Goal: Communication & Community: Answer question/provide support

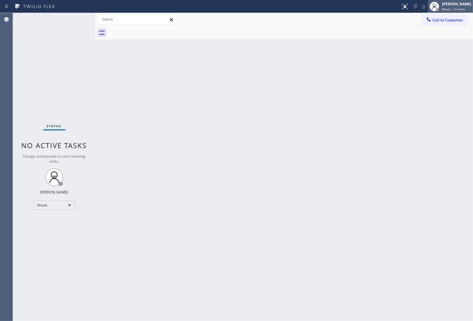
click at [454, 6] on div "[PERSON_NAME]" at bounding box center [456, 3] width 29 height 5
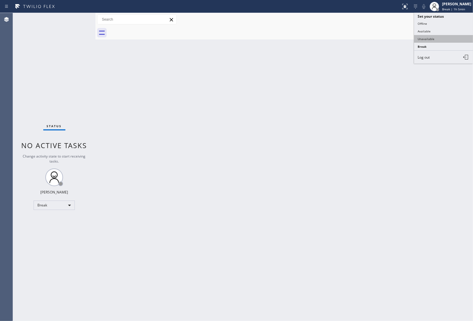
click at [438, 35] on button "Unavailable" at bounding box center [443, 39] width 59 height 8
click at [214, 304] on div "Back to Dashboard Change Sender ID Customers Technicians Select a contact Outbo…" at bounding box center [284, 167] width 378 height 308
drag, startPoint x: 380, startPoint y: 93, endPoint x: 424, endPoint y: 44, distance: 66.4
click at [388, 83] on div "Back to Dashboard Change Sender ID Customers Technicians Select a contact Outbo…" at bounding box center [284, 167] width 378 height 308
click at [450, 15] on button "Call to Customer" at bounding box center [444, 19] width 45 height 11
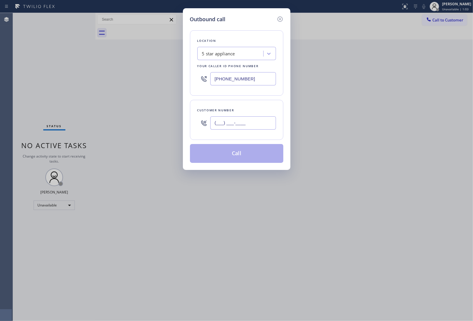
drag, startPoint x: 226, startPoint y: 125, endPoint x: 235, endPoint y: 140, distance: 17.4
click at [226, 126] on input "(___) ___-____" at bounding box center [243, 122] width 66 height 13
paste input "732) 476-8932"
type input "[PHONE_NUMBER]"
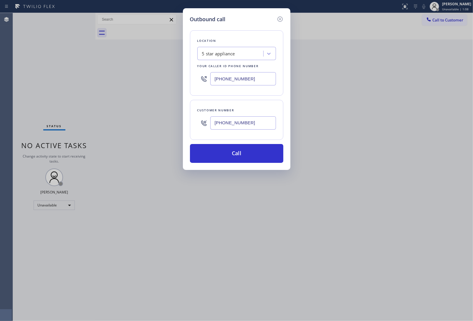
click at [460, 121] on div "Outbound call Location 5 star appliance Your caller id phone number [PHONE_NUMB…" at bounding box center [236, 160] width 473 height 321
click at [232, 83] on input "[PHONE_NUMBER]" at bounding box center [243, 78] width 66 height 13
paste input "609) 834-3073"
type input "[PHONE_NUMBER]"
click at [250, 158] on button "Call" at bounding box center [236, 153] width 93 height 19
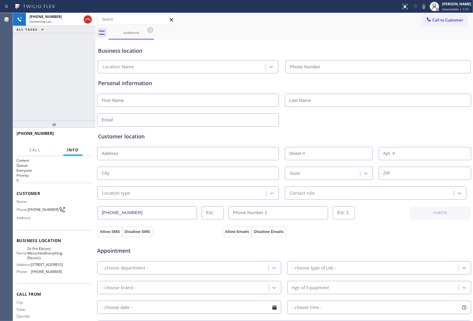
type input "[PHONE_NUMBER]"
click at [385, 39] on div "Business location Dr Pro Electric Metuchen(Everything Electric) [PHONE_NUMBER]" at bounding box center [284, 56] width 375 height 35
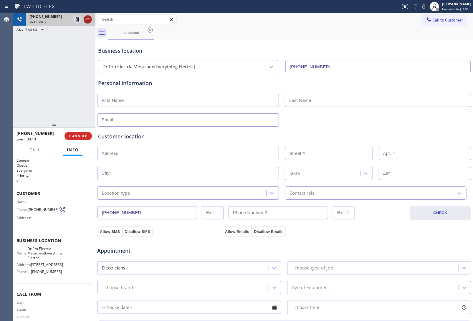
click at [86, 20] on icon at bounding box center [87, 19] width 7 height 7
click at [433, 19] on span "Call to Customer" at bounding box center [448, 19] width 31 height 5
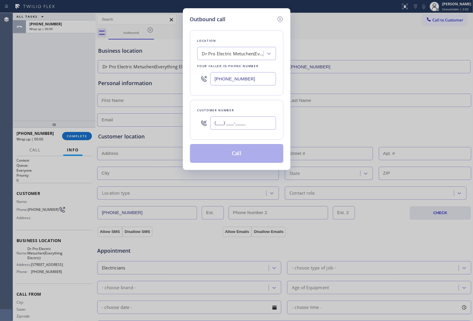
click at [251, 120] on input "(___) ___-____" at bounding box center [243, 122] width 66 height 13
paste input "732) 476-8932"
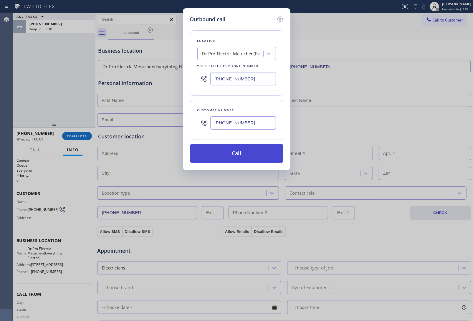
type input "[PHONE_NUMBER]"
click at [224, 154] on button "Call" at bounding box center [236, 153] width 93 height 19
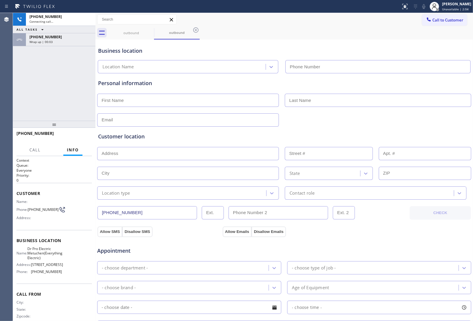
type input "[PHONE_NUMBER]"
click at [78, 136] on span "HANG UP" at bounding box center [78, 136] width 18 height 4
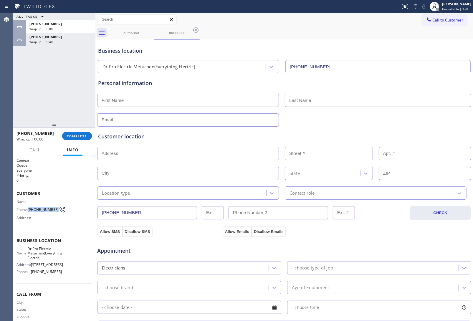
drag, startPoint x: 36, startPoint y: 212, endPoint x: 29, endPoint y: 208, distance: 7.8
click at [29, 208] on span "[PHONE_NUMBER]" at bounding box center [43, 209] width 31 height 4
copy span "[PHONE_NUMBER]"
click at [436, 22] on span "Call to Customer" at bounding box center [448, 19] width 31 height 5
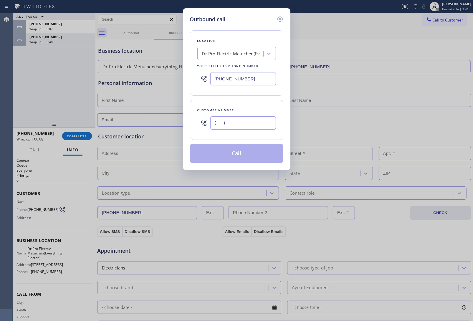
click at [247, 128] on input "(___) ___-____" at bounding box center [243, 122] width 66 height 13
paste input "732) 476-8932"
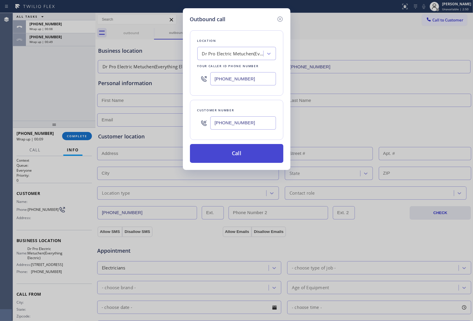
type input "[PHONE_NUMBER]"
drag, startPoint x: 233, startPoint y: 157, endPoint x: 162, endPoint y: 0, distance: 172.1
click at [233, 157] on button "Call" at bounding box center [236, 153] width 93 height 19
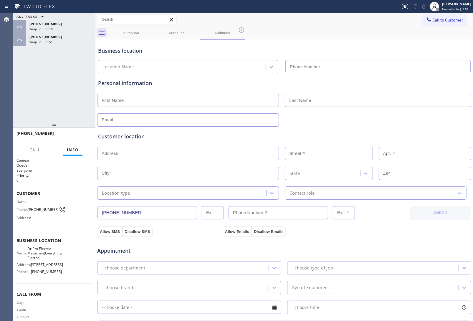
type input "[PHONE_NUMBER]"
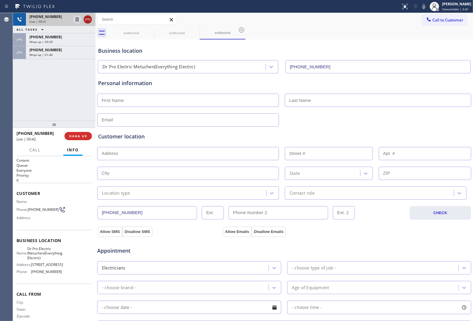
click at [92, 19] on div at bounding box center [88, 19] width 8 height 7
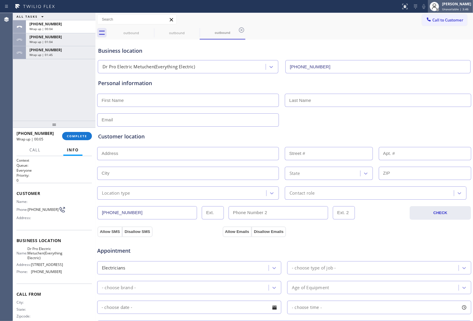
click at [449, 7] on span "Unavailable | 3:46" at bounding box center [455, 9] width 27 height 4
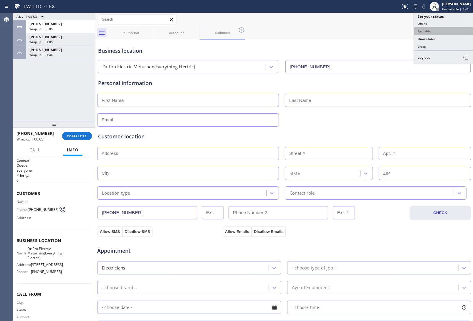
click at [430, 29] on button "Available" at bounding box center [443, 31] width 59 height 8
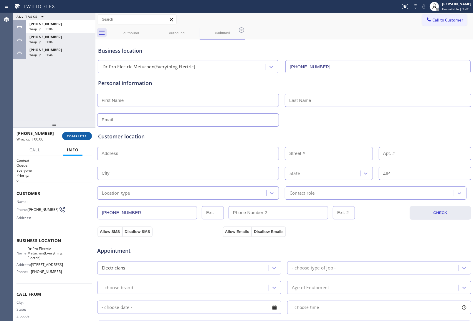
drag, startPoint x: 85, startPoint y: 132, endPoint x: 80, endPoint y: 136, distance: 6.5
click at [83, 134] on button "COMPLETE" at bounding box center [77, 136] width 30 height 8
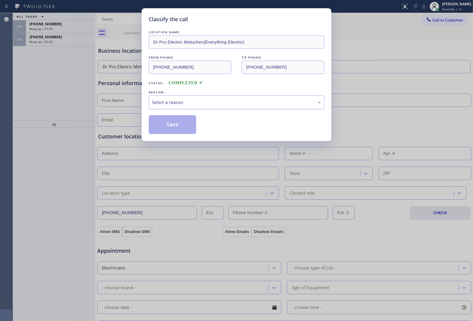
drag, startPoint x: 184, startPoint y: 100, endPoint x: 181, endPoint y: 108, distance: 7.7
click at [183, 101] on div "Select a reason" at bounding box center [236, 102] width 169 height 7
click at [174, 127] on button "Save" at bounding box center [172, 124] width 47 height 19
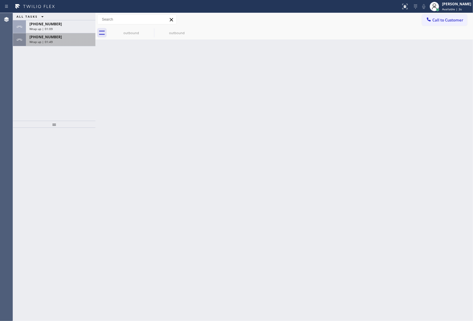
click at [55, 41] on div "Wrap up | 01:49" at bounding box center [60, 42] width 62 height 4
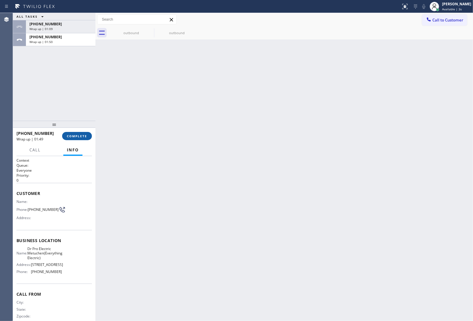
click at [78, 133] on button "COMPLETE" at bounding box center [77, 136] width 30 height 8
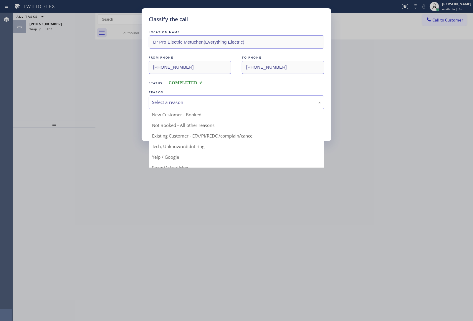
click at [179, 102] on div "Select a reason" at bounding box center [236, 102] width 169 height 7
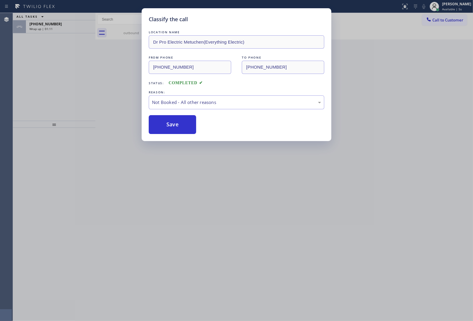
click at [173, 128] on button "Save" at bounding box center [172, 124] width 47 height 19
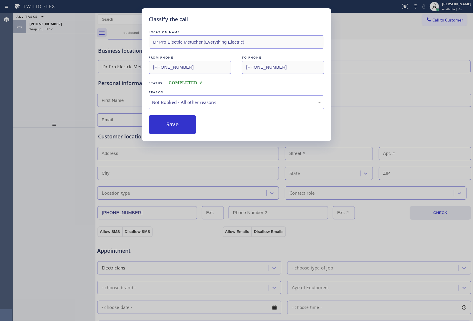
click at [42, 27] on span "Wrap up | 01:12" at bounding box center [40, 29] width 23 height 4
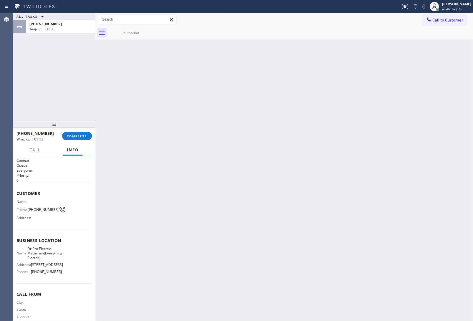
click at [42, 27] on span "Wrap up | 01:13" at bounding box center [40, 29] width 23 height 4
click at [78, 136] on span "COMPLETE" at bounding box center [77, 136] width 20 height 4
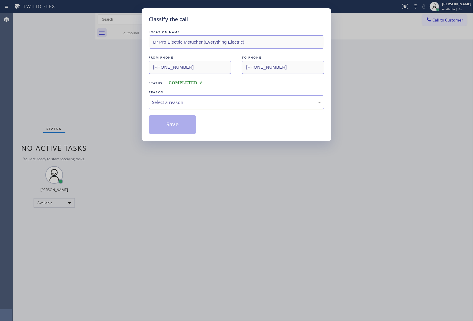
click at [182, 105] on div "Select a reason" at bounding box center [236, 102] width 169 height 7
click at [177, 129] on button "Save" at bounding box center [172, 124] width 47 height 19
click at [161, 128] on button "Save" at bounding box center [172, 124] width 47 height 19
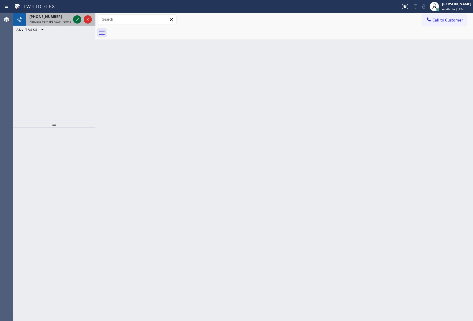
click at [77, 18] on icon at bounding box center [77, 19] width 7 height 7
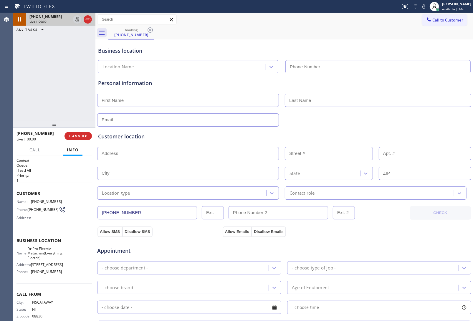
type input "[PHONE_NUMBER]"
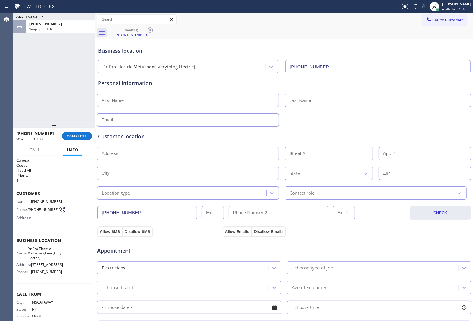
drag, startPoint x: 394, startPoint y: 242, endPoint x: 299, endPoint y: 214, distance: 99.2
click at [394, 242] on div "Appointment" at bounding box center [284, 247] width 375 height 15
click at [146, 105] on input "text" at bounding box center [188, 100] width 182 height 13
paste input "[PERSON_NAME]"
type input "[PERSON_NAME]"
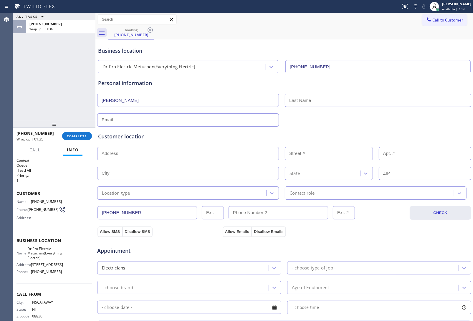
click at [394, 296] on div "Appointment Electricians - choose type of job - - choose brand - Age of Equipme…" at bounding box center [284, 295] width 372 height 110
click at [313, 107] on input "text" at bounding box center [378, 100] width 187 height 13
paste input "[PERSON_NAME]"
type input "[PERSON_NAME]"
type input "[EMAIL_ADDRESS][DOMAIN_NAME]"
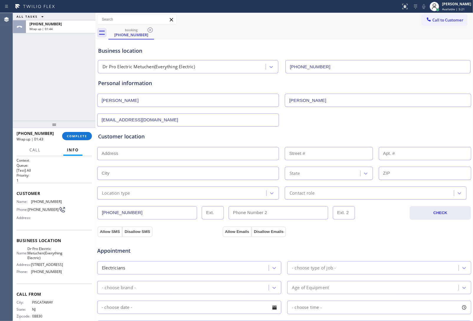
click at [146, 159] on input "text" at bounding box center [188, 153] width 182 height 13
paste input "08820"
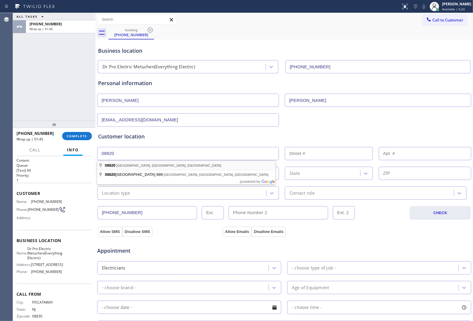
type input "[GEOGRAPHIC_DATA], [GEOGRAPHIC_DATA]"
type input "Edison"
type input "08820"
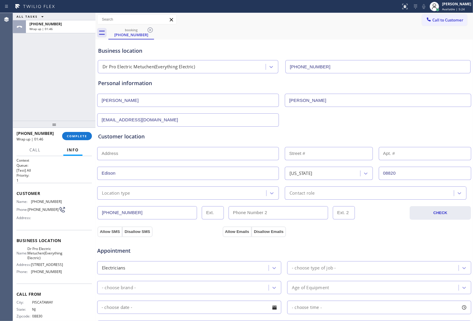
click at [132, 194] on div "Location type" at bounding box center [182, 193] width 167 height 10
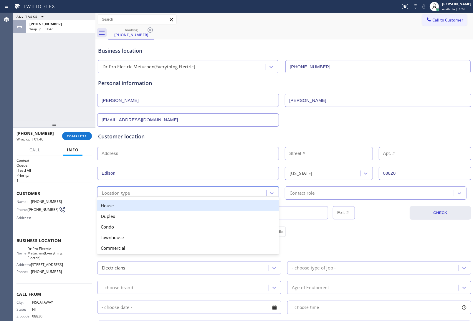
click at [131, 206] on div "House" at bounding box center [188, 205] width 182 height 11
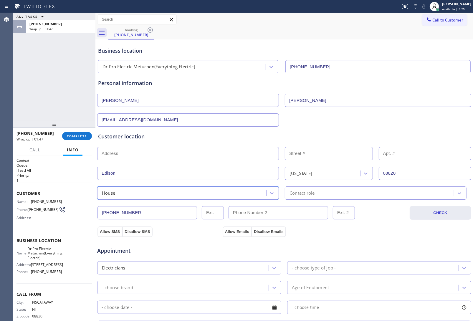
click at [349, 192] on div "Contact role" at bounding box center [370, 193] width 167 height 10
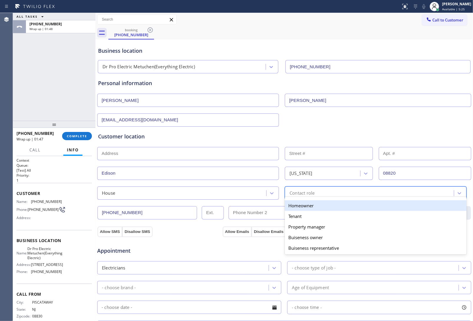
click at [298, 208] on div "Homeowner" at bounding box center [376, 205] width 182 height 11
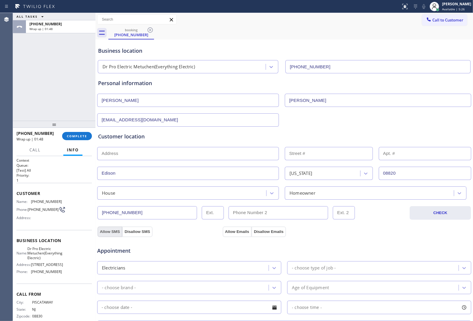
click at [114, 230] on button "Allow SMS" at bounding box center [110, 232] width 25 height 11
click at [245, 231] on button "Allow Emails" at bounding box center [237, 232] width 29 height 11
drag, startPoint x: 320, startPoint y: 268, endPoint x: 338, endPoint y: 271, distance: 18.5
click at [323, 268] on div "- choose type of job -" at bounding box center [314, 268] width 44 height 7
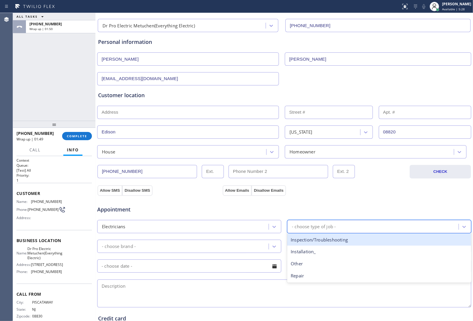
scroll to position [74, 0]
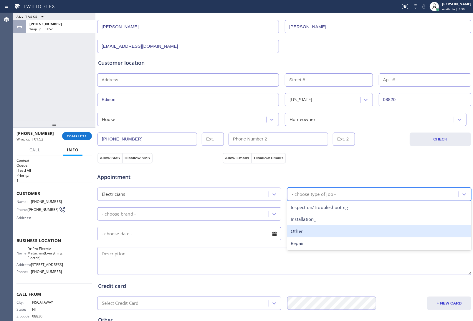
click at [301, 235] on div "Other" at bounding box center [379, 231] width 184 height 12
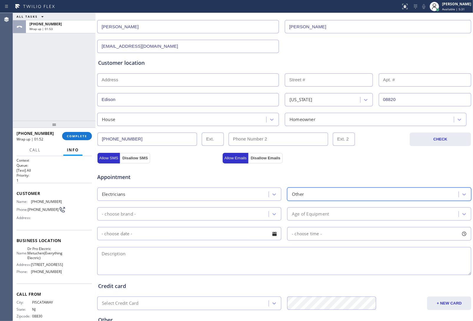
click at [199, 220] on div "- choose brand -" at bounding box center [189, 213] width 184 height 13
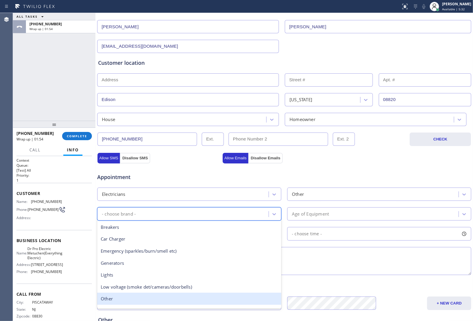
click at [120, 301] on div "Other" at bounding box center [189, 299] width 184 height 12
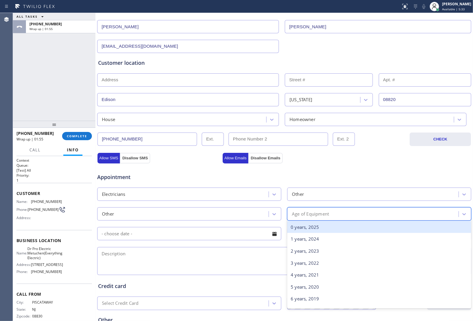
click at [318, 217] on div "Age of Equipment" at bounding box center [310, 214] width 37 height 7
click at [314, 229] on div "0 years, 2025" at bounding box center [379, 227] width 184 height 12
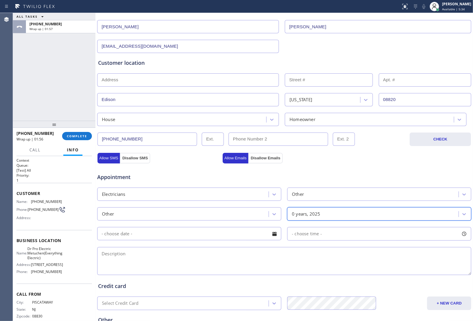
click at [182, 262] on textarea at bounding box center [284, 261] width 374 height 28
drag, startPoint x: 393, startPoint y: 162, endPoint x: 353, endPoint y: 189, distance: 48.1
click at [391, 164] on div "Appointment Electricians Other Other 0 years, 2025 - choose time -" at bounding box center [284, 219] width 375 height 116
paste textarea "replace electrical meter pan | [GEOGRAPHIC_DATA], NJ 08820 |"
click at [164, 261] on textarea at bounding box center [284, 261] width 374 height 28
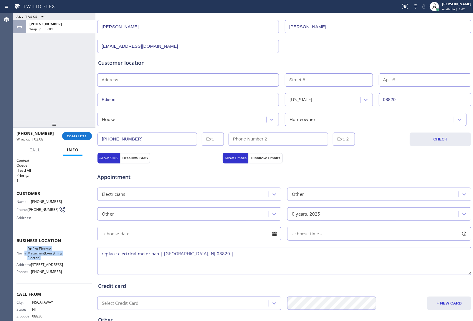
drag, startPoint x: 44, startPoint y: 258, endPoint x: 24, endPoint y: 250, distance: 21.9
click at [24, 250] on div "Name: Dr Pro Electric Metuchen(Everything Electric)" at bounding box center [39, 254] width 45 height 14
copy div "e: Dr Pro Electric Metuchen(Everything Electric)"
click at [222, 254] on textarea "replace electrical meter pan | [GEOGRAPHIC_DATA], NJ 08820 |" at bounding box center [284, 261] width 374 height 28
paste textarea "e: Dr Pro Electric Metuchen(Everything Electric)"
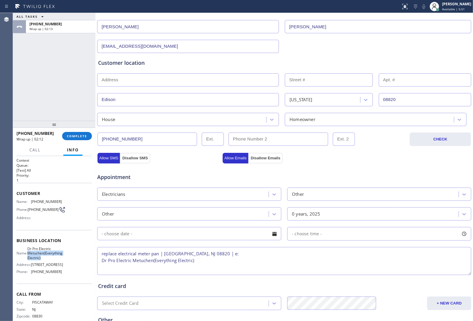
drag, startPoint x: 49, startPoint y: 259, endPoint x: 28, endPoint y: 254, distance: 20.8
click at [28, 254] on span "Dr Pro Electric Metuchen(Everything Electric)" at bounding box center [44, 254] width 35 height 14
copy span "Metuchen(Everything Electric)"
drag, startPoint x: 232, startPoint y: 265, endPoint x: 206, endPoint y: 255, distance: 26.9
click at [206, 255] on textarea "replace electrical meter pan | [GEOGRAPHIC_DATA], NJ 08820 | e: Dr Pro Electric…" at bounding box center [284, 261] width 374 height 28
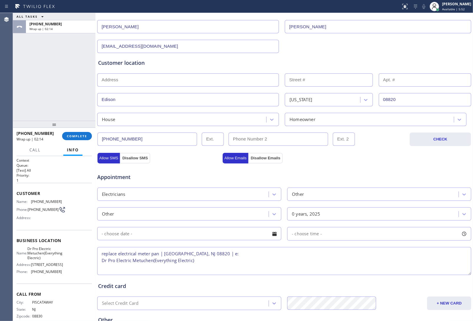
paste textarea
drag, startPoint x: 27, startPoint y: 248, endPoint x: 71, endPoint y: 248, distance: 44.2
click at [71, 248] on div "Name: Dr Pro Electric Metuchen(Everything Electric) Address: [STREET_ADDRESS] P…" at bounding box center [54, 262] width 75 height 30
copy span "Dr Pro Electric"
click at [205, 253] on textarea "replace electrical meter pan | [GEOGRAPHIC_DATA], NJ 08820 | Metuchen(Everythin…" at bounding box center [284, 261] width 374 height 28
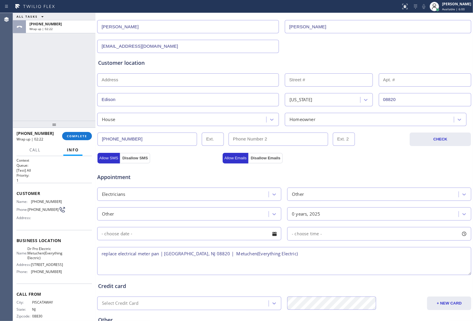
paste textarea "Dr Pro Electric"
click at [334, 253] on textarea "replace electrical meter pan | [GEOGRAPHIC_DATA] | Dr Pro Electric Metuchen(Eve…" at bounding box center [284, 261] width 374 height 28
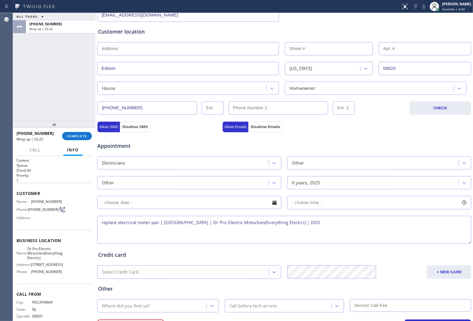
scroll to position [136, 0]
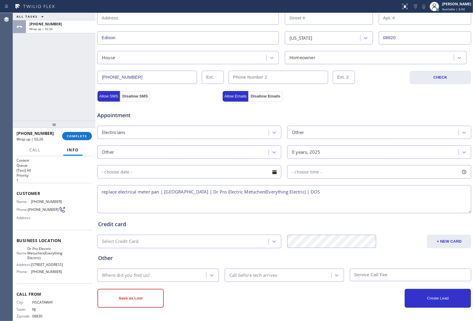
type textarea "replace electrical meter pan | [GEOGRAPHIC_DATA] | Dr Pro Electric Metuchen(Eve…"
click at [174, 275] on div "Where did you find us?" at bounding box center [152, 275] width 107 height 10
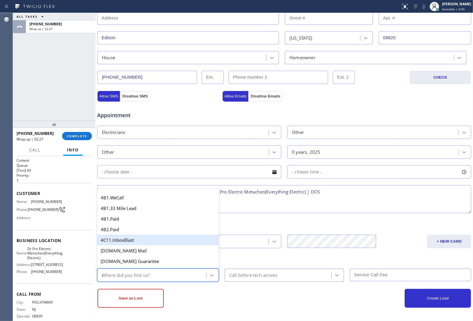
type input "go"
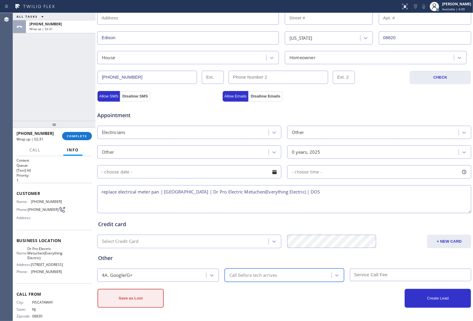
click at [143, 304] on button "Save as Lost" at bounding box center [131, 298] width 66 height 19
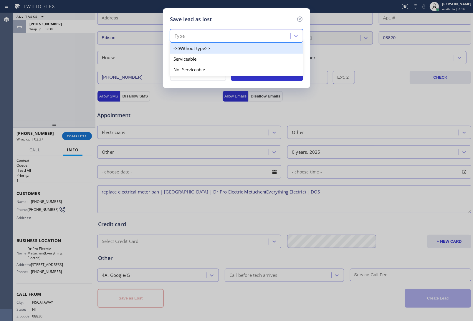
drag, startPoint x: 234, startPoint y: 38, endPoint x: 220, endPoint y: 51, distance: 19.2
click at [232, 39] on div "Type" at bounding box center [231, 36] width 119 height 10
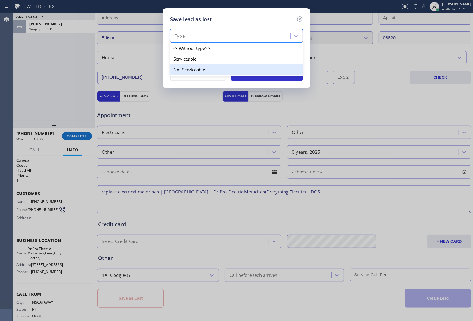
click at [200, 74] on div "Not Serviceable" at bounding box center [236, 69] width 133 height 11
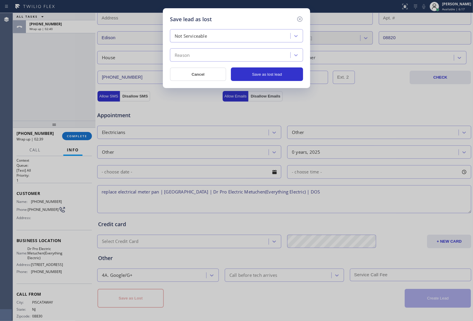
click at [197, 54] on div "Reason" at bounding box center [231, 55] width 119 height 10
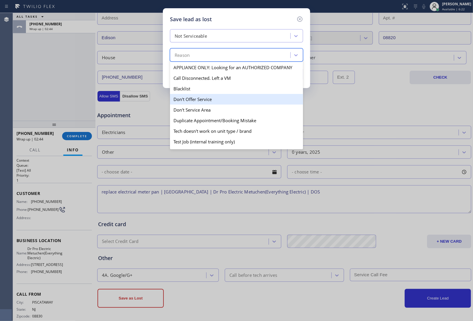
click at [202, 100] on div "Don't Offer Service" at bounding box center [236, 99] width 133 height 11
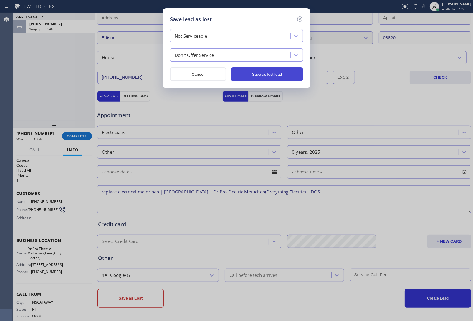
click at [248, 76] on button "Save as lost lead" at bounding box center [267, 74] width 72 height 14
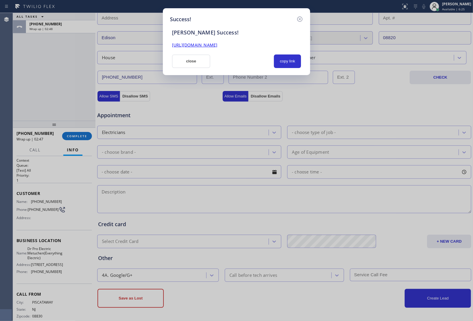
drag, startPoint x: 181, startPoint y: 62, endPoint x: 137, endPoint y: 108, distance: 63.1
click at [182, 62] on button "close" at bounding box center [191, 62] width 38 height 14
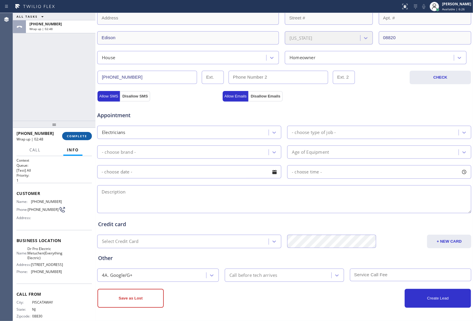
click at [80, 136] on span "COMPLETE" at bounding box center [77, 136] width 20 height 4
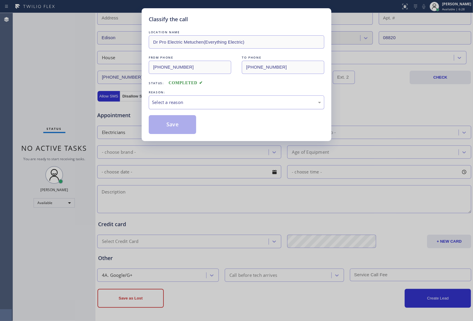
click at [183, 105] on div "Select a reason" at bounding box center [236, 102] width 169 height 7
click at [176, 123] on button "Save" at bounding box center [172, 124] width 47 height 19
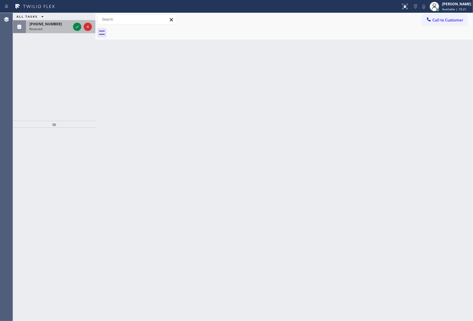
click at [71, 26] on div "[PHONE_NUMBER] Reserved" at bounding box center [49, 26] width 46 height 13
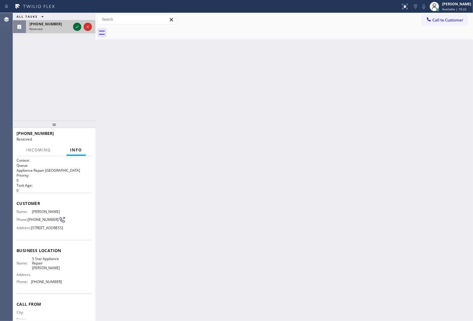
click at [74, 26] on icon at bounding box center [77, 26] width 7 height 7
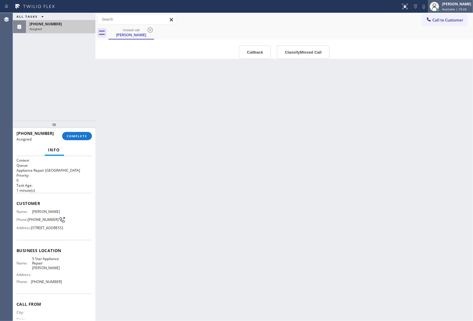
click at [448, 8] on span "Available | 10:24" at bounding box center [454, 9] width 24 height 4
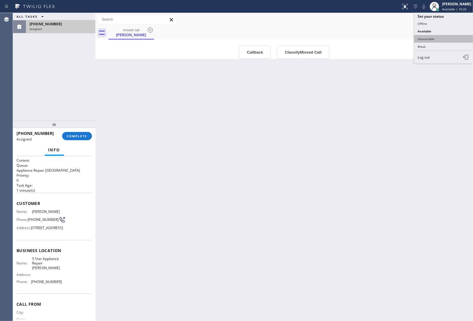
click at [448, 36] on button "Unavailable" at bounding box center [443, 39] width 59 height 8
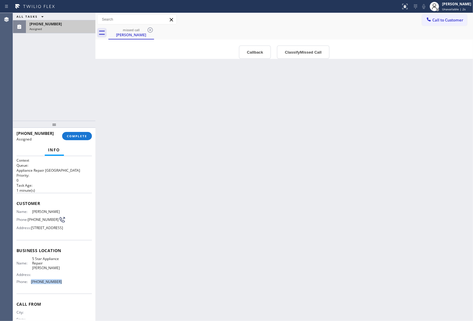
drag, startPoint x: 58, startPoint y: 292, endPoint x: 31, endPoint y: 292, distance: 26.8
click at [31, 284] on span "[PHONE_NUMBER]" at bounding box center [46, 282] width 31 height 4
copy span "[PHONE_NUMBER]"
click at [461, 23] on button "Call to Customer" at bounding box center [444, 19] width 45 height 11
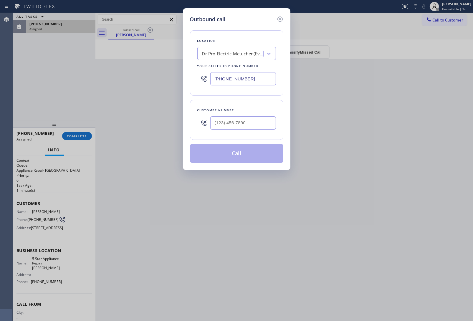
click at [229, 80] on input "[PHONE_NUMBER]" at bounding box center [243, 78] width 66 height 13
paste input "219) 244-2644"
type input "[PHONE_NUMBER]"
click at [278, 17] on icon at bounding box center [280, 19] width 7 height 7
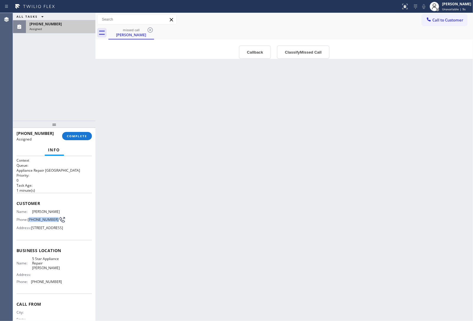
drag, startPoint x: 37, startPoint y: 222, endPoint x: 30, endPoint y: 215, distance: 10.0
click at [30, 217] on span "[PHONE_NUMBER]" at bounding box center [43, 219] width 31 height 4
copy span "757) 879-4698"
click at [453, 21] on span "Call to Customer" at bounding box center [448, 19] width 31 height 5
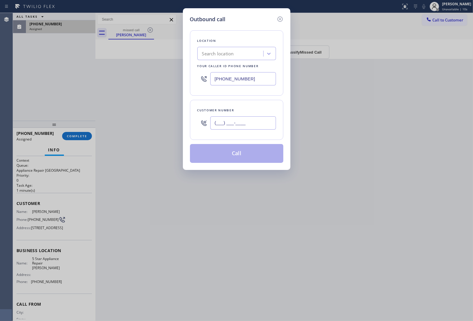
click at [236, 129] on input "(___) ___-____" at bounding box center [243, 122] width 66 height 13
paste input "757) 879-4698"
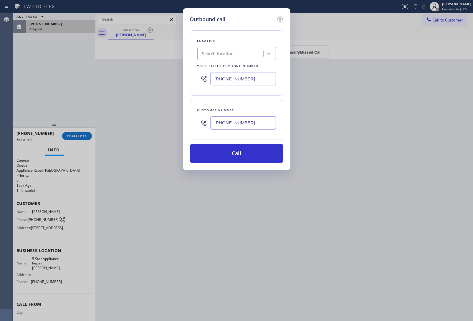
type input "[PHONE_NUMBER]"
drag, startPoint x: 255, startPoint y: 78, endPoint x: 186, endPoint y: 62, distance: 71.3
click at [177, 75] on div "Outbound call Location Search location Your caller id phone number [PHONE_NUMBE…" at bounding box center [236, 160] width 473 height 321
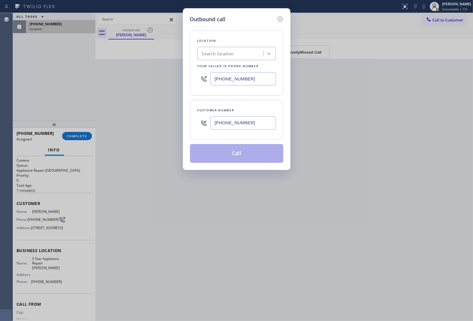
type input "[PHONE_NUMBER]"
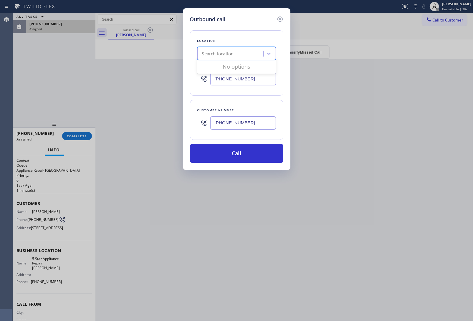
click at [229, 54] on div "Search location" at bounding box center [218, 53] width 32 height 7
type input "5 Star Appliance Re"
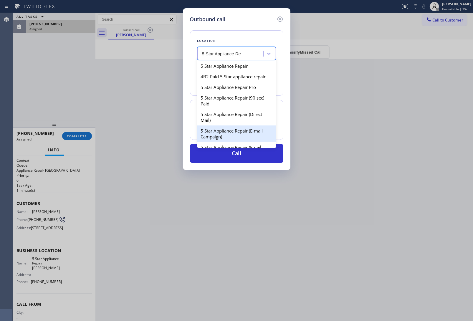
click at [243, 140] on div "5 Star Appliance Repair (E-mail Campaign)" at bounding box center [236, 134] width 79 height 17
type input "[PHONE_NUMBER]"
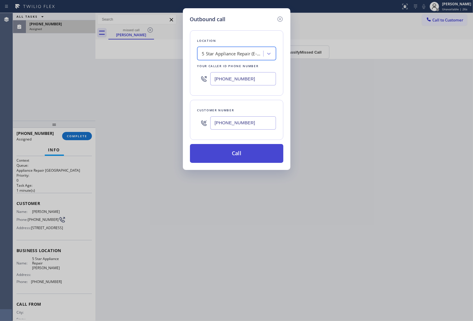
click at [239, 161] on button "Call" at bounding box center [236, 153] width 93 height 19
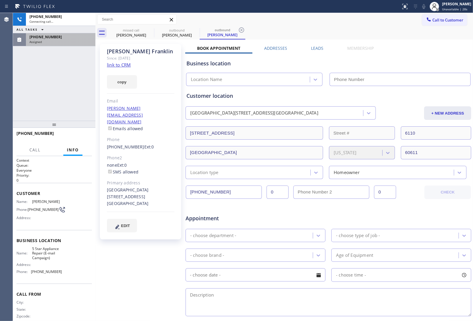
click at [128, 64] on link "link to CRM" at bounding box center [119, 65] width 24 height 6
type input "[PHONE_NUMBER]"
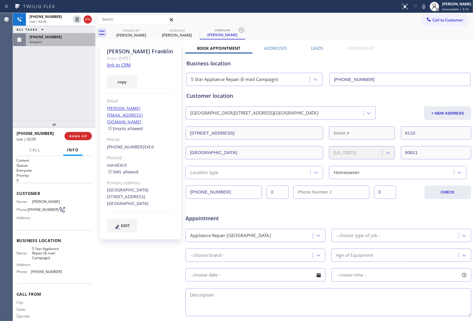
click at [65, 40] on div "Assigned" at bounding box center [60, 42] width 62 height 4
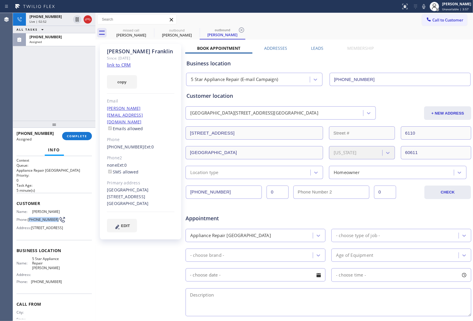
drag, startPoint x: 40, startPoint y: 221, endPoint x: 30, endPoint y: 218, distance: 10.2
click at [30, 218] on span "[PHONE_NUMBER]" at bounding box center [43, 219] width 31 height 4
copy span "757) 879-4698"
click at [44, 41] on div "Assigned" at bounding box center [60, 42] width 62 height 4
drag, startPoint x: 385, startPoint y: 61, endPoint x: 181, endPoint y: 9, distance: 210.2
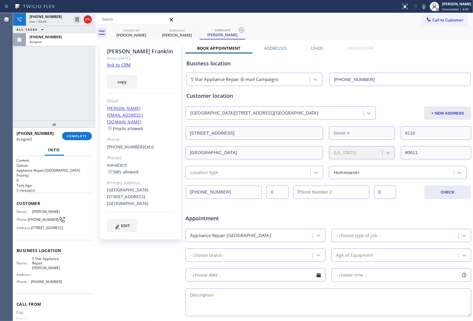
click at [384, 61] on div "Business location" at bounding box center [329, 64] width 284 height 8
click at [84, 18] on icon at bounding box center [87, 19] width 7 height 7
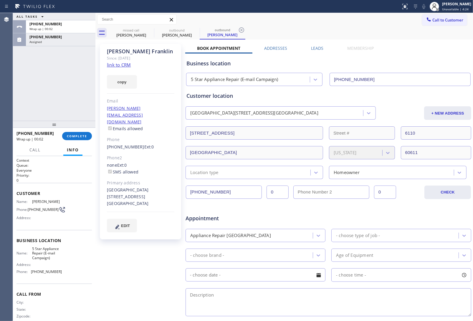
click at [426, 21] on icon at bounding box center [429, 20] width 6 height 6
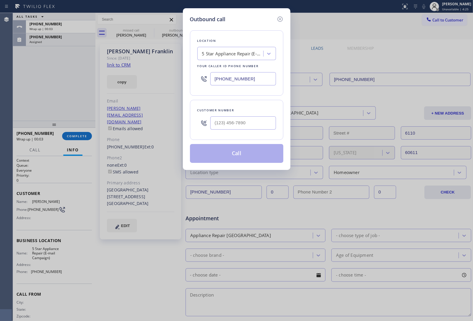
click at [234, 80] on input "[PHONE_NUMBER]" at bounding box center [243, 78] width 66 height 13
paste input "562) 456-3053"
type input "[PHONE_NUMBER]"
type input "(___) ___-____"
click at [232, 130] on input "text" at bounding box center [243, 122] width 66 height 13
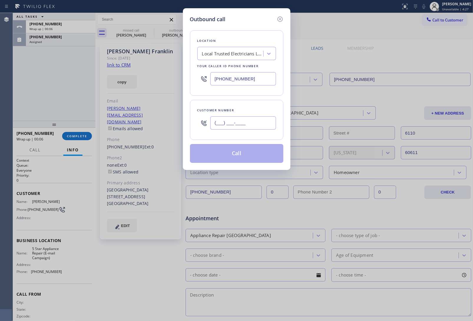
paste input "979) 595-7998"
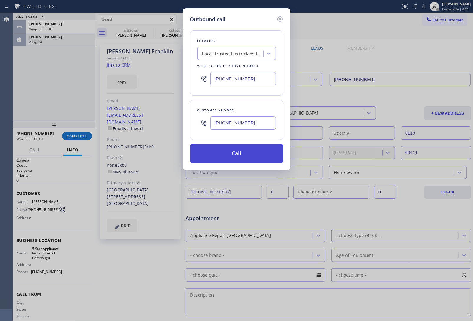
type input "[PHONE_NUMBER]"
click at [244, 156] on button "Call" at bounding box center [236, 153] width 93 height 19
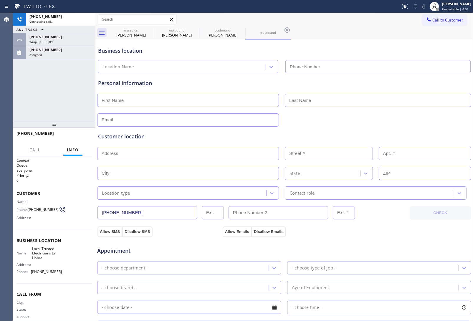
type input "[PHONE_NUMBER]"
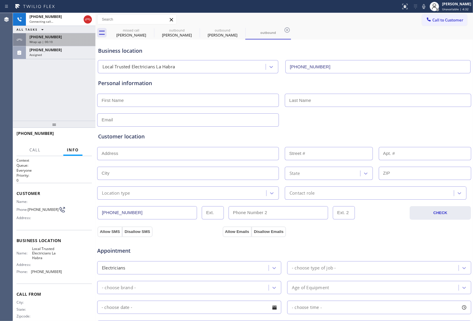
click at [51, 41] on span "Wrap up | 00:10" at bounding box center [40, 42] width 23 height 4
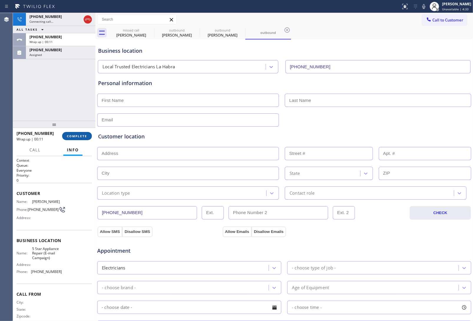
click at [75, 135] on span "COMPLETE" at bounding box center [77, 136] width 20 height 4
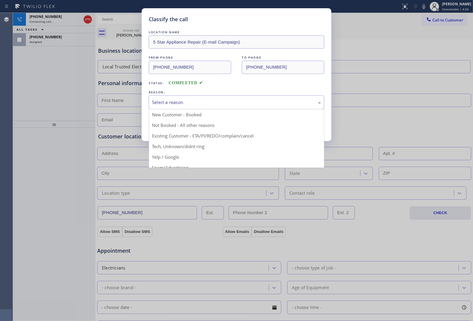
click at [179, 106] on div "Select a reason" at bounding box center [236, 102] width 169 height 7
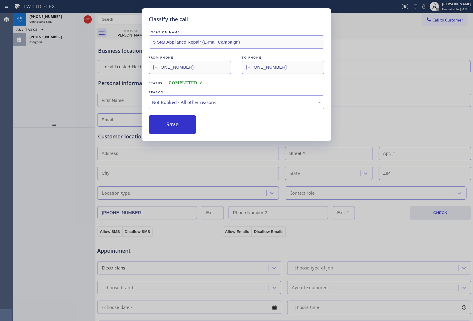
click at [181, 127] on button "Save" at bounding box center [172, 124] width 47 height 19
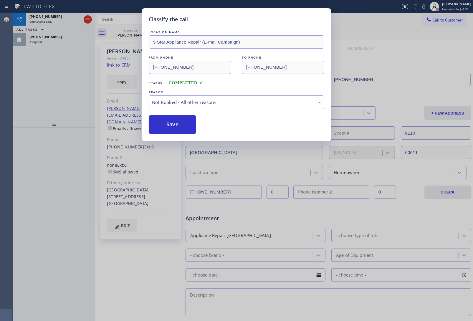
click at [49, 41] on div "Assigned" at bounding box center [60, 42] width 62 height 4
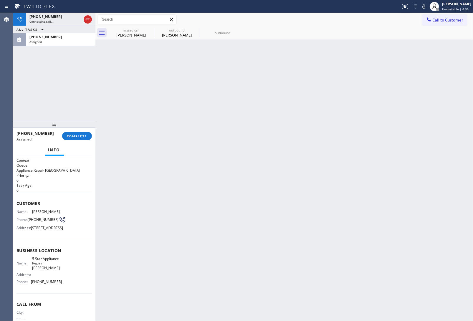
click at [49, 41] on div "Assigned" at bounding box center [60, 42] width 62 height 4
click at [85, 143] on div "[PHONE_NUMBER] Assigned COMPLETE" at bounding box center [54, 135] width 75 height 15
click at [82, 136] on span "COMPLETE" at bounding box center [77, 136] width 20 height 4
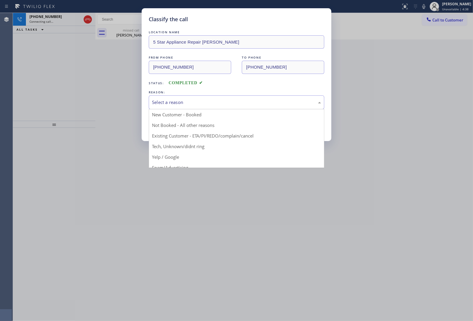
click at [218, 105] on div "Select a reason" at bounding box center [236, 102] width 169 height 7
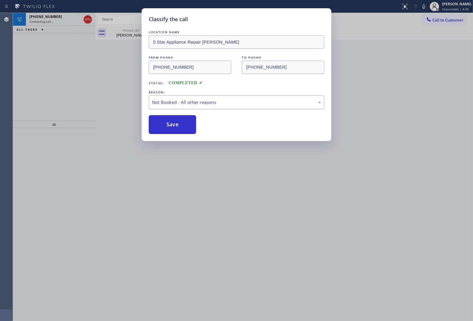
click at [189, 128] on button "Save" at bounding box center [172, 124] width 47 height 19
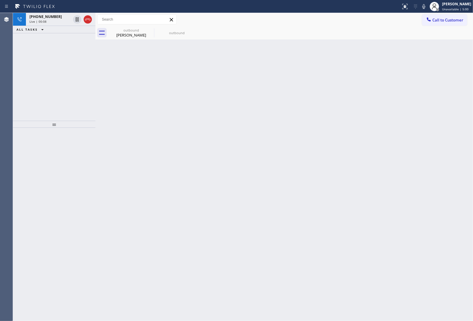
click at [397, 194] on div "Back to Dashboard Change Sender ID Customers Technicians Select a contact Outbo…" at bounding box center [284, 167] width 378 height 308
click at [91, 18] on icon at bounding box center [87, 19] width 7 height 7
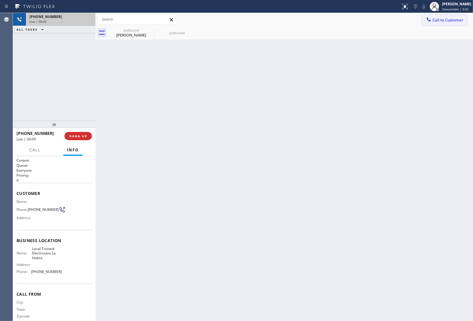
click at [429, 23] on div at bounding box center [428, 20] width 7 height 7
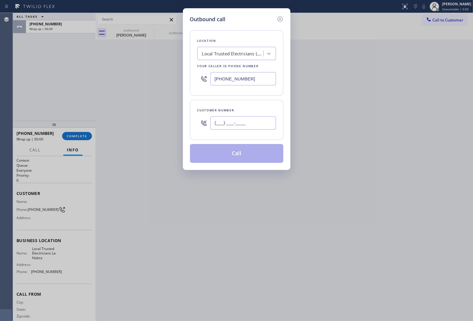
click at [237, 126] on input "(___) ___-____" at bounding box center [243, 122] width 66 height 13
paste input "979) 595-7998"
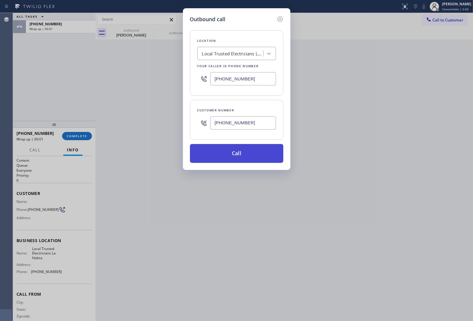
type input "[PHONE_NUMBER]"
click at [233, 157] on button "Call" at bounding box center [236, 153] width 93 height 19
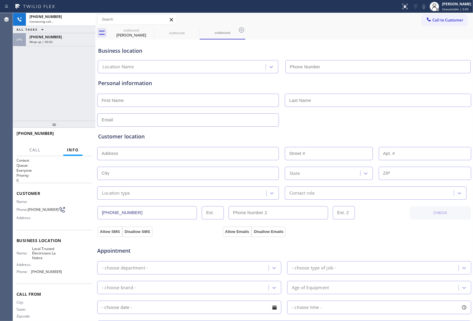
type input "[PHONE_NUMBER]"
click at [400, 42] on div "Business location Local Trusted Electricians [GEOGRAPHIC_DATA] [PHONE_NUMBER]" at bounding box center [284, 57] width 375 height 32
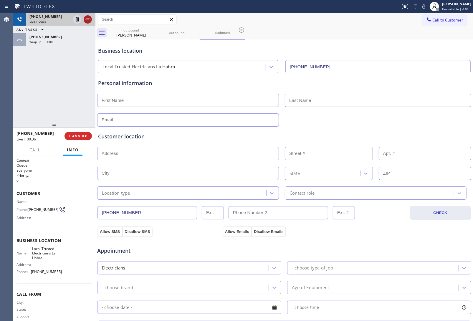
click at [89, 19] on icon at bounding box center [87, 19] width 7 height 7
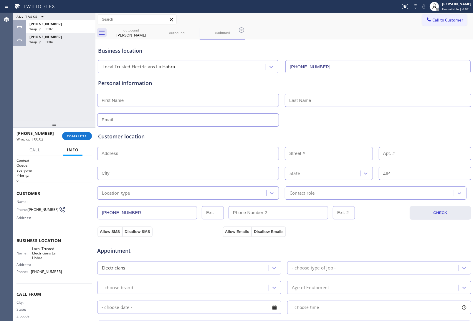
drag, startPoint x: 357, startPoint y: 36, endPoint x: 407, endPoint y: 30, distance: 50.2
click at [362, 36] on div "outbound [PERSON_NAME] outbound outbound" at bounding box center [290, 32] width 365 height 13
drag, startPoint x: 440, startPoint y: 20, endPoint x: 213, endPoint y: 95, distance: 238.7
click at [433, 22] on span "Call to Customer" at bounding box center [448, 19] width 31 height 5
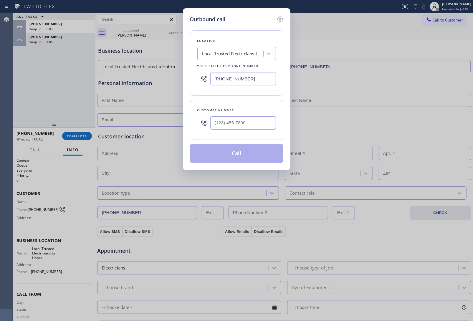
click at [228, 81] on input "[PHONE_NUMBER]" at bounding box center [243, 78] width 66 height 13
paste input "623) 526-1888"
type input "[PHONE_NUMBER]"
click at [239, 124] on input "text" at bounding box center [243, 122] width 66 height 13
paste input "623) 288-7270"
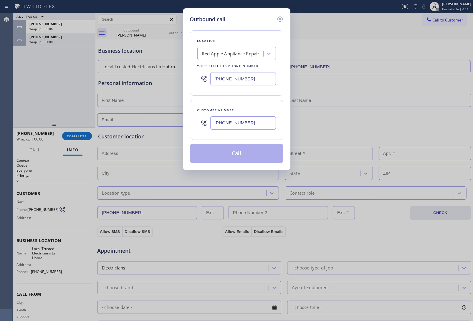
type input "[PHONE_NUMBER]"
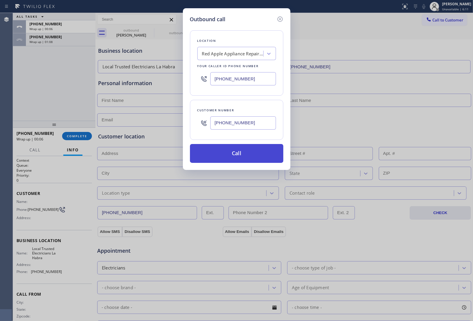
click at [233, 153] on button "Call" at bounding box center [236, 153] width 93 height 19
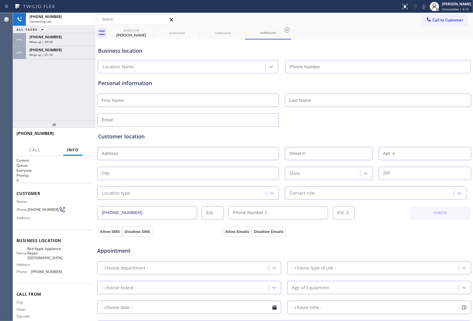
type input "[PHONE_NUMBER]"
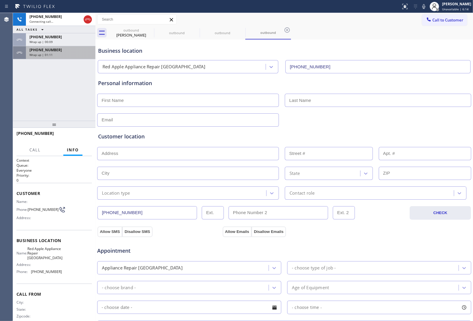
click at [46, 51] on span "[PHONE_NUMBER]" at bounding box center [45, 49] width 32 height 5
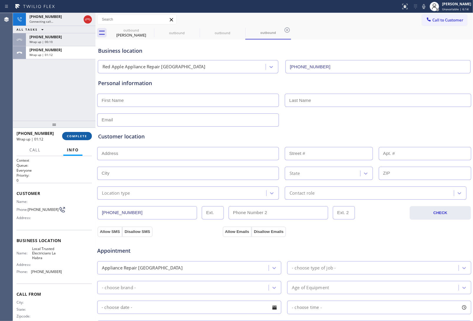
click at [83, 137] on span "COMPLETE" at bounding box center [77, 136] width 20 height 4
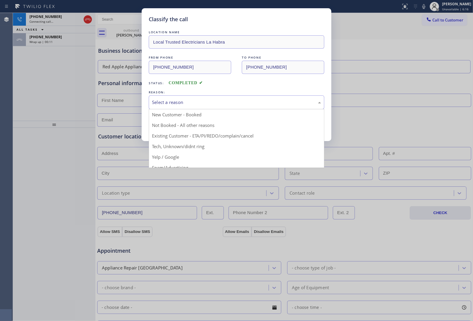
click at [239, 102] on div "Select a reason" at bounding box center [236, 102] width 169 height 7
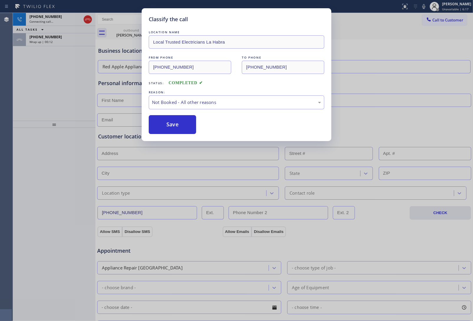
click at [177, 125] on button "Save" at bounding box center [172, 124] width 47 height 19
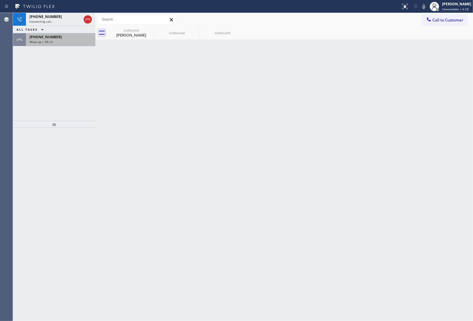
click at [50, 44] on div "[PHONE_NUMBER] Wrap up | 00:13" at bounding box center [59, 39] width 67 height 13
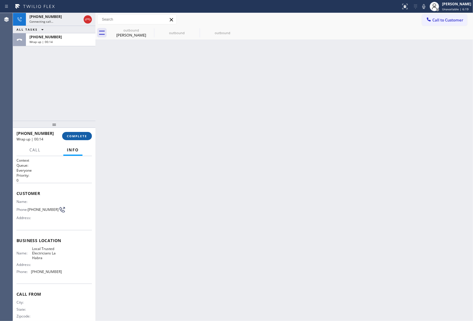
click at [86, 138] on span "COMPLETE" at bounding box center [77, 136] width 20 height 4
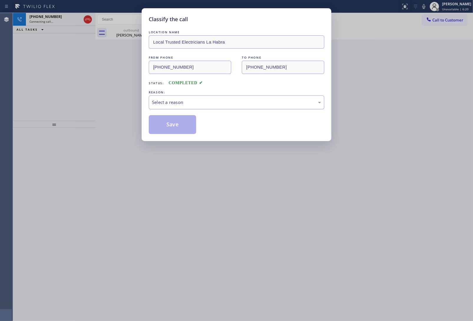
click at [183, 102] on div "Select a reason" at bounding box center [236, 102] width 169 height 7
click at [180, 129] on button "Save" at bounding box center [172, 124] width 47 height 19
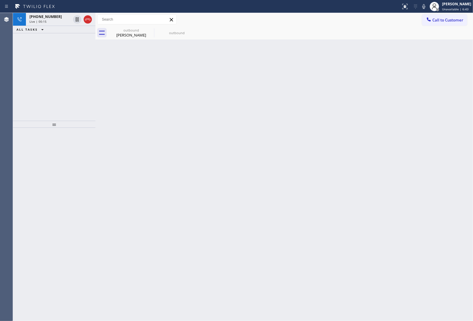
click at [407, 136] on div "Back to Dashboard Change Sender ID Customers Technicians Select a contact Outbo…" at bounding box center [284, 167] width 378 height 308
drag, startPoint x: 83, startPoint y: 213, endPoint x: 79, endPoint y: 213, distance: 4.4
click at [83, 213] on div at bounding box center [54, 224] width 83 height 193
click at [86, 19] on icon at bounding box center [87, 20] width 5 height 2
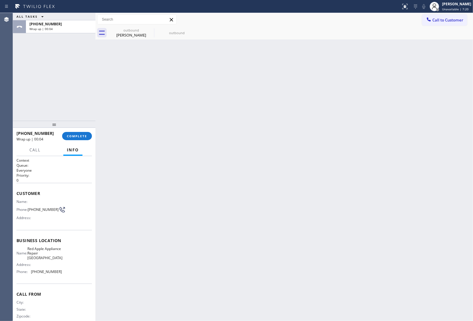
drag, startPoint x: 288, startPoint y: 100, endPoint x: 364, endPoint y: 50, distance: 90.5
click at [308, 86] on div "Back to Dashboard Change Sender ID Customers Technicians Select a contact Outbo…" at bounding box center [284, 167] width 378 height 308
click at [444, 22] on span "Call to Customer" at bounding box center [448, 19] width 31 height 5
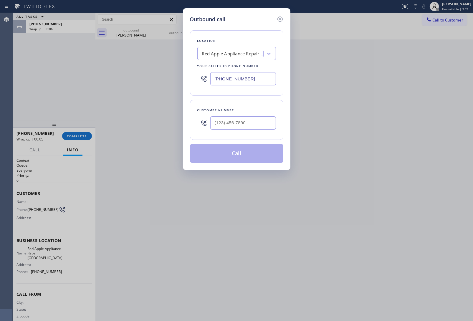
drag, startPoint x: 247, startPoint y: 77, endPoint x: 225, endPoint y: 83, distance: 22.9
click at [245, 78] on input "[PHONE_NUMBER]" at bounding box center [243, 78] width 66 height 13
paste input "818) 740-6341"
type input "[PHONE_NUMBER]"
click at [267, 123] on input "(___) ___-____" at bounding box center [243, 122] width 66 height 13
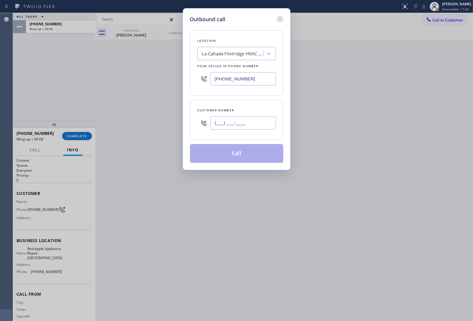
paste input "818) 443-6933"
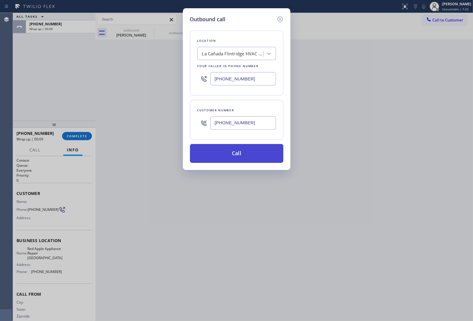
type input "[PHONE_NUMBER]"
click at [235, 155] on button "Call" at bounding box center [236, 153] width 93 height 19
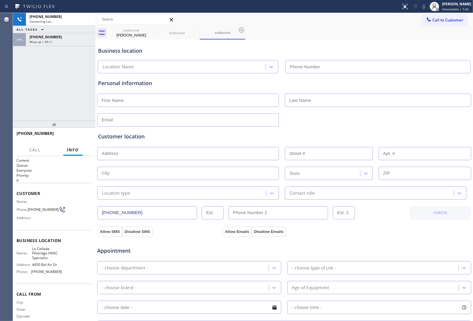
type input "[PHONE_NUMBER]"
click at [394, 127] on div "Customer location >> ADD NEW ADDRESS << + NEW ADDRESS State Location type Conta…" at bounding box center [284, 163] width 375 height 73
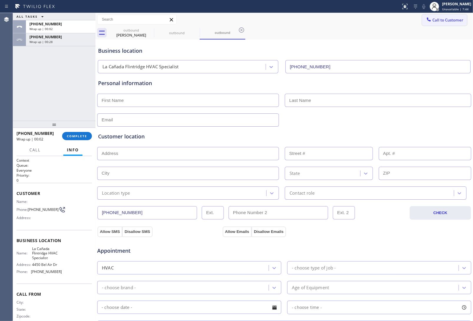
click at [422, 25] on button "Call to Customer" at bounding box center [444, 19] width 45 height 11
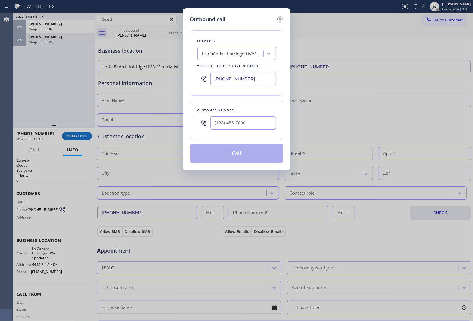
click at [425, 19] on div "Outbound call Location [GEOGRAPHIC_DATA] HVAC Specialist Your caller id phone n…" at bounding box center [236, 160] width 473 height 321
click at [232, 123] on input "(___) ___-____" at bounding box center [243, 122] width 66 height 13
paste input "818) 443-6933"
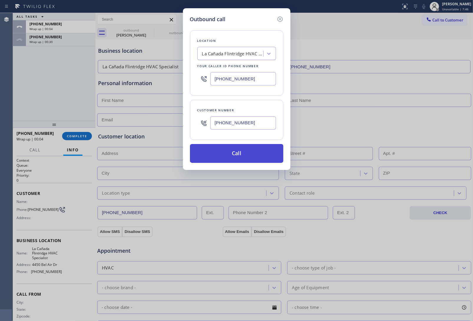
type input "[PHONE_NUMBER]"
click at [248, 155] on button "Call" at bounding box center [236, 153] width 93 height 19
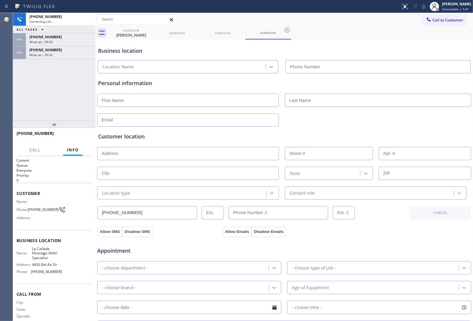
type input "[PHONE_NUMBER]"
click at [434, 57] on div "Business location [GEOGRAPHIC_DATA] HVAC Specialist [PHONE_NUMBER]" at bounding box center [284, 57] width 375 height 32
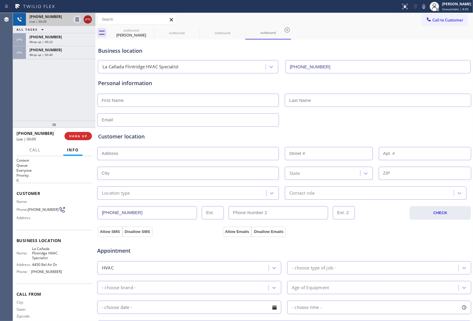
click at [90, 17] on icon at bounding box center [87, 19] width 7 height 7
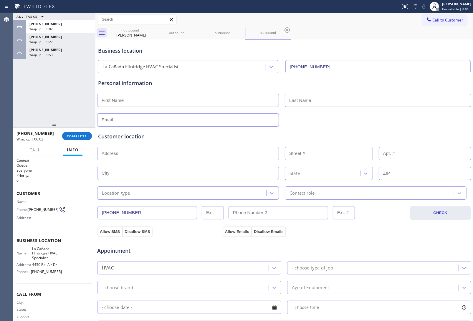
click at [434, 20] on span "Call to Customer" at bounding box center [448, 19] width 31 height 5
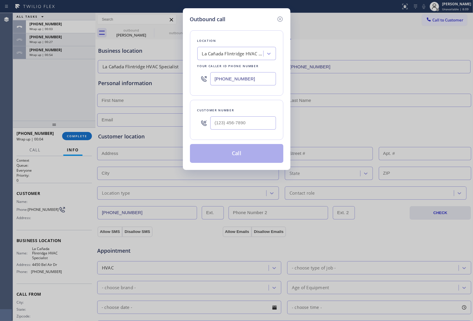
drag, startPoint x: 223, startPoint y: 80, endPoint x: 143, endPoint y: 99, distance: 82.1
click at [222, 80] on input "[PHONE_NUMBER]" at bounding box center [243, 78] width 66 height 13
paste input "786) 471-1187"
type input "[PHONE_NUMBER]"
click at [242, 131] on div at bounding box center [243, 122] width 66 height 19
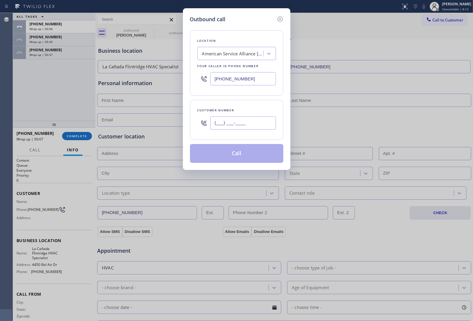
click at [235, 128] on input "(___) ___-____" at bounding box center [243, 122] width 66 height 13
paste input "239) 203-2353"
type input "[PHONE_NUMBER]"
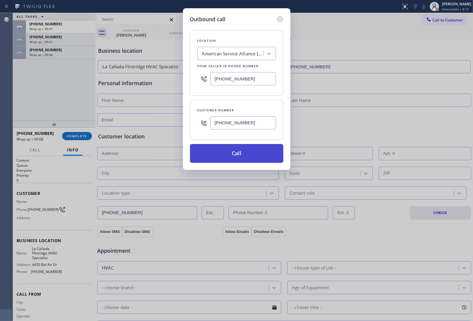
click at [237, 155] on button "Call" at bounding box center [236, 153] width 93 height 19
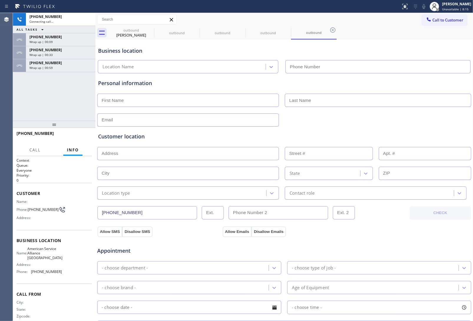
type input "[PHONE_NUMBER]"
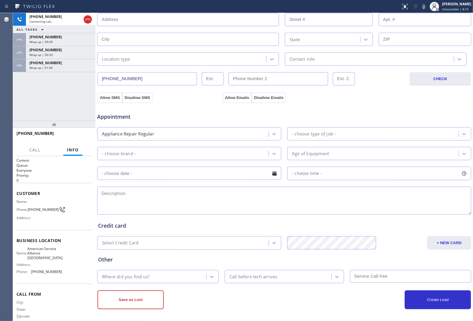
scroll to position [136, 0]
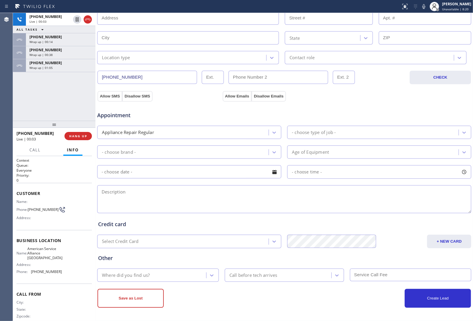
drag, startPoint x: 398, startPoint y: 43, endPoint x: 378, endPoint y: 40, distance: 20.5
click at [389, 41] on input "text" at bounding box center [425, 37] width 93 height 13
click at [89, 20] on icon at bounding box center [87, 19] width 7 height 7
click at [83, 137] on span "HANG UP" at bounding box center [78, 136] width 18 height 4
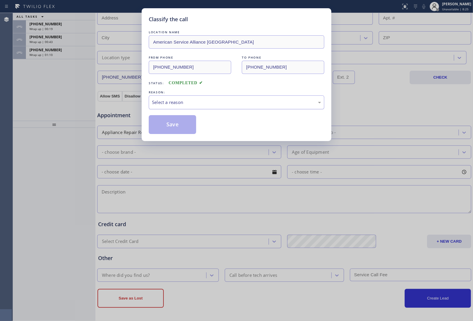
click at [205, 100] on div "Select a reason" at bounding box center [236, 102] width 169 height 7
click at [181, 126] on button "Save" at bounding box center [172, 124] width 47 height 19
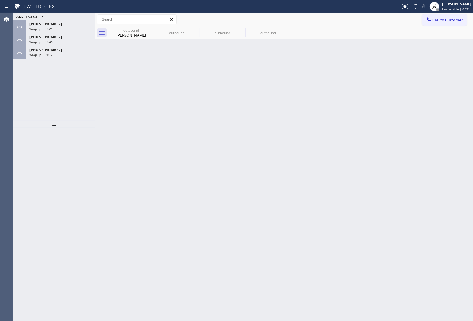
click at [60, 52] on div "[PHONE_NUMBER]" at bounding box center [60, 49] width 62 height 5
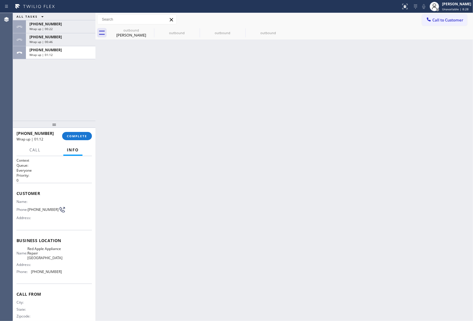
click at [60, 52] on div "[PHONE_NUMBER]" at bounding box center [60, 49] width 62 height 5
click at [84, 135] on span "COMPLETE" at bounding box center [77, 136] width 20 height 4
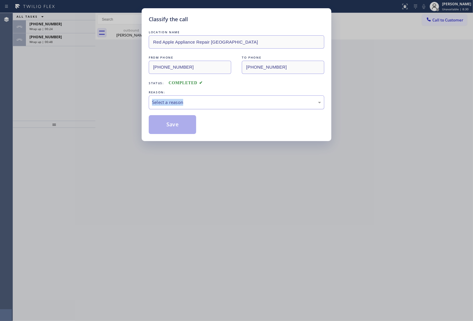
drag, startPoint x: 195, startPoint y: 95, endPoint x: 196, endPoint y: 102, distance: 7.5
click at [196, 98] on div "REASON: Select a reason" at bounding box center [237, 99] width 176 height 20
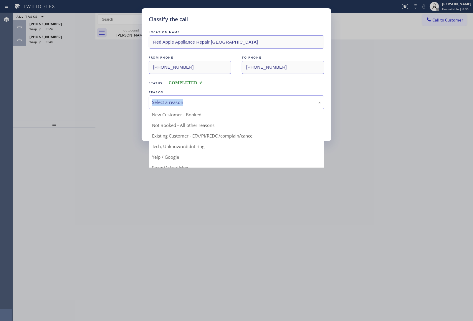
click at [180, 105] on div "Select a reason" at bounding box center [236, 102] width 169 height 7
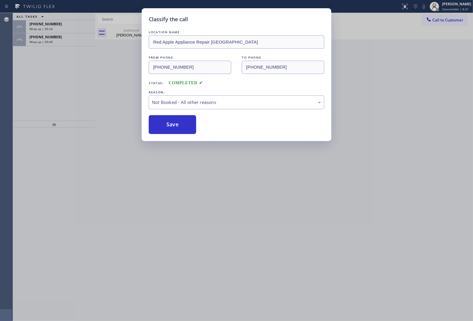
click at [172, 124] on button "Save" at bounding box center [172, 124] width 47 height 19
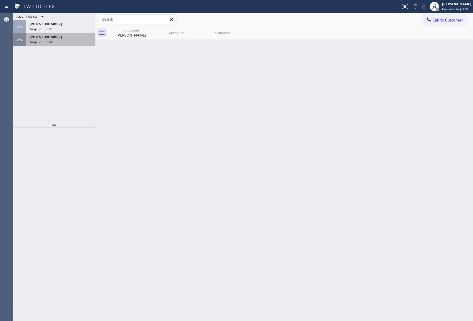
click at [41, 46] on div "[PHONE_NUMBER] Wrap up | 00:50" at bounding box center [54, 39] width 83 height 13
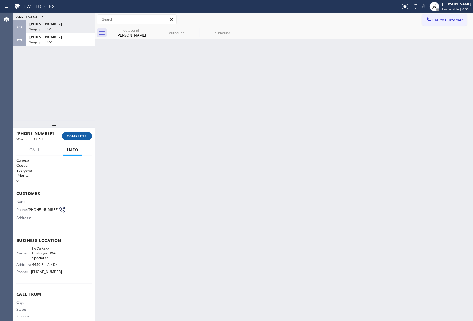
drag, startPoint x: 76, startPoint y: 145, endPoint x: 75, endPoint y: 137, distance: 7.8
click at [75, 143] on div "[PHONE_NUMBER] Wrap up | 00:51 COMPLETE Call Info Call ended [PHONE_NUMBER] Wra…" at bounding box center [54, 224] width 83 height 193
click at [75, 137] on span "COMPLETE" at bounding box center [77, 136] width 20 height 4
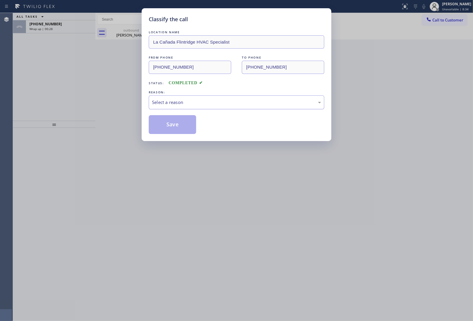
drag, startPoint x: 181, startPoint y: 99, endPoint x: 182, endPoint y: 108, distance: 9.3
click at [182, 101] on div "Select a reason" at bounding box center [237, 102] width 176 height 14
click at [175, 124] on button "Save" at bounding box center [172, 124] width 47 height 19
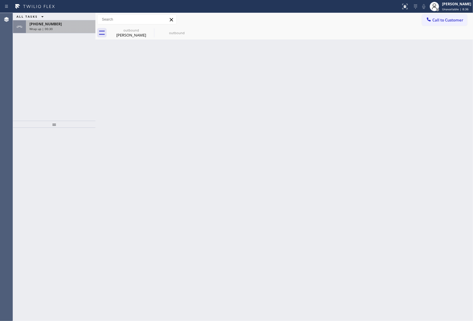
click at [41, 27] on span "Wrap up | 00:30" at bounding box center [40, 29] width 23 height 4
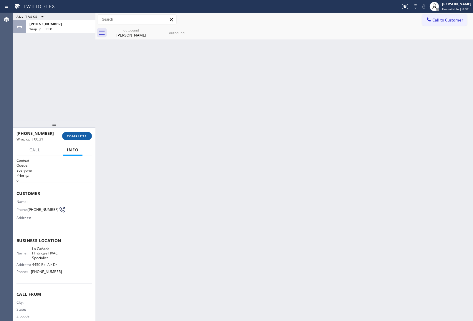
click at [75, 132] on button "COMPLETE" at bounding box center [77, 136] width 30 height 8
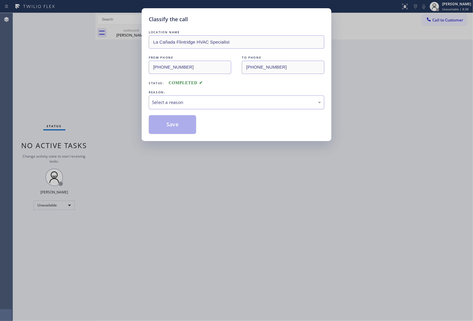
click at [184, 102] on div "Select a reason" at bounding box center [236, 102] width 169 height 7
drag, startPoint x: 184, startPoint y: 108, endPoint x: 2, endPoint y: 164, distance: 190.5
click at [175, 126] on button "Save" at bounding box center [172, 124] width 47 height 19
type input "[PHONE_NUMBER]"
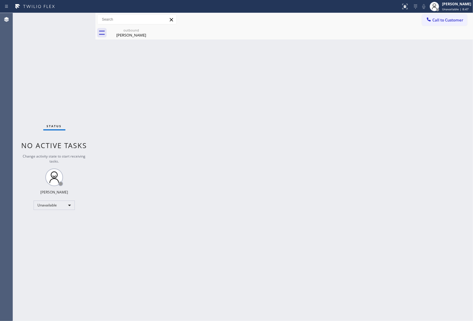
drag, startPoint x: 451, startPoint y: 20, endPoint x: 268, endPoint y: 96, distance: 198.1
click at [449, 22] on span "Call to Customer" at bounding box center [448, 19] width 31 height 5
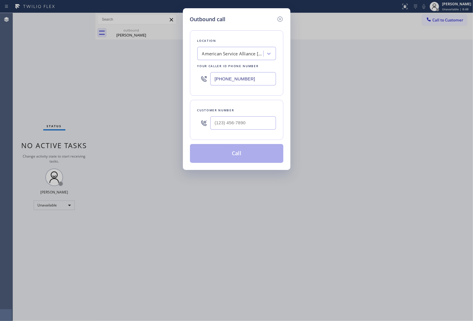
click at [235, 77] on input "[PHONE_NUMBER]" at bounding box center [243, 78] width 66 height 13
paste input "562) 456-3053"
type input "[PHONE_NUMBER]"
click at [250, 129] on input "text" at bounding box center [243, 122] width 66 height 13
paste input "979) 595-7998"
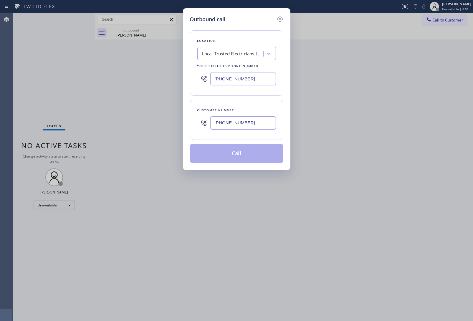
type input "[PHONE_NUMBER]"
click at [240, 155] on button "Call" at bounding box center [236, 153] width 93 height 19
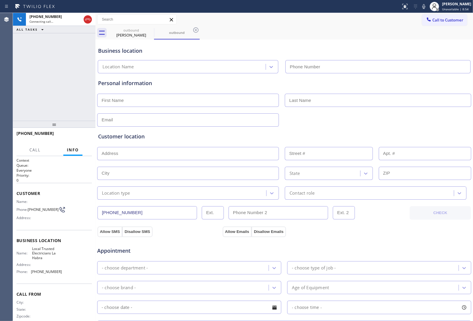
type input "[PHONE_NUMBER]"
click at [440, 119] on div at bounding box center [284, 119] width 375 height 14
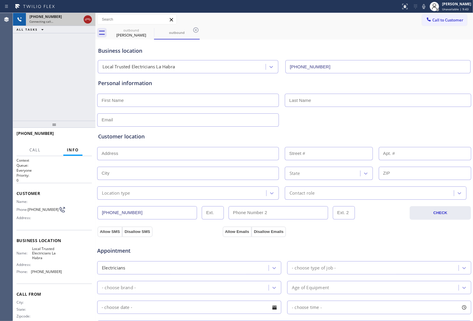
click at [90, 21] on icon at bounding box center [87, 19] width 7 height 7
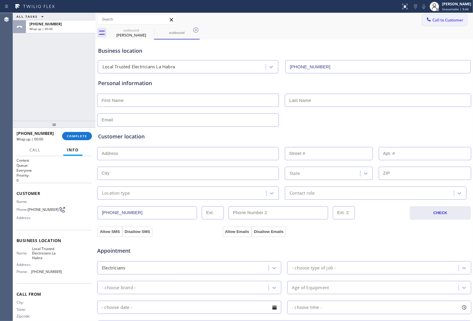
drag, startPoint x: 438, startPoint y: 17, endPoint x: 400, endPoint y: 29, distance: 39.3
click at [436, 17] on button "Call to Customer" at bounding box center [444, 19] width 45 height 11
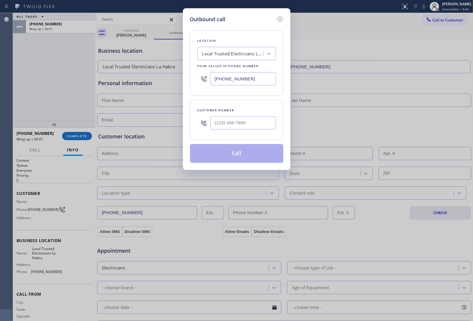
click at [248, 82] on input "[PHONE_NUMBER]" at bounding box center [243, 78] width 66 height 13
paste input "661) 344-1554"
type input "[PHONE_NUMBER]"
type input "(___) ___-____"
click at [236, 130] on input "(___) ___-____" at bounding box center [243, 122] width 66 height 13
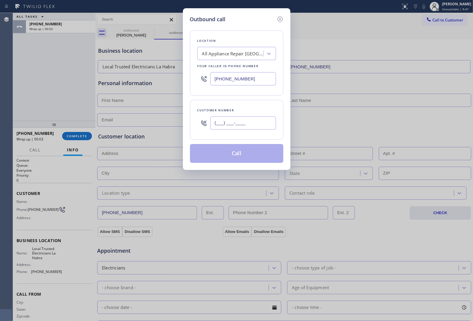
paste input "661) 513-2582"
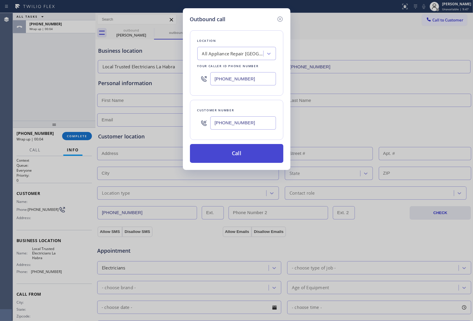
type input "[PHONE_NUMBER]"
drag, startPoint x: 239, startPoint y: 155, endPoint x: 244, endPoint y: 212, distance: 56.8
click at [239, 160] on button "Call" at bounding box center [236, 153] width 93 height 19
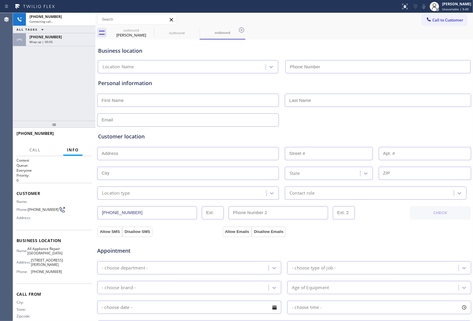
click at [412, 39] on div "Business location Location Name" at bounding box center [284, 56] width 375 height 35
type input "[PHONE_NUMBER]"
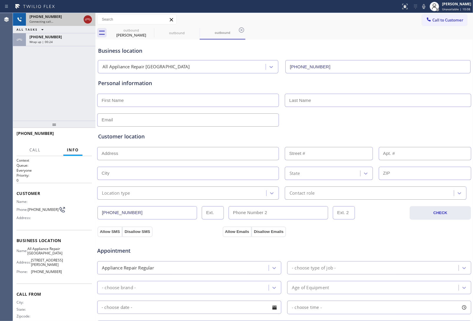
click at [90, 20] on icon at bounding box center [87, 20] width 5 height 2
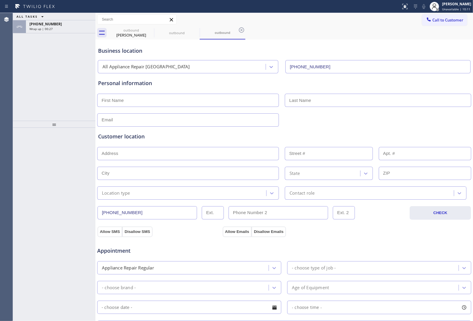
drag, startPoint x: 435, startPoint y: 19, endPoint x: 346, endPoint y: 70, distance: 102.1
click at [428, 23] on button "Call to Customer" at bounding box center [444, 19] width 45 height 11
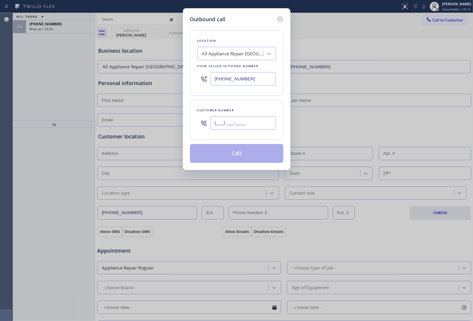
click at [248, 128] on input "(___) ___-____" at bounding box center [243, 122] width 66 height 13
paste input "661) 513-2582"
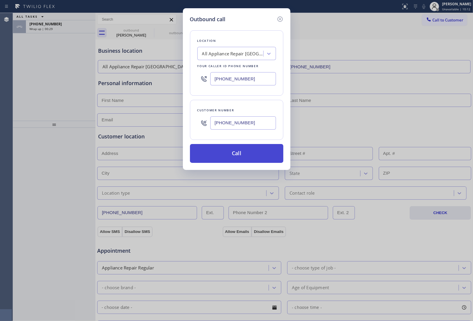
type input "[PHONE_NUMBER]"
click at [246, 154] on button "Call" at bounding box center [236, 153] width 93 height 19
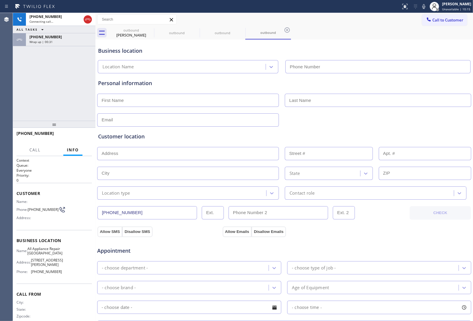
type input "[PHONE_NUMBER]"
click at [397, 68] on input "[PHONE_NUMBER]" at bounding box center [378, 66] width 185 height 13
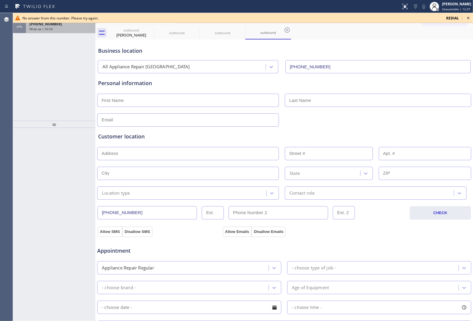
click at [66, 31] on div "[PHONE_NUMBER] Wrap up | 02:54" at bounding box center [59, 26] width 67 height 13
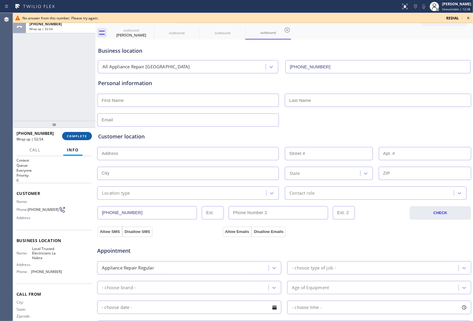
click at [75, 138] on button "COMPLETE" at bounding box center [77, 136] width 30 height 8
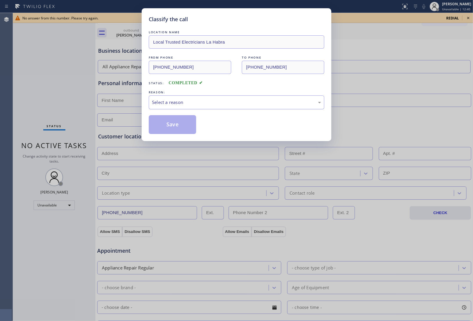
click at [206, 98] on div "Select a reason" at bounding box center [237, 102] width 176 height 14
click at [174, 125] on button "Save" at bounding box center [172, 124] width 47 height 19
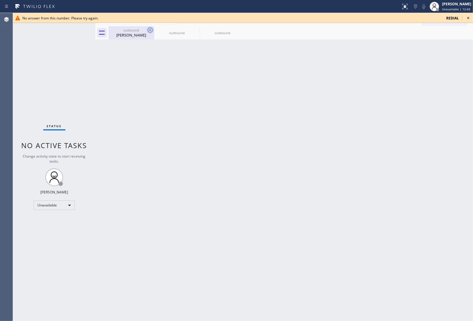
click at [149, 29] on icon at bounding box center [150, 30] width 7 height 7
click at [0, 0] on icon at bounding box center [0, 0] width 0 height 0
click at [149, 29] on div at bounding box center [290, 32] width 365 height 13
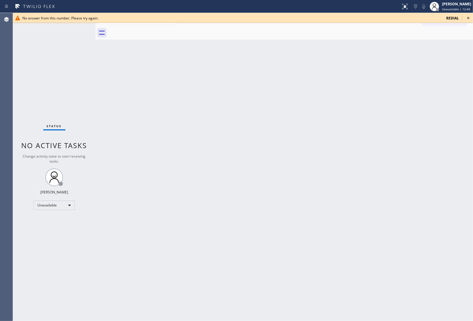
click at [466, 17] on icon at bounding box center [468, 17] width 7 height 7
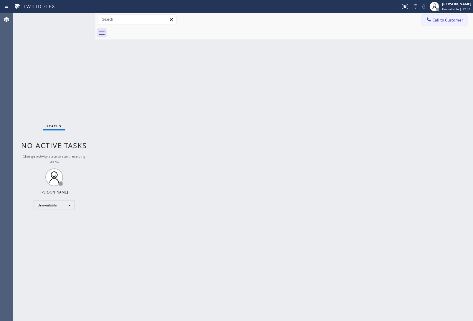
drag, startPoint x: 453, startPoint y: 19, endPoint x: 339, endPoint y: 81, distance: 129.6
click at [454, 19] on span "Call to Customer" at bounding box center [448, 19] width 31 height 5
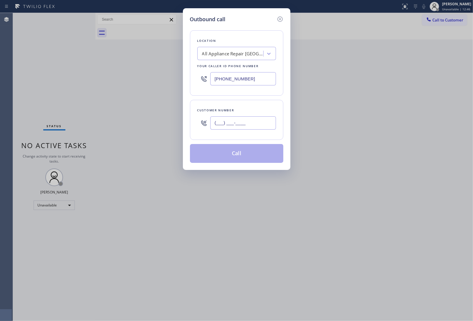
click at [232, 129] on input "(___) ___-____" at bounding box center [243, 122] width 66 height 13
paste input "661) 513-2582"
type input "[PHONE_NUMBER]"
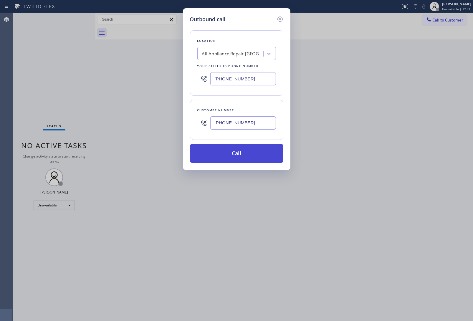
click at [250, 157] on button "Call" at bounding box center [236, 153] width 93 height 19
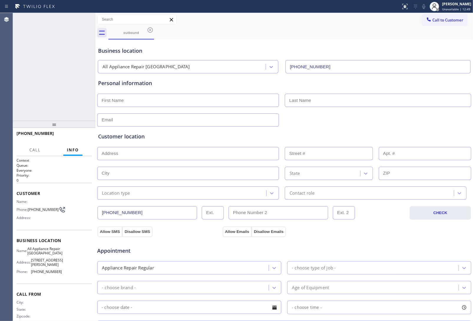
type input "[PHONE_NUMBER]"
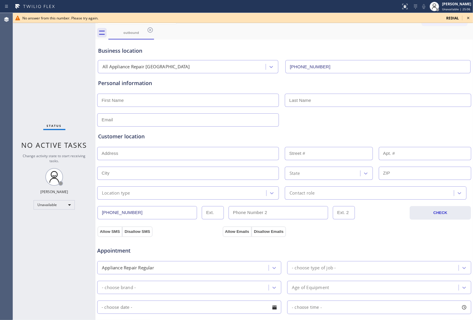
click at [466, 18] on icon at bounding box center [468, 17] width 7 height 7
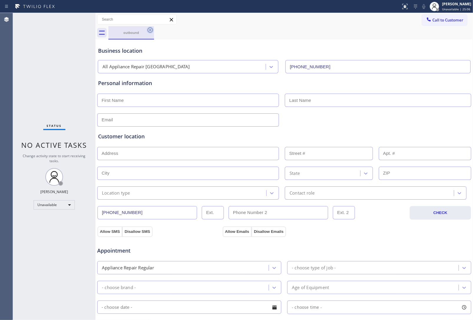
click at [147, 31] on icon at bounding box center [150, 30] width 7 height 7
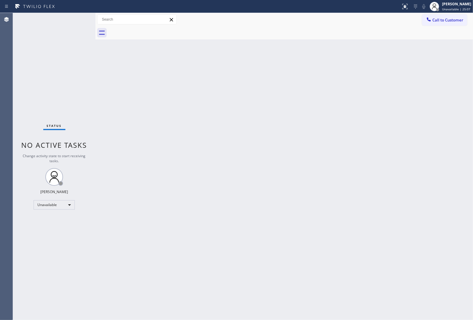
click at [149, 31] on div at bounding box center [290, 32] width 365 height 13
click at [423, 220] on div "Back to Dashboard Change Sender ID Customers Technicians Select a contact Outbo…" at bounding box center [284, 166] width 378 height 307
click at [440, 30] on div at bounding box center [290, 32] width 365 height 13
drag, startPoint x: 447, startPoint y: 8, endPoint x: 454, endPoint y: 45, distance: 38.0
click at [448, 7] on span "Unavailable | 34:33" at bounding box center [456, 9] width 28 height 4
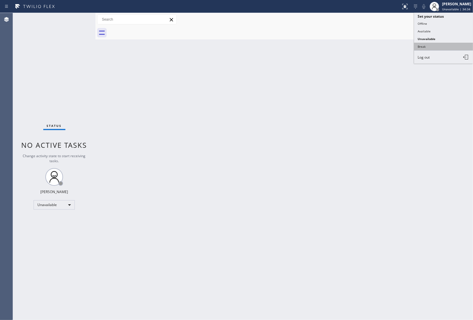
click at [447, 46] on button "Break" at bounding box center [443, 47] width 59 height 8
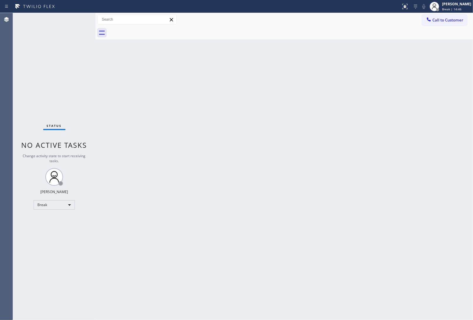
drag, startPoint x: 449, startPoint y: 7, endPoint x: 456, endPoint y: 28, distance: 22.3
click at [449, 7] on span "Break | 14:46" at bounding box center [451, 9] width 19 height 4
click at [434, 42] on button "Unavailable" at bounding box center [443, 39] width 59 height 8
drag, startPoint x: 432, startPoint y: 178, endPoint x: 425, endPoint y: 175, distance: 7.4
click at [432, 178] on div "Back to Dashboard Change Sender ID Customers Technicians Select a contact Outbo…" at bounding box center [284, 166] width 378 height 307
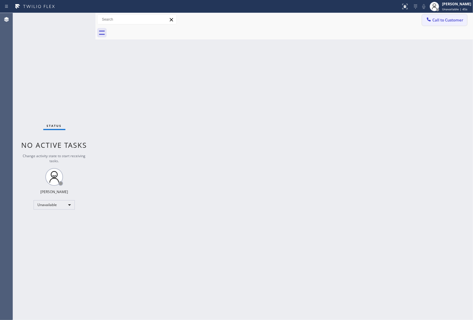
click at [437, 21] on span "Call to Customer" at bounding box center [448, 19] width 31 height 5
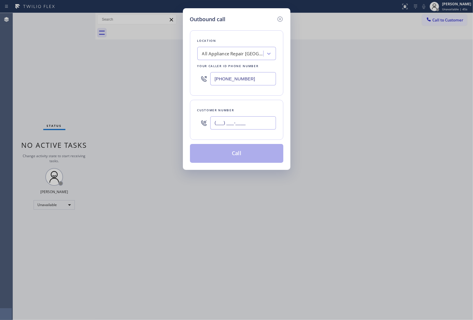
click at [221, 127] on input "(___) ___-____" at bounding box center [243, 122] width 66 height 13
paste input "820) 758-6433"
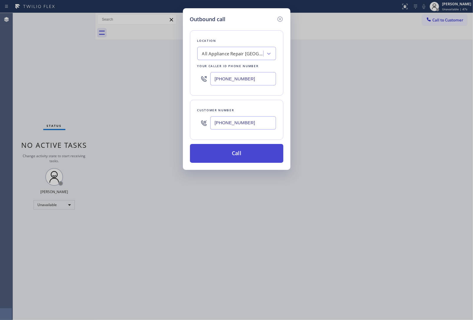
type input "[PHONE_NUMBER]"
click at [228, 160] on button "Call" at bounding box center [236, 153] width 93 height 19
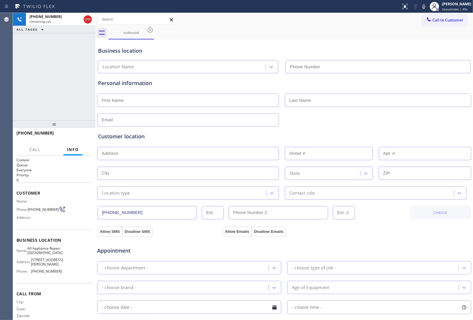
type input "[PHONE_NUMBER]"
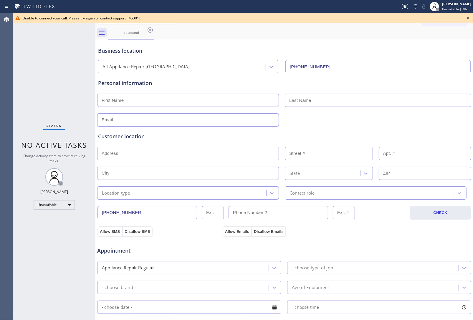
click at [395, 48] on div "Business location" at bounding box center [284, 51] width 372 height 8
click at [468, 19] on icon at bounding box center [468, 17] width 7 height 7
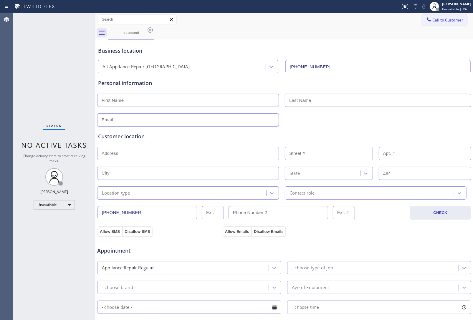
click at [452, 19] on span "Call to Customer" at bounding box center [448, 19] width 31 height 5
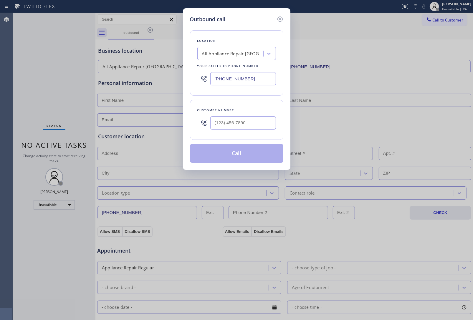
click at [253, 116] on div at bounding box center [243, 122] width 66 height 19
click at [250, 117] on div at bounding box center [243, 122] width 66 height 19
click at [248, 124] on input "(___) ___-____" at bounding box center [243, 122] width 66 height 13
paste input "820) 758-6433"
type input "[PHONE_NUMBER]"
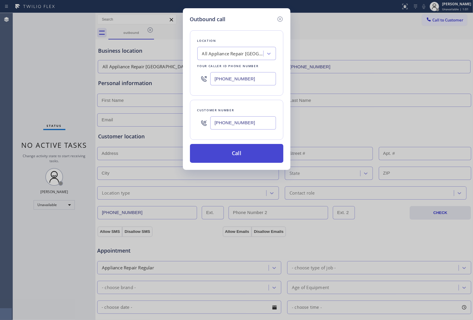
click at [245, 153] on button "Call" at bounding box center [236, 153] width 93 height 19
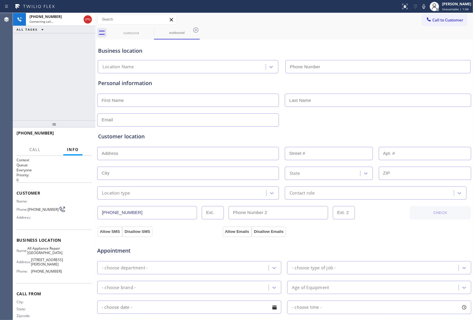
type input "[PHONE_NUMBER]"
click at [396, 36] on div "outbound outbound" at bounding box center [290, 32] width 365 height 13
click at [152, 30] on icon at bounding box center [150, 30] width 7 height 7
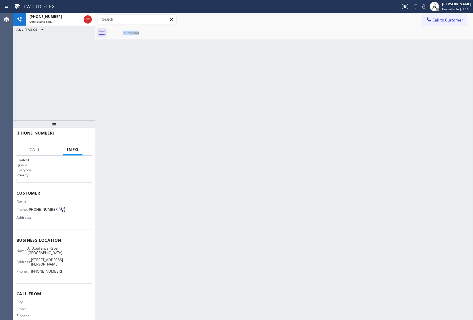
click at [88, 19] on icon at bounding box center [87, 20] width 5 height 2
click at [129, 35] on div "outbound" at bounding box center [131, 32] width 44 height 13
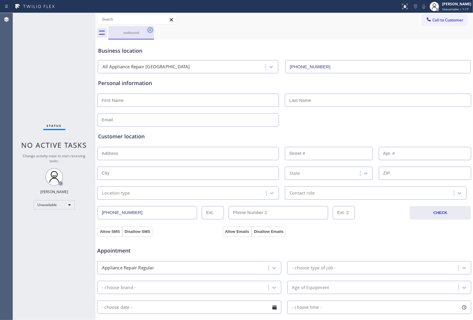
click at [148, 31] on div "outbound" at bounding box center [131, 32] width 46 height 13
click at [151, 31] on icon at bounding box center [150, 30] width 7 height 7
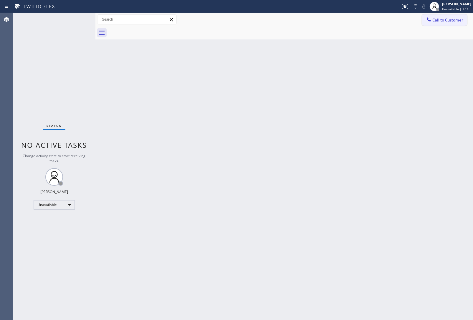
click at [430, 22] on icon at bounding box center [429, 20] width 6 height 6
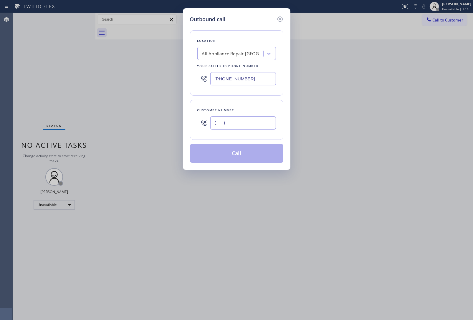
click at [239, 121] on input "(___) ___-____" at bounding box center [243, 122] width 66 height 13
paste input "510) 237-3396"
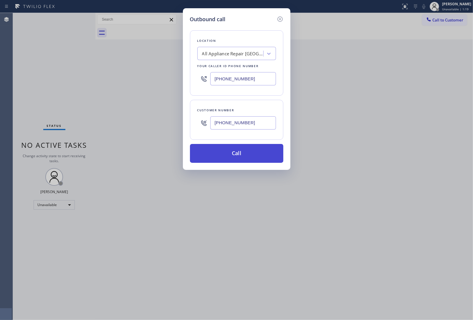
type input "[PHONE_NUMBER]"
click at [246, 155] on button "Call" at bounding box center [236, 153] width 93 height 19
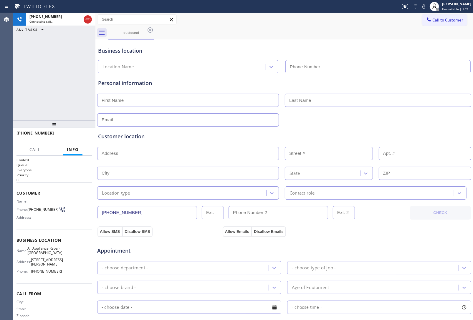
type input "[PHONE_NUMBER]"
click at [407, 54] on div "Business location All Appliance Repair [GEOGRAPHIC_DATA] [PHONE_NUMBER]" at bounding box center [284, 57] width 375 height 32
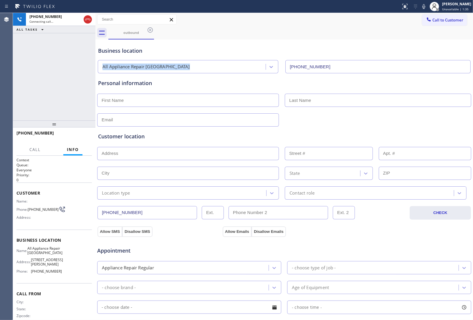
click at [85, 18] on icon at bounding box center [87, 19] width 7 height 7
click at [449, 24] on button "Call to Customer" at bounding box center [444, 19] width 45 height 11
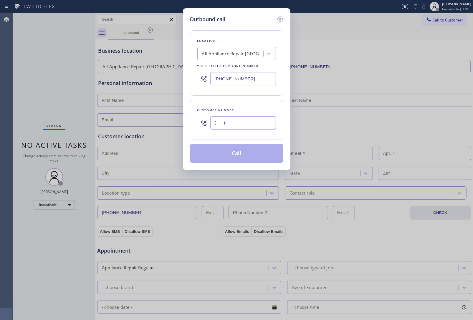
click at [249, 123] on input "(___) ___-____" at bounding box center [243, 122] width 66 height 13
paste input "510) 237-3396"
type input "[PHONE_NUMBER]"
click at [244, 156] on button "Call" at bounding box center [236, 153] width 93 height 19
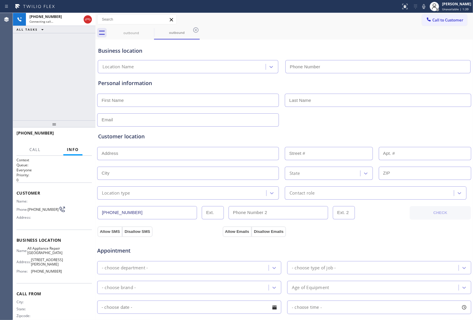
type input "[PHONE_NUMBER]"
click at [377, 250] on div "Appointment" at bounding box center [284, 247] width 375 height 15
click at [420, 6] on icon at bounding box center [423, 6] width 7 height 7
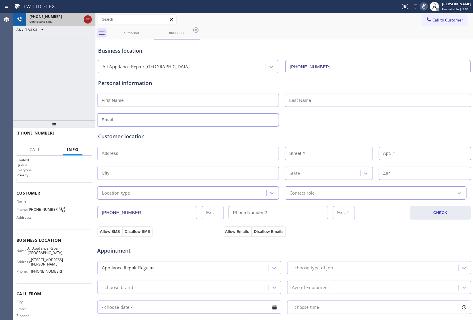
click at [89, 18] on icon at bounding box center [87, 19] width 7 height 7
drag, startPoint x: 465, startPoint y: 17, endPoint x: 458, endPoint y: 17, distance: 6.5
click at [464, 17] on div "Call to Customer Outbound call Location All Appliance Repair [GEOGRAPHIC_DATA] …" at bounding box center [447, 19] width 51 height 10
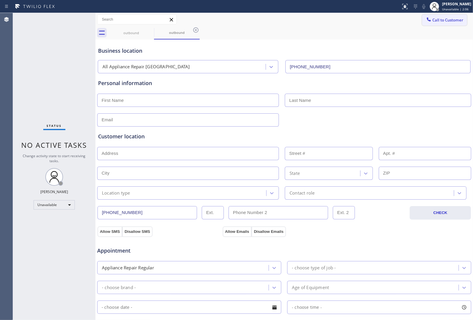
click at [451, 16] on button "Call to Customer" at bounding box center [444, 19] width 45 height 11
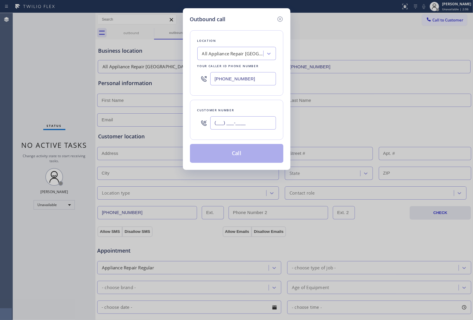
click at [242, 124] on input "(___) ___-____" at bounding box center [243, 122] width 66 height 13
paste input "510) 237-3396"
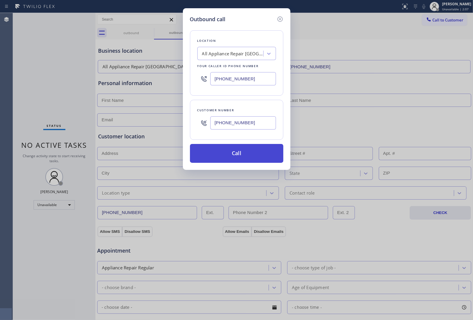
type input "[PHONE_NUMBER]"
click at [240, 154] on button "Call" at bounding box center [236, 153] width 93 height 19
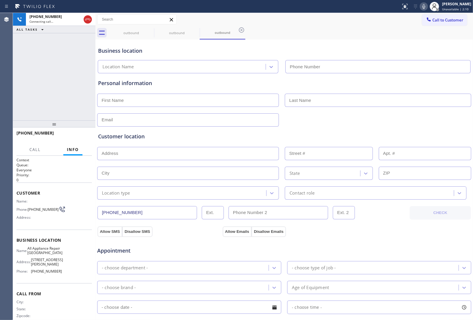
type input "[PHONE_NUMBER]"
click at [435, 46] on div "Business location All Appliance Repair [GEOGRAPHIC_DATA] [PHONE_NUMBER]" at bounding box center [284, 57] width 375 height 32
click at [87, 21] on icon at bounding box center [87, 19] width 7 height 7
drag, startPoint x: 450, startPoint y: 17, endPoint x: 274, endPoint y: 100, distance: 194.5
click at [450, 17] on button "Call to Customer" at bounding box center [444, 19] width 45 height 11
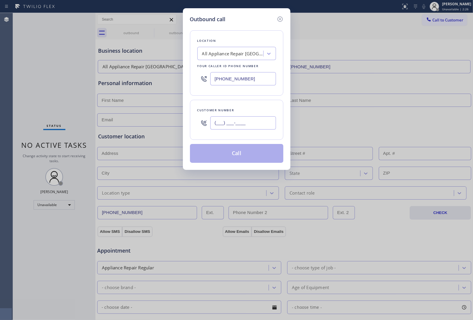
drag, startPoint x: 245, startPoint y: 121, endPoint x: 234, endPoint y: 151, distance: 31.9
click at [245, 123] on input "(___) ___-____" at bounding box center [243, 122] width 66 height 13
paste input "5"
paste input "510) 237-3396"
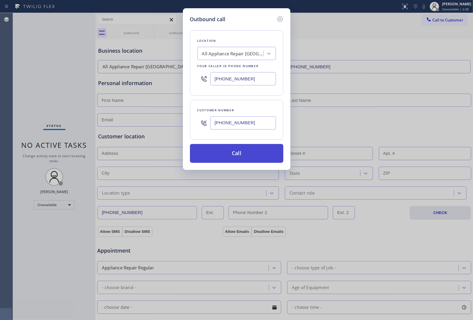
type input "[PHONE_NUMBER]"
click at [243, 155] on button "Call" at bounding box center [236, 153] width 93 height 19
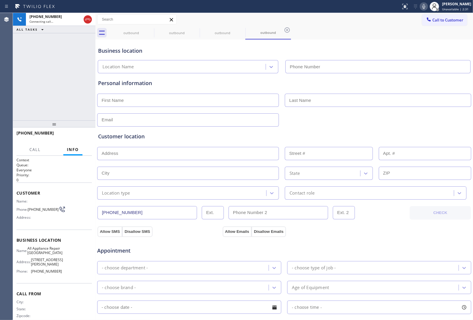
type input "[PHONE_NUMBER]"
drag, startPoint x: 407, startPoint y: 35, endPoint x: 404, endPoint y: 35, distance: 3.2
click at [407, 35] on div "outbound outbound outbound outbound" at bounding box center [290, 32] width 365 height 13
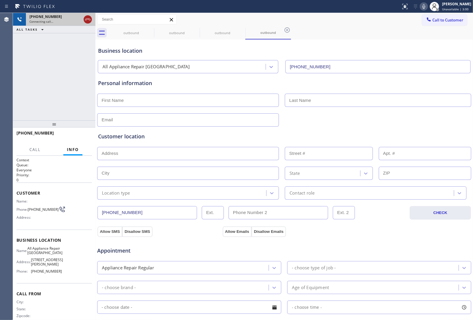
click at [86, 20] on icon at bounding box center [87, 19] width 7 height 7
click at [422, 16] on button "Call to Customer" at bounding box center [444, 19] width 45 height 11
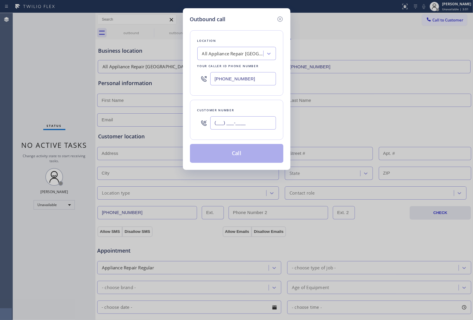
click at [262, 125] on input "(___) ___-____" at bounding box center [243, 122] width 66 height 13
paste input "510) 237-3396"
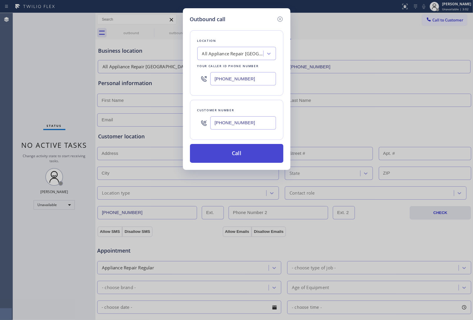
type input "[PHONE_NUMBER]"
click at [219, 152] on button "Call" at bounding box center [236, 153] width 93 height 19
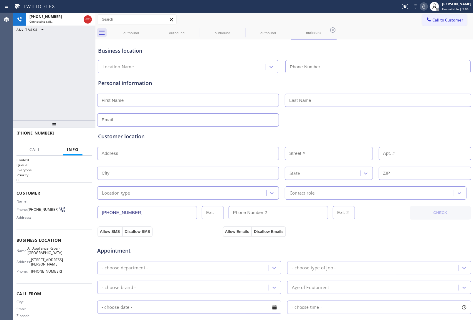
type input "[PHONE_NUMBER]"
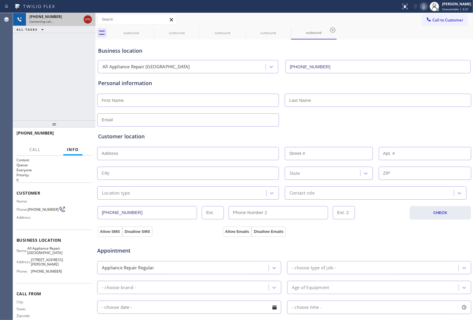
click at [90, 20] on div at bounding box center [88, 19] width 8 height 7
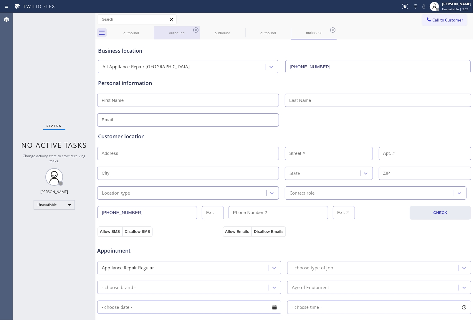
click at [155, 29] on div "outbound" at bounding box center [177, 32] width 44 height 13
click at [150, 29] on icon at bounding box center [150, 30] width 7 height 7
click at [154, 29] on div "outbound" at bounding box center [177, 32] width 46 height 13
click at [192, 29] on icon at bounding box center [195, 30] width 7 height 7
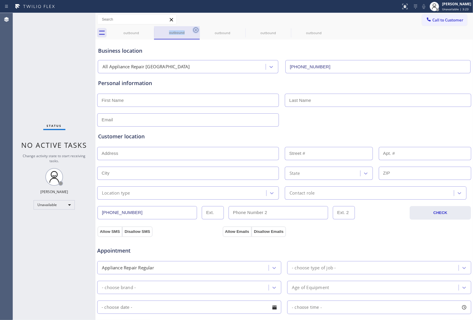
click at [0, 0] on icon at bounding box center [0, 0] width 0 height 0
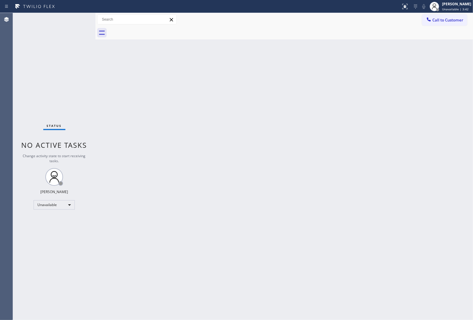
click at [407, 103] on div "Back to Dashboard Change Sender ID Customers Technicians Select a contact Outbo…" at bounding box center [284, 166] width 378 height 307
click at [436, 15] on button "Call to Customer" at bounding box center [444, 19] width 45 height 11
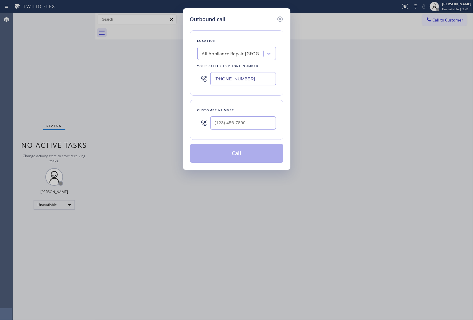
click at [259, 75] on input "[PHONE_NUMBER]" at bounding box center [243, 78] width 66 height 13
paste input "310) 388-4093"
type input "[PHONE_NUMBER]"
type input "(___) ___-____"
click at [379, 126] on div "Outbound call Location [MEDICAL_DATA] Electrical Torrance Your caller id phone …" at bounding box center [236, 160] width 473 height 320
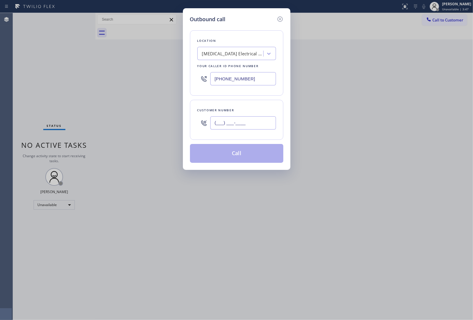
click at [238, 127] on input "(___) ___-____" at bounding box center [243, 122] width 66 height 13
paste input "712) 571-9015"
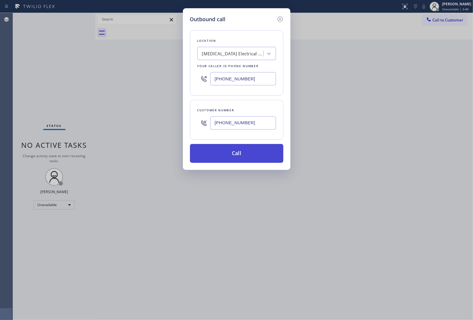
type input "[PHONE_NUMBER]"
click at [233, 155] on button "Call" at bounding box center [236, 153] width 93 height 19
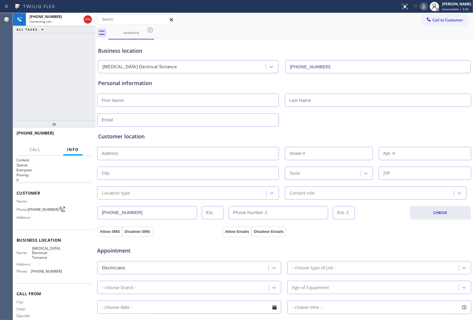
type input "[PHONE_NUMBER]"
click at [393, 50] on div "Business location" at bounding box center [284, 51] width 372 height 8
click at [326, 131] on div "Customer location >> ADD NEW ADDRESS << + NEW ADDRESS State Location type Conta…" at bounding box center [284, 163] width 375 height 73
click at [377, 54] on div "Business location" at bounding box center [284, 51] width 372 height 8
click at [393, 229] on div "Allow SMS Disallow SMS Allow Emails Disallow Emails" at bounding box center [284, 231] width 375 height 12
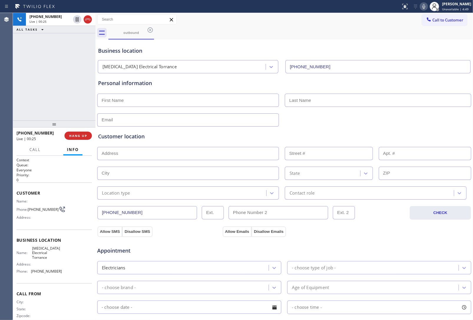
click at [379, 38] on div "outbound" at bounding box center [290, 32] width 365 height 13
click at [83, 135] on span "HANG UP" at bounding box center [78, 136] width 18 height 4
click at [382, 51] on div "Business location" at bounding box center [284, 51] width 372 height 8
click at [75, 132] on button "COMPLETE" at bounding box center [77, 136] width 30 height 8
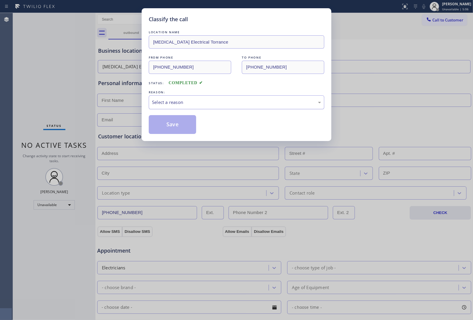
click at [160, 102] on div "Select a reason" at bounding box center [236, 102] width 169 height 7
click at [167, 131] on button "Save" at bounding box center [172, 124] width 47 height 19
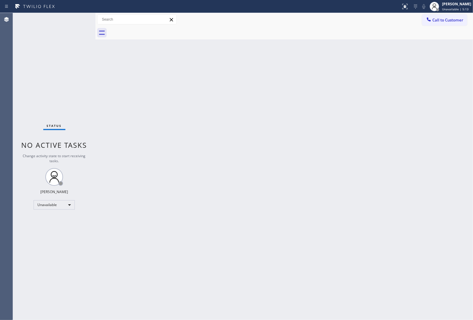
click at [419, 66] on div "Back to Dashboard Change Sender ID Customers Technicians Select a contact Outbo…" at bounding box center [284, 166] width 378 height 307
click at [450, 17] on button "Call to Customer" at bounding box center [444, 19] width 45 height 11
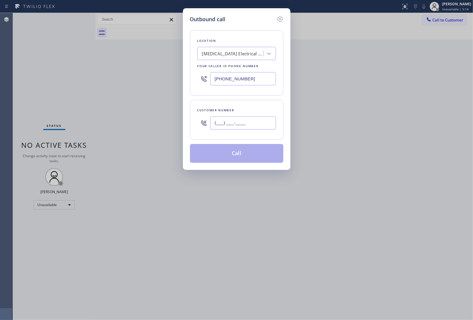
click at [216, 126] on input "(___) ___-____" at bounding box center [243, 122] width 66 height 13
paste input "425) 765-1616"
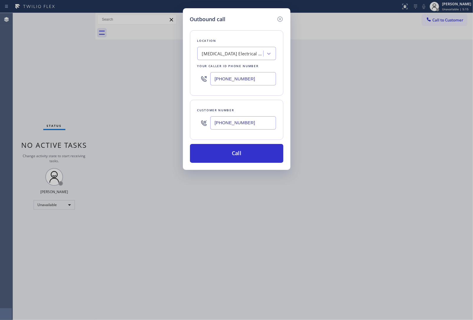
type input "[PHONE_NUMBER]"
click at [413, 92] on div "Outbound call Location [MEDICAL_DATA] Electrical Torrance Your caller id phone …" at bounding box center [236, 160] width 473 height 320
click at [223, 58] on div "[MEDICAL_DATA] Electrical Torrance" at bounding box center [231, 54] width 64 height 10
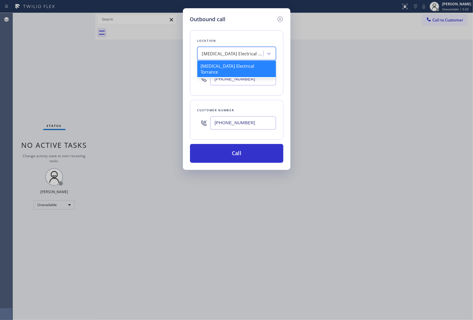
paste input "[PERSON_NAME] Heating and Air Conditioning"
type input "[PERSON_NAME] Heating and Air Conditioning"
click at [223, 69] on div "[PERSON_NAME] Heating and Air Conditioning" at bounding box center [236, 69] width 79 height 17
type input "[PHONE_NUMBER]"
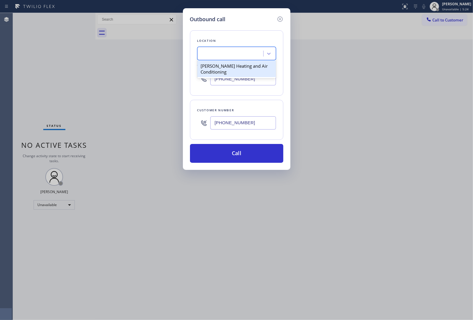
scroll to position [0, 0]
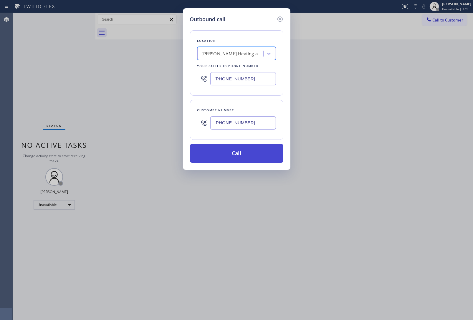
click at [230, 149] on button "Call" at bounding box center [236, 153] width 93 height 19
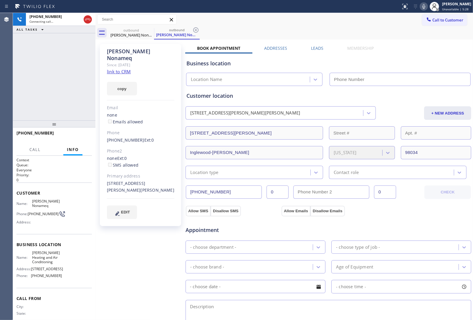
type input "[PHONE_NUMBER]"
click at [408, 55] on div "Business location [PERSON_NAME] Heating and Air Conditioning [PHONE_NUMBER]" at bounding box center [328, 70] width 286 height 32
click at [375, 46] on div "Membership" at bounding box center [361, 49] width 50 height 8
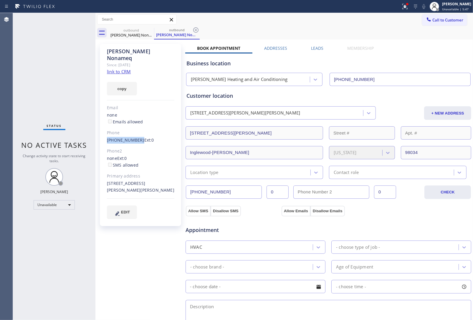
drag, startPoint x: 103, startPoint y: 134, endPoint x: 136, endPoint y: 135, distance: 33.9
click at [136, 135] on div "[PERSON_NAME] Nonameq Since: [DATE] link to CRM copy Email none Emails allowed …" at bounding box center [140, 135] width 81 height 182
copy link "[PHONE_NUMBER]"
click at [451, 24] on button "Call to Customer" at bounding box center [444, 19] width 45 height 11
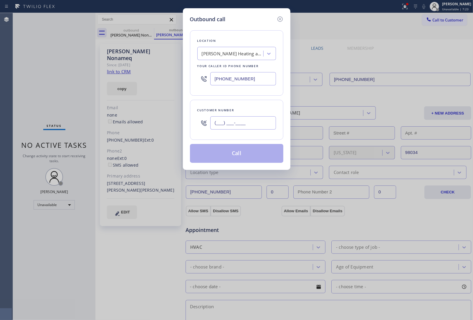
click at [260, 129] on input "(___) ___-____" at bounding box center [243, 122] width 66 height 13
paste input "609) 558-9089"
type input "[PHONE_NUMBER]"
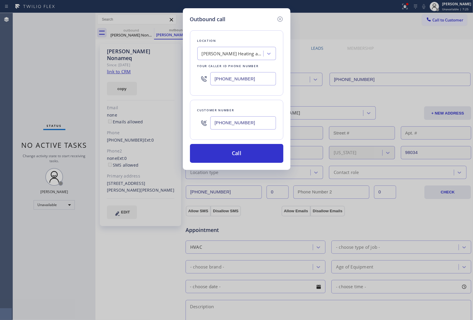
click at [408, 53] on div "Outbound call Location [PERSON_NAME] Heating and Air Conditioning Your caller i…" at bounding box center [236, 160] width 473 height 320
click at [239, 79] on input "[PHONE_NUMBER]" at bounding box center [243, 78] width 66 height 13
paste input "___) ___-____"
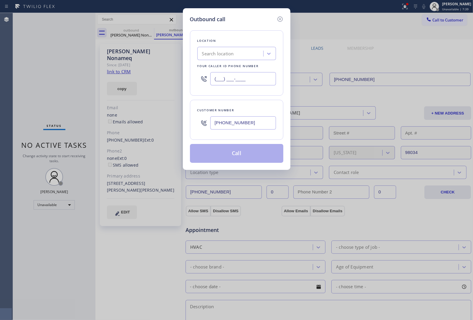
type input "(___) ___-____"
click at [227, 55] on div "Search location" at bounding box center [218, 53] width 32 height 7
paste input "HVAC Alliance Experts"
type input "HVAC Alliance Experts"
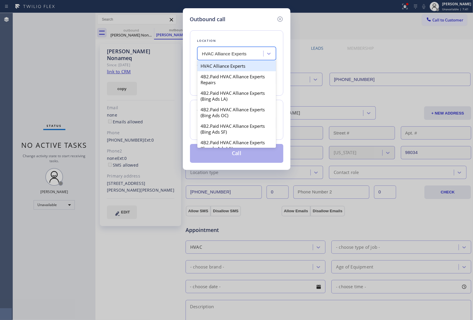
click at [230, 70] on div "HVAC Alliance Experts" at bounding box center [236, 66] width 79 height 11
type input "[PHONE_NUMBER]"
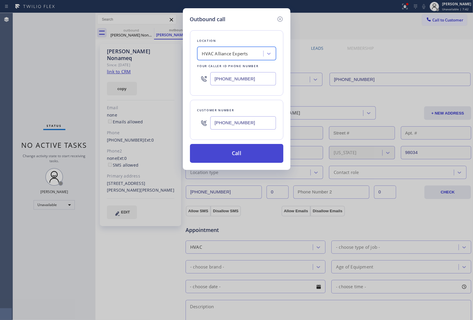
click at [238, 158] on button "Call" at bounding box center [236, 153] width 93 height 19
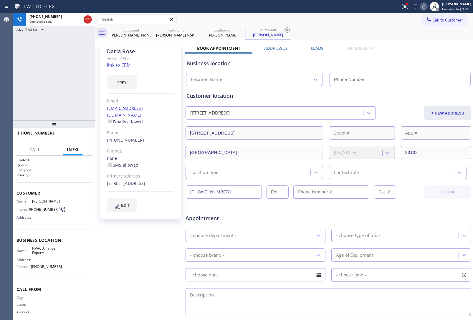
drag, startPoint x: 393, startPoint y: 60, endPoint x: 353, endPoint y: 49, distance: 42.1
click at [393, 60] on div "Business location" at bounding box center [329, 64] width 284 height 8
type input "[PHONE_NUMBER]"
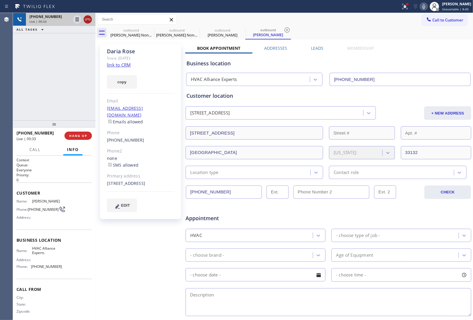
click at [88, 21] on icon at bounding box center [87, 19] width 7 height 7
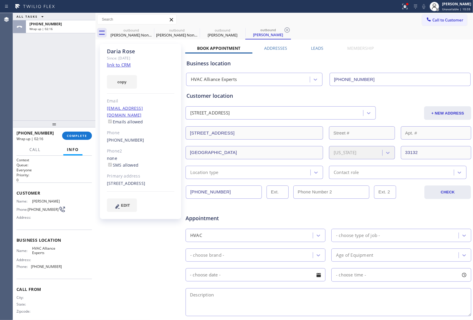
drag, startPoint x: 105, startPoint y: 259, endPoint x: 105, endPoint y: 254, distance: 5.0
click at [105, 259] on div "[PERSON_NAME] Since: [DATE] link to CRM copy Email [EMAIL_ADDRESS][DOMAIN_NAME]…" at bounding box center [141, 232] width 88 height 382
click at [437, 18] on span "Call to Customer" at bounding box center [448, 19] width 31 height 5
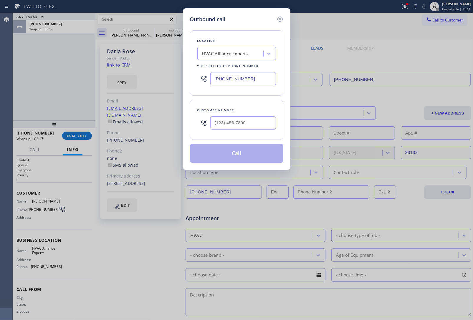
click at [237, 118] on div at bounding box center [243, 122] width 66 height 19
click at [237, 118] on input "(___) ___-____" at bounding box center [243, 122] width 66 height 13
paste input "363) 201-8087"
type input "[PHONE_NUMBER]"
click at [227, 53] on div "HVAC Alliance Experts" at bounding box center [225, 53] width 46 height 7
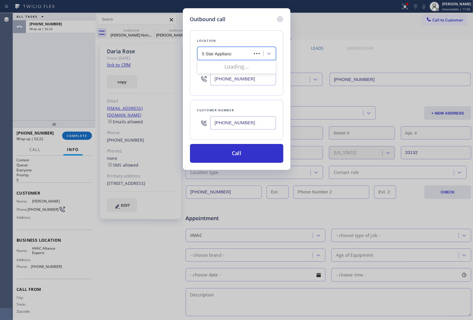
type input "5 Star Appliance"
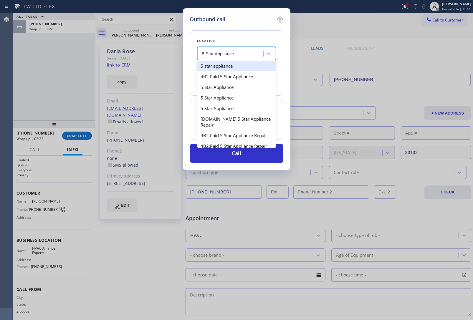
type input "[PHONE_NUMBER]"
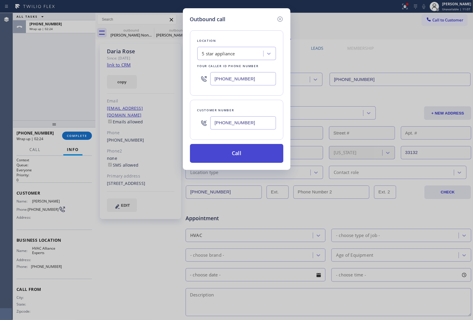
click at [233, 162] on button "Call" at bounding box center [236, 153] width 93 height 19
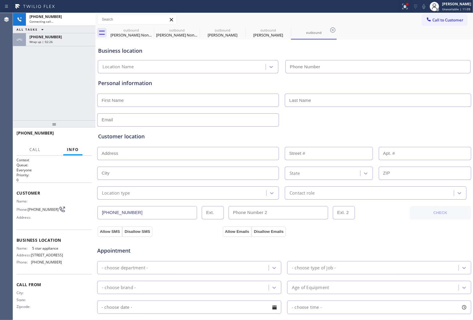
type input "[PHONE_NUMBER]"
click at [77, 136] on span "HANG UP" at bounding box center [78, 136] width 18 height 4
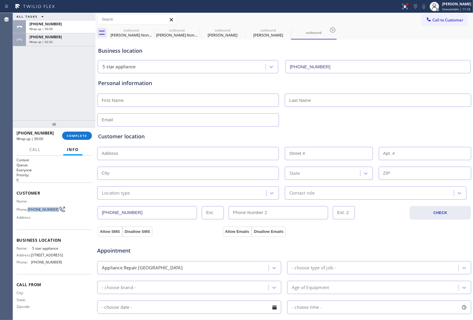
drag, startPoint x: 40, startPoint y: 213, endPoint x: 151, endPoint y: 158, distance: 124.1
click at [29, 207] on span "[PHONE_NUMBER]" at bounding box center [43, 209] width 31 height 4
copy span "[PHONE_NUMBER]"
click at [435, 17] on button "Call to Customer" at bounding box center [444, 19] width 45 height 11
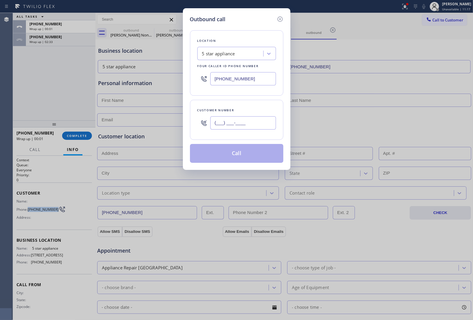
click at [240, 126] on input "(___) ___-____" at bounding box center [243, 122] width 66 height 13
paste input "363) 201-8087"
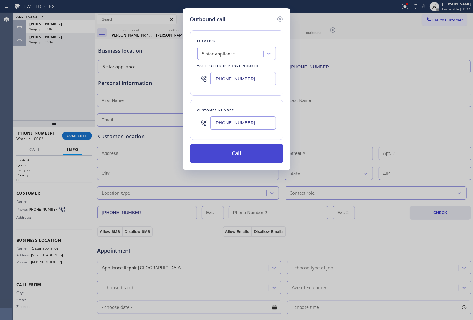
type input "[PHONE_NUMBER]"
click at [236, 155] on button "Call" at bounding box center [236, 153] width 93 height 19
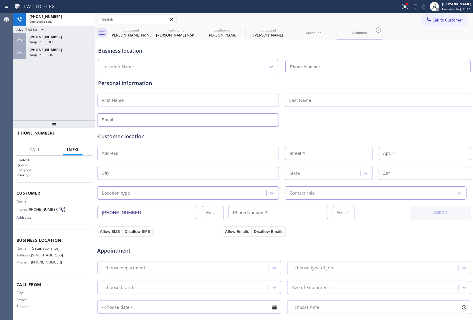
type input "[PHONE_NUMBER]"
drag, startPoint x: 289, startPoint y: 47, endPoint x: 158, endPoint y: 44, distance: 131.2
click at [287, 48] on div "Business location" at bounding box center [284, 51] width 372 height 8
click at [149, 30] on icon at bounding box center [150, 30] width 7 height 7
click at [0, 0] on icon at bounding box center [0, 0] width 0 height 0
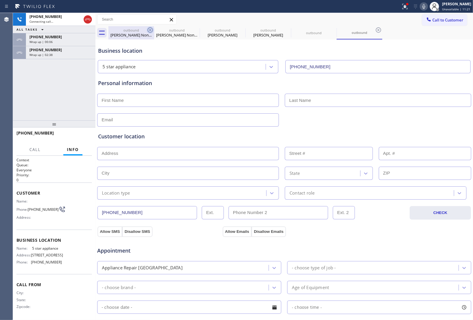
click at [0, 0] on icon at bounding box center [0, 0] width 0 height 0
click at [149, 30] on icon at bounding box center [150, 30] width 7 height 7
click at [0, 0] on icon at bounding box center [0, 0] width 0 height 0
click at [149, 30] on div "outbound outbound" at bounding box center [290, 32] width 365 height 13
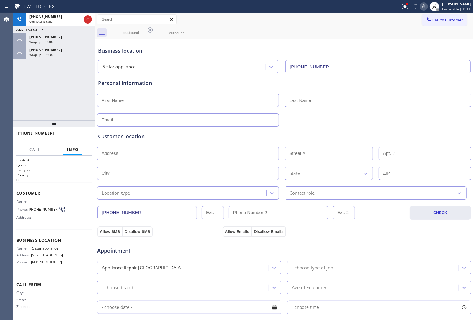
click at [149, 30] on div "outbound outbound" at bounding box center [290, 32] width 365 height 13
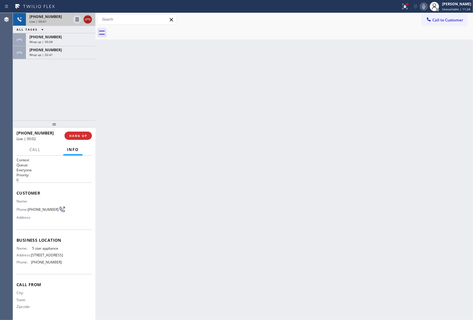
click at [89, 16] on icon at bounding box center [87, 19] width 7 height 7
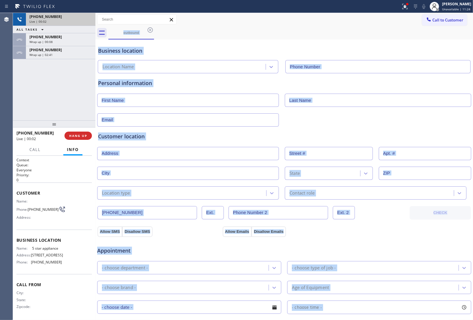
click at [454, 22] on span "Call to Customer" at bounding box center [448, 19] width 31 height 5
type input "[PHONE_NUMBER]"
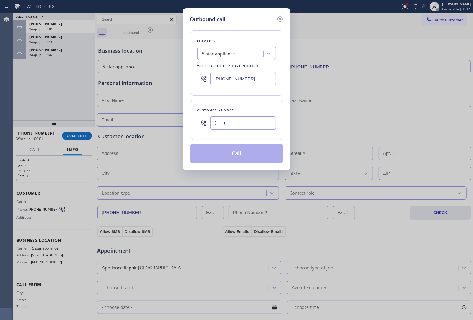
drag, startPoint x: 250, startPoint y: 125, endPoint x: 257, endPoint y: 128, distance: 7.5
click at [250, 125] on input "(___) ___-____" at bounding box center [243, 122] width 66 height 13
paste input "363) 201-8087"
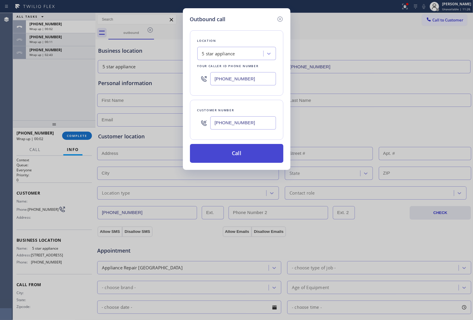
type input "[PHONE_NUMBER]"
click at [251, 158] on button "Call" at bounding box center [236, 153] width 93 height 19
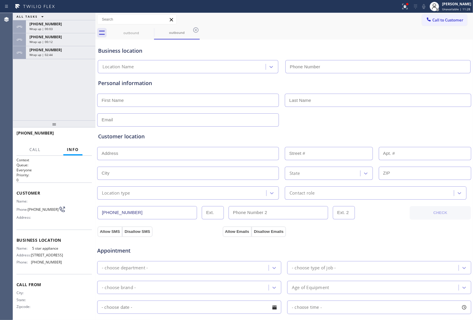
type input "[PHONE_NUMBER]"
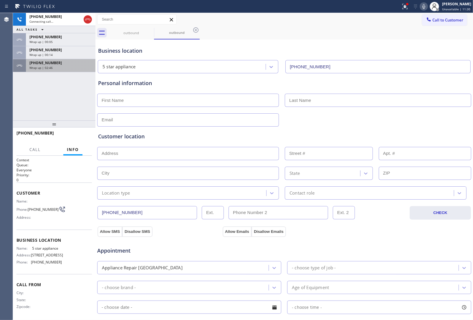
click at [59, 61] on div "[PHONE_NUMBER]" at bounding box center [60, 62] width 62 height 5
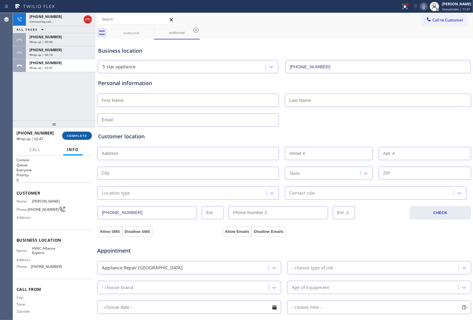
click at [80, 139] on button "COMPLETE" at bounding box center [77, 136] width 30 height 8
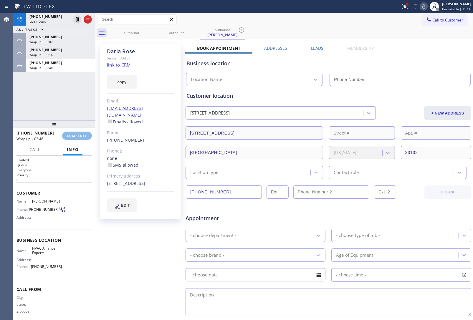
type input "[PHONE_NUMBER]"
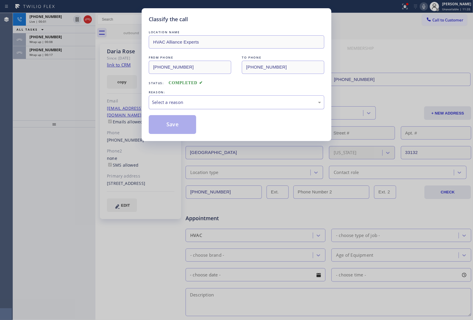
click at [174, 109] on div "Select a reason" at bounding box center [237, 102] width 176 height 14
click at [174, 123] on button "Save" at bounding box center [172, 124] width 47 height 19
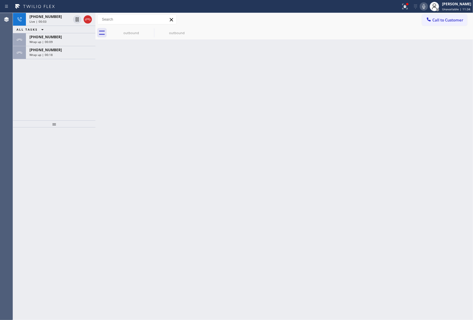
click at [86, 18] on icon at bounding box center [87, 19] width 7 height 7
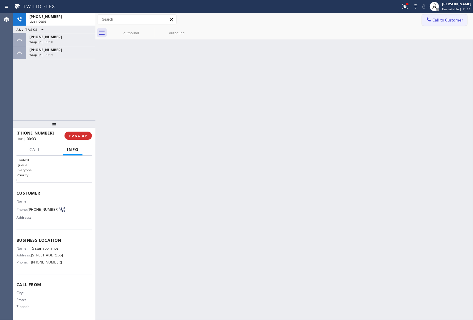
click at [432, 16] on button "Call to Customer" at bounding box center [444, 19] width 45 height 11
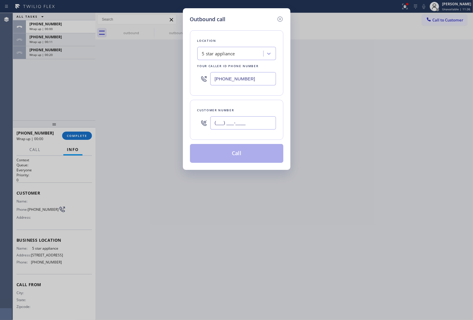
click at [248, 125] on input "(___) ___-____" at bounding box center [243, 122] width 66 height 13
paste input "363) 201-8087"
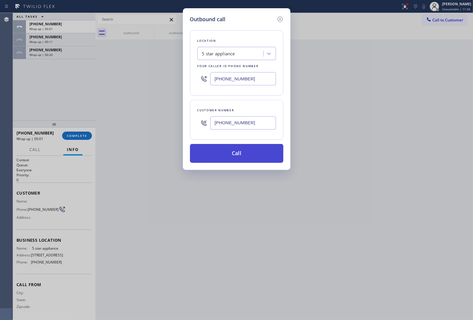
type input "[PHONE_NUMBER]"
click at [248, 152] on button "Call" at bounding box center [236, 153] width 93 height 19
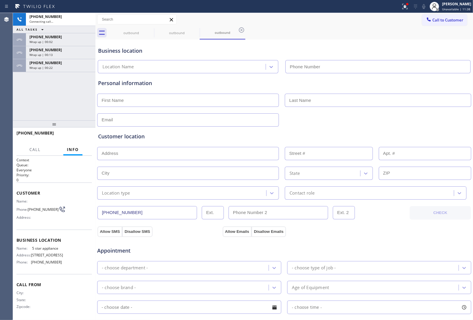
type input "[PHONE_NUMBER]"
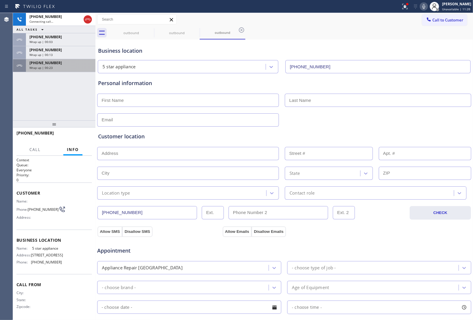
click at [307, 127] on div "Customer location >> ADD NEW ADDRESS << + NEW ADDRESS State Location type Conta…" at bounding box center [284, 163] width 375 height 73
click at [63, 67] on div "Wrap up | 00:23" at bounding box center [60, 68] width 62 height 4
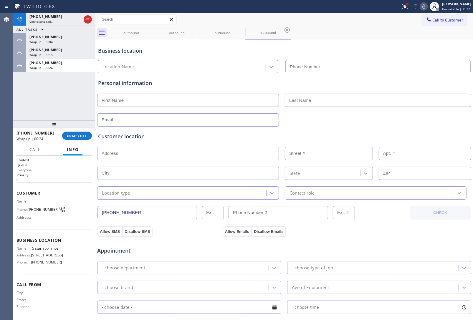
type input "[PHONE_NUMBER]"
click at [74, 132] on button "COMPLETE" at bounding box center [77, 136] width 30 height 8
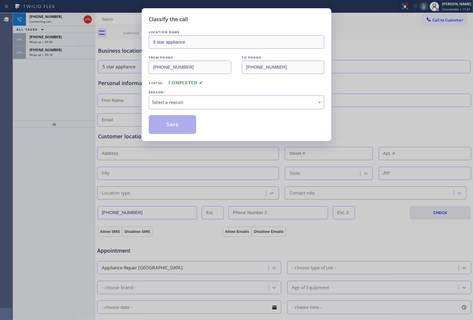
click at [221, 105] on div "Select a reason" at bounding box center [236, 102] width 169 height 7
click at [195, 123] on button "Save" at bounding box center [172, 124] width 47 height 19
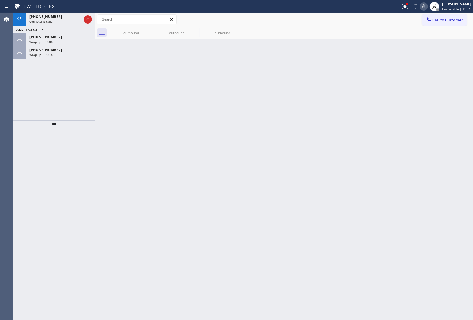
click at [60, 53] on div "Wrap up | 00:18" at bounding box center [60, 55] width 62 height 4
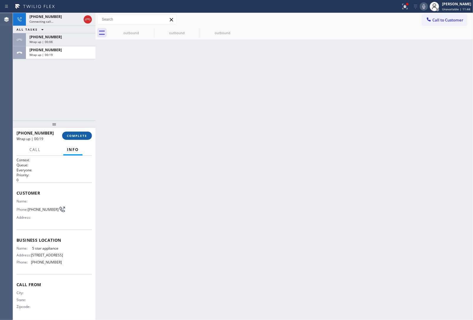
click at [79, 136] on span "COMPLETE" at bounding box center [77, 136] width 20 height 4
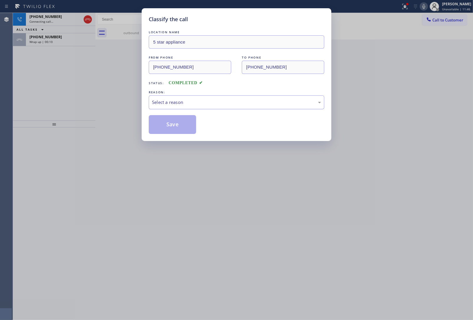
drag, startPoint x: 177, startPoint y: 103, endPoint x: 177, endPoint y: 108, distance: 5.3
click at [177, 104] on div "Select a reason" at bounding box center [236, 102] width 169 height 7
click at [177, 126] on button "Save" at bounding box center [172, 124] width 47 height 19
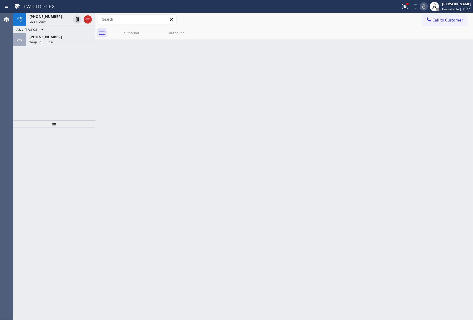
click at [428, 115] on div "Back to Dashboard Change Sender ID Customers Technicians Select a contact Outbo…" at bounding box center [284, 166] width 378 height 307
click at [89, 19] on icon at bounding box center [87, 19] width 7 height 7
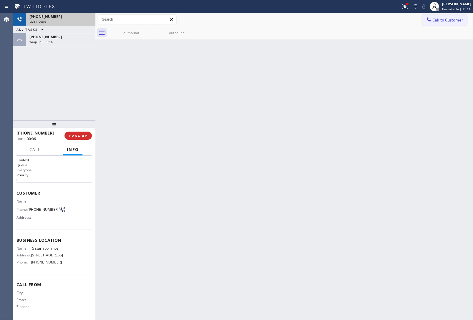
click at [454, 17] on span "Call to Customer" at bounding box center [448, 19] width 31 height 5
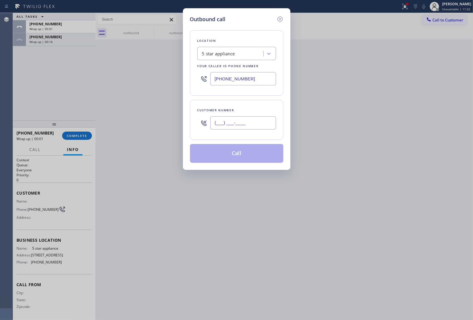
click at [240, 119] on input "(___) ___-____" at bounding box center [243, 122] width 66 height 13
paste input "363) 201-8087"
click at [245, 154] on button "Call" at bounding box center [236, 153] width 93 height 19
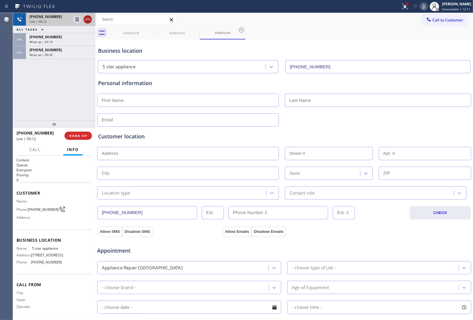
click at [89, 21] on icon at bounding box center [87, 19] width 7 height 7
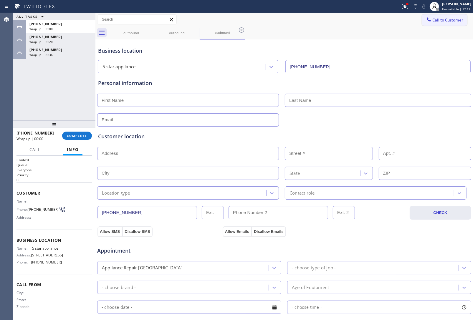
click at [433, 17] on span "Call to Customer" at bounding box center [448, 19] width 31 height 5
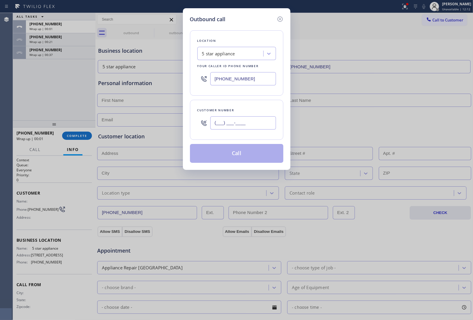
click at [242, 121] on input "(___) ___-____" at bounding box center [243, 122] width 66 height 13
paste input "763) 357"
drag, startPoint x: 275, startPoint y: 21, endPoint x: 277, endPoint y: 24, distance: 4.0
click at [276, 21] on div "Outbound call" at bounding box center [236, 19] width 93 height 8
click at [278, 21] on icon at bounding box center [279, 19] width 5 height 5
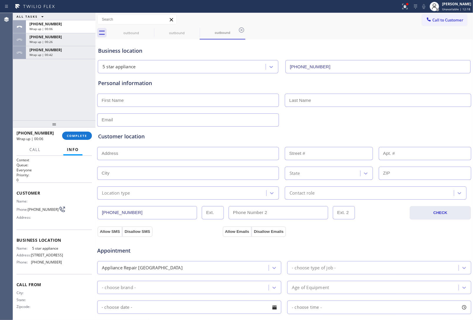
click at [330, 71] on input "[PHONE_NUMBER]" at bounding box center [378, 66] width 185 height 13
click at [432, 23] on button "Call to Customer" at bounding box center [444, 19] width 45 height 11
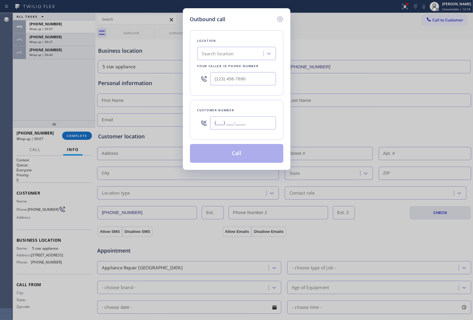
click at [236, 126] on input "(___) ___-____" at bounding box center [243, 122] width 66 height 13
paste input "363) 201-8087"
type input "[PHONE_NUMBER]"
click at [230, 53] on div "Search location" at bounding box center [218, 53] width 32 height 7
type input "5 Star"
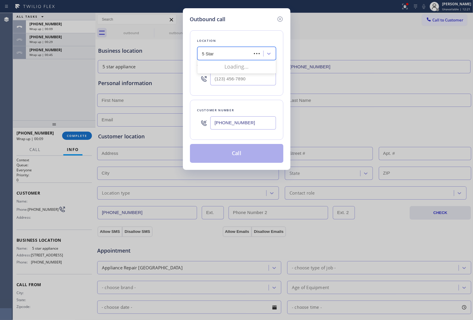
type input "[PHONE_NUMBER]"
type input "5 Star Appli"
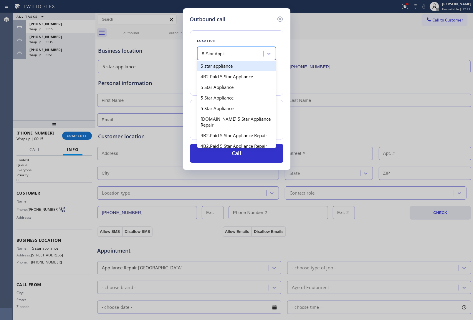
click at [229, 68] on div "5 star appliance" at bounding box center [236, 66] width 79 height 11
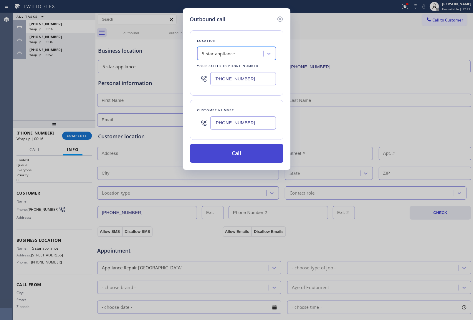
click at [255, 148] on button "Call" at bounding box center [236, 153] width 93 height 19
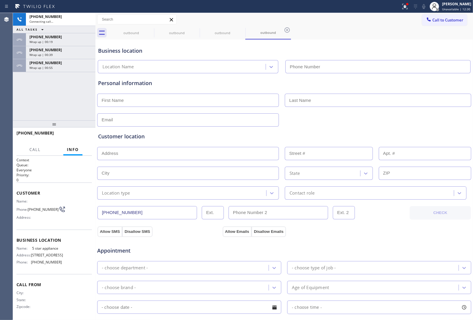
type input "[PHONE_NUMBER]"
click at [393, 234] on div "Allow SMS Disallow SMS Allow Emails Disallow Emails" at bounding box center [284, 231] width 375 height 12
click at [77, 137] on span "HANG UP" at bounding box center [78, 136] width 18 height 4
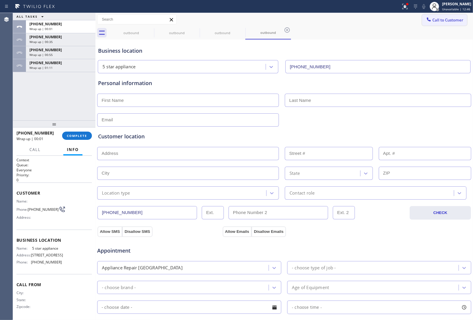
click at [454, 20] on span "Call to Customer" at bounding box center [448, 19] width 31 height 5
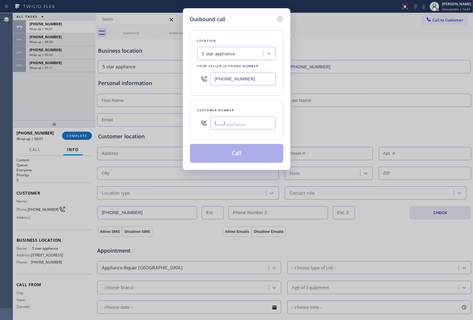
click at [232, 124] on input "(___) ___-____" at bounding box center [243, 122] width 66 height 13
paste input "363) 201-8087"
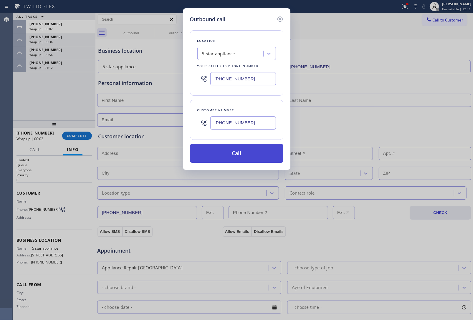
type input "[PHONE_NUMBER]"
click at [240, 160] on button "Call" at bounding box center [236, 153] width 93 height 19
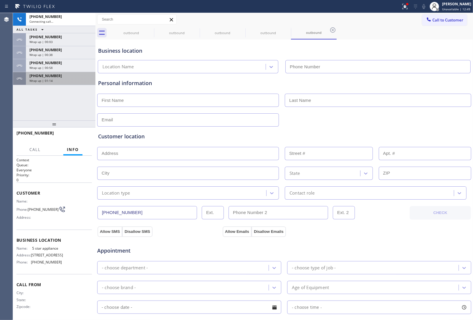
drag, startPoint x: 46, startPoint y: 74, endPoint x: 60, endPoint y: 95, distance: 25.0
click at [46, 74] on span "[PHONE_NUMBER]" at bounding box center [45, 75] width 32 height 5
type input "[PHONE_NUMBER]"
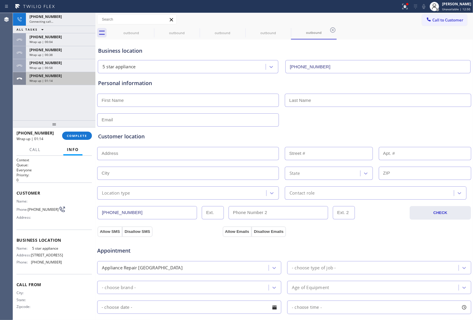
click at [54, 84] on div "[PHONE_NUMBER] Wrap up | 01:14" at bounding box center [59, 78] width 67 height 13
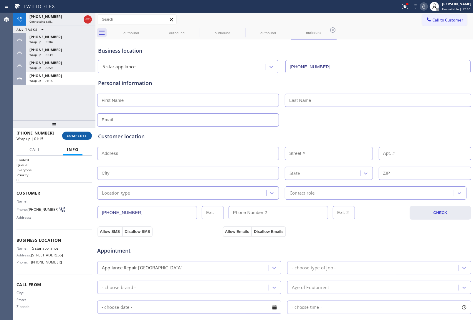
click at [86, 136] on span "COMPLETE" at bounding box center [77, 136] width 20 height 4
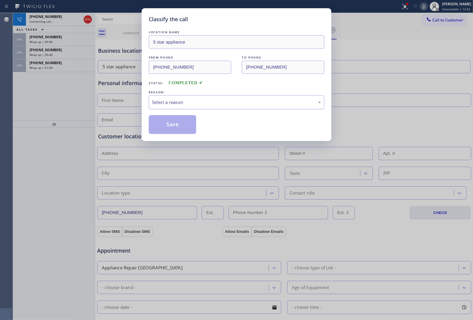
click at [174, 103] on div "Select a reason" at bounding box center [236, 102] width 169 height 7
click at [177, 125] on button "Save" at bounding box center [172, 124] width 47 height 19
click at [32, 64] on span "[PHONE_NUMBER]" at bounding box center [45, 62] width 32 height 5
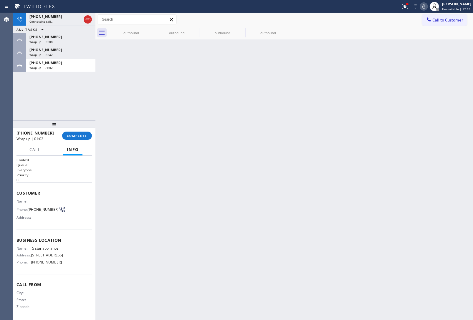
click at [32, 64] on span "[PHONE_NUMBER]" at bounding box center [45, 62] width 32 height 5
click at [84, 138] on span "COMPLETE" at bounding box center [77, 136] width 20 height 4
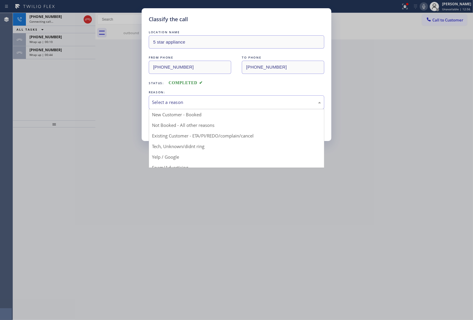
click at [190, 104] on div "Select a reason" at bounding box center [236, 102] width 169 height 7
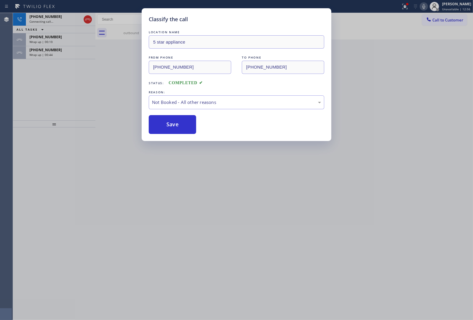
click at [174, 124] on button "Save" at bounding box center [172, 124] width 47 height 19
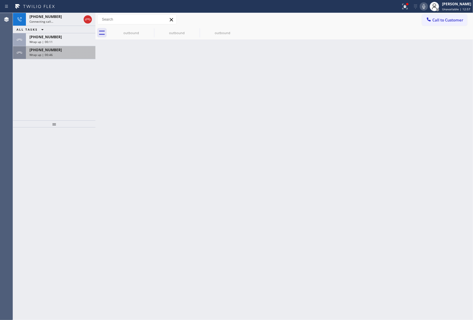
click at [60, 53] on div "Wrap up | 00:46" at bounding box center [60, 55] width 62 height 4
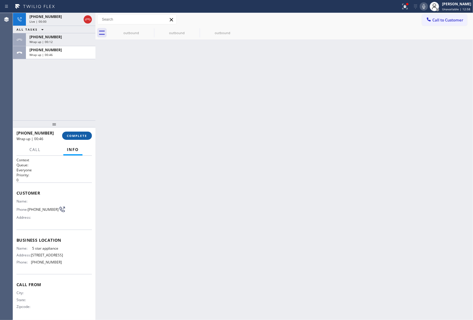
click at [85, 133] on button "COMPLETE" at bounding box center [77, 136] width 30 height 8
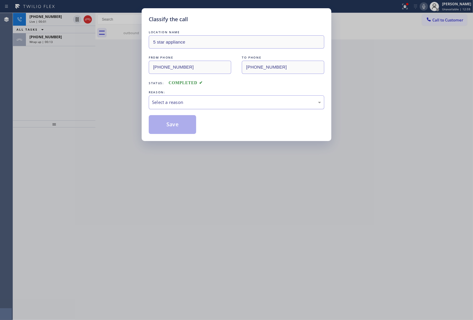
click at [190, 105] on div "Select a reason" at bounding box center [236, 102] width 169 height 7
click at [180, 123] on button "Save" at bounding box center [172, 124] width 47 height 19
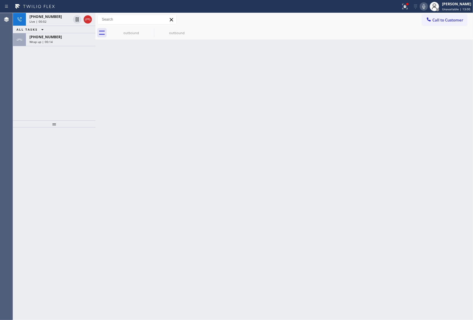
click at [90, 19] on icon at bounding box center [87, 19] width 7 height 7
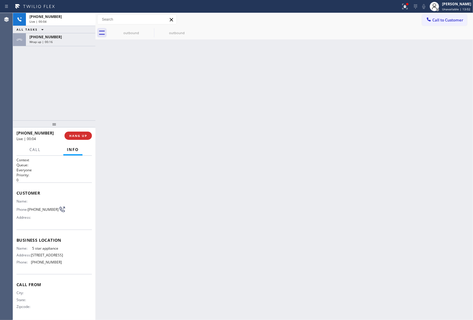
click at [56, 41] on div "Wrap up | 00:16" at bounding box center [60, 42] width 62 height 4
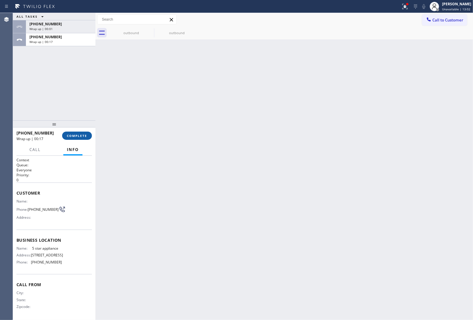
click at [84, 138] on button "COMPLETE" at bounding box center [77, 136] width 30 height 8
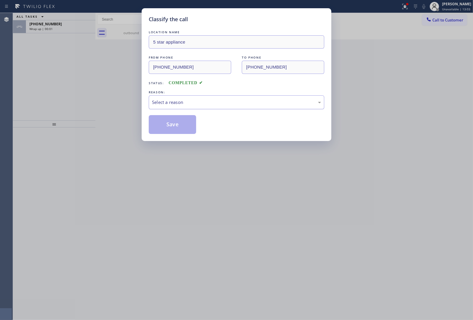
drag, startPoint x: 184, startPoint y: 98, endPoint x: 186, endPoint y: 102, distance: 4.1
click at [184, 99] on div "Select a reason" at bounding box center [237, 102] width 176 height 14
click at [184, 123] on button "Save" at bounding box center [172, 124] width 47 height 19
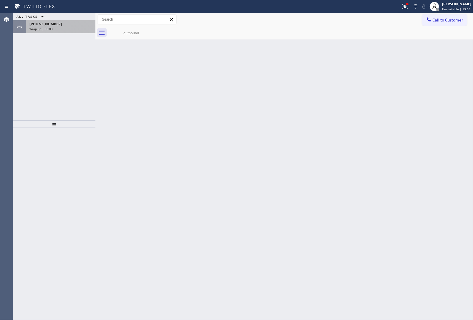
click at [60, 30] on div "Wrap up | 00:03" at bounding box center [60, 29] width 62 height 4
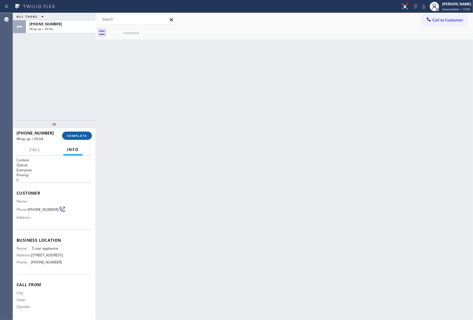
click at [89, 133] on button "COMPLETE" at bounding box center [77, 136] width 30 height 8
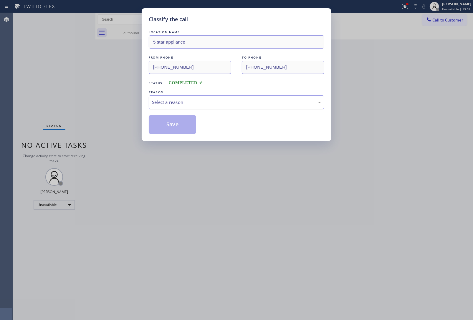
drag, startPoint x: 173, startPoint y: 94, endPoint x: 179, endPoint y: 104, distance: 11.7
click at [174, 95] on div "REASON:" at bounding box center [237, 92] width 176 height 6
click at [179, 102] on div "Select a reason" at bounding box center [236, 102] width 169 height 7
click at [182, 126] on button "Save" at bounding box center [172, 124] width 47 height 19
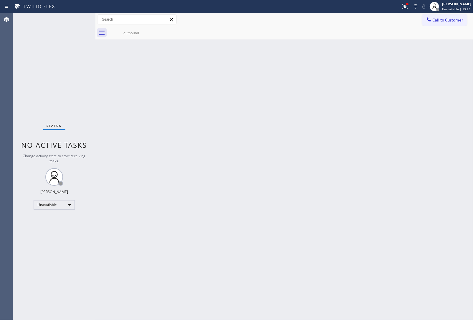
drag, startPoint x: 438, startPoint y: 115, endPoint x: 291, endPoint y: 33, distance: 169.0
click at [436, 114] on div "Back to Dashboard Change Sender ID Customers Technicians Select a contact Outbo…" at bounding box center [284, 166] width 378 height 307
click at [400, 217] on div "Back to Dashboard Change Sender ID Customers Technicians Select a contact Outbo…" at bounding box center [284, 166] width 378 height 307
drag, startPoint x: 382, startPoint y: 198, endPoint x: 379, endPoint y: 200, distance: 4.4
click at [382, 198] on div "Back to Dashboard Change Sender ID Customers Technicians Select a contact Outbo…" at bounding box center [284, 166] width 378 height 307
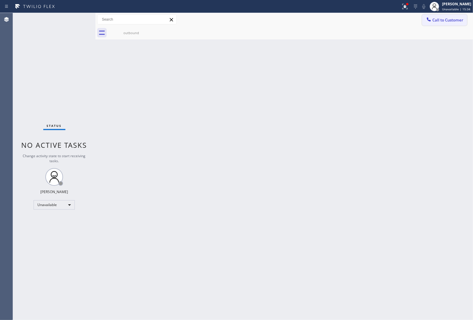
click at [454, 21] on span "Call to Customer" at bounding box center [448, 19] width 31 height 5
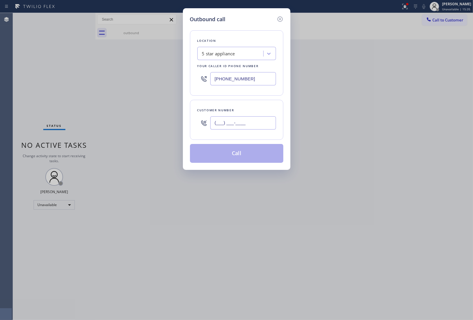
click at [236, 125] on input "(___) ___-____" at bounding box center [243, 122] width 66 height 13
paste input "363) 201-8087"
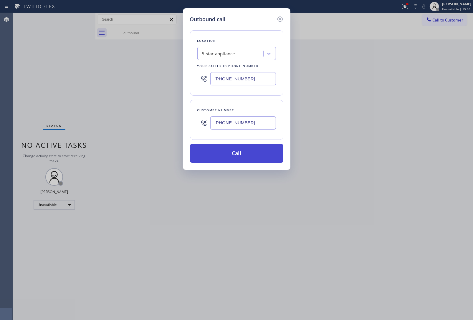
type input "[PHONE_NUMBER]"
click at [255, 158] on button "Call" at bounding box center [236, 153] width 93 height 19
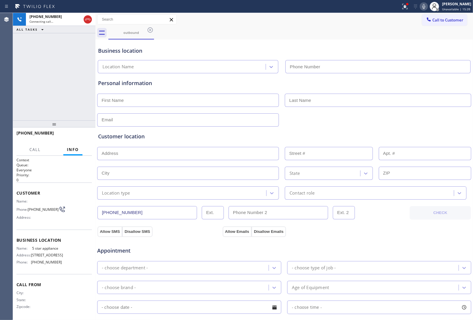
type input "[PHONE_NUMBER]"
click at [78, 141] on div "[PHONE_NUMBER] Live | 00:07 HANG UP" at bounding box center [54, 135] width 75 height 15
click at [75, 139] on button "HANG UP" at bounding box center [78, 136] width 27 height 8
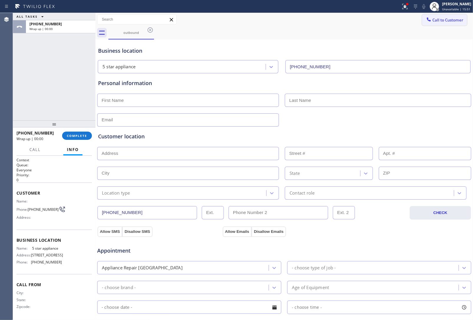
click at [440, 24] on button "Call to Customer" at bounding box center [444, 19] width 45 height 11
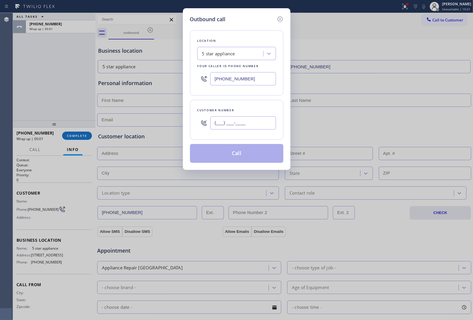
click at [253, 127] on input "(___) ___-____" at bounding box center [243, 122] width 66 height 13
paste input "363) 201-8087"
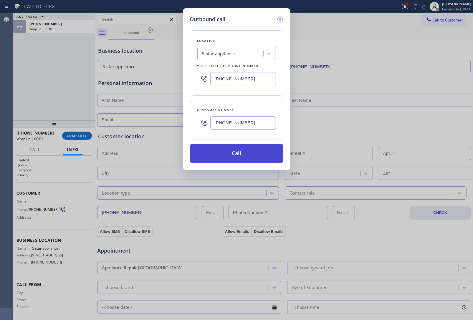
type input "[PHONE_NUMBER]"
click at [243, 157] on button "Call" at bounding box center [236, 153] width 93 height 19
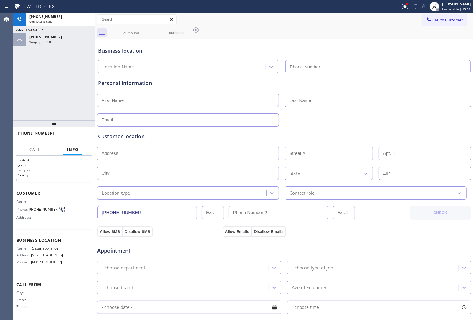
type input "[PHONE_NUMBER]"
click at [399, 78] on div "Personal information" at bounding box center [284, 99] width 375 height 53
click at [72, 139] on button "HANG UP" at bounding box center [78, 136] width 27 height 8
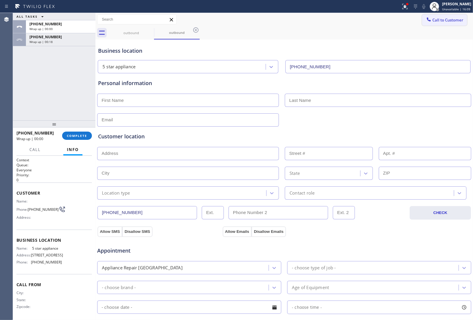
click at [433, 22] on span "Call to Customer" at bounding box center [448, 19] width 31 height 5
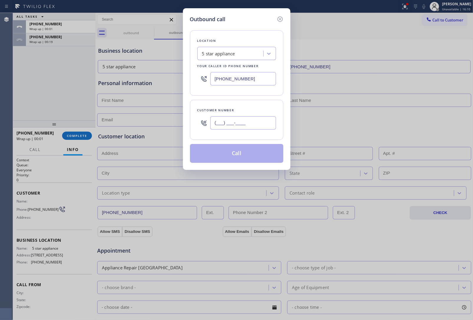
click at [258, 126] on input "(___) ___-____" at bounding box center [243, 122] width 66 height 13
paste input "363) 201-8087"
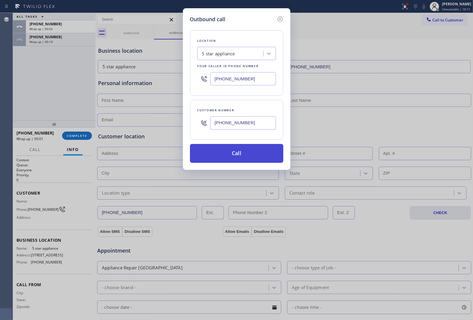
type input "[PHONE_NUMBER]"
click at [243, 157] on button "Call" at bounding box center [236, 153] width 93 height 19
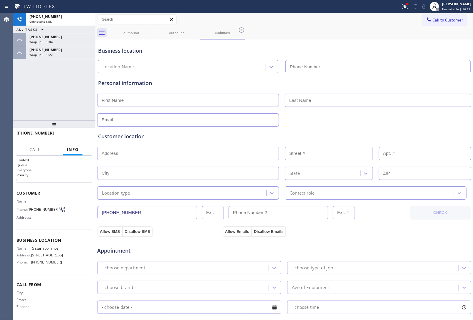
type input "[PHONE_NUMBER]"
drag, startPoint x: 385, startPoint y: 228, endPoint x: 352, endPoint y: 217, distance: 34.3
click at [385, 228] on div "Allow SMS Disallow SMS Allow Emails Disallow Emails" at bounding box center [284, 231] width 375 height 12
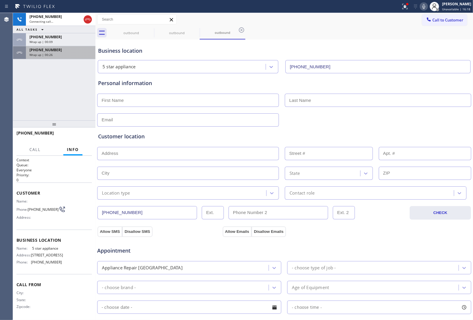
click at [64, 54] on div "Wrap up | 00:26" at bounding box center [60, 55] width 62 height 4
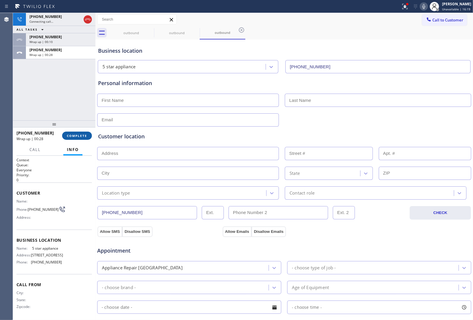
click at [71, 138] on button "COMPLETE" at bounding box center [77, 136] width 30 height 8
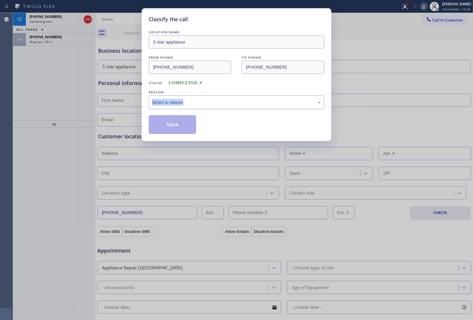
drag, startPoint x: 191, startPoint y: 92, endPoint x: 196, endPoint y: 103, distance: 12.5
click at [196, 103] on div "REASON: Select a reason" at bounding box center [237, 99] width 176 height 20
click at [196, 103] on div "Select a reason" at bounding box center [236, 102] width 169 height 7
click at [171, 128] on button "Save" at bounding box center [172, 124] width 47 height 19
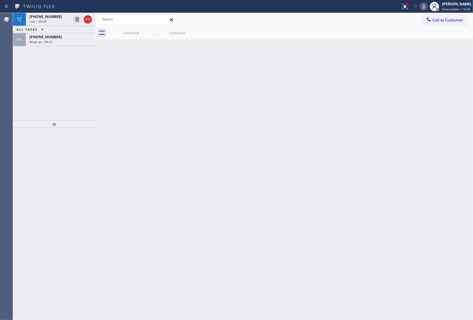
drag, startPoint x: 405, startPoint y: 130, endPoint x: 192, endPoint y: 77, distance: 218.7
click at [404, 130] on div "Back to Dashboard Change Sender ID Customers Technicians Select a contact Outbo…" at bounding box center [284, 166] width 378 height 307
click at [89, 21] on icon at bounding box center [87, 19] width 7 height 7
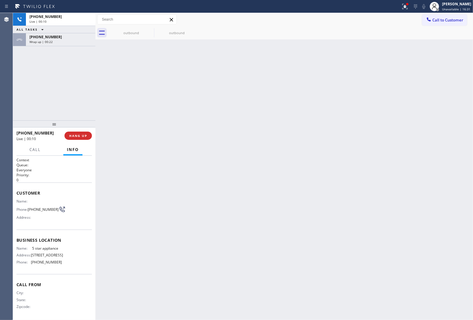
click at [448, 22] on span "Call to Customer" at bounding box center [448, 19] width 31 height 5
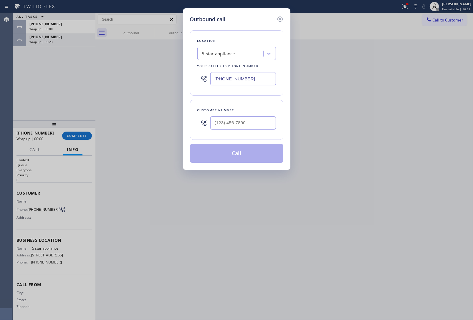
click at [251, 136] on div "Customer number" at bounding box center [236, 120] width 93 height 40
click at [246, 127] on input "(___) ___-____" at bounding box center [243, 122] width 66 height 13
paste input "363) 201-8087"
type input "[PHONE_NUMBER]"
click at [244, 156] on button "Call" at bounding box center [236, 153] width 93 height 19
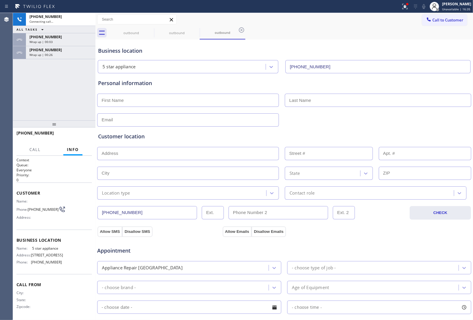
type input "[PHONE_NUMBER]"
click at [381, 128] on div "Customer location >> ADD NEW ADDRESS << + NEW ADDRESS State Location type Conta…" at bounding box center [284, 163] width 375 height 73
click at [68, 52] on div "[PHONE_NUMBER]" at bounding box center [60, 49] width 62 height 5
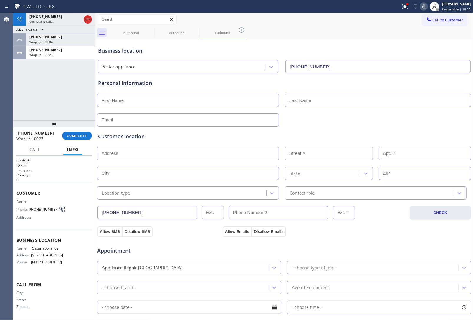
click at [77, 140] on div "[PHONE_NUMBER] Wrap up | 00:27 COMPLETE" at bounding box center [54, 135] width 75 height 15
click at [74, 138] on button "COMPLETE" at bounding box center [77, 136] width 30 height 8
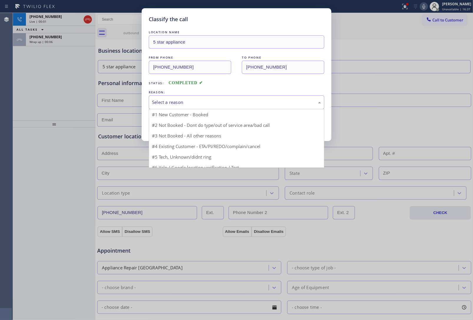
click at [182, 104] on div "Select a reason" at bounding box center [236, 102] width 169 height 7
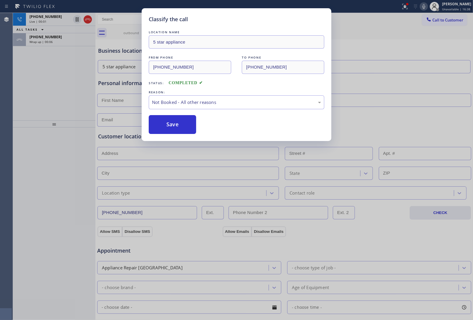
click at [181, 123] on button "Save" at bounding box center [172, 124] width 47 height 19
click at [52, 40] on div "Wrap up | 00:07" at bounding box center [60, 42] width 62 height 4
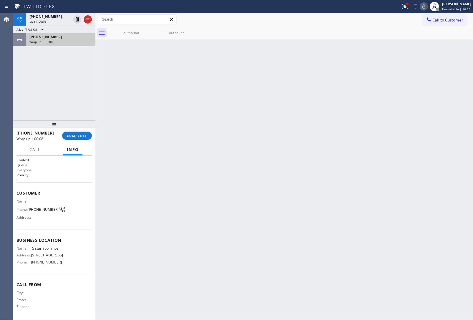
click at [52, 40] on div "Wrap up | 00:08" at bounding box center [60, 42] width 62 height 4
click at [72, 133] on button "COMPLETE" at bounding box center [77, 136] width 30 height 8
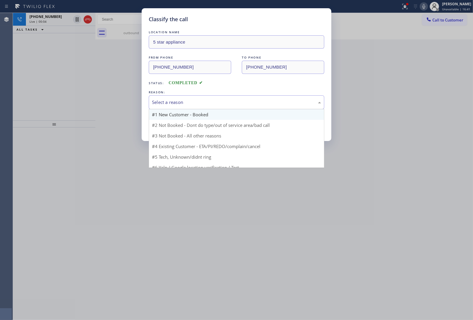
drag, startPoint x: 171, startPoint y: 103, endPoint x: 172, endPoint y: 120, distance: 16.8
click at [173, 106] on div "Select a reason" at bounding box center [237, 102] width 176 height 14
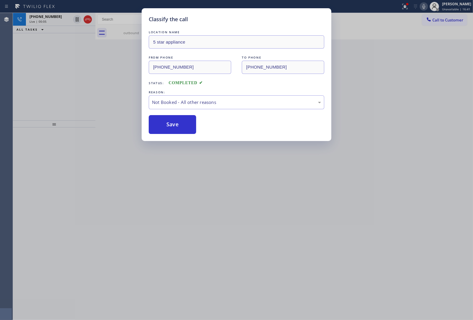
click at [172, 123] on button "Save" at bounding box center [172, 124] width 47 height 19
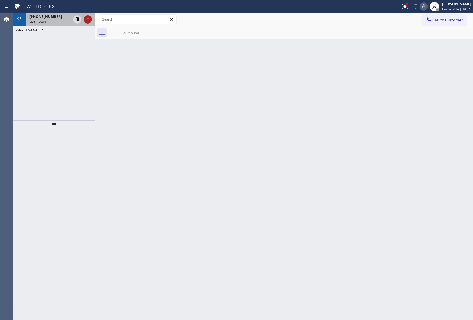
click at [89, 21] on icon at bounding box center [87, 19] width 7 height 7
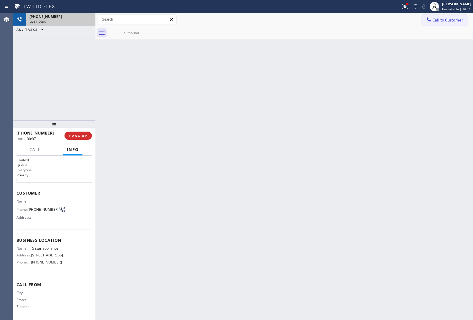
click at [433, 15] on button "Call to Customer" at bounding box center [444, 19] width 45 height 11
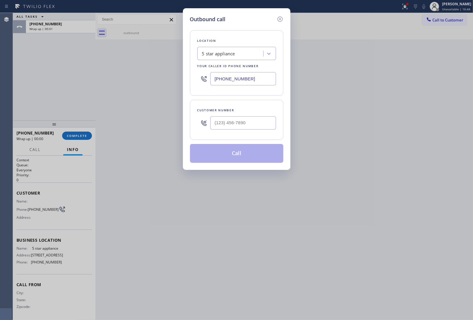
click at [244, 129] on div at bounding box center [243, 122] width 66 height 19
click at [240, 124] on input "(___) ___-____" at bounding box center [243, 122] width 66 height 13
paste input "363) 201-8087"
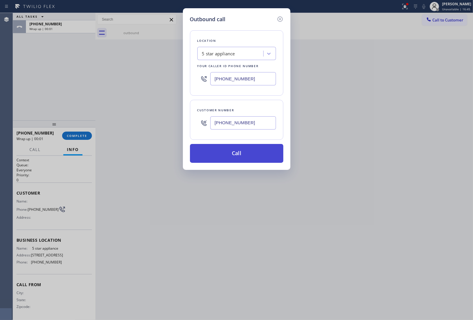
type input "[PHONE_NUMBER]"
drag, startPoint x: 239, startPoint y: 157, endPoint x: 256, endPoint y: 201, distance: 47.2
click at [239, 157] on button "Call" at bounding box center [236, 153] width 93 height 19
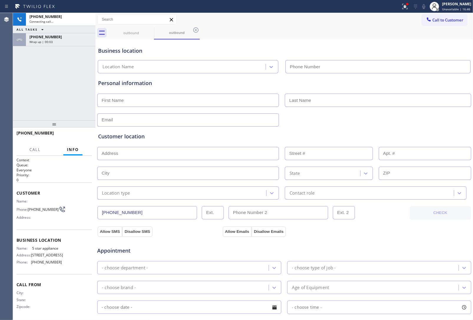
type input "[PHONE_NUMBER]"
click at [379, 54] on div "Business location" at bounding box center [284, 51] width 372 height 8
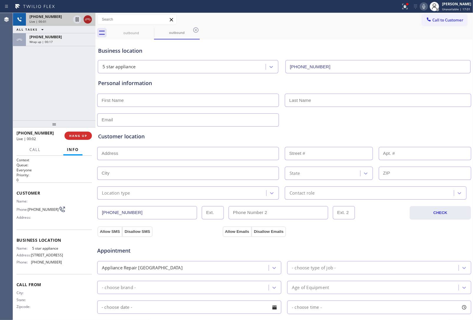
click at [87, 21] on icon at bounding box center [87, 19] width 7 height 7
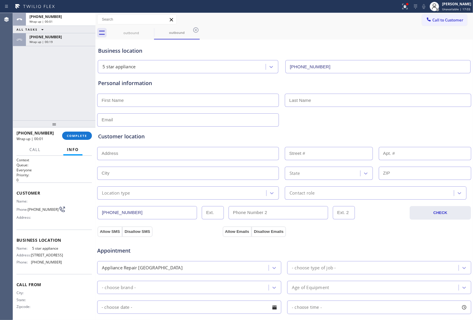
click at [440, 24] on button "Call to Customer" at bounding box center [444, 19] width 45 height 11
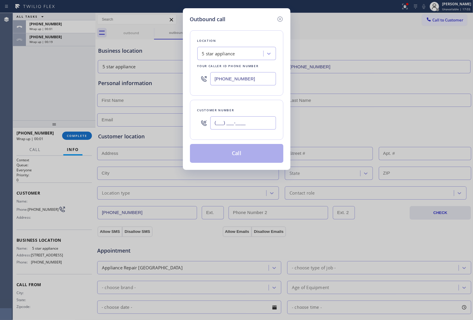
click at [233, 130] on input "(___) ___-____" at bounding box center [243, 122] width 66 height 13
click at [232, 126] on input "(___) ___-____" at bounding box center [243, 122] width 66 height 13
paste input "3-6320"
paste input "363) 201-8087"
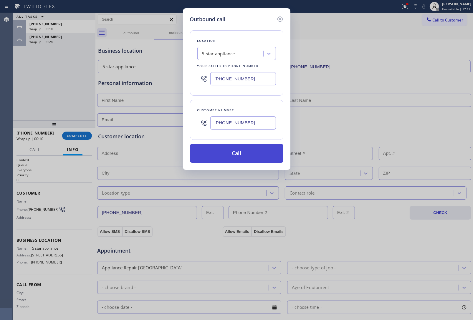
type input "[PHONE_NUMBER]"
click at [230, 159] on button "Call" at bounding box center [236, 153] width 93 height 19
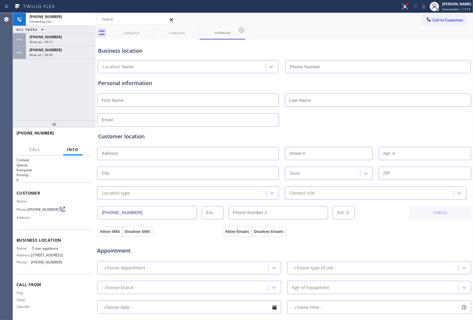
type input "[PHONE_NUMBER]"
click at [413, 50] on div "Business location" at bounding box center [284, 51] width 372 height 8
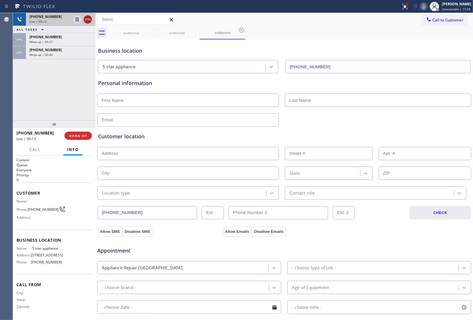
click at [88, 18] on icon at bounding box center [87, 19] width 7 height 7
click at [69, 138] on span "HANG UP" at bounding box center [78, 136] width 18 height 4
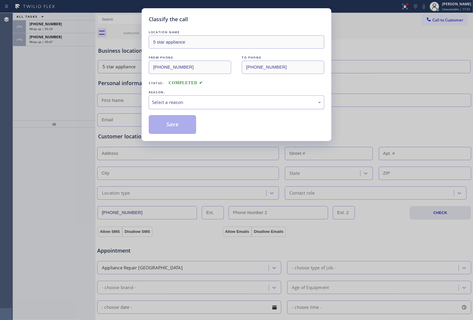
click at [244, 106] on div "Select a reason" at bounding box center [236, 102] width 169 height 7
click at [180, 127] on button "Save" at bounding box center [172, 124] width 47 height 19
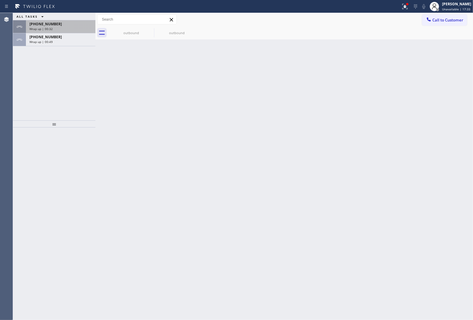
click at [61, 27] on div "Wrap up | 00:32" at bounding box center [60, 29] width 62 height 4
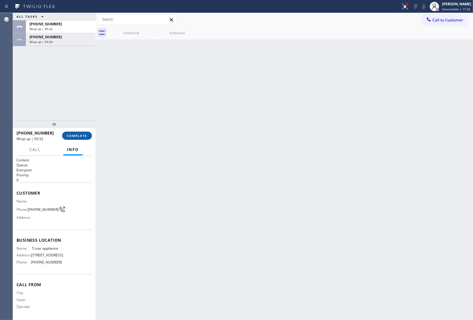
click at [72, 134] on button "COMPLETE" at bounding box center [77, 136] width 30 height 8
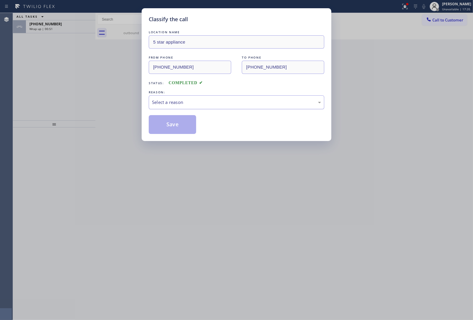
click at [164, 101] on div "Select a reason" at bounding box center [236, 102] width 169 height 7
click at [180, 131] on button "Save" at bounding box center [172, 124] width 47 height 19
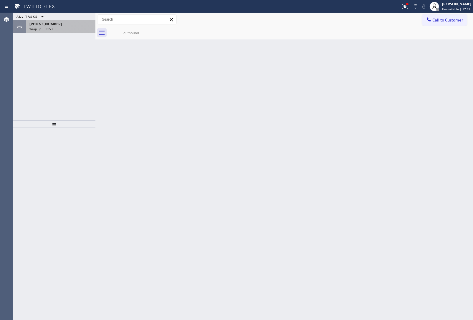
click at [45, 28] on span "Wrap up | 00:53" at bounding box center [40, 29] width 23 height 4
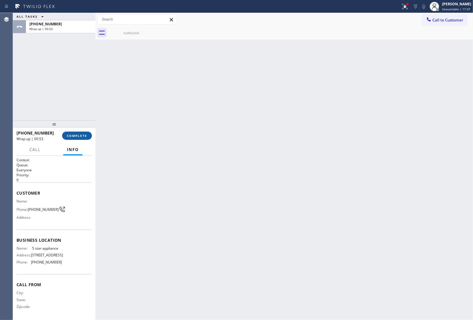
click at [85, 139] on button "COMPLETE" at bounding box center [77, 136] width 30 height 8
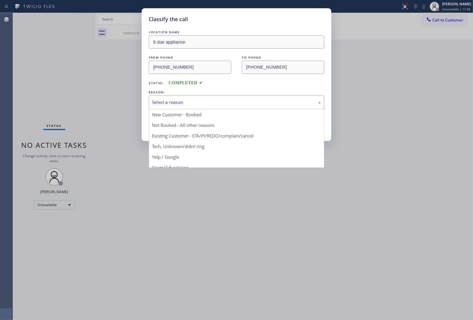
click at [185, 107] on div "Select a reason" at bounding box center [237, 102] width 176 height 14
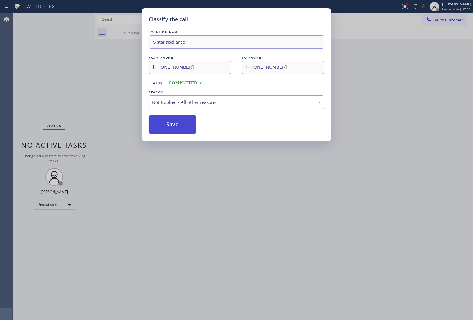
click at [181, 126] on button "Save" at bounding box center [172, 124] width 47 height 19
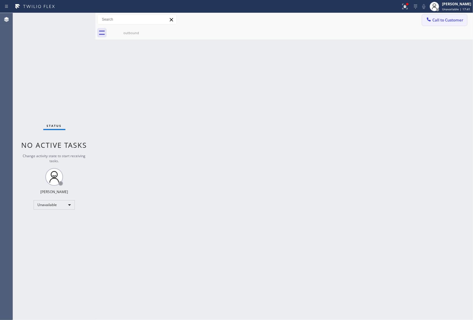
click at [437, 25] on button "Call to Customer" at bounding box center [444, 19] width 45 height 11
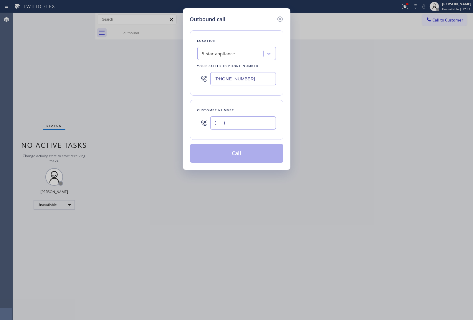
click at [253, 123] on input "(___) ___-____" at bounding box center [243, 122] width 66 height 13
paste input "363) 201-8087"
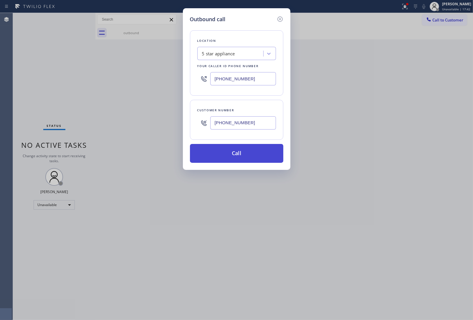
type input "[PHONE_NUMBER]"
click at [238, 155] on button "Call" at bounding box center [236, 153] width 93 height 19
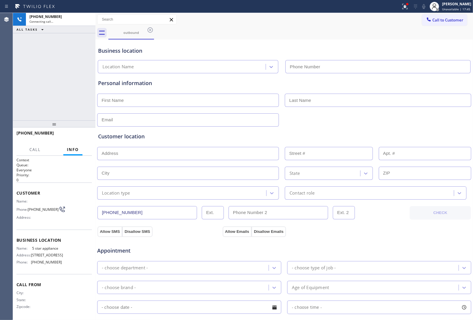
type input "[PHONE_NUMBER]"
click at [76, 141] on div "[PHONE_NUMBER] Live | 00:20 HANG UP" at bounding box center [54, 135] width 75 height 15
drag, startPoint x: 76, startPoint y: 140, endPoint x: 75, endPoint y: 133, distance: 6.6
click at [75, 139] on button "HANG UP" at bounding box center [78, 136] width 27 height 8
click at [75, 134] on span "HANG UP" at bounding box center [78, 136] width 18 height 4
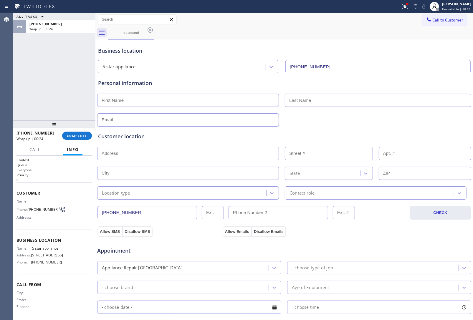
click at [410, 25] on div "Call to Customer Outbound call Location 5 star appliance Your caller id phone n…" at bounding box center [284, 19] width 378 height 13
click at [403, 5] on icon at bounding box center [405, 6] width 4 height 2
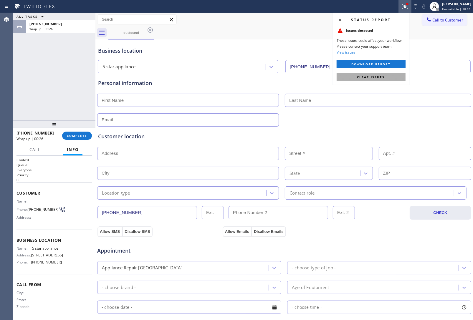
click at [362, 79] on span "Clear issues" at bounding box center [371, 77] width 28 height 4
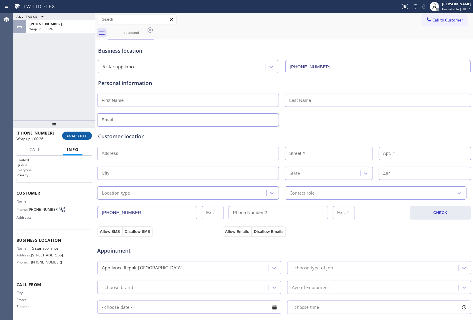
click at [77, 132] on button "COMPLETE" at bounding box center [77, 136] width 30 height 8
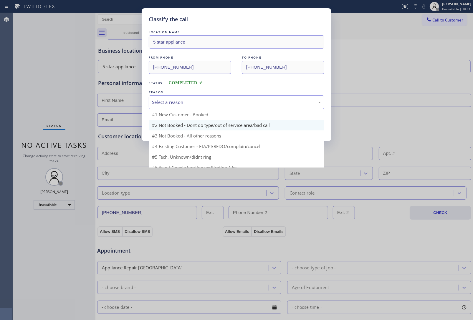
drag, startPoint x: 180, startPoint y: 102, endPoint x: 171, endPoint y: 130, distance: 29.6
click at [180, 102] on div "Select a reason" at bounding box center [236, 102] width 169 height 7
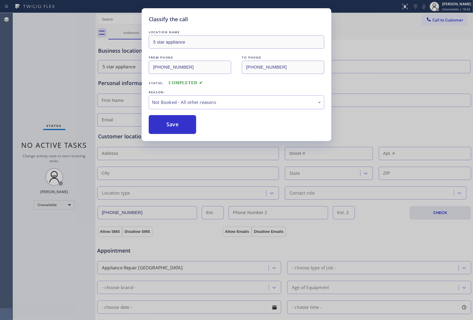
click at [164, 128] on button "Save" at bounding box center [172, 124] width 47 height 19
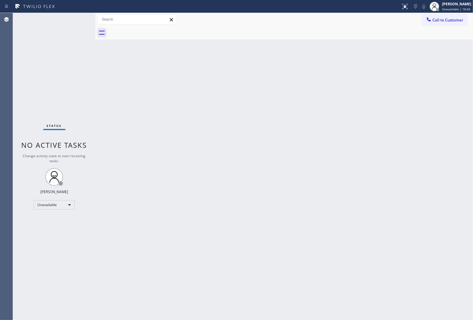
click at [442, 18] on span "Call to Customer" at bounding box center [448, 19] width 31 height 5
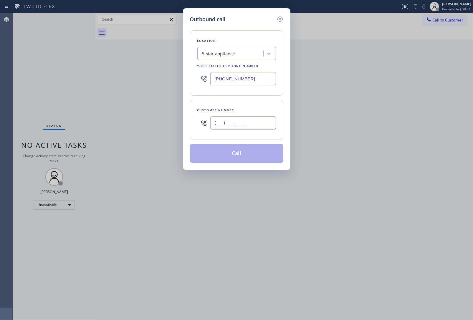
click at [228, 129] on input "(___) ___-____" at bounding box center [243, 122] width 66 height 13
paste input "363) 201-8087"
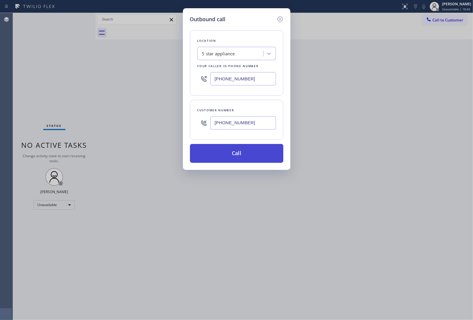
type input "[PHONE_NUMBER]"
click at [255, 153] on button "Call" at bounding box center [236, 153] width 93 height 19
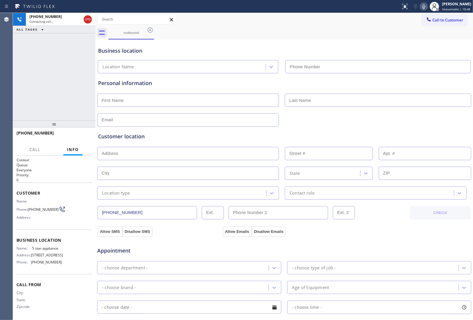
type input "[PHONE_NUMBER]"
click at [69, 139] on button "HANG UP" at bounding box center [78, 136] width 27 height 8
click at [430, 23] on button "Call to Customer" at bounding box center [444, 19] width 45 height 11
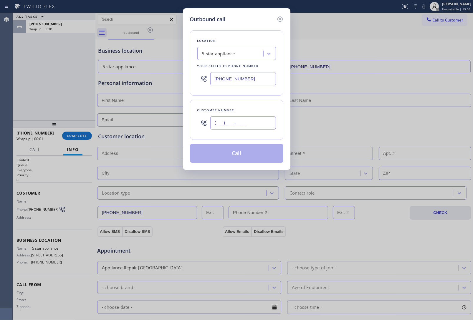
click at [232, 126] on input "(___) ___-____" at bounding box center [243, 122] width 66 height 13
paste input "363) 201-8087"
type input "[PHONE_NUMBER]"
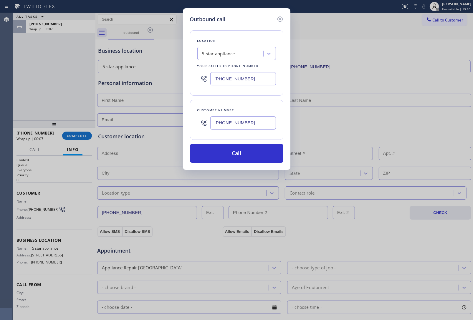
click at [209, 141] on div "Location 5 star appliance Your caller id phone number [PHONE_NUMBER] Customer n…" at bounding box center [236, 93] width 93 height 140
click at [220, 154] on button "Call" at bounding box center [236, 153] width 93 height 19
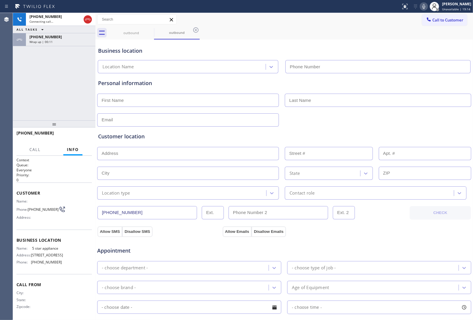
type input "[PHONE_NUMBER]"
click at [415, 50] on div "Business location" at bounding box center [284, 51] width 372 height 8
click at [68, 48] on div "[PHONE_NUMBER] Live | 00:00 ALL TASKS ALL TASKS ACTIVE TASKS TASKS IN WRAP UP […" at bounding box center [54, 67] width 83 height 108
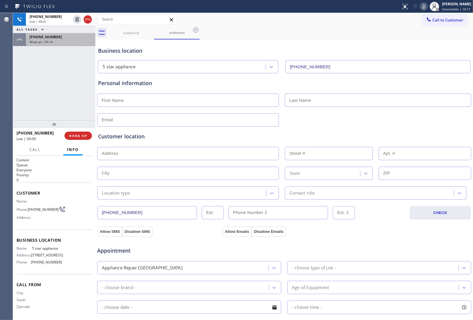
click at [65, 41] on div "Wrap up | 00:14" at bounding box center [60, 42] width 62 height 4
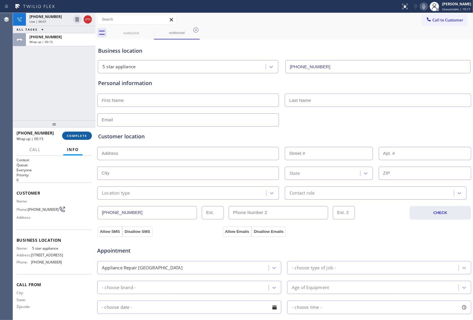
click at [79, 136] on span "COMPLETE" at bounding box center [77, 136] width 20 height 4
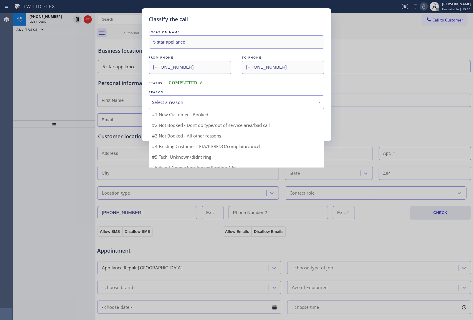
click at [171, 107] on div "Select a reason" at bounding box center [237, 102] width 176 height 14
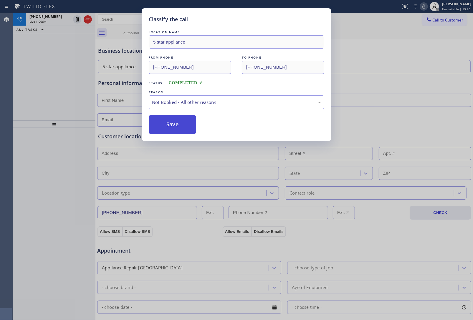
click at [164, 129] on button "Save" at bounding box center [172, 124] width 47 height 19
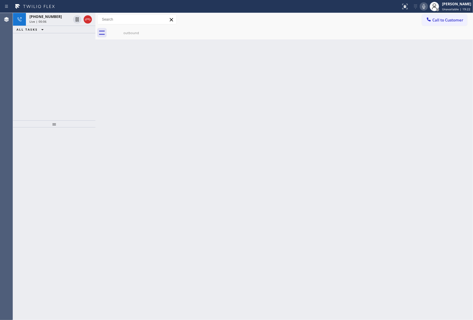
drag, startPoint x: 88, startPoint y: 18, endPoint x: 96, endPoint y: 36, distance: 20.2
click at [88, 18] on icon at bounding box center [87, 19] width 7 height 7
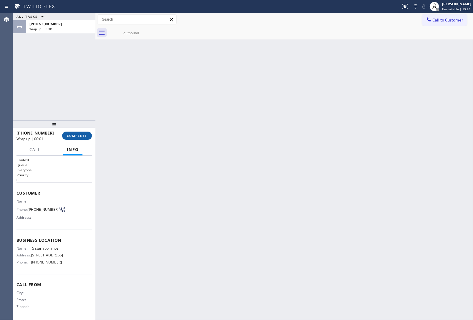
click at [83, 136] on span "COMPLETE" at bounding box center [77, 136] width 20 height 4
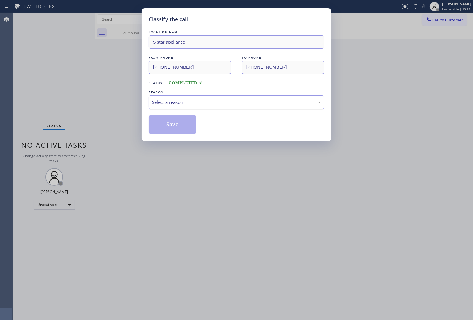
click at [182, 99] on div "Select a reason" at bounding box center [236, 102] width 169 height 7
click at [174, 126] on button "Save" at bounding box center [172, 124] width 47 height 19
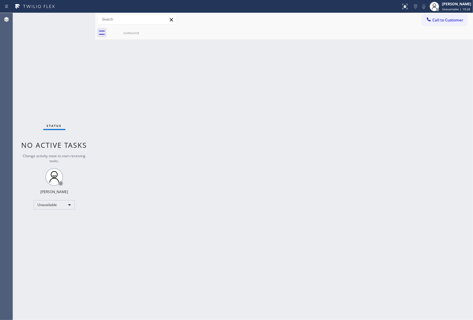
click at [454, 20] on span "Call to Customer" at bounding box center [448, 19] width 31 height 5
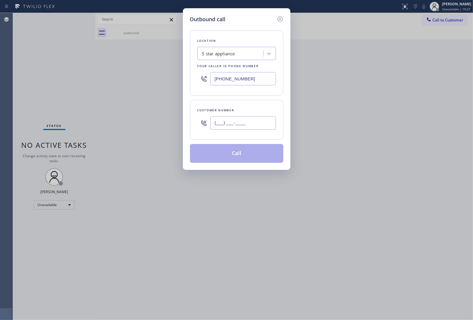
click at [250, 128] on input "(___) ___-____" at bounding box center [243, 122] width 66 height 13
paste input "363) 201-8087"
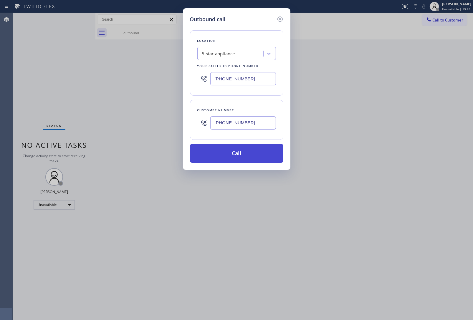
type input "[PHONE_NUMBER]"
click at [248, 157] on button "Call" at bounding box center [236, 153] width 93 height 19
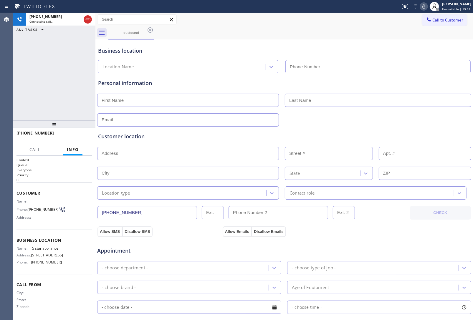
type input "[PHONE_NUMBER]"
click at [415, 28] on div "outbound" at bounding box center [290, 32] width 365 height 13
drag, startPoint x: 90, startPoint y: 17, endPoint x: 432, endPoint y: 16, distance: 342.1
click at [90, 18] on icon at bounding box center [87, 19] width 7 height 7
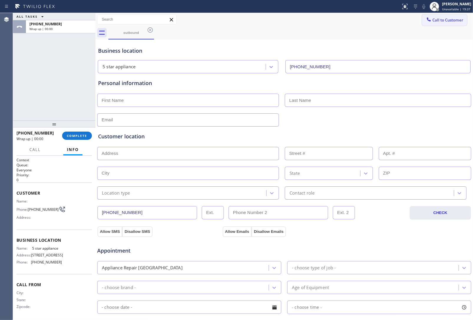
click at [453, 22] on span "Call to Customer" at bounding box center [448, 19] width 31 height 5
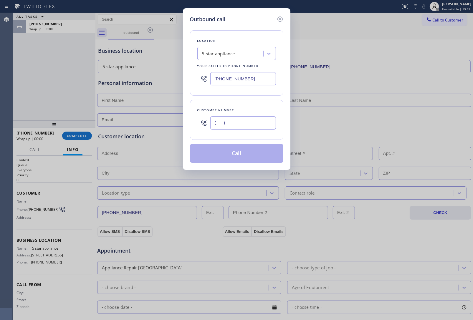
drag, startPoint x: 235, startPoint y: 121, endPoint x: 244, endPoint y: 141, distance: 21.6
click at [235, 121] on input "(___) ___-____" at bounding box center [243, 122] width 66 height 13
paste input "363) 201-8087"
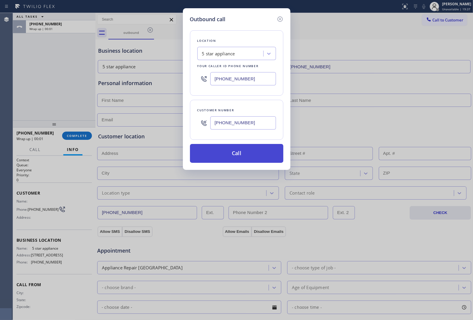
type input "[PHONE_NUMBER]"
click at [229, 157] on button "Call" at bounding box center [236, 153] width 93 height 19
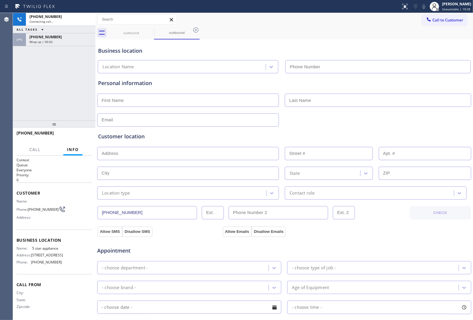
type input "[PHONE_NUMBER]"
click at [388, 42] on div "Business location 5 star appliance [PHONE_NUMBER]" at bounding box center [284, 57] width 375 height 32
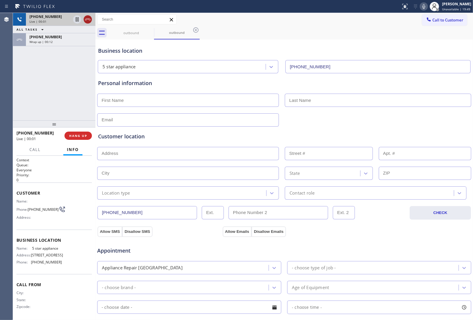
click at [89, 18] on icon at bounding box center [87, 19] width 7 height 7
click at [422, 20] on button "Call to Customer" at bounding box center [444, 19] width 45 height 11
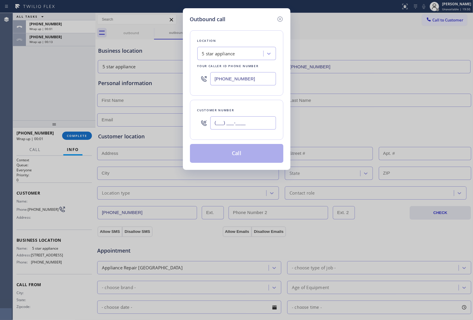
click at [239, 128] on input "(___) ___-____" at bounding box center [243, 122] width 66 height 13
paste input "363) 201-8087"
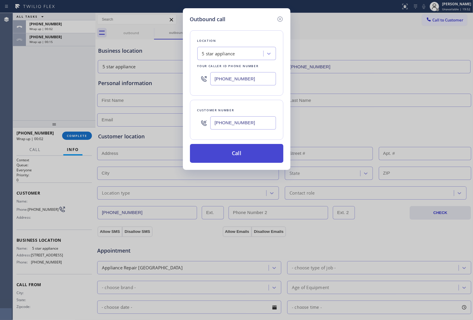
type input "[PHONE_NUMBER]"
click at [243, 158] on button "Call" at bounding box center [236, 153] width 93 height 19
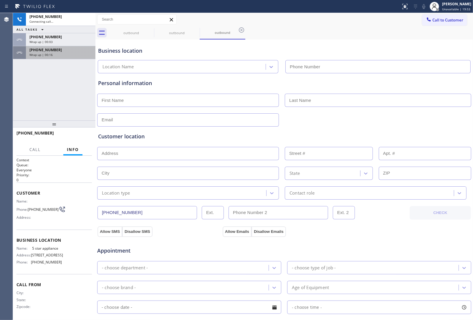
type input "[PHONE_NUMBER]"
click at [53, 54] on div "Wrap up | 00:17" at bounding box center [60, 55] width 62 height 4
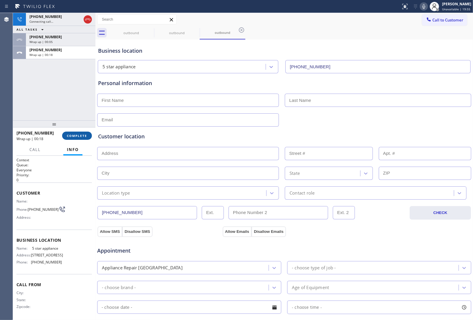
click at [75, 136] on span "COMPLETE" at bounding box center [77, 136] width 20 height 4
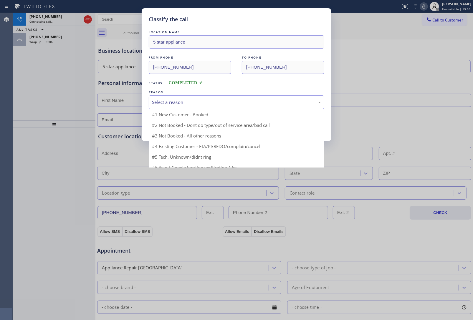
click at [177, 103] on div "Select a reason" at bounding box center [236, 102] width 169 height 7
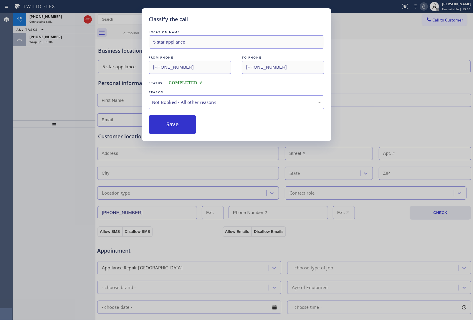
click at [176, 123] on button "Save" at bounding box center [172, 124] width 47 height 19
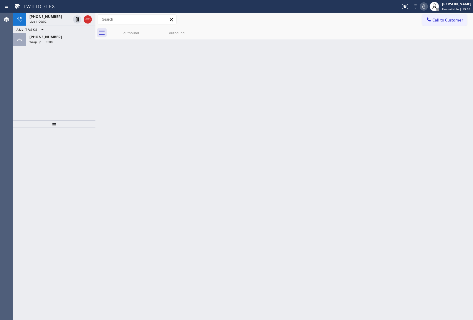
drag, startPoint x: 64, startPoint y: 40, endPoint x: 81, endPoint y: 73, distance: 36.9
click at [64, 40] on div "Wrap up | 00:08" at bounding box center [60, 42] width 62 height 4
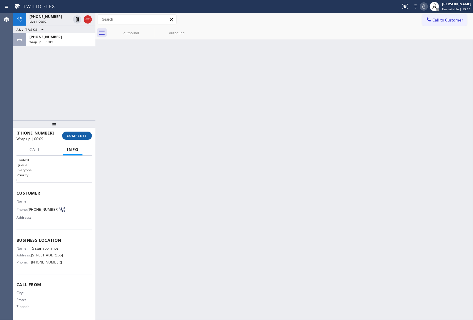
click at [80, 134] on span "COMPLETE" at bounding box center [77, 136] width 20 height 4
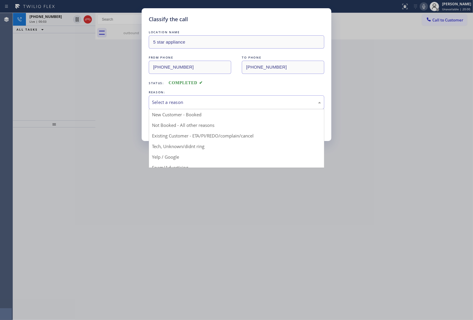
drag, startPoint x: 171, startPoint y: 98, endPoint x: 173, endPoint y: 103, distance: 5.5
click at [173, 101] on div "Select a reason" at bounding box center [237, 102] width 176 height 14
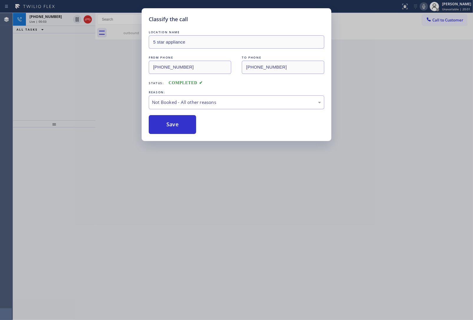
click at [171, 123] on button "Save" at bounding box center [172, 124] width 47 height 19
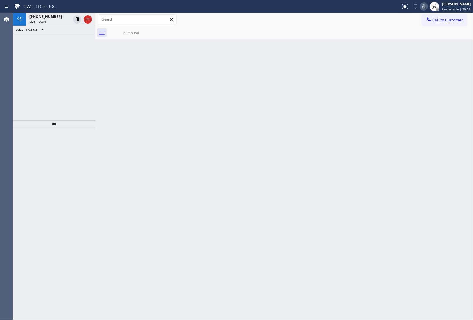
click at [88, 16] on icon at bounding box center [87, 19] width 7 height 7
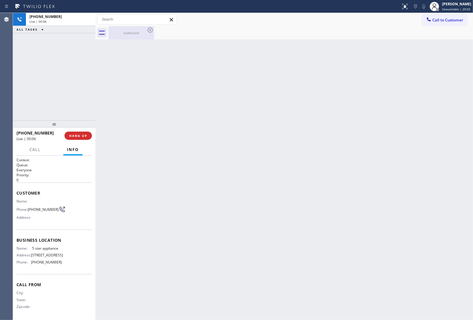
click at [121, 30] on div "outbound" at bounding box center [131, 32] width 44 height 13
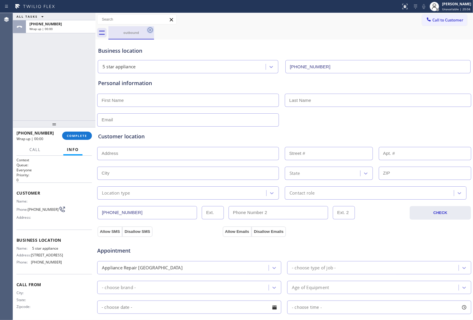
click at [151, 29] on icon at bounding box center [150, 30] width 7 height 7
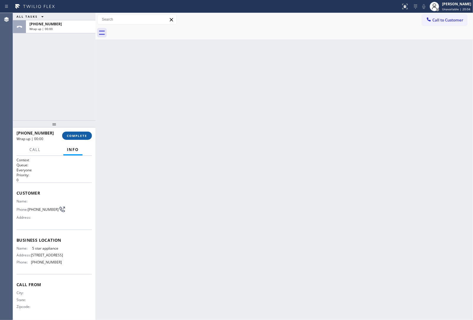
click at [72, 134] on span "COMPLETE" at bounding box center [77, 136] width 20 height 4
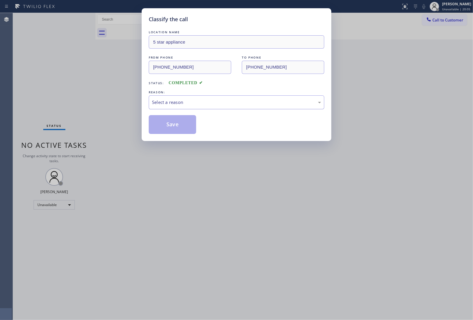
click at [193, 105] on div "Select a reason" at bounding box center [236, 102] width 169 height 7
click at [178, 130] on button "Save" at bounding box center [172, 124] width 47 height 19
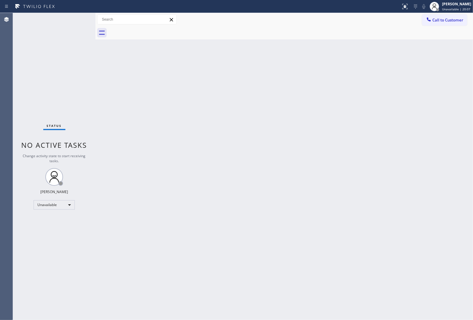
click at [439, 26] on div "Call to Customer Outbound call Location 5 star appliance Your caller id phone n…" at bounding box center [284, 19] width 378 height 13
click at [442, 21] on span "Call to Customer" at bounding box center [448, 19] width 31 height 5
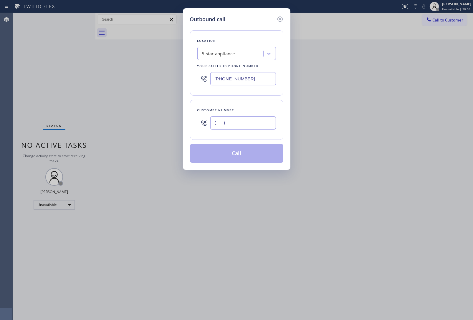
click at [258, 123] on input "(___) ___-____" at bounding box center [243, 122] width 66 height 13
paste input "363) 201-8087"
type input "[PHONE_NUMBER]"
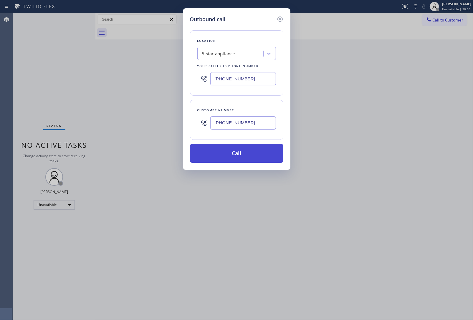
click at [235, 154] on button "Call" at bounding box center [236, 153] width 93 height 19
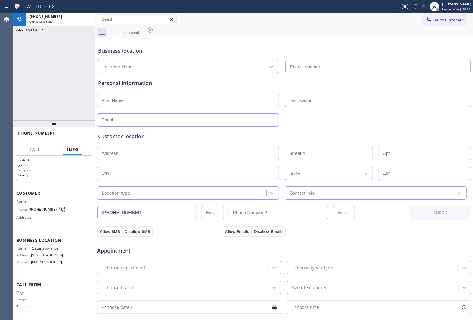
type input "[PHONE_NUMBER]"
drag, startPoint x: 380, startPoint y: 52, endPoint x: 346, endPoint y: 52, distance: 34.2
click at [380, 52] on div "Business location" at bounding box center [284, 51] width 372 height 8
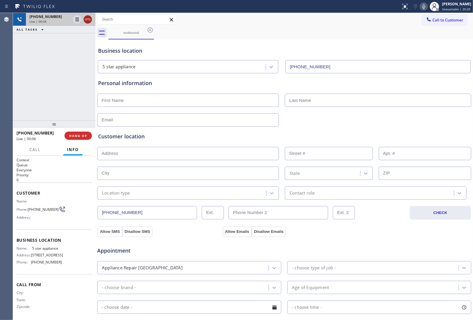
click at [89, 17] on icon at bounding box center [87, 19] width 7 height 7
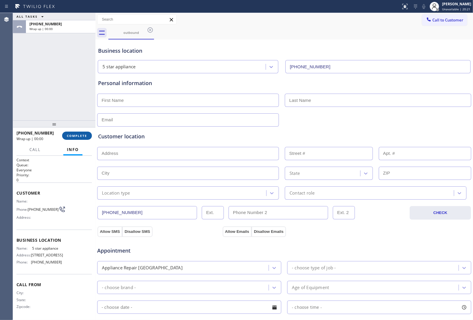
click at [84, 136] on span "COMPLETE" at bounding box center [77, 136] width 20 height 4
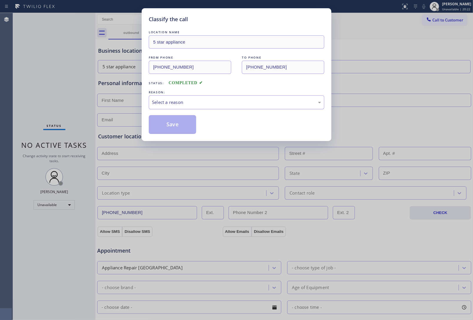
click at [194, 101] on div "Select a reason" at bounding box center [236, 102] width 169 height 7
click at [179, 126] on button "Save" at bounding box center [172, 124] width 47 height 19
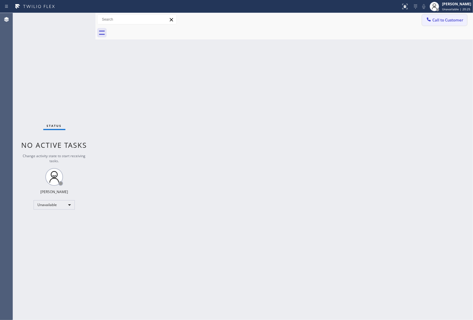
click at [438, 22] on span "Call to Customer" at bounding box center [448, 19] width 31 height 5
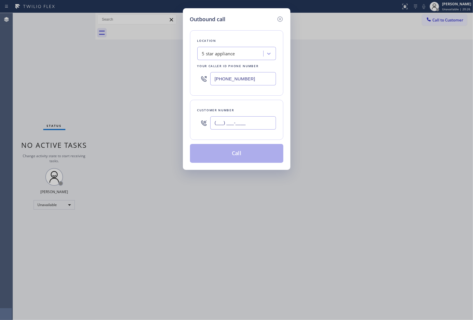
click at [257, 126] on input "(___) ___-____" at bounding box center [243, 122] width 66 height 13
paste input "363) 201-8087"
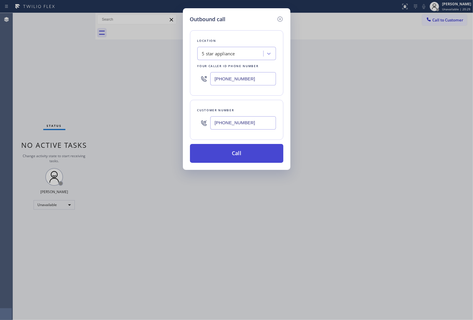
type input "[PHONE_NUMBER]"
click at [247, 159] on button "Call" at bounding box center [236, 153] width 93 height 19
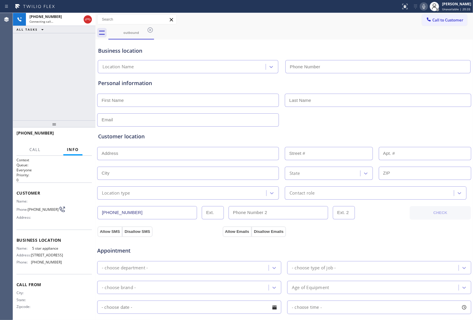
type input "[PHONE_NUMBER]"
click at [406, 97] on input "text" at bounding box center [378, 100] width 187 height 13
click at [404, 58] on div "5 star appliance [PHONE_NUMBER]" at bounding box center [284, 66] width 375 height 16
drag, startPoint x: 37, startPoint y: 212, endPoint x: 30, endPoint y: 207, distance: 9.2
click at [30, 207] on span "[PHONE_NUMBER]" at bounding box center [43, 209] width 31 height 4
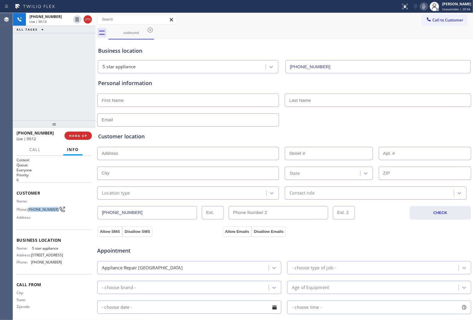
copy span "363) 201-8087"
click at [86, 138] on span "HANG UP" at bounding box center [78, 136] width 18 height 4
click at [86, 138] on span "COMPLETE" at bounding box center [77, 136] width 20 height 4
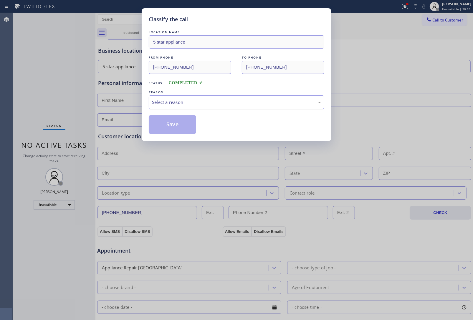
click at [195, 103] on div "Select a reason" at bounding box center [236, 102] width 169 height 7
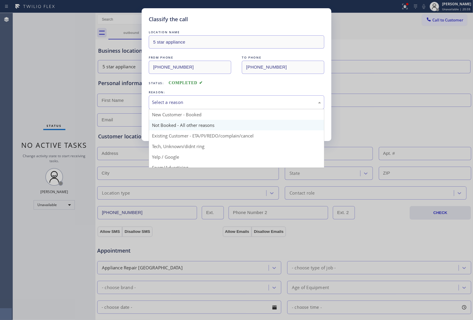
click at [183, 124] on button "Save" at bounding box center [172, 124] width 47 height 19
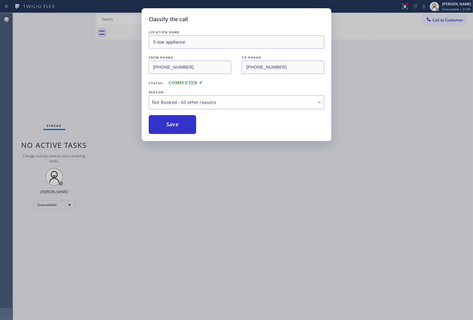
click at [444, 21] on div "Classify the call LOCATION NAME 5 star appliance FROM PHONE [PHONE_NUMBER] TO P…" at bounding box center [236, 160] width 473 height 320
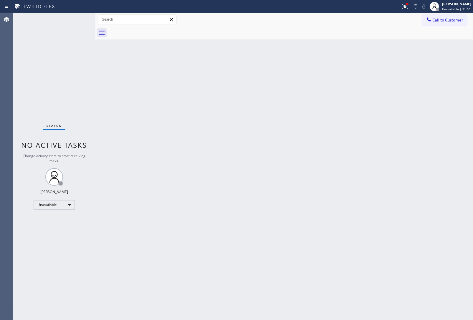
click at [444, 21] on span "Call to Customer" at bounding box center [448, 19] width 31 height 5
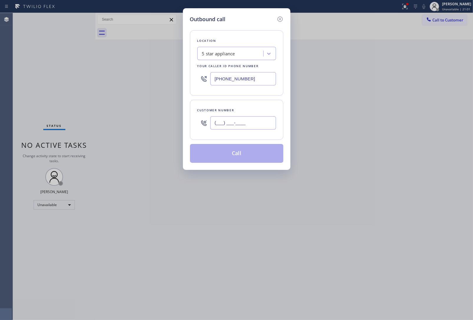
click at [222, 127] on input "(___) ___-____" at bounding box center [243, 122] width 66 height 13
paste input "363) 201-8087"
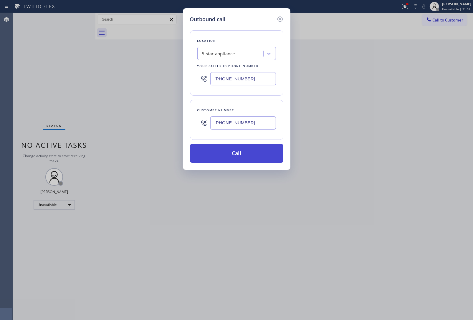
type input "[PHONE_NUMBER]"
click at [248, 158] on button "Call" at bounding box center [236, 153] width 93 height 19
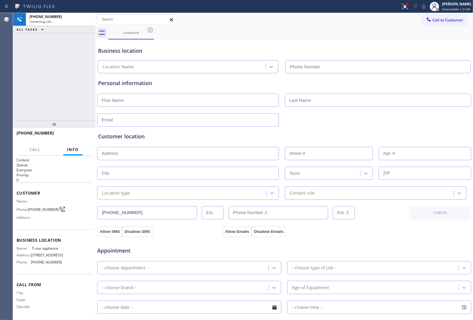
type input "[PHONE_NUMBER]"
click at [394, 125] on div "Customer location >> ADD NEW ADDRESS << + NEW ADDRESS State Location type Conta…" at bounding box center [284, 161] width 375 height 75
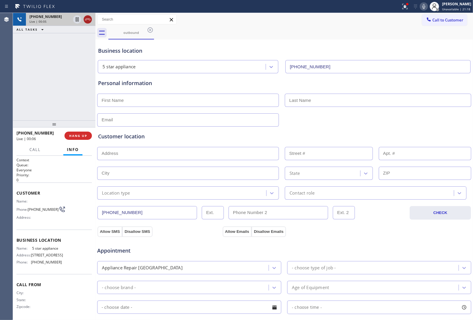
click at [86, 20] on icon at bounding box center [87, 19] width 7 height 7
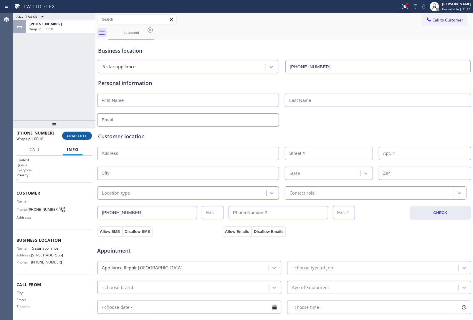
click at [73, 135] on span "COMPLETE" at bounding box center [77, 136] width 20 height 4
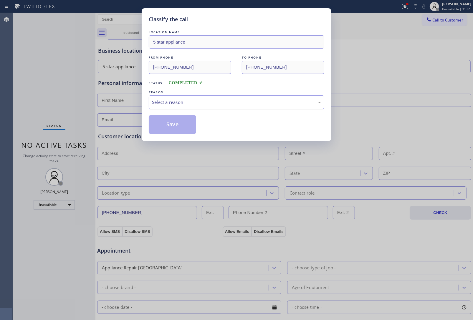
click at [218, 104] on div "Select a reason" at bounding box center [236, 102] width 169 height 7
click at [173, 128] on button "Save" at bounding box center [172, 124] width 47 height 19
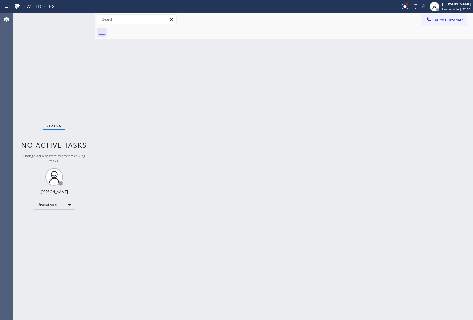
click at [425, 155] on div "Back to Dashboard Change Sender ID Customers Technicians Select a contact Outbo…" at bounding box center [284, 166] width 378 height 307
click at [447, 21] on span "Call to Customer" at bounding box center [448, 19] width 31 height 5
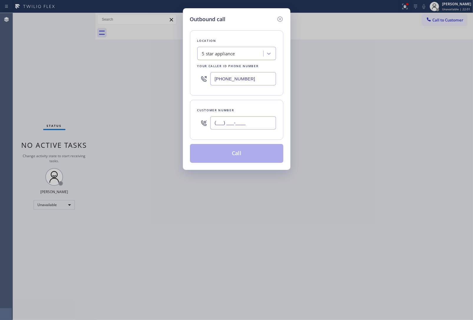
click at [245, 128] on input "(___) ___-____" at bounding box center [243, 122] width 66 height 13
paste input "363) 201-8087"
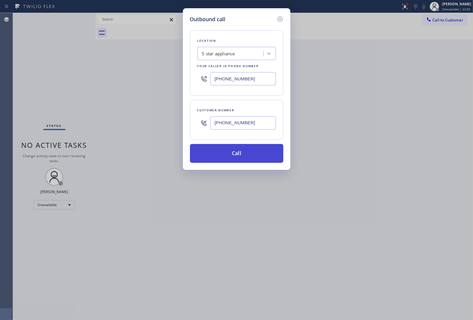
type input "[PHONE_NUMBER]"
click at [234, 154] on button "Call" at bounding box center [236, 153] width 93 height 19
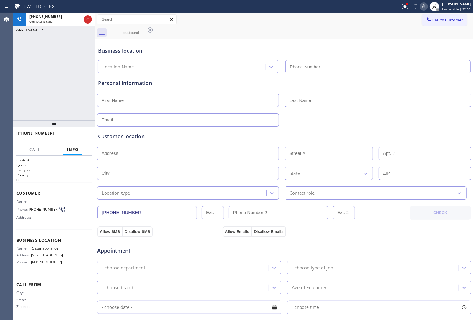
type input "[PHONE_NUMBER]"
click at [72, 135] on span "HANG UP" at bounding box center [78, 136] width 18 height 4
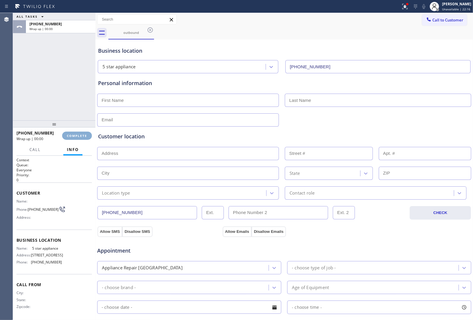
click at [72, 135] on span "COMPLETE" at bounding box center [77, 136] width 20 height 4
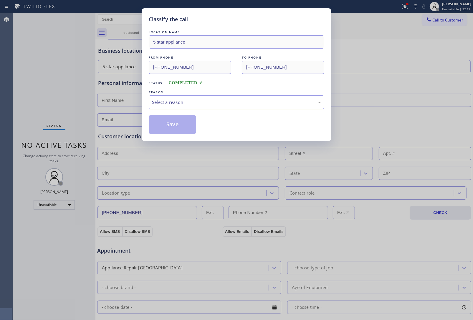
drag, startPoint x: 177, startPoint y: 102, endPoint x: 179, endPoint y: 108, distance: 6.2
click at [178, 105] on div "Select a reason" at bounding box center [236, 102] width 169 height 7
click at [179, 126] on button "Save" at bounding box center [172, 124] width 47 height 19
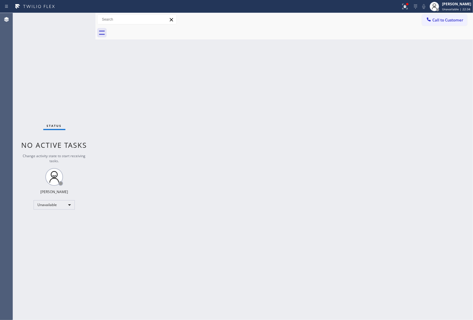
drag, startPoint x: 397, startPoint y: 93, endPoint x: 400, endPoint y: 83, distance: 10.7
click at [397, 91] on div "Back to Dashboard Change Sender ID Customers Technicians Select a contact Outbo…" at bounding box center [284, 166] width 378 height 307
click at [429, 24] on button "Call to Customer" at bounding box center [444, 19] width 45 height 11
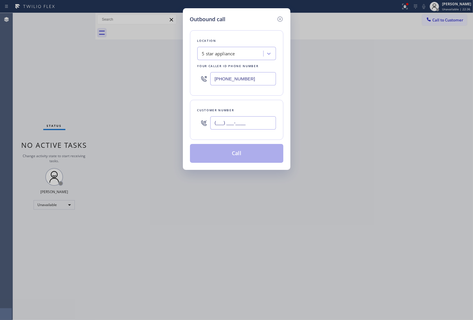
click at [244, 126] on input "(___) ___-____" at bounding box center [243, 122] width 66 height 13
paste input "363) 201-8087"
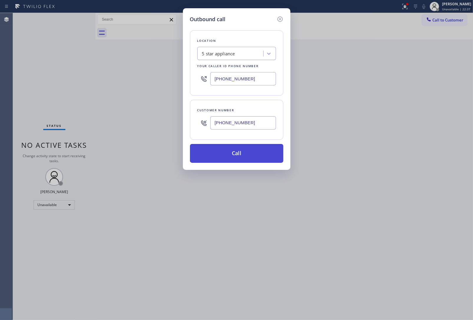
type input "[PHONE_NUMBER]"
click at [225, 155] on button "Call" at bounding box center [236, 153] width 93 height 19
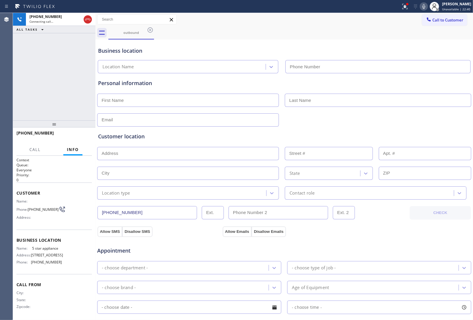
type input "[PHONE_NUMBER]"
click at [391, 49] on div "Business location" at bounding box center [284, 51] width 372 height 8
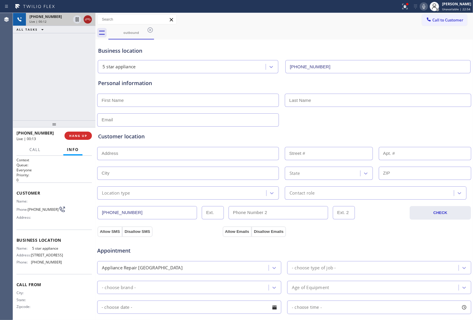
click at [89, 19] on icon at bounding box center [87, 20] width 5 height 2
click at [432, 23] on button "Call to Customer" at bounding box center [444, 19] width 45 height 11
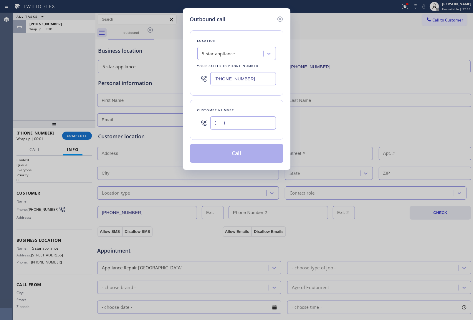
click at [242, 123] on input "(___) ___-____" at bounding box center [243, 122] width 66 height 13
paste input "363) 201-8087"
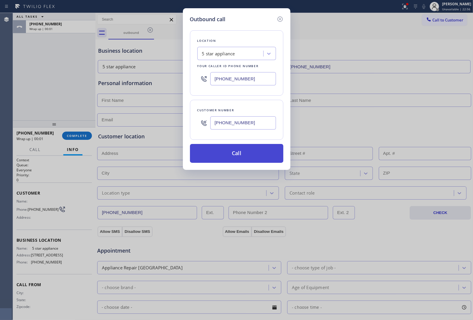
type input "[PHONE_NUMBER]"
click at [239, 156] on button "Call" at bounding box center [236, 153] width 93 height 19
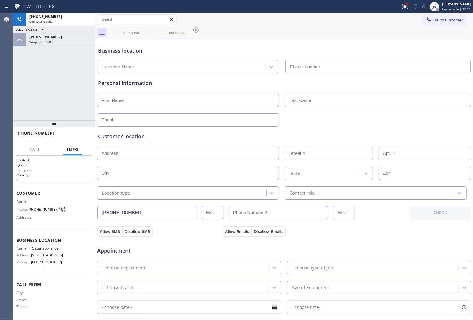
type input "[PHONE_NUMBER]"
click at [387, 231] on div "Allow SMS Disallow SMS Allow Emails Disallow Emails" at bounding box center [284, 231] width 375 height 12
click at [57, 43] on div "Wrap up | 00:06" at bounding box center [60, 42] width 62 height 4
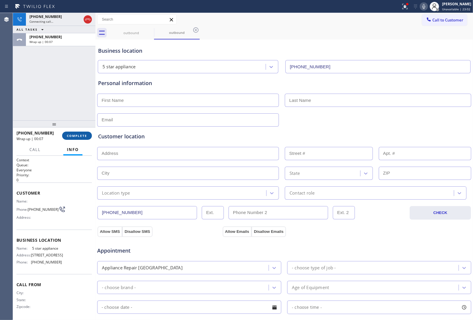
click at [75, 140] on button "COMPLETE" at bounding box center [77, 136] width 30 height 8
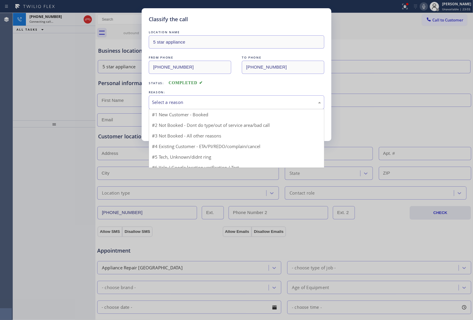
click at [186, 105] on div "Select a reason" at bounding box center [236, 102] width 169 height 7
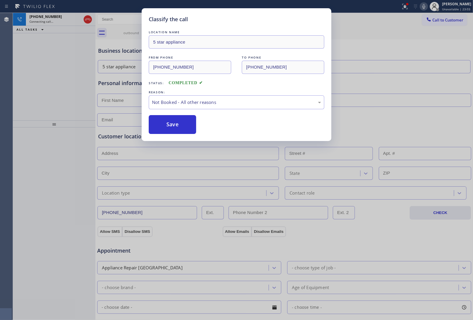
click at [184, 124] on button "Save" at bounding box center [172, 124] width 47 height 19
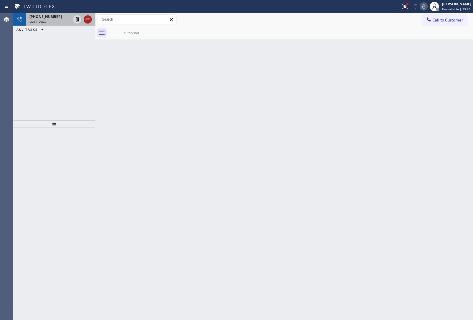
click at [88, 20] on icon at bounding box center [87, 19] width 7 height 7
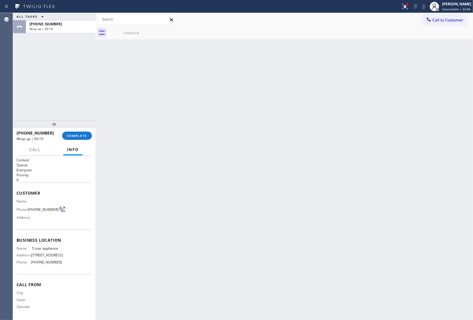
click at [432, 24] on button "Call to Customer" at bounding box center [444, 19] width 45 height 11
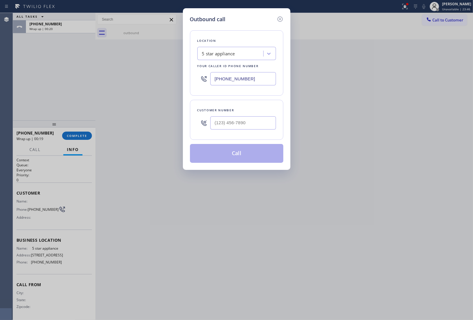
click at [245, 81] on input "[PHONE_NUMBER]" at bounding box center [243, 78] width 66 height 13
paste input "949) 202-5983"
type input "[PHONE_NUMBER]"
type input "(___) ___-____"
click at [246, 125] on input "text" at bounding box center [243, 122] width 66 height 13
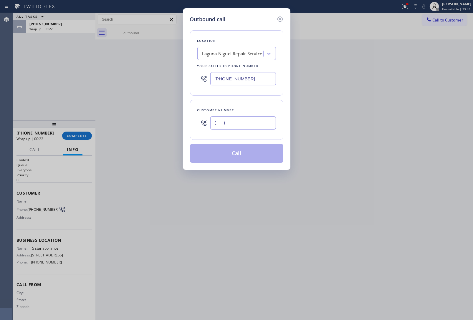
paste input "503) 810-3811"
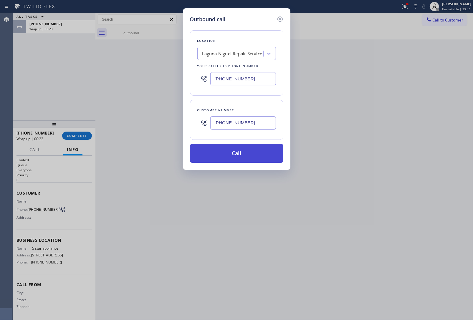
type input "[PHONE_NUMBER]"
click at [241, 154] on button "Call" at bounding box center [236, 153] width 93 height 19
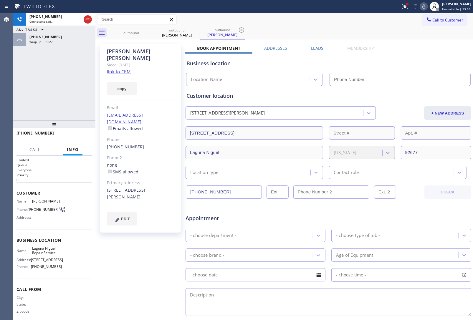
type input "[PHONE_NUMBER]"
click at [297, 300] on textarea at bounding box center [329, 302] width 286 height 28
click at [116, 69] on link "link to CRM" at bounding box center [119, 72] width 24 height 6
click at [75, 138] on span "HANG UP" at bounding box center [78, 136] width 18 height 4
click at [442, 24] on button "Call to Customer" at bounding box center [444, 19] width 45 height 11
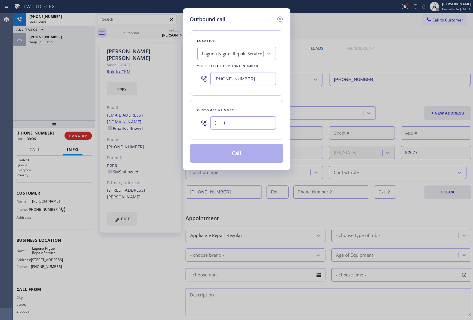
click at [237, 127] on input "(___) ___-____" at bounding box center [243, 122] width 66 height 13
paste input "503) 810-3811"
type input "[PHONE_NUMBER]"
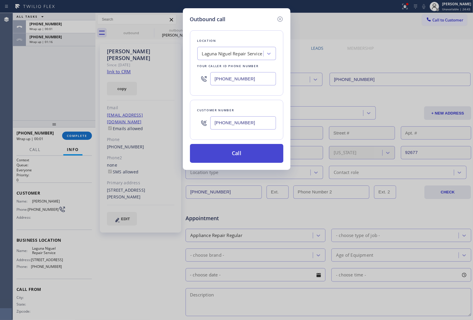
click at [242, 155] on button "Call" at bounding box center [236, 153] width 93 height 19
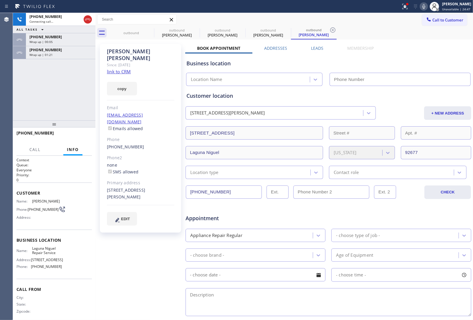
type input "[PHONE_NUMBER]"
click at [383, 45] on div "[PERSON_NAME] Since: [DATE] link to CRM copy Email [EMAIL_ADDRESS][DOMAIN_NAME]…" at bounding box center [284, 232] width 375 height 382
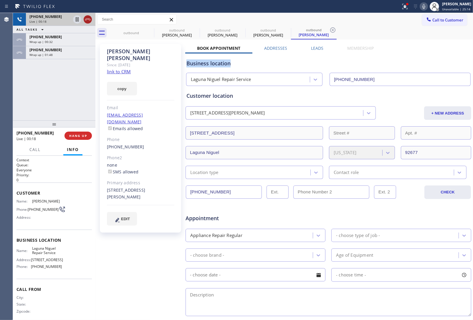
click at [88, 22] on icon at bounding box center [87, 19] width 7 height 7
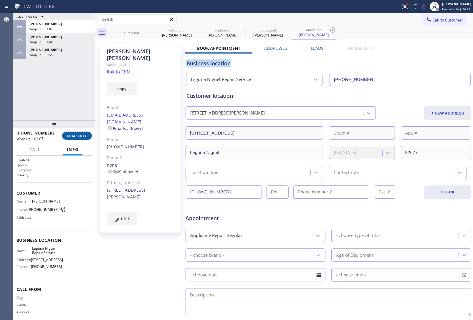
click at [78, 134] on span "COMPLETE" at bounding box center [77, 136] width 20 height 4
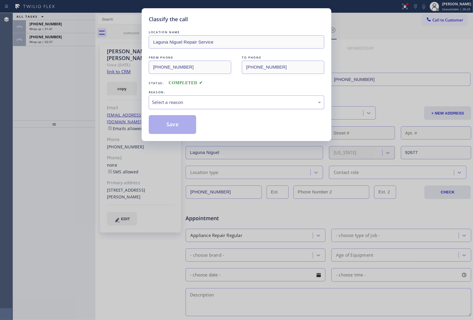
click at [183, 104] on div "Select a reason" at bounding box center [236, 102] width 169 height 7
click at [171, 127] on button "Save" at bounding box center [172, 124] width 47 height 19
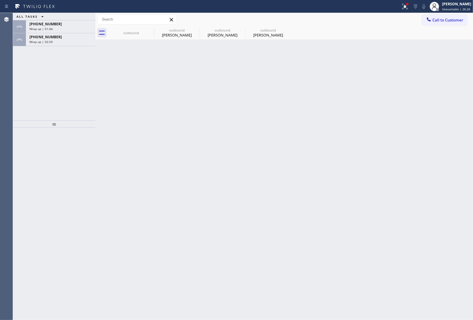
click at [49, 39] on span "[PHONE_NUMBER]" at bounding box center [45, 36] width 32 height 5
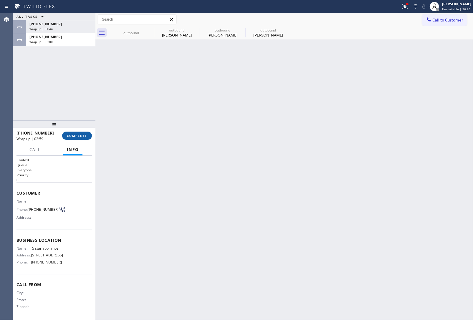
click at [78, 136] on span "COMPLETE" at bounding box center [77, 136] width 20 height 4
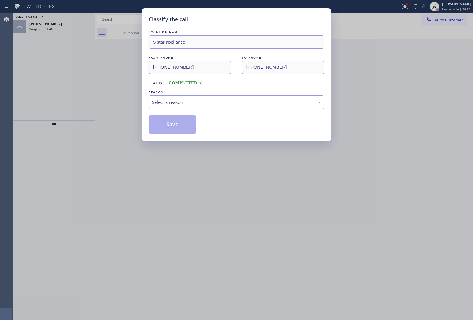
click at [206, 110] on div "LOCATION NAME 5 star appliance FROM PHONE [PHONE_NUMBER] TO PHONE [PHONE_NUMBER…" at bounding box center [237, 81] width 176 height 105
click at [189, 107] on div "Select a reason" at bounding box center [237, 102] width 176 height 14
click at [183, 128] on button "Save" at bounding box center [172, 124] width 47 height 19
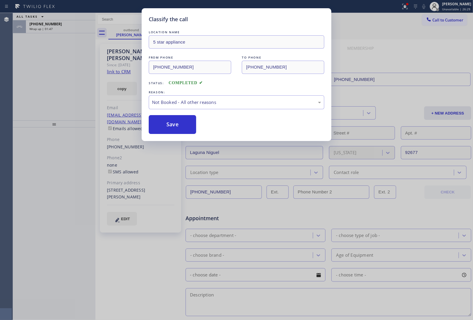
click at [60, 29] on div "Classify the call LOCATION NAME 5 star appliance FROM PHONE [PHONE_NUMBER] TO P…" at bounding box center [236, 160] width 473 height 320
click at [60, 29] on div "Classify the call LOCATION NAME Velvet Plumbing [GEOGRAPHIC_DATA] FROM PHONE [P…" at bounding box center [243, 166] width 460 height 307
click at [60, 29] on div "Wrap up | 01:47" at bounding box center [60, 29] width 62 height 4
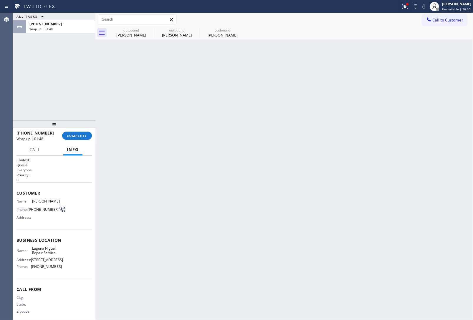
click at [60, 29] on div "Wrap up | 01:48" at bounding box center [60, 29] width 62 height 4
click at [72, 138] on span "COMPLETE" at bounding box center [77, 136] width 20 height 4
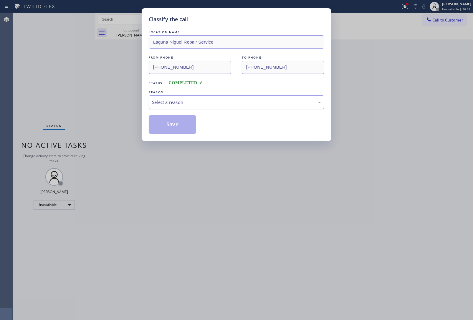
click at [180, 103] on div "Select a reason" at bounding box center [236, 102] width 169 height 7
click at [175, 124] on button "Save" at bounding box center [172, 124] width 47 height 19
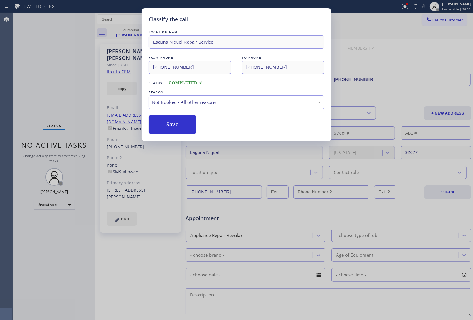
click at [128, 32] on div "Classify the call LOCATION NAME [GEOGRAPHIC_DATA] Repair Service FROM PHONE [PH…" at bounding box center [236, 160] width 473 height 320
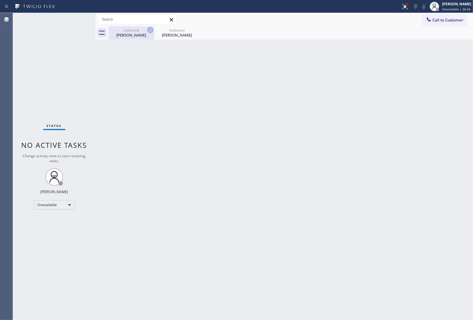
click at [147, 30] on icon at bounding box center [150, 30] width 7 height 7
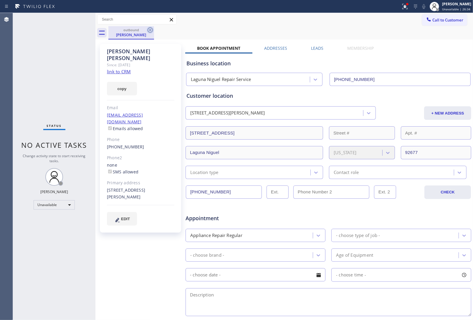
click at [152, 30] on icon at bounding box center [150, 29] width 5 height 5
click at [152, 30] on div "outbound [PERSON_NAME]" at bounding box center [290, 32] width 365 height 13
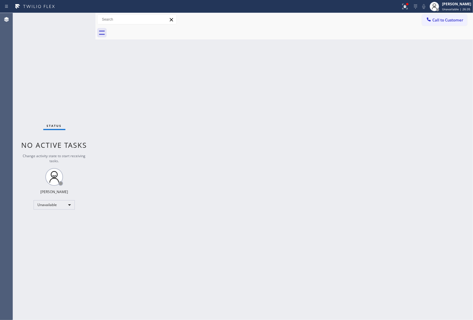
drag, startPoint x: 152, startPoint y: 30, endPoint x: 169, endPoint y: 213, distance: 183.2
click at [152, 34] on div at bounding box center [290, 32] width 365 height 13
drag, startPoint x: 442, startPoint y: 18, endPoint x: 240, endPoint y: 121, distance: 226.7
click at [442, 19] on span "Call to Customer" at bounding box center [448, 19] width 31 height 5
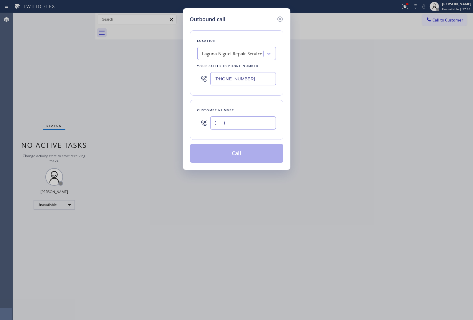
click at [239, 122] on input "(___) ___-____" at bounding box center [243, 122] width 66 height 13
paste input "503) 810-3811"
type input "[PHONE_NUMBER]"
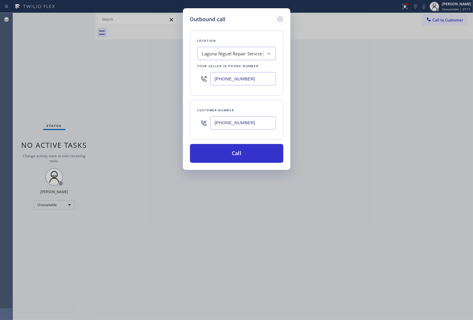
click at [245, 85] on input "[PHONE_NUMBER]" at bounding box center [243, 78] width 66 height 13
paste input "text"
type input "[PHONE_NUMBER]"
click at [230, 152] on button "Call" at bounding box center [236, 153] width 93 height 19
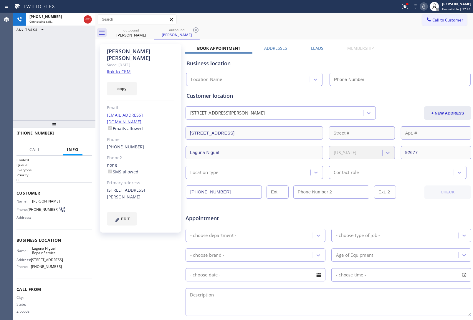
type input "[PHONE_NUMBER]"
click at [407, 45] on div "[PERSON_NAME] Since: [DATE] link to CRM copy Email [EMAIL_ADDRESS][DOMAIN_NAME]…" at bounding box center [284, 232] width 375 height 382
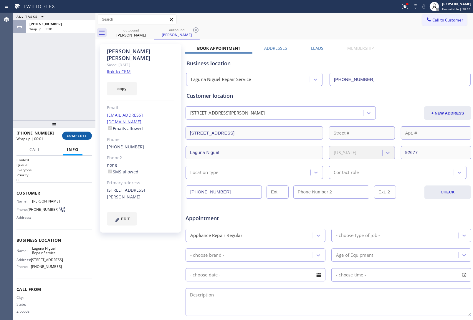
click at [83, 136] on span "COMPLETE" at bounding box center [77, 136] width 20 height 4
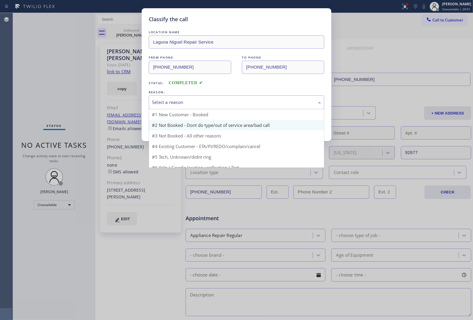
drag, startPoint x: 164, startPoint y: 105, endPoint x: 174, endPoint y: 128, distance: 24.4
click at [165, 108] on div "Select a reason" at bounding box center [237, 102] width 176 height 14
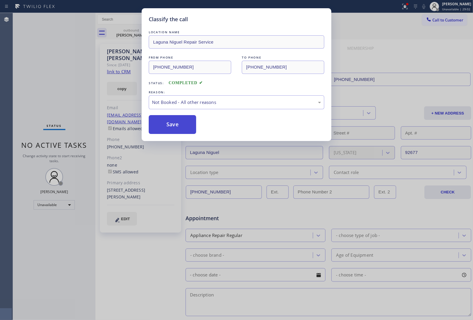
click at [164, 131] on button "Save" at bounding box center [172, 124] width 47 height 19
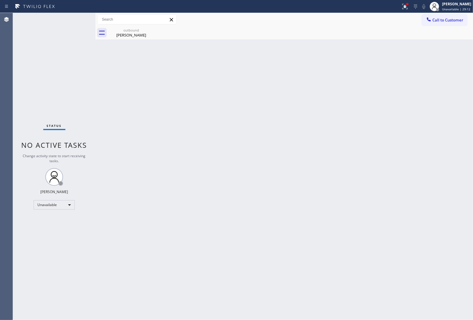
drag, startPoint x: 419, startPoint y: 151, endPoint x: 405, endPoint y: 150, distance: 13.9
click at [412, 149] on div "Back to Dashboard Change Sender ID Customers Technicians Select a contact Outbo…" at bounding box center [284, 166] width 378 height 307
click at [440, 127] on div "Back to Dashboard Change Sender ID Customers Technicians Select a contact Outbo…" at bounding box center [284, 166] width 378 height 307
click at [437, 19] on span "Call to Customer" at bounding box center [448, 19] width 31 height 5
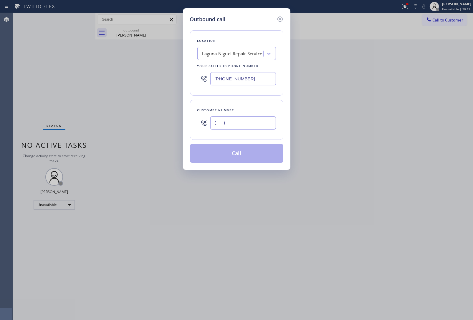
drag, startPoint x: 226, startPoint y: 128, endPoint x: 257, endPoint y: 144, distance: 34.9
click at [226, 128] on input "(___) ___-____" at bounding box center [243, 122] width 66 height 13
paste input "363) 201-8087"
type input "[PHONE_NUMBER]"
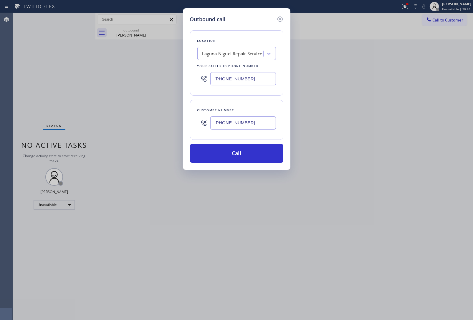
click at [412, 153] on div "Outbound call Location [GEOGRAPHIC_DATA] Repair Service Your caller id phone nu…" at bounding box center [236, 160] width 473 height 320
click at [237, 149] on button "Call" at bounding box center [236, 153] width 93 height 19
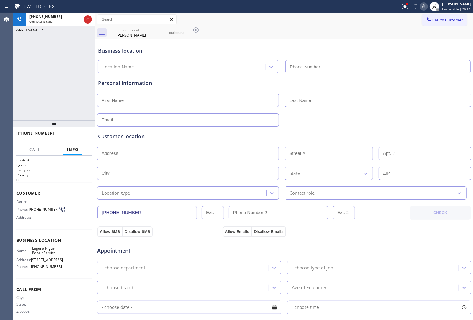
type input "[PHONE_NUMBER]"
click at [372, 63] on input "[PHONE_NUMBER]" at bounding box center [378, 66] width 185 height 13
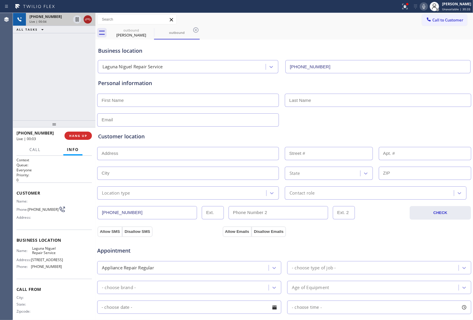
click at [86, 21] on icon at bounding box center [87, 19] width 7 height 7
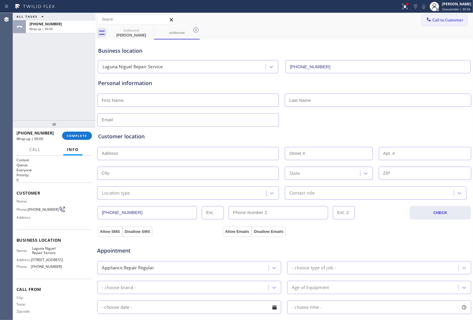
click at [450, 20] on span "Call to Customer" at bounding box center [448, 19] width 31 height 5
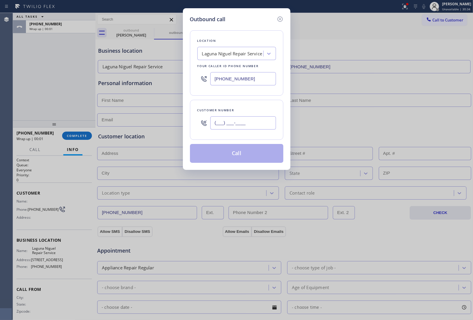
drag, startPoint x: 234, startPoint y: 124, endPoint x: 242, endPoint y: 132, distance: 10.8
click at [234, 124] on input "(___) ___-____" at bounding box center [243, 122] width 66 height 13
paste input "363) 201-8087"
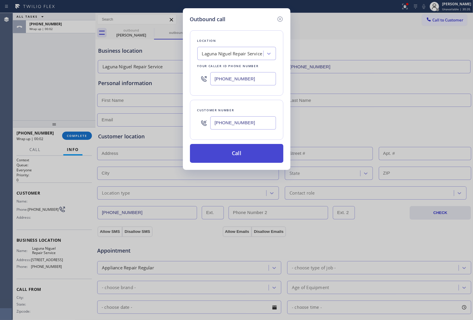
type input "[PHONE_NUMBER]"
click at [242, 155] on button "Call" at bounding box center [236, 153] width 93 height 19
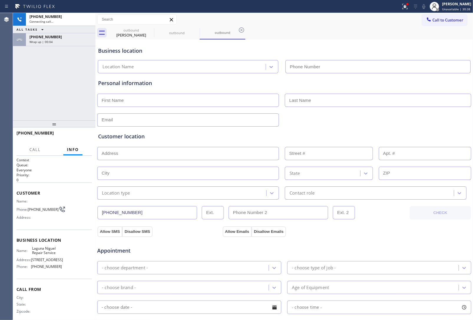
type input "[PHONE_NUMBER]"
drag, startPoint x: 310, startPoint y: 132, endPoint x: 283, endPoint y: 309, distance: 178.9
click at [310, 136] on div "Customer location >> ADD NEW ADDRESS << + NEW ADDRESS State Location type Conta…" at bounding box center [284, 163] width 375 height 73
click at [436, 49] on div "Business location" at bounding box center [284, 51] width 372 height 8
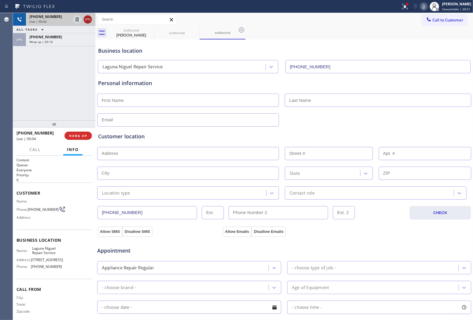
click at [85, 17] on icon at bounding box center [87, 19] width 7 height 7
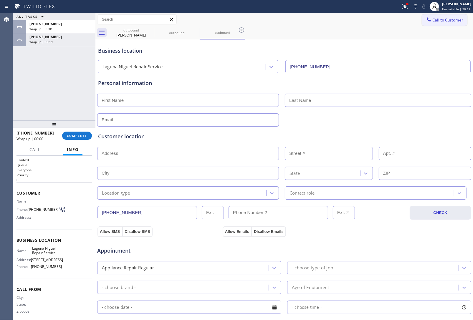
click at [435, 24] on button "Call to Customer" at bounding box center [444, 19] width 45 height 11
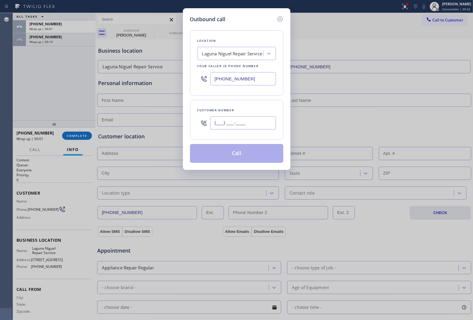
click at [242, 129] on input "(___) ___-____" at bounding box center [243, 122] width 66 height 13
paste input "363) 201-8087"
type input "[PHONE_NUMBER]"
click at [243, 156] on button "Call" at bounding box center [236, 153] width 93 height 19
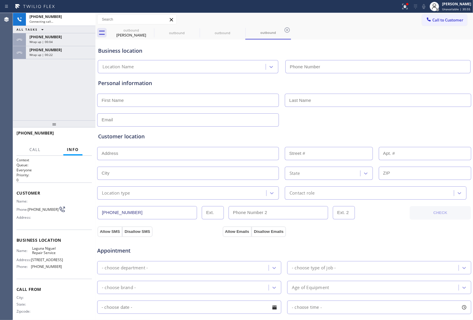
type input "[PHONE_NUMBER]"
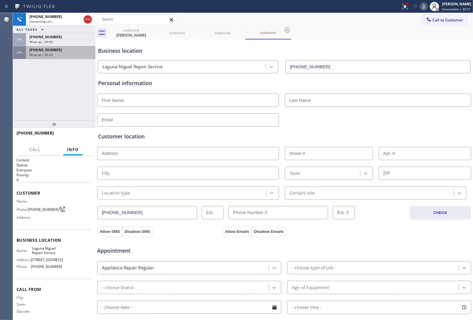
click at [42, 49] on span "[PHONE_NUMBER]" at bounding box center [45, 49] width 32 height 5
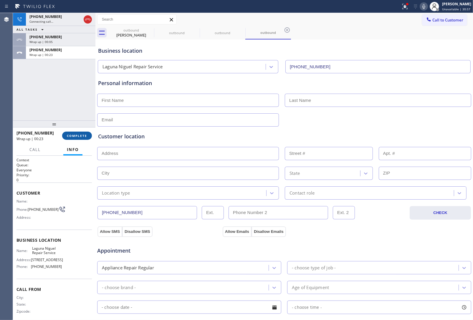
click at [75, 136] on span "COMPLETE" at bounding box center [77, 136] width 20 height 4
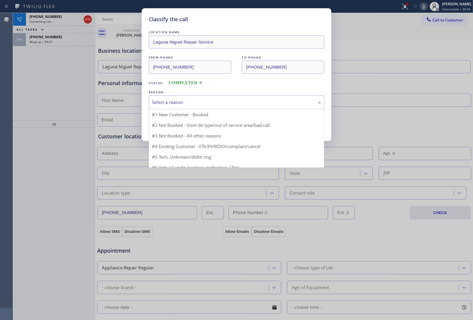
click at [178, 105] on div "Select a reason" at bounding box center [236, 102] width 169 height 7
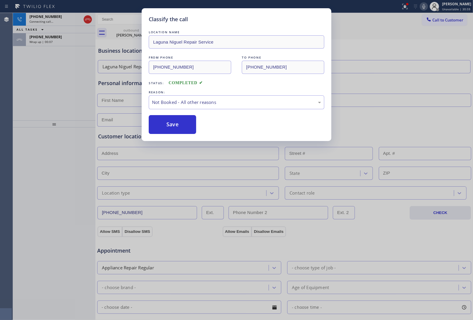
click at [175, 123] on button "Save" at bounding box center [172, 124] width 47 height 19
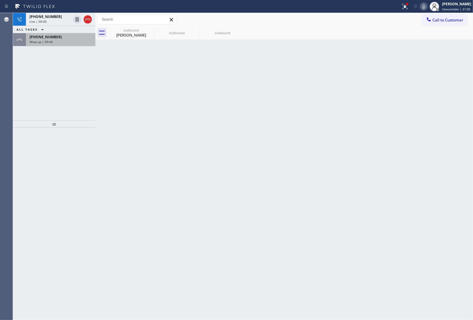
click at [60, 43] on div "Wrap up | 00:08" at bounding box center [60, 42] width 62 height 4
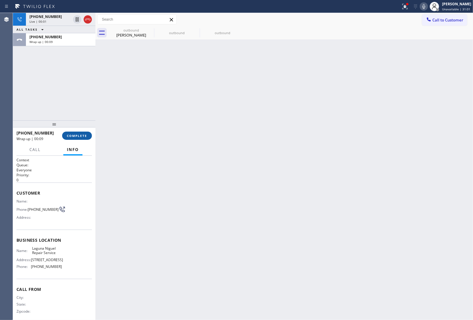
click at [91, 135] on button "COMPLETE" at bounding box center [77, 136] width 30 height 8
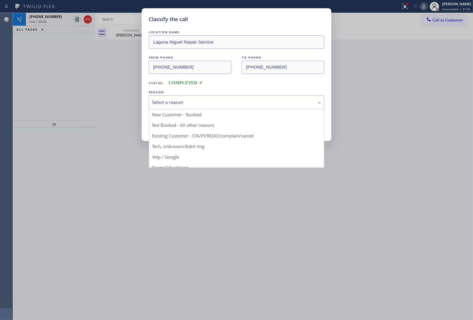
click at [174, 105] on div "Select a reason" at bounding box center [236, 102] width 169 height 7
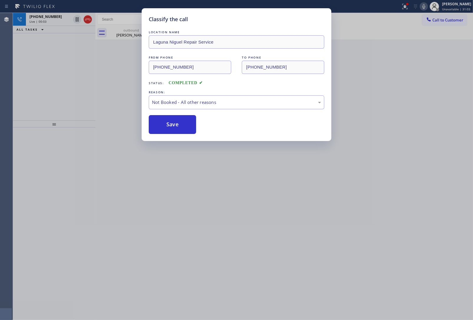
click at [174, 123] on button "Save" at bounding box center [172, 124] width 47 height 19
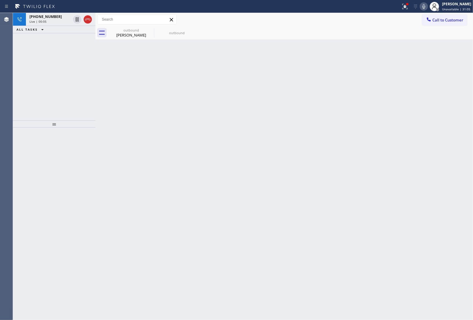
click at [88, 21] on icon at bounding box center [87, 19] width 7 height 7
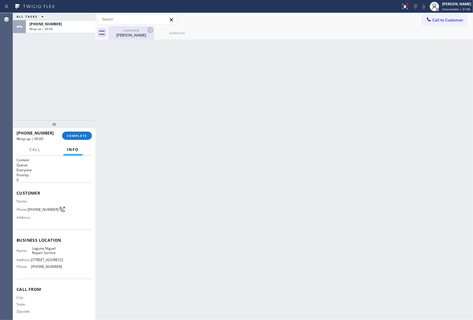
click at [146, 30] on div "outbound" at bounding box center [131, 30] width 44 height 4
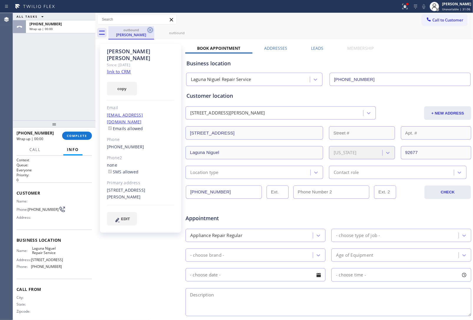
click at [146, 30] on div "outbound [PERSON_NAME]" at bounding box center [131, 32] width 46 height 13
click at [149, 30] on icon at bounding box center [150, 30] width 7 height 7
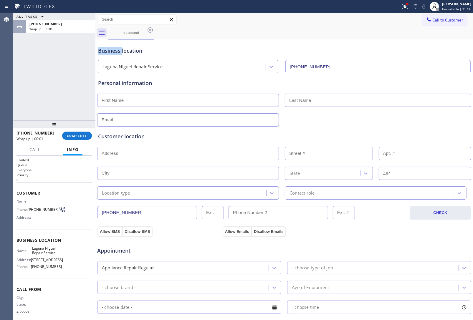
click at [149, 30] on icon at bounding box center [150, 30] width 7 height 7
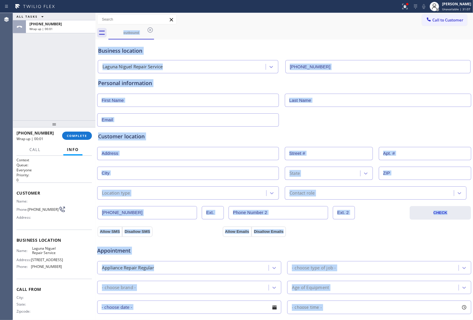
click at [149, 30] on div "outbound" at bounding box center [290, 32] width 365 height 13
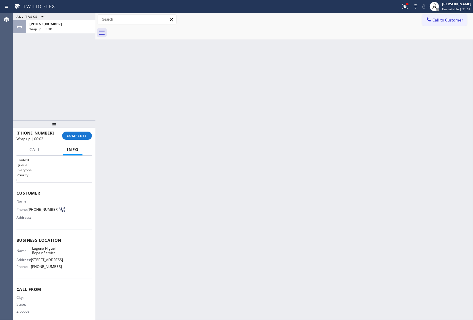
click at [81, 128] on div at bounding box center [54, 124] width 83 height 7
click at [82, 136] on span "COMPLETE" at bounding box center [77, 136] width 20 height 4
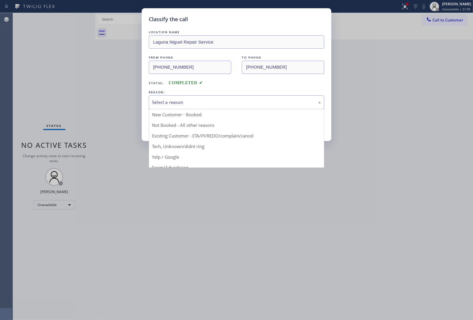
click at [158, 103] on div "Select a reason" at bounding box center [236, 102] width 169 height 7
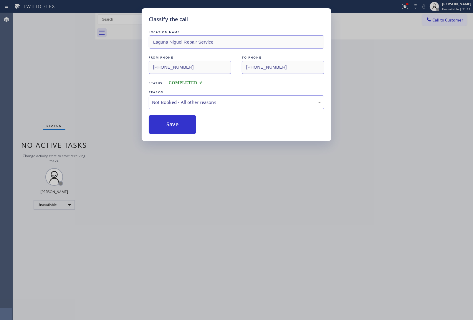
click at [168, 123] on button "Save" at bounding box center [172, 124] width 47 height 19
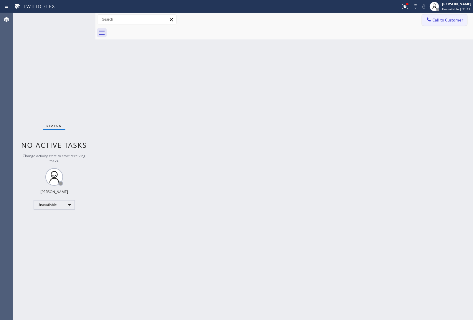
click at [440, 21] on span "Call to Customer" at bounding box center [448, 19] width 31 height 5
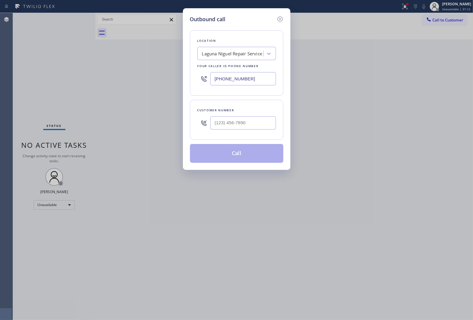
click at [242, 130] on div at bounding box center [243, 122] width 66 height 19
click at [242, 129] on input "(___) ___-____" at bounding box center [243, 122] width 66 height 13
paste input "363) 201-8087"
type input "[PHONE_NUMBER]"
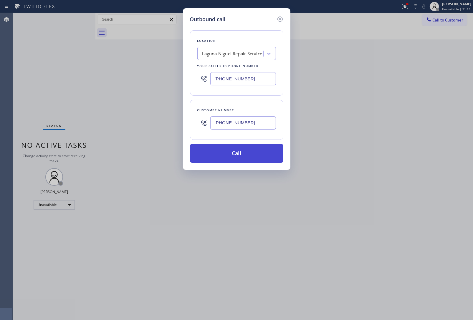
click at [248, 159] on button "Call" at bounding box center [236, 153] width 93 height 19
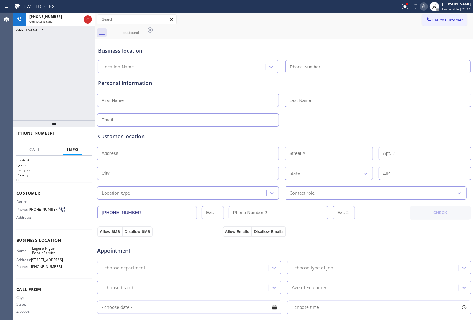
type input "[PHONE_NUMBER]"
drag, startPoint x: 419, startPoint y: 33, endPoint x: 341, endPoint y: 60, distance: 82.4
click at [418, 34] on div "outbound" at bounding box center [290, 32] width 365 height 13
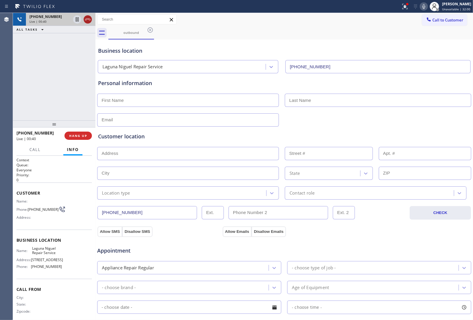
click at [89, 19] on icon at bounding box center [87, 20] width 5 height 2
drag, startPoint x: 446, startPoint y: 17, endPoint x: 358, endPoint y: 62, distance: 99.1
click at [446, 17] on button "Call to Customer" at bounding box center [444, 19] width 45 height 11
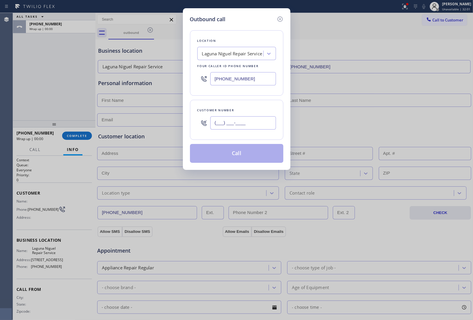
click at [244, 117] on input "(___) ___-____" at bounding box center [243, 122] width 66 height 13
paste input "916) 812-7751"
type input "[PHONE_NUMBER]"
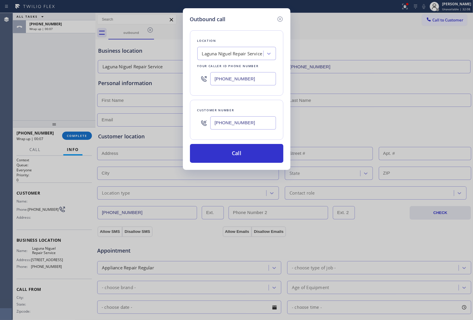
drag, startPoint x: 411, startPoint y: 44, endPoint x: 371, endPoint y: 55, distance: 41.6
click at [406, 46] on div "Outbound call Location [GEOGRAPHIC_DATA] Repair Service Your caller id phone nu…" at bounding box center [236, 160] width 473 height 320
click at [227, 60] on div "Laguna Niguel Repair Service" at bounding box center [236, 53] width 79 height 13
paste input "Thermador Repair Group [GEOGRAPHIC_DATA]"
type input "Thermador Repair Group [GEOGRAPHIC_DATA]"
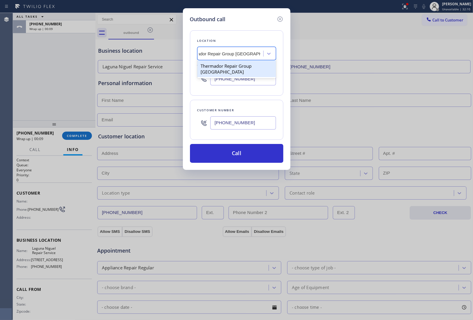
click at [225, 71] on div "Thermador Repair Group [GEOGRAPHIC_DATA]" at bounding box center [236, 69] width 79 height 17
type input "[PHONE_NUMBER]"
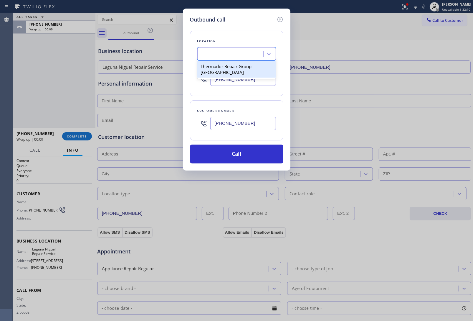
scroll to position [0, 0]
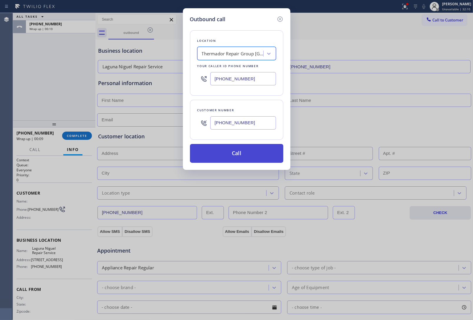
click at [233, 160] on button "Call" at bounding box center [236, 153] width 93 height 19
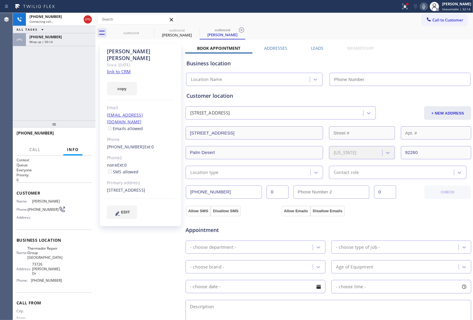
type input "[PHONE_NUMBER]"
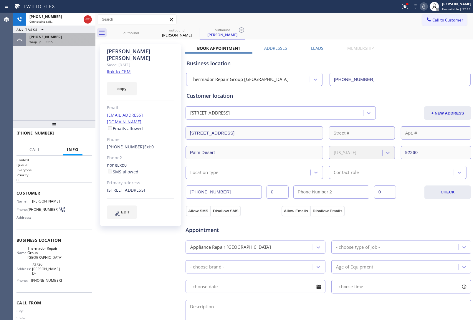
click at [33, 43] on span "Wrap up | 00:15" at bounding box center [40, 42] width 23 height 4
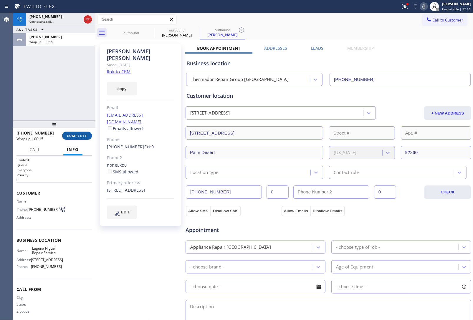
click at [69, 136] on span "COMPLETE" at bounding box center [77, 136] width 20 height 4
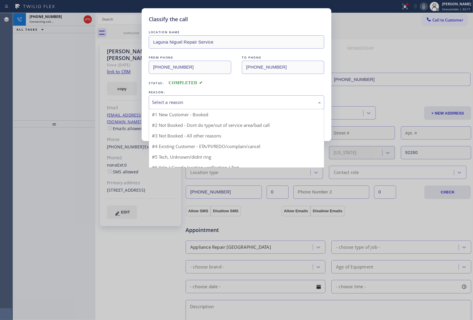
click at [184, 98] on div "Select a reason" at bounding box center [237, 102] width 176 height 14
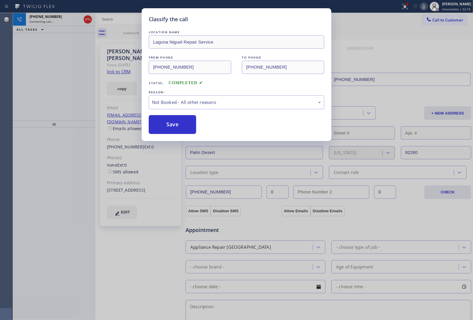
click at [177, 126] on button "Save" at bounding box center [172, 124] width 47 height 19
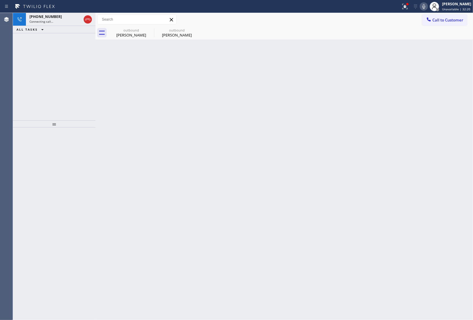
click at [382, 112] on div "Back to Dashboard Change Sender ID Customers Technicians Select a contact Outbo…" at bounding box center [284, 166] width 378 height 307
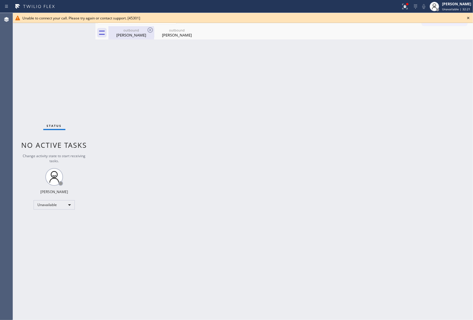
click at [130, 32] on div "[PERSON_NAME]" at bounding box center [131, 34] width 44 height 5
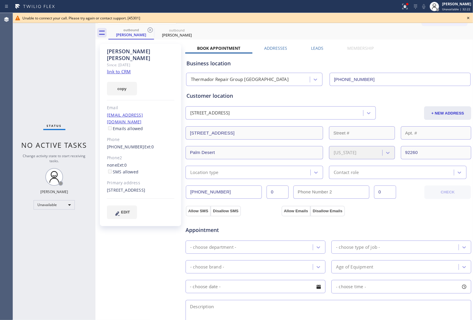
click at [123, 69] on link "link to CRM" at bounding box center [119, 72] width 24 height 6
click at [468, 17] on icon at bounding box center [468, 17] width 7 height 7
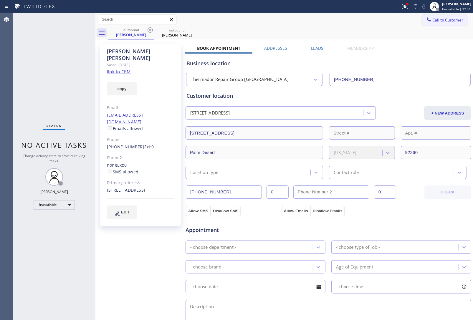
click at [452, 20] on span "Call to Customer" at bounding box center [448, 19] width 31 height 5
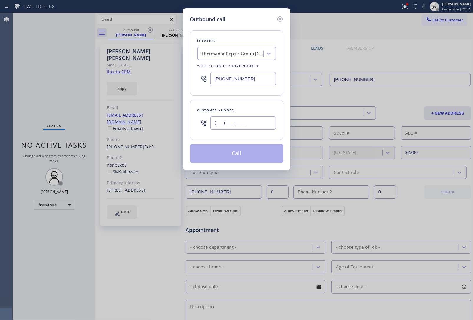
click at [242, 127] on input "(___) ___-____" at bounding box center [243, 122] width 66 height 13
paste input "916) 812-7751"
type input "[PHONE_NUMBER]"
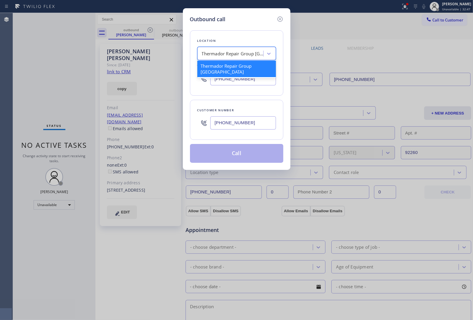
click at [219, 52] on div "Thermador Repair Group [GEOGRAPHIC_DATA]" at bounding box center [233, 53] width 62 height 7
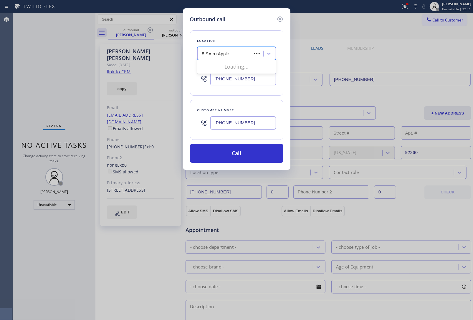
type input "5 SAta rAppliac"
type input "5 Star Appliance Repai"
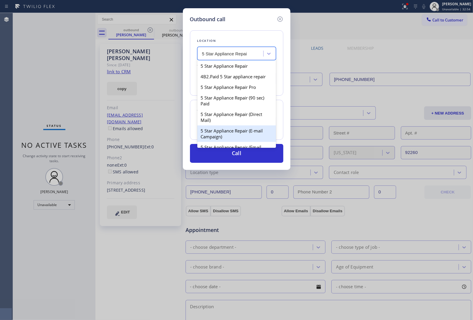
click at [237, 136] on div "5 Star Appliance Repair (E-mail Campaign)" at bounding box center [236, 134] width 79 height 17
type input "[PHONE_NUMBER]"
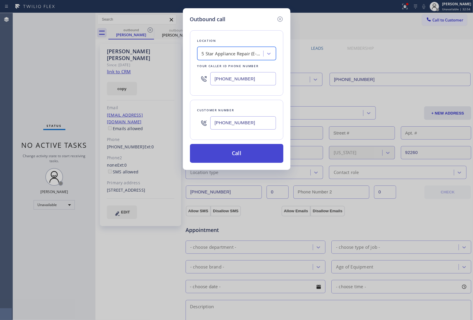
click at [240, 154] on button "Call" at bounding box center [236, 153] width 93 height 19
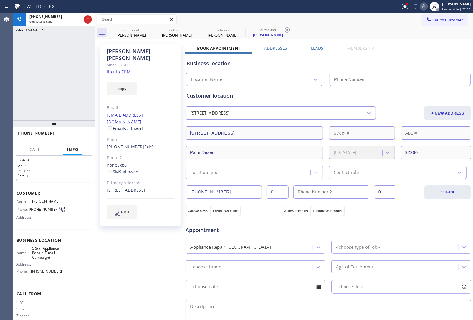
type input "[PHONE_NUMBER]"
click at [381, 174] on div "Contact role" at bounding box center [392, 172] width 123 height 10
drag, startPoint x: 42, startPoint y: 212, endPoint x: 29, endPoint y: 207, distance: 14.0
click at [29, 207] on span "[PHONE_NUMBER]" at bounding box center [43, 209] width 31 height 4
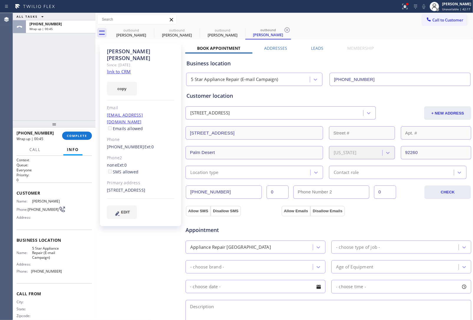
click at [378, 55] on div "Business location 5 Star Appliance Repair (E-mail Campaign) [PHONE_NUMBER]" at bounding box center [328, 70] width 286 height 32
click at [77, 139] on button "COMPLETE" at bounding box center [77, 136] width 30 height 8
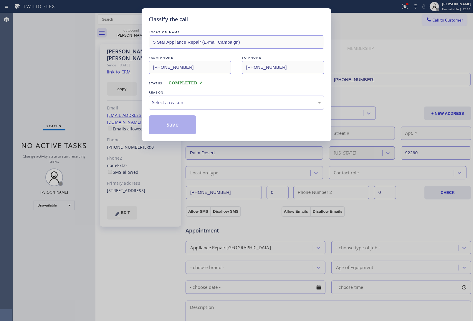
click at [182, 102] on div "Select a reason" at bounding box center [236, 102] width 169 height 7
click at [174, 128] on button "Save" at bounding box center [172, 124] width 47 height 19
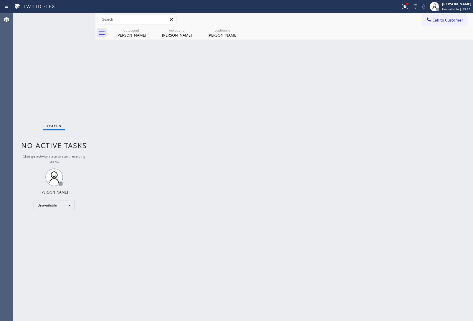
click at [239, 139] on div "Back to Dashboard Change Sender ID Customers Technicians Select a contact Outbo…" at bounding box center [284, 167] width 378 height 308
drag, startPoint x: 446, startPoint y: 20, endPoint x: 295, endPoint y: 72, distance: 160.1
click at [446, 21] on span "Call to Customer" at bounding box center [448, 19] width 31 height 5
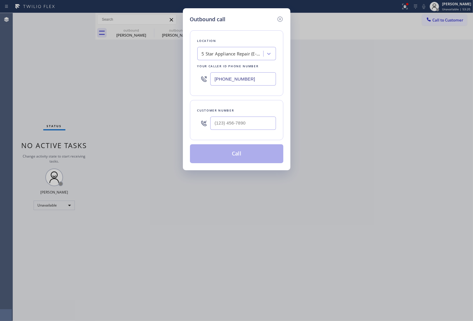
click at [245, 78] on input "[PHONE_NUMBER]" at bounding box center [243, 78] width 66 height 13
paste input "text"
type input "[PHONE_NUMBER]"
type input "(___) ___-____"
click at [237, 120] on input "text" at bounding box center [243, 122] width 66 height 13
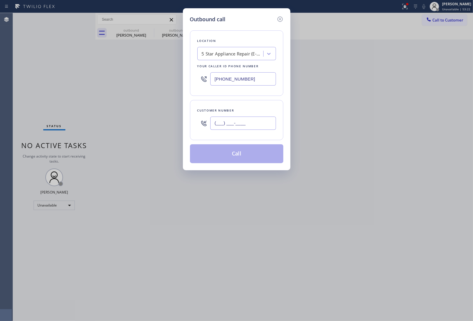
paste input "631) 355-4044"
type input "[PHONE_NUMBER]"
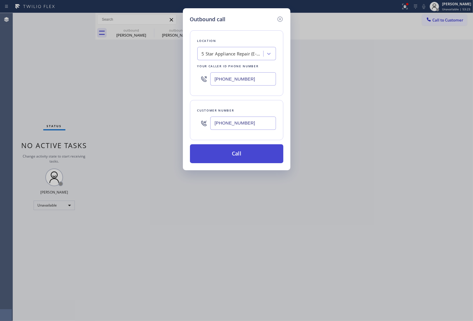
click at [229, 146] on button "Call" at bounding box center [236, 153] width 93 height 19
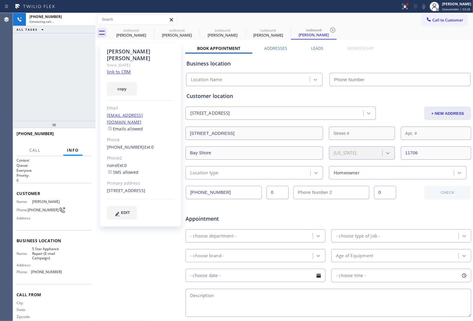
click at [123, 69] on link "link to CRM" at bounding box center [119, 72] width 24 height 6
type input "[PHONE_NUMBER]"
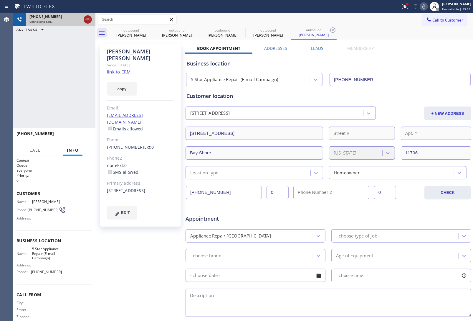
click at [85, 17] on icon at bounding box center [87, 19] width 7 height 7
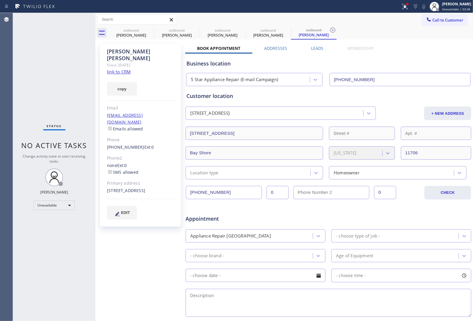
click at [198, 255] on div "- choose brand -" at bounding box center [207, 255] width 34 height 7
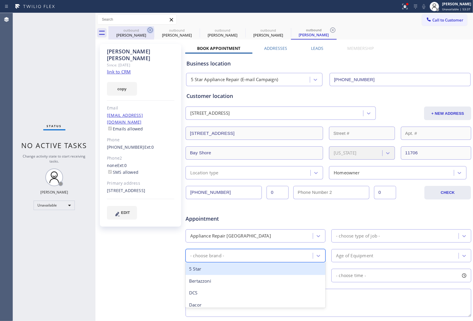
click at [149, 29] on icon at bounding box center [150, 30] width 7 height 7
click at [0, 0] on icon at bounding box center [0, 0] width 0 height 0
click at [329, 30] on icon at bounding box center [332, 30] width 7 height 7
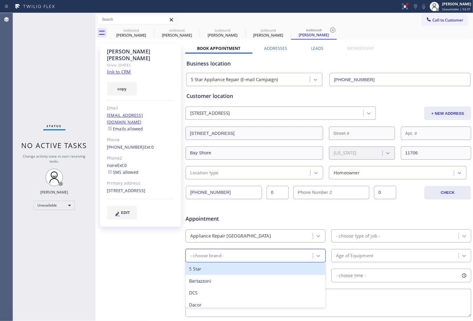
click at [149, 30] on div "outbound [PERSON_NAME] outbound [PERSON_NAME] outbound [PERSON_NAME] outbound […" at bounding box center [290, 32] width 365 height 13
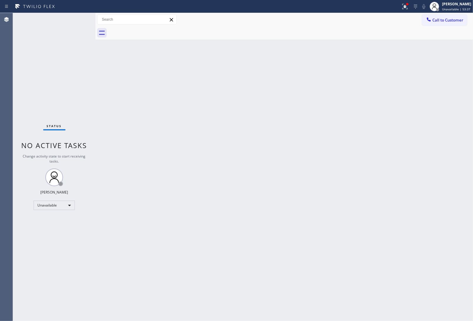
click at [149, 30] on div at bounding box center [290, 32] width 365 height 13
click at [402, 219] on div "Back to Dashboard Change Sender ID Customers Technicians Select a contact Outbo…" at bounding box center [284, 167] width 378 height 308
click at [413, 212] on div "Back to Dashboard Change Sender ID Customers Technicians Select a contact Outbo…" at bounding box center [284, 167] width 378 height 308
click at [407, 141] on div "Back to Dashboard Change Sender ID Customers Technicians Select a contact Outbo…" at bounding box center [284, 167] width 378 height 308
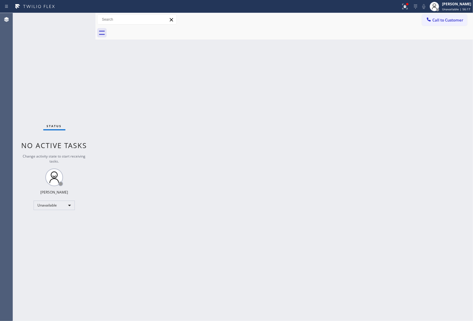
click at [419, 208] on div "Back to Dashboard Change Sender ID Customers Technicians Select a contact Outbo…" at bounding box center [284, 167] width 378 height 308
click at [400, 100] on div "Back to Dashboard Change Sender ID Customers Technicians Select a contact Outbo…" at bounding box center [284, 167] width 378 height 308
click at [438, 16] on button "Call to Customer" at bounding box center [444, 19] width 45 height 11
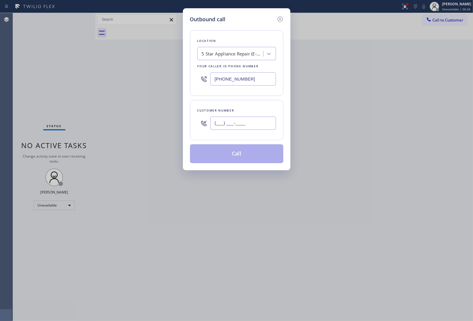
click at [251, 128] on input "(___) ___-____" at bounding box center [243, 122] width 66 height 13
paste input "363) 201-8087"
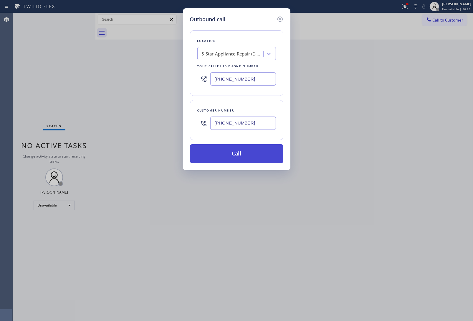
type input "[PHONE_NUMBER]"
drag, startPoint x: 258, startPoint y: 152, endPoint x: 413, endPoint y: 61, distance: 179.3
click at [259, 152] on button "Call" at bounding box center [236, 153] width 93 height 19
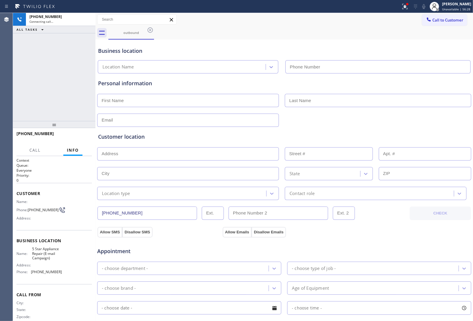
type input "[PHONE_NUMBER]"
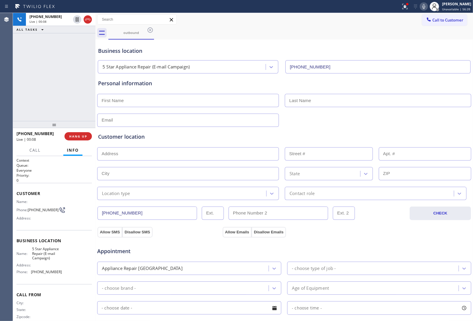
click at [407, 104] on input "text" at bounding box center [378, 100] width 187 height 13
click at [89, 20] on icon at bounding box center [87, 19] width 7 height 7
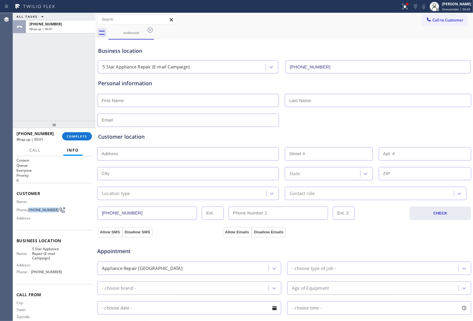
drag, startPoint x: 35, startPoint y: 212, endPoint x: 30, endPoint y: 207, distance: 7.3
click at [30, 207] on span "[PHONE_NUMBER]" at bounding box center [43, 209] width 31 height 4
click at [428, 26] on div "outbound" at bounding box center [290, 32] width 365 height 13
click at [433, 22] on span "Call to Customer" at bounding box center [448, 19] width 31 height 5
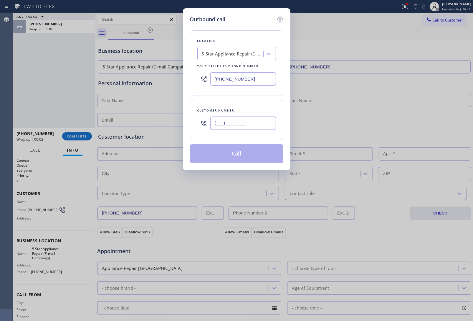
click at [260, 123] on input "(___) ___-____" at bounding box center [243, 122] width 66 height 13
paste input "363) 201-8087"
type input "[PHONE_NUMBER]"
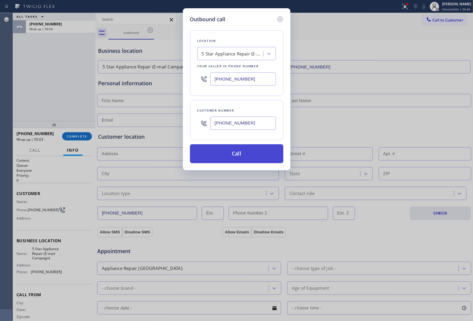
click at [249, 156] on button "Call" at bounding box center [236, 153] width 93 height 19
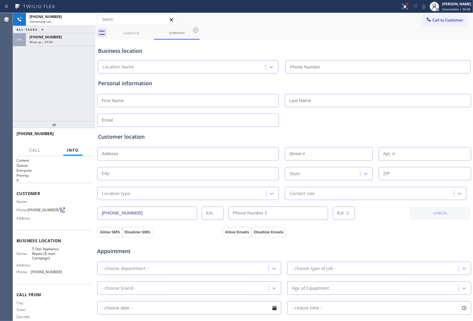
type input "[PHONE_NUMBER]"
click at [232, 318] on div "Appointment Appliance Repair High End - choose type of job - - choose brand - A…" at bounding box center [284, 295] width 372 height 110
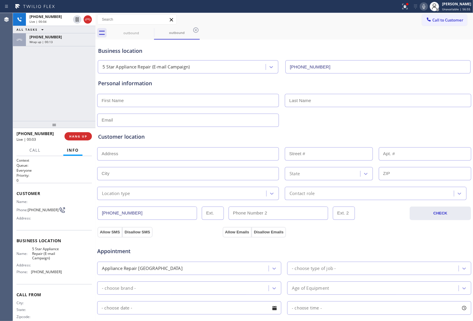
click at [394, 33] on div "outbound outbound" at bounding box center [290, 32] width 365 height 13
click at [90, 21] on icon at bounding box center [87, 19] width 7 height 7
click at [426, 17] on icon at bounding box center [429, 20] width 6 height 6
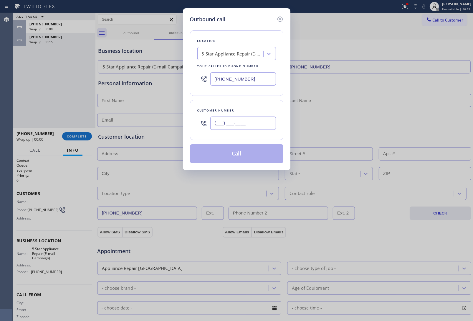
click at [228, 129] on input "(___) ___-____" at bounding box center [243, 122] width 66 height 13
paste input "363) 201-8087"
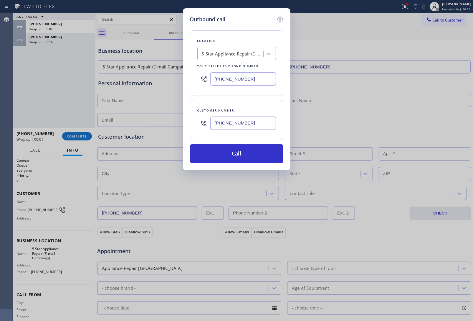
click at [226, 164] on div "Outbound call Location 5 Star Appliance Repair (E-mail Campaign) Your caller id…" at bounding box center [237, 89] width 108 height 162
click at [218, 161] on button "Call" at bounding box center [236, 153] width 93 height 19
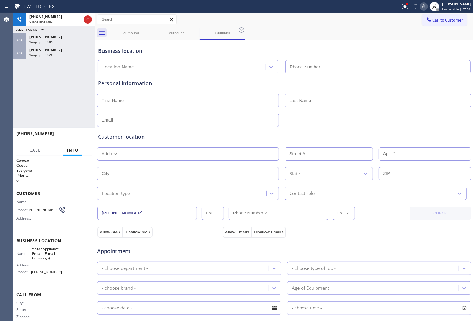
click at [64, 55] on div "Wrap up | 00:20" at bounding box center [60, 55] width 62 height 4
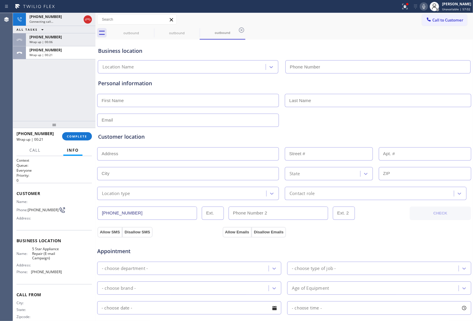
click at [62, 59] on div "[PHONE_NUMBER] Connecting call… ALL TASKS ALL TASKS ACTIVE TASKS TASKS IN WRAP …" at bounding box center [54, 67] width 83 height 108
click at [65, 61] on div "[PHONE_NUMBER] Connecting call… ALL TASKS ALL TASKS ACTIVE TASKS TASKS IN WRAP …" at bounding box center [54, 67] width 83 height 108
click at [68, 138] on button "COMPLETE" at bounding box center [77, 136] width 30 height 8
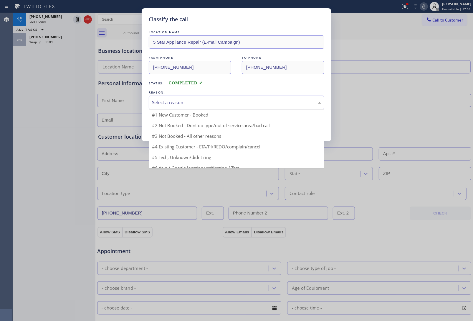
drag, startPoint x: 180, startPoint y: 103, endPoint x: 185, endPoint y: 120, distance: 17.4
click at [180, 105] on div "Select a reason" at bounding box center [236, 102] width 169 height 7
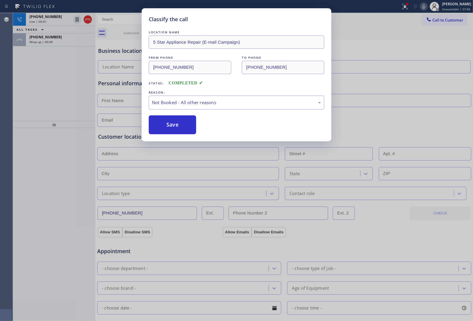
drag, startPoint x: 183, startPoint y: 126, endPoint x: 454, endPoint y: 228, distance: 290.0
click at [205, 135] on div "Classify the call LOCATION NAME 5 Star Appliance Repair (E-mail Campaign) FROM …" at bounding box center [237, 74] width 190 height 133
click at [185, 124] on button "Save" at bounding box center [172, 124] width 47 height 19
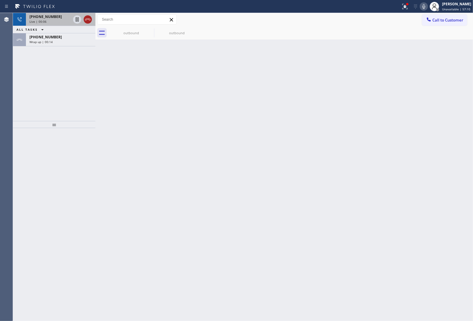
click at [86, 19] on icon at bounding box center [87, 20] width 5 height 2
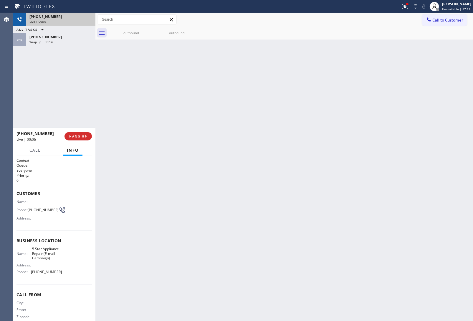
drag, startPoint x: 70, startPoint y: 38, endPoint x: 80, endPoint y: 81, distance: 44.3
click at [70, 38] on div "[PHONE_NUMBER]" at bounding box center [60, 36] width 62 height 5
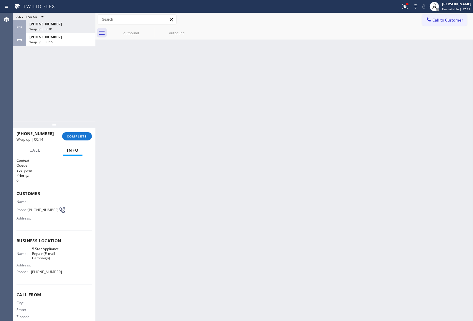
click at [84, 141] on div "[PHONE_NUMBER] Wrap up | 00:14 COMPLETE" at bounding box center [54, 135] width 75 height 15
click at [81, 137] on span "COMPLETE" at bounding box center [77, 136] width 20 height 4
click at [174, 115] on div "Classify the call LOCATION NAME Velvet Plumbing [GEOGRAPHIC_DATA] FROM PHONE [P…" at bounding box center [243, 167] width 460 height 308
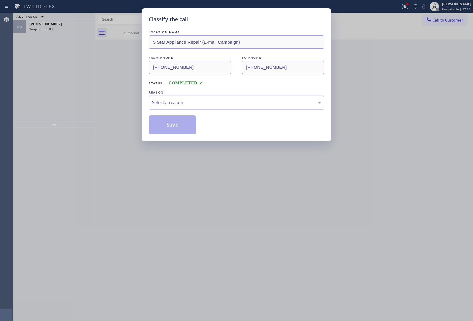
click at [179, 105] on div "Select a reason" at bounding box center [236, 102] width 169 height 7
click at [170, 129] on button "Save" at bounding box center [172, 124] width 47 height 19
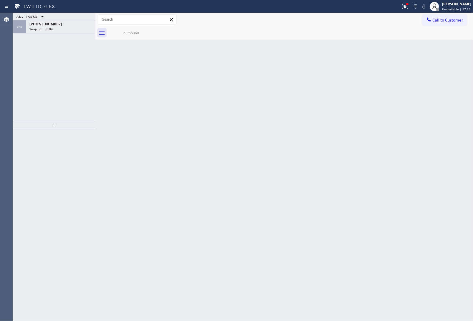
click at [51, 26] on span "[PHONE_NUMBER]" at bounding box center [45, 24] width 32 height 5
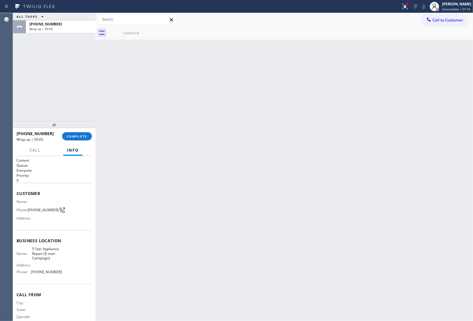
click at [51, 26] on span "[PHONE_NUMBER]" at bounding box center [45, 24] width 32 height 5
drag, startPoint x: 81, startPoint y: 132, endPoint x: 82, endPoint y: 136, distance: 3.5
click at [81, 133] on button "COMPLETE" at bounding box center [77, 136] width 30 height 8
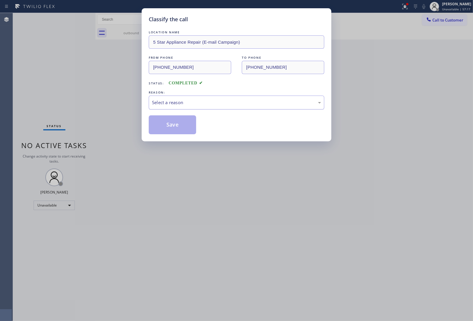
click at [173, 99] on div "Select a reason" at bounding box center [236, 102] width 169 height 7
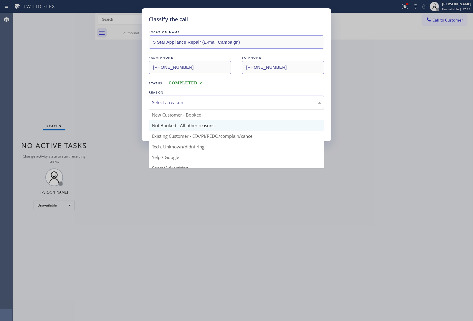
click at [178, 128] on button "Save" at bounding box center [172, 124] width 47 height 19
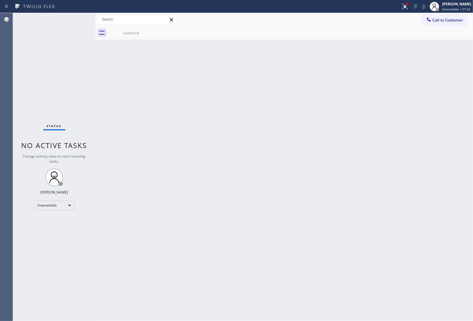
drag, startPoint x: 268, startPoint y: 139, endPoint x: 314, endPoint y: 123, distance: 48.4
click at [268, 139] on div "Back to Dashboard Change Sender ID Customers Technicians Select a contact Outbo…" at bounding box center [284, 167] width 378 height 308
click at [441, 22] on span "Call to Customer" at bounding box center [448, 19] width 31 height 5
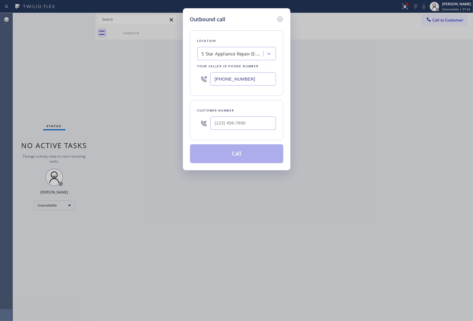
click at [257, 117] on div at bounding box center [243, 122] width 66 height 19
click at [241, 123] on input "(___) ___-____" at bounding box center [243, 122] width 66 height 13
paste input "363) 201-8087"
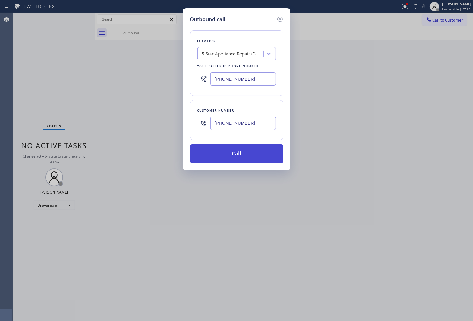
type input "[PHONE_NUMBER]"
click at [241, 155] on button "Call" at bounding box center [236, 153] width 93 height 19
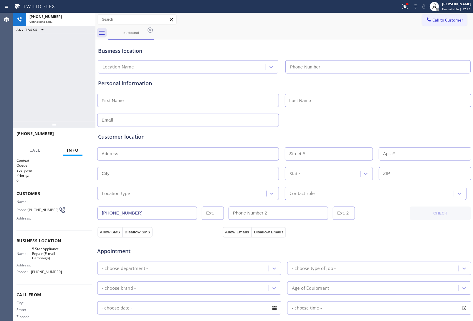
type input "[PHONE_NUMBER]"
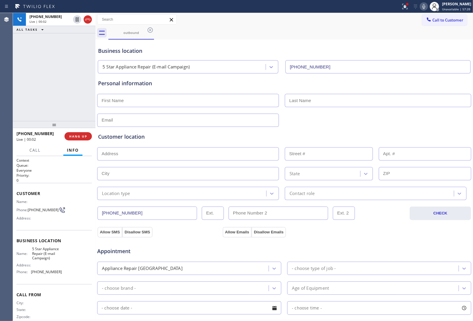
click at [392, 90] on div "Personal information" at bounding box center [284, 102] width 372 height 47
click at [444, 18] on span "Call to Customer" at bounding box center [448, 19] width 31 height 5
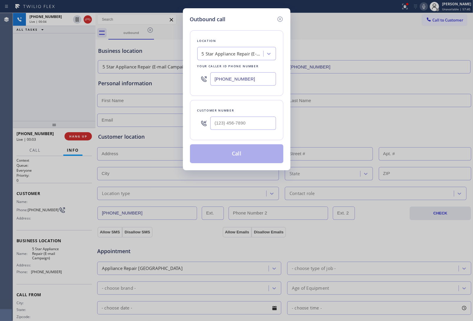
click at [240, 85] on input "[PHONE_NUMBER]" at bounding box center [243, 78] width 66 height 13
paste input "363) 201-8087"
type input "[PHONE_NUMBER]"
click at [280, 19] on icon at bounding box center [279, 19] width 5 height 5
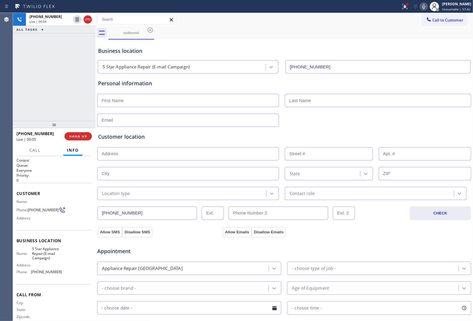
click at [90, 19] on icon at bounding box center [87, 20] width 5 height 2
drag, startPoint x: 435, startPoint y: 21, endPoint x: 364, endPoint y: 57, distance: 79.1
click at [435, 22] on span "Call to Customer" at bounding box center [448, 19] width 31 height 5
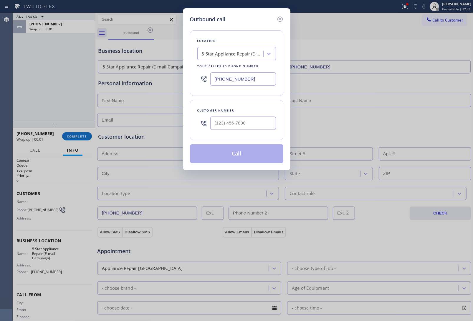
click at [258, 79] on input "[PHONE_NUMBER]" at bounding box center [243, 78] width 66 height 13
paste input "363) 201-8087"
type input "[PHONE_NUMBER]"
click at [239, 126] on input "(___) ___-____" at bounding box center [243, 122] width 66 height 13
paste input "631) 355-4044"
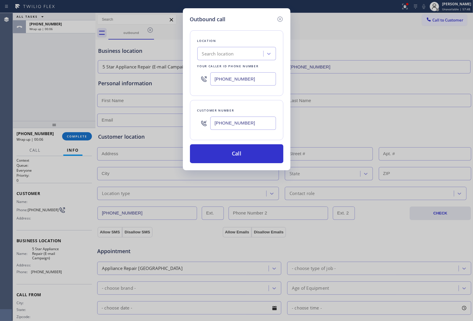
type input "[PHONE_NUMBER]"
click at [227, 83] on input "[PHONE_NUMBER]" at bounding box center [243, 78] width 66 height 13
paste input "631) 203-1910"
type input "[PHONE_NUMBER]"
click at [255, 156] on button "Call" at bounding box center [236, 153] width 93 height 19
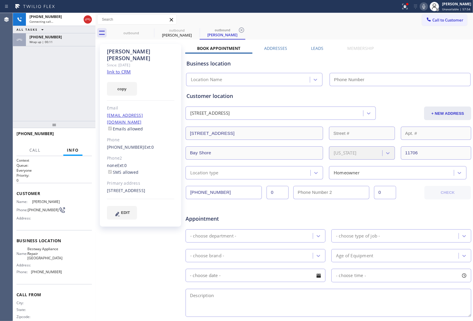
click at [130, 69] on link "link to CRM" at bounding box center [119, 72] width 24 height 6
type input "[PHONE_NUMBER]"
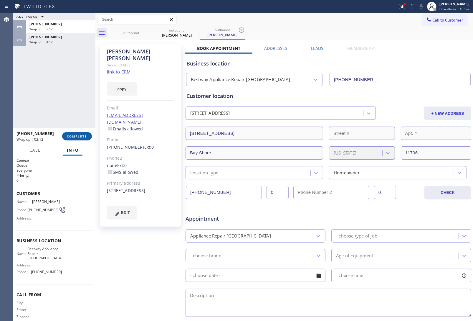
click at [75, 134] on span "COMPLETE" at bounding box center [77, 136] width 20 height 4
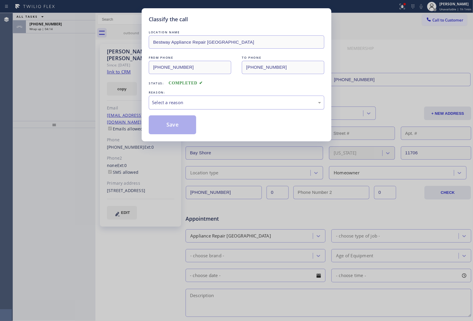
click at [181, 102] on div "Select a reason" at bounding box center [236, 102] width 169 height 7
click at [172, 129] on button "Save" at bounding box center [172, 124] width 47 height 19
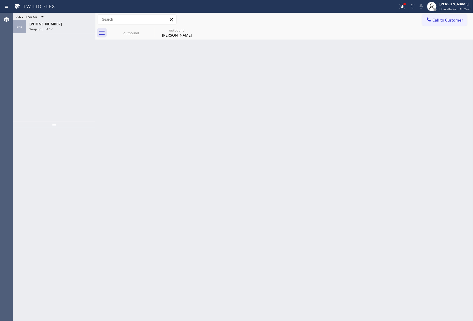
drag, startPoint x: 40, startPoint y: 26, endPoint x: 116, endPoint y: 114, distance: 116.4
click at [40, 26] on span "[PHONE_NUMBER]" at bounding box center [45, 24] width 32 height 5
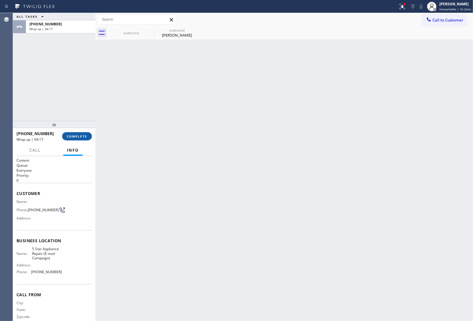
click at [82, 135] on span "COMPLETE" at bounding box center [77, 136] width 20 height 4
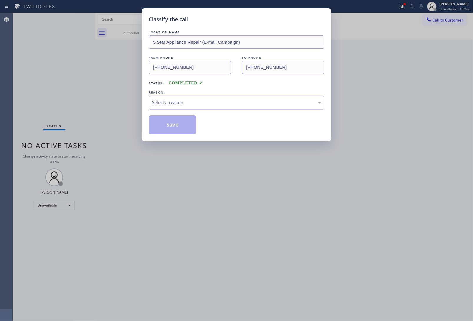
drag, startPoint x: 180, startPoint y: 100, endPoint x: 181, endPoint y: 108, distance: 8.0
click at [180, 102] on div "Select a reason" at bounding box center [236, 102] width 169 height 7
click at [174, 128] on button "Save" at bounding box center [172, 124] width 47 height 19
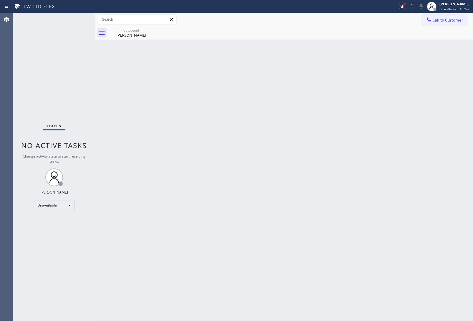
click at [442, 18] on span "Call to Customer" at bounding box center [448, 19] width 31 height 5
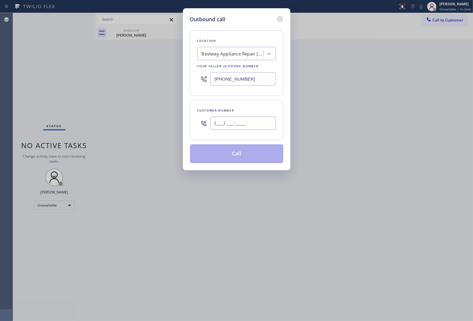
click at [248, 127] on input "(___) ___-____" at bounding box center [243, 122] width 66 height 13
paste input "363) 201-8087"
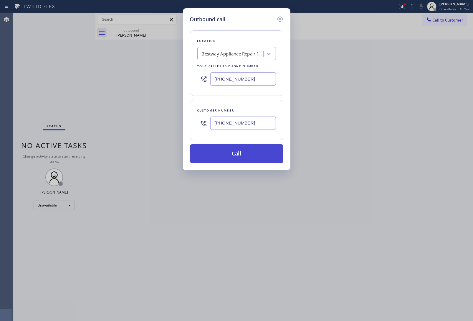
click at [242, 156] on button "Call" at bounding box center [236, 153] width 93 height 19
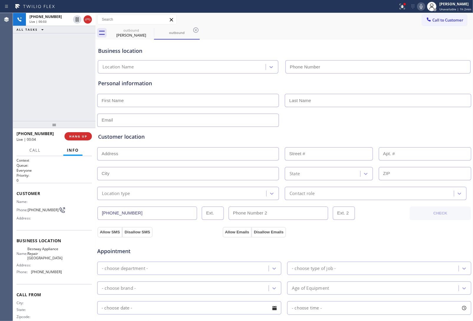
click at [425, 94] on input "text" at bounding box center [378, 100] width 187 height 13
drag, startPoint x: 88, startPoint y: 16, endPoint x: 381, endPoint y: 27, distance: 292.8
click at [88, 17] on icon at bounding box center [87, 19] width 7 height 7
drag, startPoint x: 429, startPoint y: 23, endPoint x: 336, endPoint y: 81, distance: 109.4
click at [428, 23] on button "Call to Customer" at bounding box center [444, 19] width 45 height 11
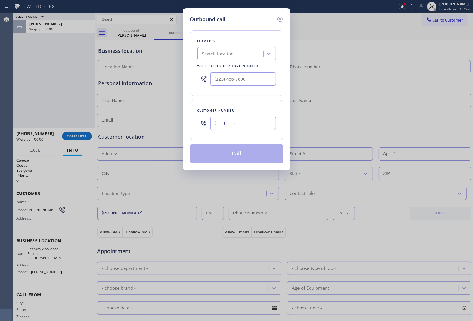
click at [232, 126] on input "(___) ___-____" at bounding box center [243, 122] width 66 height 13
paste input "363) 201-8087"
type input "[PHONE_NUMBER]"
click at [222, 55] on div "Search location" at bounding box center [218, 53] width 32 height 7
type input "5 Star Appliance Repa"
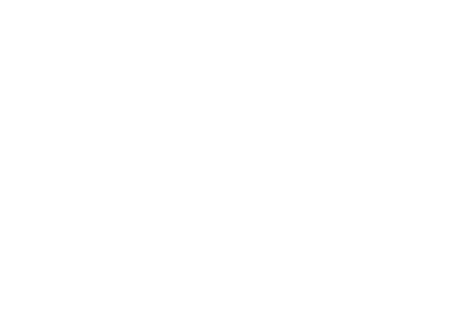
click at [423, 90] on div at bounding box center [236, 160] width 473 height 321
click at [82, 88] on div at bounding box center [236, 160] width 473 height 321
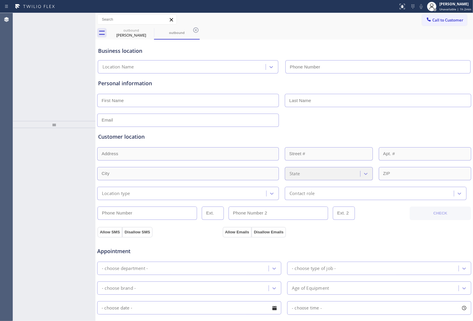
type input "[PHONE_NUMBER]"
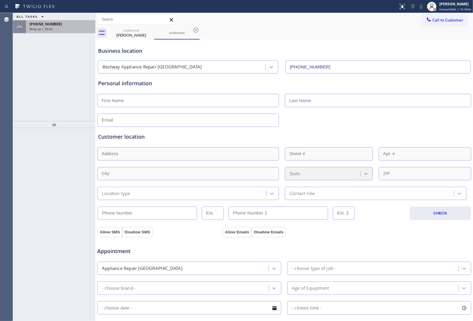
click at [67, 30] on div "Wrap up | 00:52" at bounding box center [60, 29] width 62 height 4
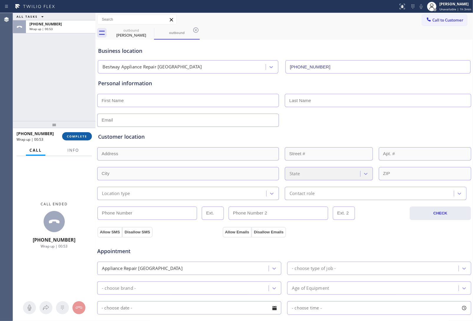
click at [84, 134] on span "COMPLETE" at bounding box center [77, 136] width 20 height 4
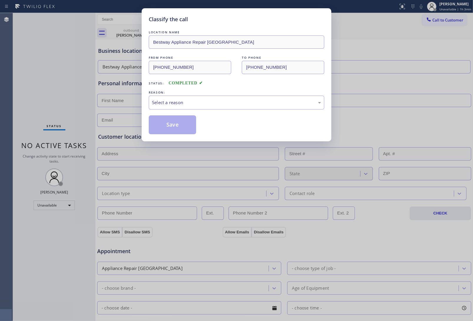
click at [182, 95] on div "REASON:" at bounding box center [237, 92] width 176 height 6
click at [184, 104] on div "Select a reason" at bounding box center [236, 102] width 169 height 7
click at [176, 123] on button "Save" at bounding box center [172, 124] width 47 height 19
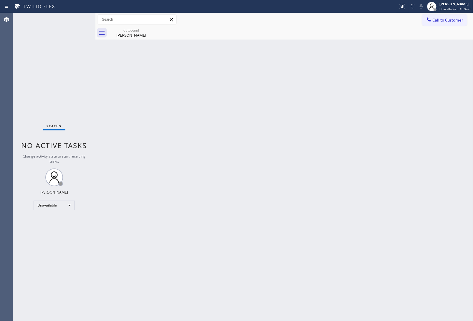
drag, startPoint x: 451, startPoint y: 18, endPoint x: 329, endPoint y: 60, distance: 128.4
click at [448, 18] on span "Call to Customer" at bounding box center [448, 19] width 31 height 5
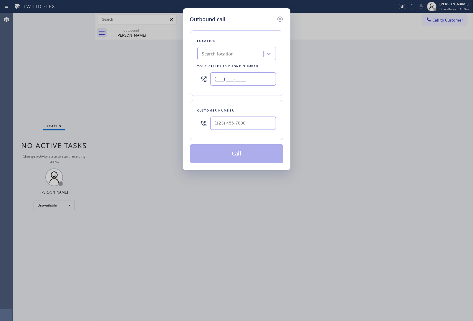
drag, startPoint x: 254, startPoint y: 82, endPoint x: 243, endPoint y: 88, distance: 12.4
click at [254, 82] on input "(___) ___-____" at bounding box center [243, 78] width 66 height 13
paste input "857) 219-2462"
type input "(857) 219-2462"
type input "(___) ___-____"
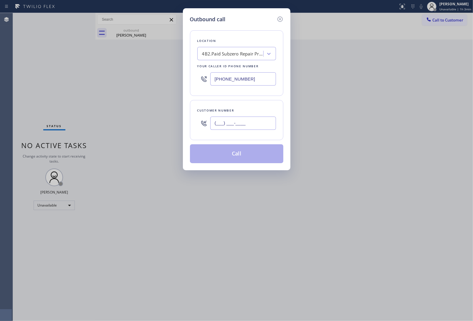
click at [245, 128] on input "(___) ___-____" at bounding box center [243, 122] width 66 height 13
paste input "215) 499-7729"
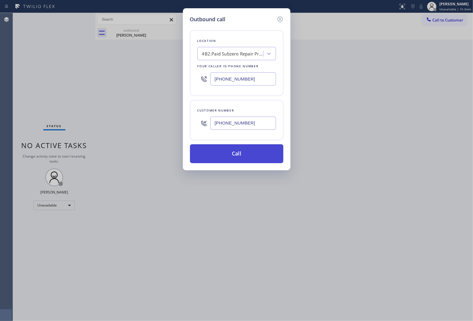
type input "(215) 499-7729"
click at [236, 156] on button "Call" at bounding box center [236, 153] width 93 height 19
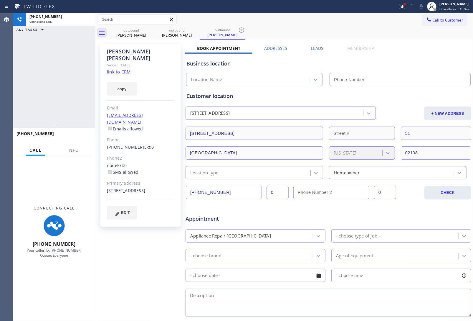
type input "(857) 219-2462"
click at [116, 69] on link "link to CRM" at bounding box center [119, 72] width 24 height 6
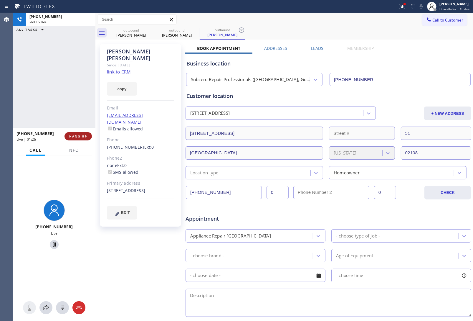
click at [84, 134] on span "HANG UP" at bounding box center [78, 136] width 18 height 4
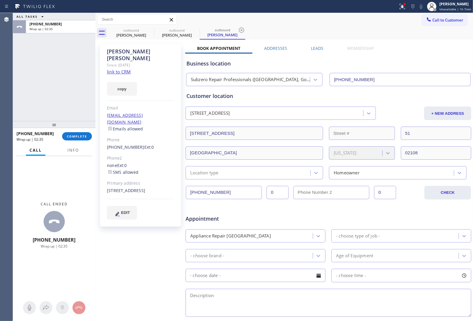
click at [394, 83] on input "(857) 219-2462" at bounding box center [400, 79] width 141 height 13
click at [76, 135] on span "COMPLETE" at bounding box center [77, 136] width 20 height 4
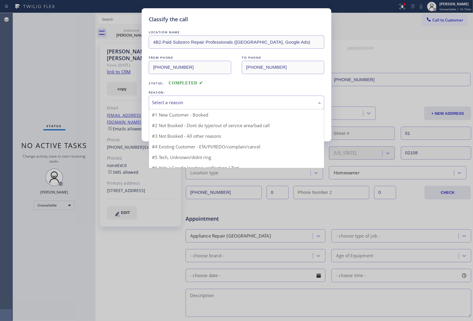
click at [184, 102] on div "Select a reason" at bounding box center [236, 102] width 169 height 7
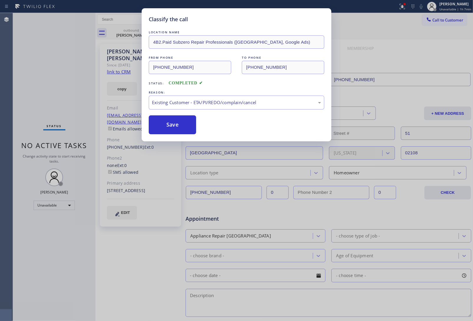
click at [171, 123] on button "Save" at bounding box center [172, 124] width 47 height 19
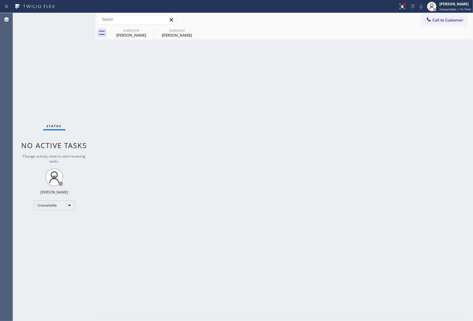
drag, startPoint x: 394, startPoint y: 126, endPoint x: 177, endPoint y: 71, distance: 223.5
click at [394, 127] on div "Back to Dashboard Change Sender ID Customers Technicians Select a contact Outbo…" at bounding box center [284, 167] width 378 height 308
click at [446, 23] on button "Call to Customer" at bounding box center [444, 19] width 45 height 11
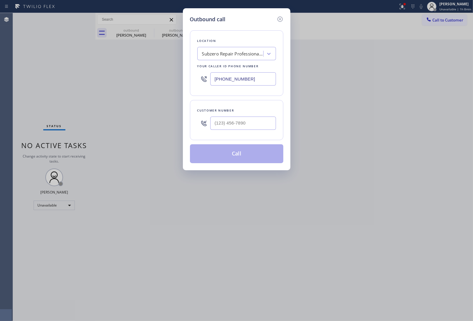
click at [247, 77] on input "(857) 219-2462" at bounding box center [243, 78] width 66 height 13
click at [278, 18] on icon at bounding box center [280, 19] width 7 height 7
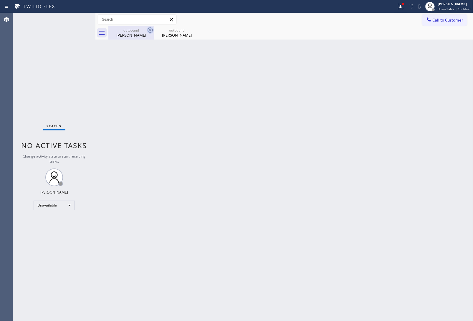
click at [149, 30] on icon at bounding box center [150, 30] width 7 height 7
click at [0, 0] on icon at bounding box center [0, 0] width 0 height 0
click at [444, 22] on span "Call to Customer" at bounding box center [448, 19] width 31 height 5
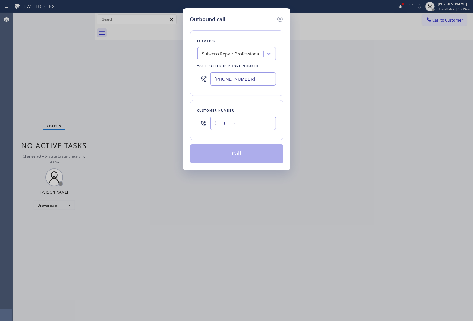
click at [239, 124] on input "(___) ___-____" at bounding box center [243, 122] width 66 height 13
paste input "331) 203-1586"
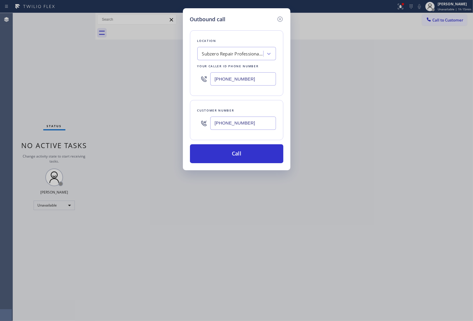
type input "(331) 203-1586"
click at [283, 17] on icon at bounding box center [280, 19] width 7 height 7
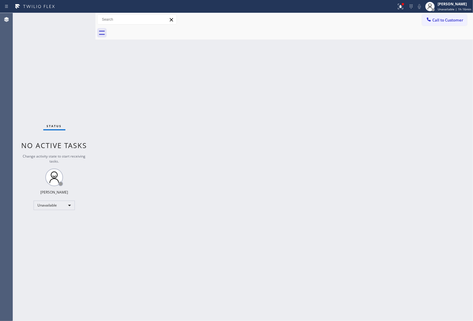
drag, startPoint x: 442, startPoint y: 24, endPoint x: 390, endPoint y: 29, distance: 51.8
click at [441, 25] on button "Call to Customer" at bounding box center [444, 19] width 45 height 11
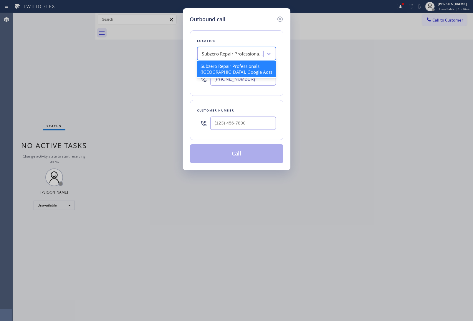
click at [228, 58] on div "Subzero Repair Professionals (Boston, Google Ads)" at bounding box center [231, 54] width 64 height 10
type input "5 Star Appliance Repai"
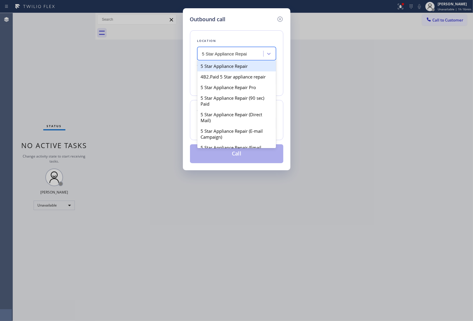
type input "(855) 731-4952"
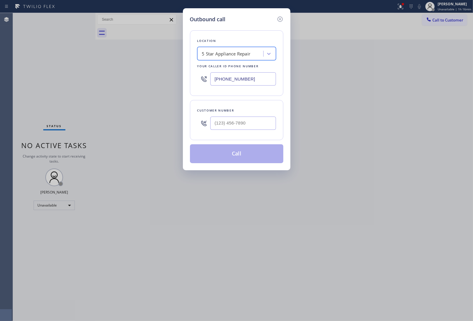
type input "(___) ___-____"
click at [243, 122] on input "(___) ___-____" at bounding box center [243, 122] width 66 height 13
paste input "949) 501-6904"
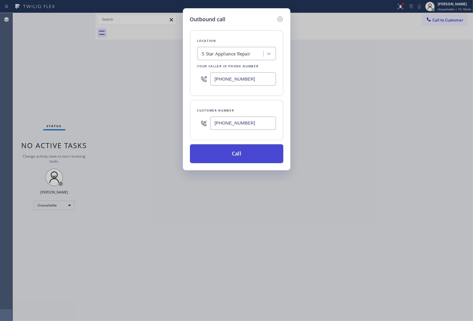
type input "(949) 501-6904"
click at [237, 157] on button "Call" at bounding box center [236, 153] width 93 height 19
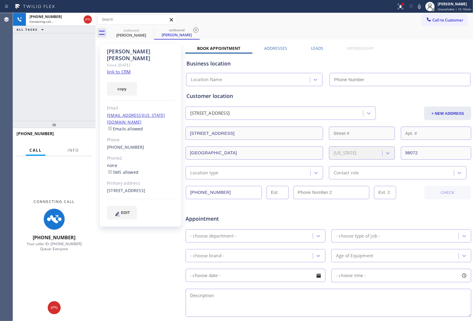
click at [117, 69] on link "link to CRM" at bounding box center [119, 72] width 24 height 6
type input "(855) 731-4952"
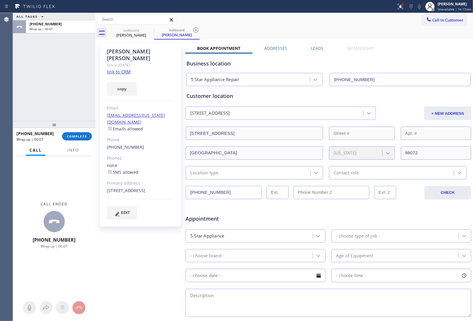
click at [430, 26] on div "Call to Customer Outbound call Location 5 Star Appliance Repair Your caller id …" at bounding box center [284, 26] width 378 height 27
click at [433, 20] on button "Call to Customer" at bounding box center [444, 19] width 45 height 11
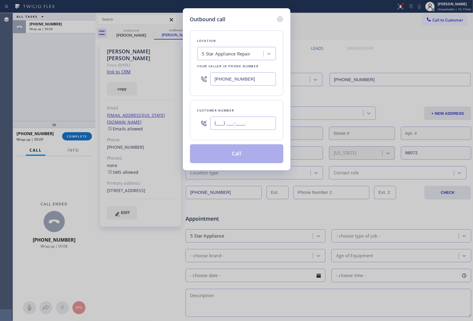
click at [246, 124] on input "(___) ___-____" at bounding box center [243, 122] width 66 height 13
paste input "206) 557-0642"
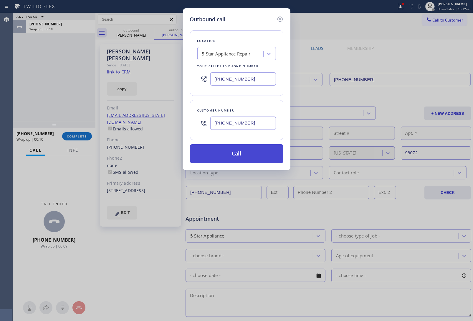
type input "(206) 557-0642"
click at [234, 157] on button "Call" at bounding box center [236, 153] width 93 height 19
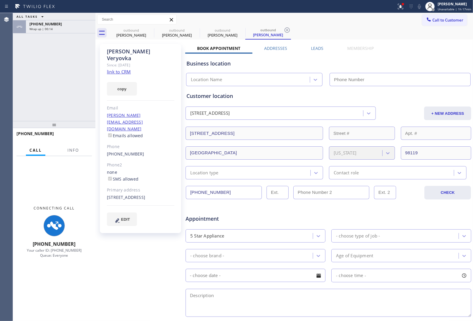
type input "(855) 731-4952"
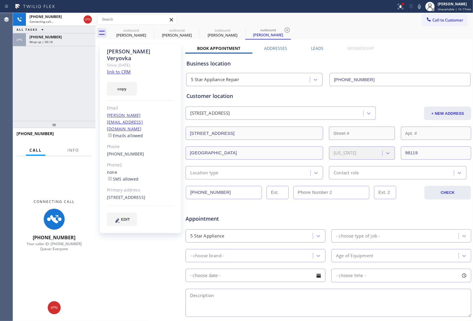
click at [117, 69] on link "link to CRM" at bounding box center [119, 72] width 24 height 6
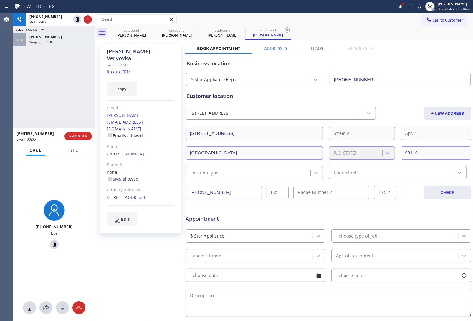
click at [74, 149] on span "Info" at bounding box center [72, 149] width 11 height 5
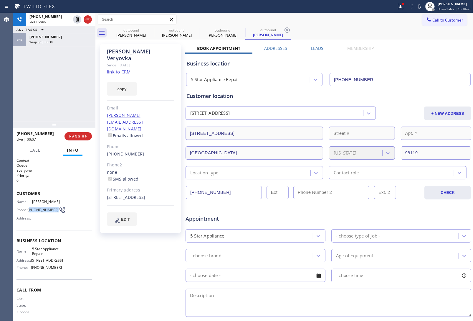
drag, startPoint x: 37, startPoint y: 211, endPoint x: 30, endPoint y: 207, distance: 8.5
click at [30, 207] on span "(206) 557-0642" at bounding box center [43, 209] width 31 height 4
copy span "206) 557-0642"
click at [79, 134] on span "HANG UP" at bounding box center [78, 136] width 18 height 4
click at [440, 27] on div "outbound Petra Beringer outbound Petra Beringer outbound Oleg Veryovka outbound…" at bounding box center [290, 32] width 365 height 13
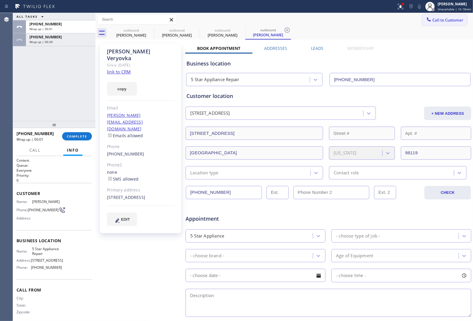
click at [446, 17] on button "Call to Customer" at bounding box center [444, 19] width 45 height 11
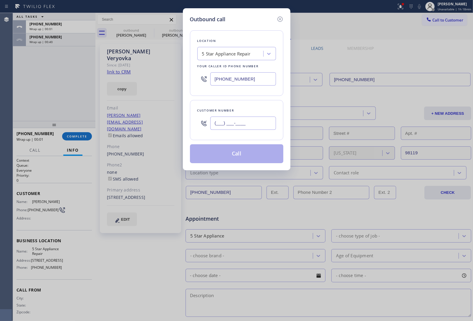
click at [243, 120] on input "(___) ___-____" at bounding box center [243, 122] width 66 height 13
paste input "206) 557-0642"
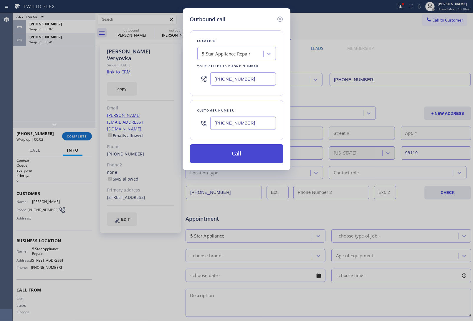
type input "(206) 557-0642"
click at [254, 158] on button "Call" at bounding box center [236, 153] width 93 height 19
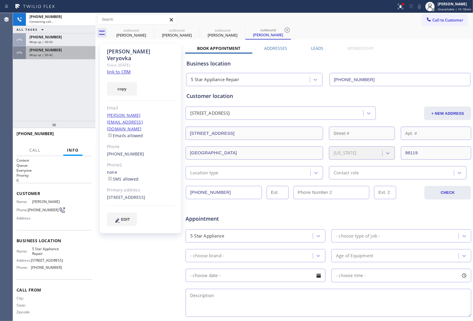
click at [42, 50] on span "+19495016904" at bounding box center [45, 49] width 32 height 5
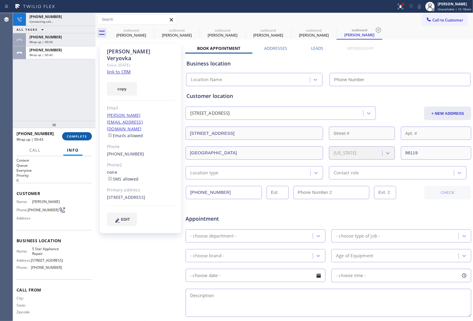
click at [72, 131] on div "+19495016904 Wrap up | 00:43 COMPLETE" at bounding box center [54, 135] width 75 height 15
click at [74, 138] on button "COMPLETE" at bounding box center [77, 136] width 30 height 8
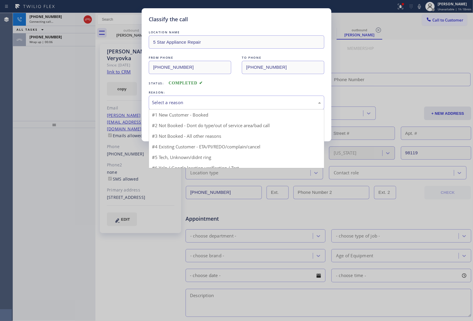
click at [194, 99] on div "Select a reason" at bounding box center [237, 102] width 176 height 14
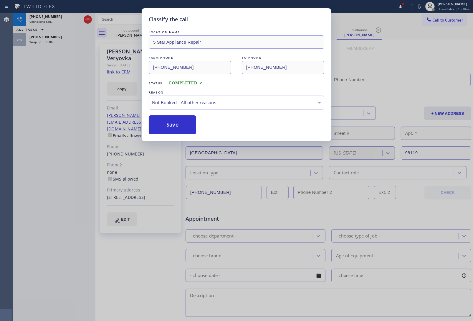
click at [180, 122] on button "Save" at bounding box center [172, 124] width 47 height 19
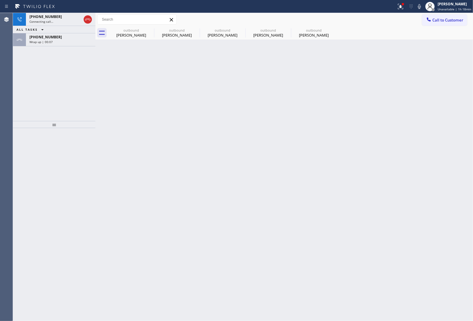
click at [42, 40] on span "Wrap up | 00:07" at bounding box center [40, 42] width 23 height 4
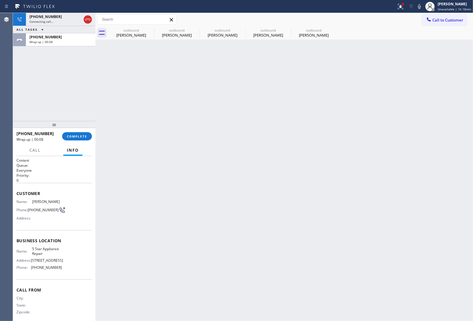
click at [83, 142] on div "+12065570642 Wrap up | 00:08 COMPLETE" at bounding box center [54, 135] width 75 height 15
click at [81, 140] on div "+12065570642 Wrap up | 00:08 COMPLETE" at bounding box center [54, 135] width 75 height 15
drag, startPoint x: 89, startPoint y: 134, endPoint x: 96, endPoint y: 134, distance: 6.8
click at [89, 135] on button "COMPLETE" at bounding box center [77, 136] width 30 height 8
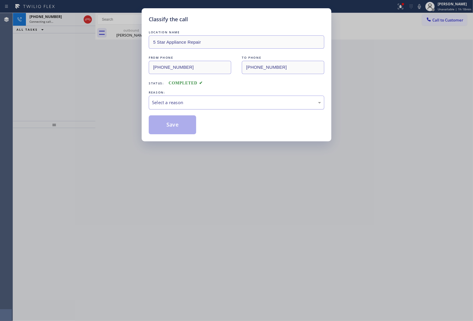
click at [184, 107] on div "Select a reason" at bounding box center [237, 102] width 176 height 14
click at [180, 124] on button "Save" at bounding box center [172, 124] width 47 height 19
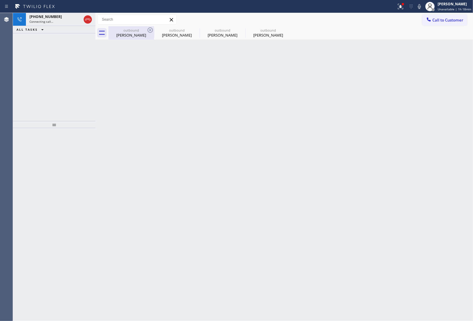
click at [136, 30] on div "outbound" at bounding box center [131, 30] width 44 height 4
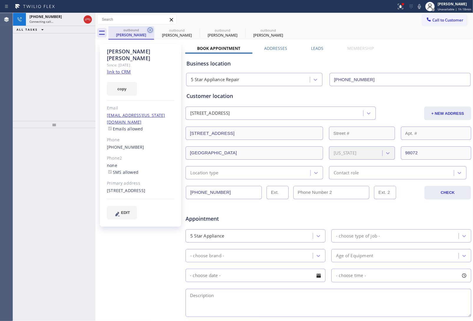
drag, startPoint x: 146, startPoint y: 31, endPoint x: 149, endPoint y: 30, distance: 3.2
click at [148, 30] on div "outbound Petra Beringer" at bounding box center [131, 32] width 46 height 13
click at [149, 30] on icon at bounding box center [150, 30] width 7 height 7
click at [192, 30] on icon at bounding box center [195, 30] width 7 height 7
click at [0, 0] on icon at bounding box center [0, 0] width 0 height 0
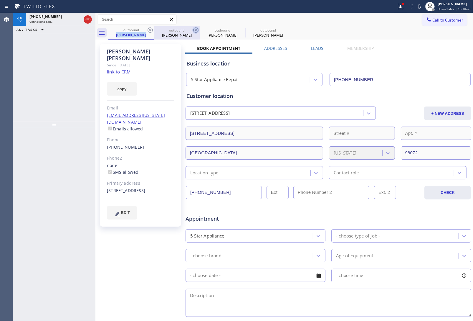
click at [0, 0] on icon at bounding box center [0, 0] width 0 height 0
click at [149, 30] on div "outbound Petra Beringer outbound Oleg Veryovka outbound Oleg Veryovka outbound …" at bounding box center [290, 32] width 365 height 13
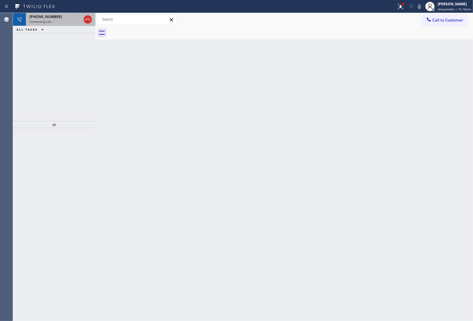
click at [49, 18] on span "+12065570642" at bounding box center [45, 16] width 32 height 5
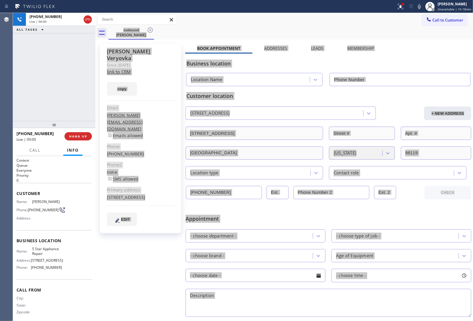
type input "(855) 731-4952"
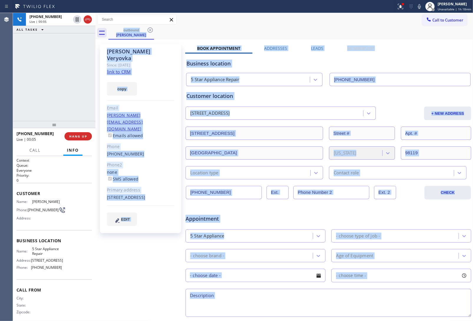
drag, startPoint x: 88, startPoint y: 20, endPoint x: 89, endPoint y: 1, distance: 19.2
click at [88, 21] on icon at bounding box center [87, 19] width 7 height 7
click at [444, 22] on span "Call to Customer" at bounding box center [448, 19] width 31 height 5
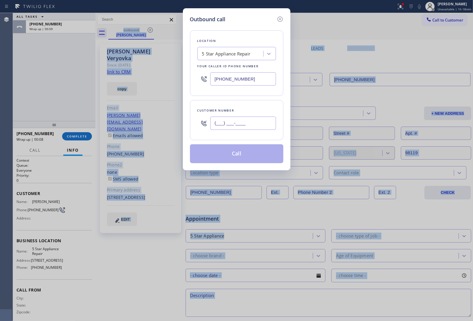
click at [253, 123] on input "(___) ___-____" at bounding box center [243, 122] width 66 height 13
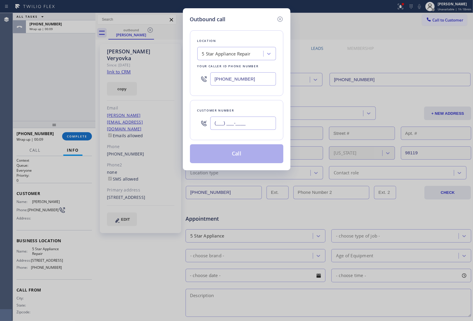
paste input "415) 320-0343"
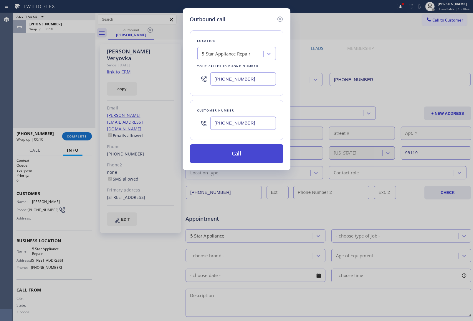
type input "(415) 320-0343"
click at [233, 153] on button "Call" at bounding box center [236, 153] width 93 height 19
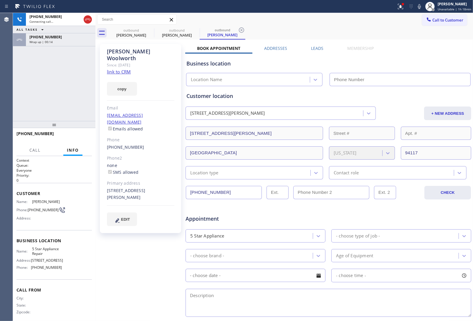
type input "(855) 731-4952"
click at [124, 69] on link "link to CRM" at bounding box center [119, 72] width 24 height 6
drag, startPoint x: 37, startPoint y: 216, endPoint x: 30, endPoint y: 211, distance: 8.4
click at [30, 211] on span "(415) 320-0343" at bounding box center [43, 209] width 31 height 4
copy span "415) 320-0343"
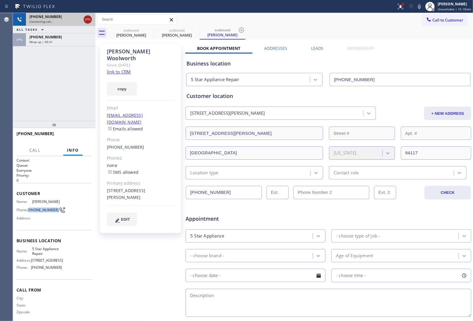
click at [88, 22] on icon at bounding box center [87, 19] width 7 height 7
click at [452, 19] on span "Call to Customer" at bounding box center [448, 19] width 31 height 5
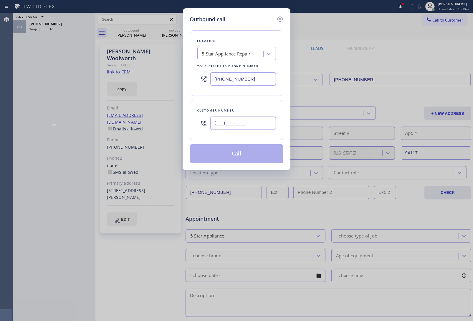
click at [239, 122] on input "(___) ___-____" at bounding box center [243, 122] width 66 height 13
paste input "415) 320-0343"
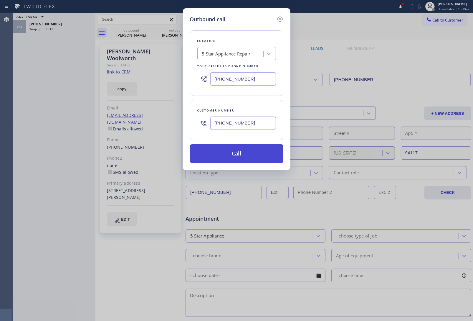
type input "(415) 320-0343"
click at [242, 156] on button "Call" at bounding box center [236, 153] width 93 height 19
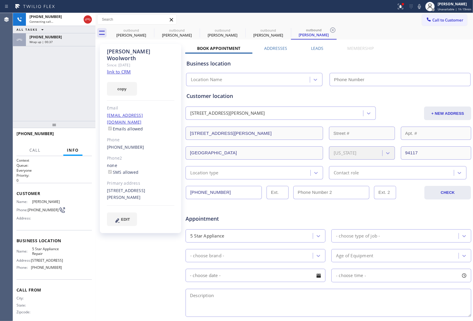
type input "(855) 731-4952"
click at [381, 81] on input "(855) 731-4952" at bounding box center [400, 79] width 141 height 13
click at [87, 19] on icon at bounding box center [87, 20] width 5 height 2
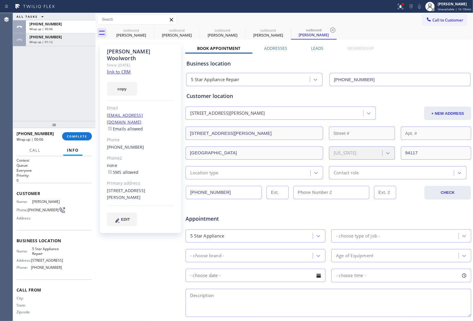
drag, startPoint x: 446, startPoint y: 20, endPoint x: 426, endPoint y: 40, distance: 29.0
click at [446, 21] on span "Call to Customer" at bounding box center [448, 19] width 31 height 5
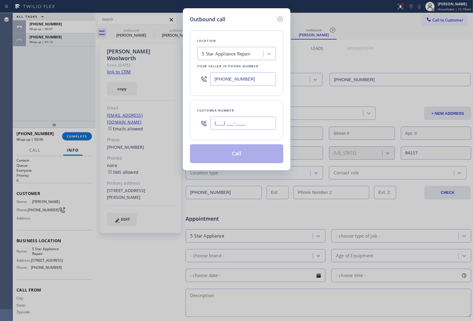
click at [245, 124] on input "(___) ___-____" at bounding box center [243, 122] width 66 height 13
paste input "480) 227-7411"
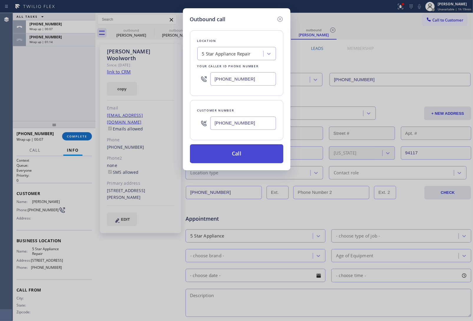
type input "(480) 227-7411"
click at [244, 156] on button "Call" at bounding box center [236, 153] width 93 height 19
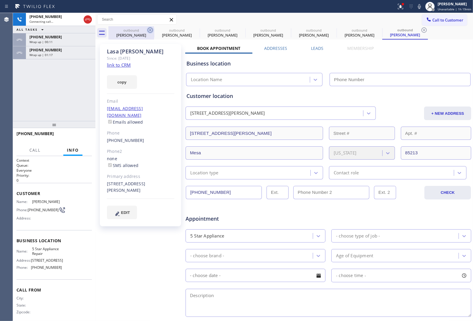
click at [149, 30] on icon at bounding box center [150, 30] width 7 height 7
click at [0, 0] on icon at bounding box center [0, 0] width 0 height 0
click at [52, 55] on span "Wrap up | 01:17" at bounding box center [40, 55] width 23 height 4
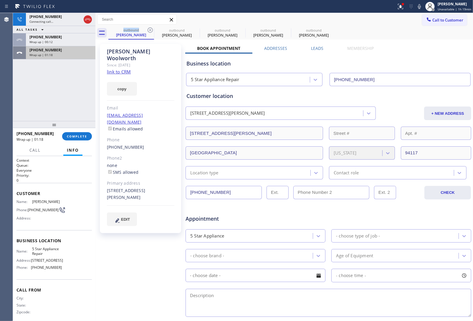
type input "(855) 731-4952"
click at [73, 136] on span "COMPLETE" at bounding box center [77, 136] width 20 height 4
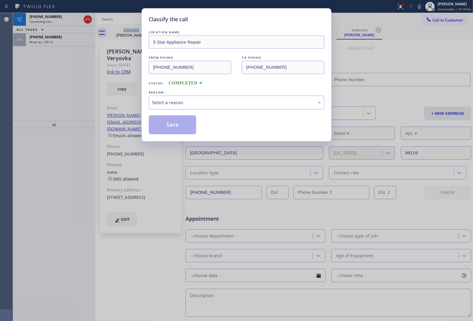
type input "(855) 731-4952"
click at [176, 101] on div "Select a reason" at bounding box center [236, 102] width 169 height 7
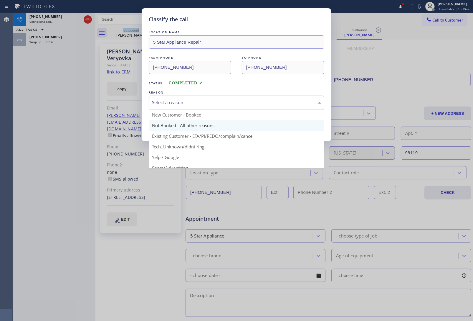
click at [176, 126] on button "Save" at bounding box center [172, 124] width 47 height 19
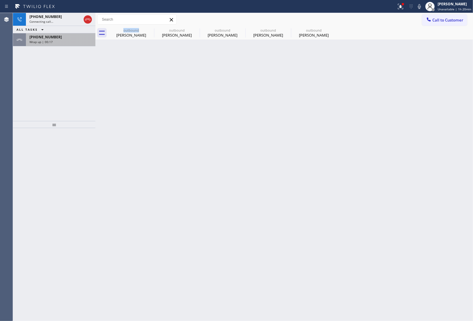
click at [56, 41] on div "Wrap up | 00:17" at bounding box center [60, 42] width 62 height 4
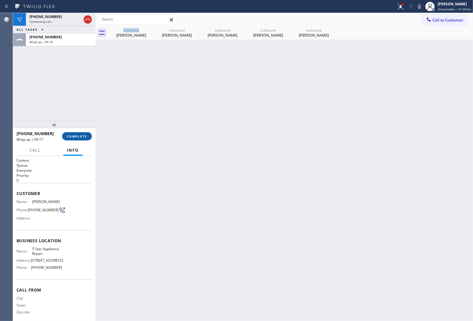
drag, startPoint x: 73, startPoint y: 132, endPoint x: 82, endPoint y: 133, distance: 8.9
click at [73, 133] on button "COMPLETE" at bounding box center [77, 136] width 30 height 8
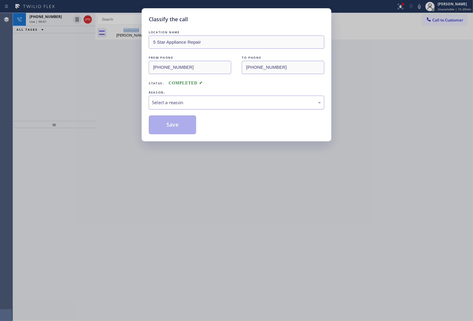
click at [168, 100] on div "Select a reason" at bounding box center [236, 102] width 169 height 7
click at [172, 122] on button "Save" at bounding box center [172, 124] width 47 height 19
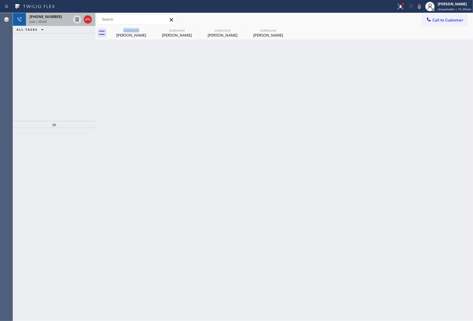
click at [51, 21] on div "Live | 00:03" at bounding box center [49, 21] width 41 height 4
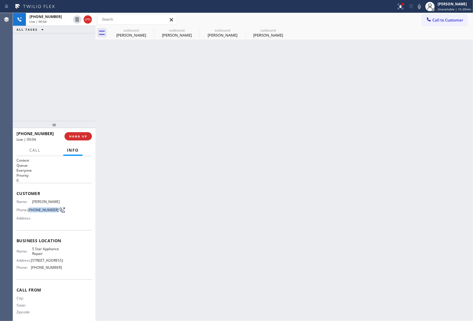
drag, startPoint x: 37, startPoint y: 210, endPoint x: 30, endPoint y: 206, distance: 8.6
click at [30, 207] on span "(480) 227-7411" at bounding box center [43, 209] width 31 height 4
copy span "480) 227-7411"
click at [82, 137] on span "HANG UP" at bounding box center [78, 136] width 18 height 4
click at [446, 15] on button "Call to Customer" at bounding box center [444, 19] width 45 height 11
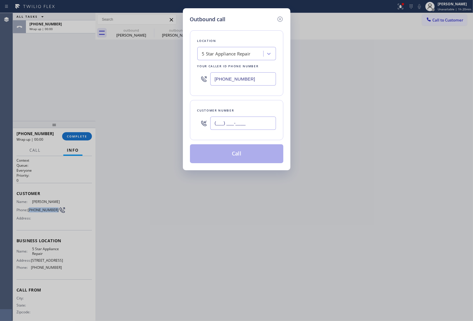
click at [245, 124] on input "(___) ___-____" at bounding box center [243, 122] width 66 height 13
paste input "480) 227-7411"
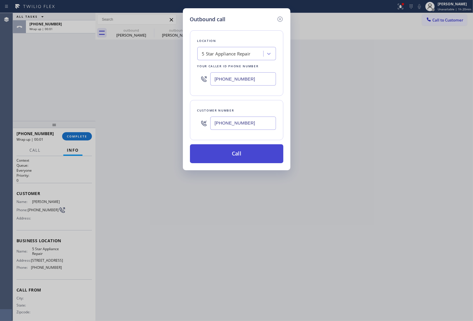
type input "(480) 227-7411"
click at [248, 155] on button "Call" at bounding box center [236, 153] width 93 height 19
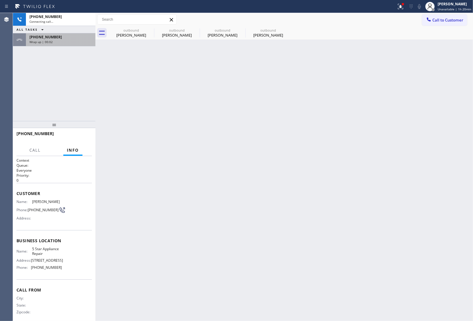
click at [0, 0] on icon at bounding box center [0, 0] width 0 height 0
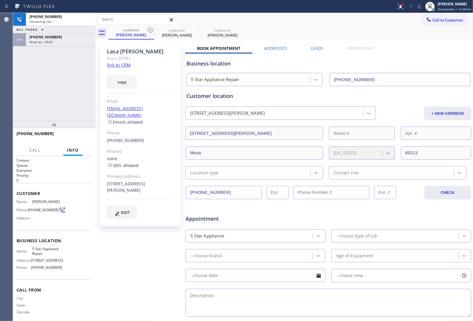
click at [55, 42] on div "Wrap up | 00:02" at bounding box center [60, 42] width 62 height 4
type input "(855) 731-4952"
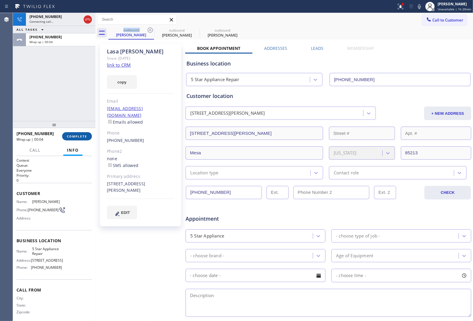
click at [77, 138] on span "COMPLETE" at bounding box center [77, 136] width 20 height 4
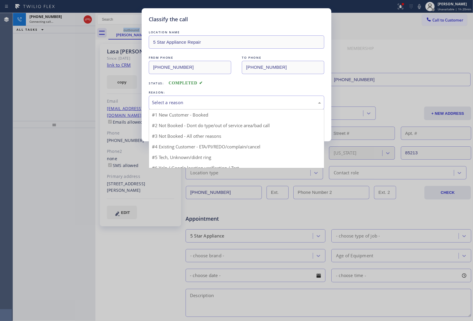
click at [191, 108] on div "Select a reason" at bounding box center [237, 102] width 176 height 14
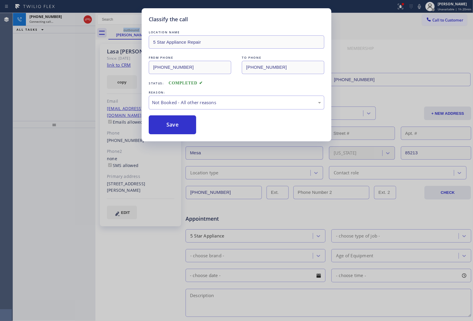
click at [182, 127] on button "Save" at bounding box center [172, 124] width 47 height 19
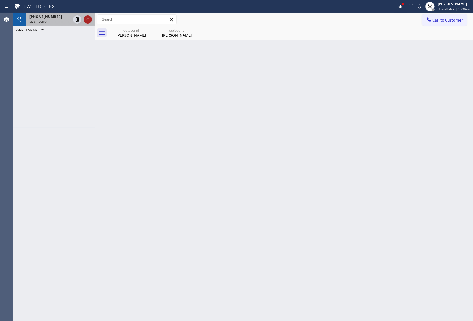
click at [86, 18] on icon at bounding box center [87, 19] width 7 height 7
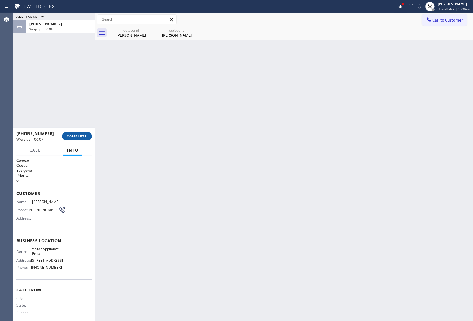
click at [74, 139] on button "COMPLETE" at bounding box center [77, 136] width 30 height 8
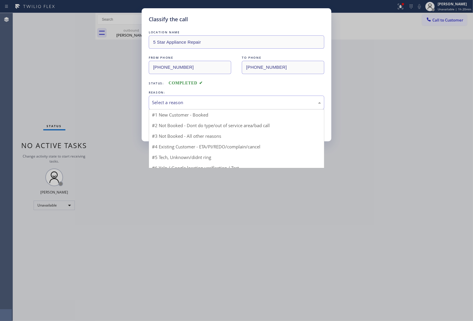
drag, startPoint x: 183, startPoint y: 97, endPoint x: 187, endPoint y: 99, distance: 4.6
click at [184, 98] on div "Select a reason" at bounding box center [237, 102] width 176 height 14
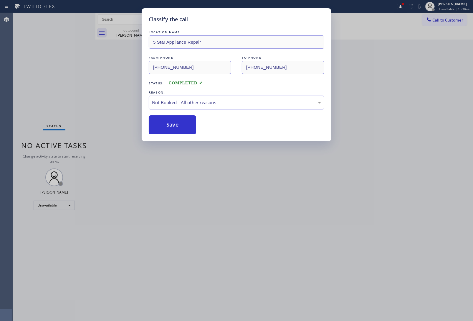
click at [187, 126] on button "Save" at bounding box center [172, 124] width 47 height 19
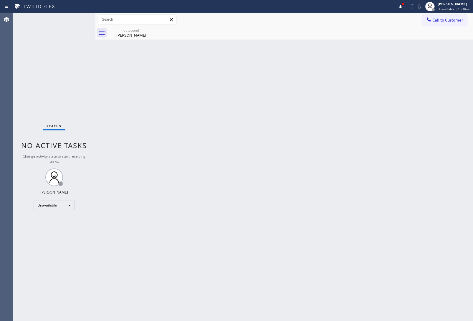
click at [161, 29] on div "outbound Lasa Alexander" at bounding box center [290, 32] width 365 height 13
click at [142, 30] on div "outbound" at bounding box center [131, 30] width 44 height 4
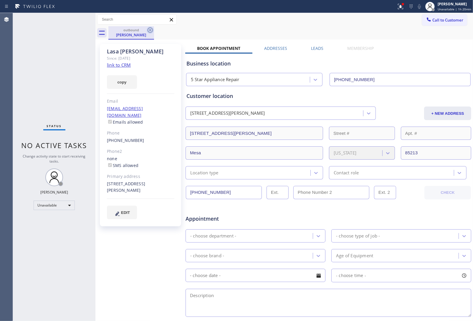
click at [149, 31] on icon at bounding box center [150, 30] width 7 height 7
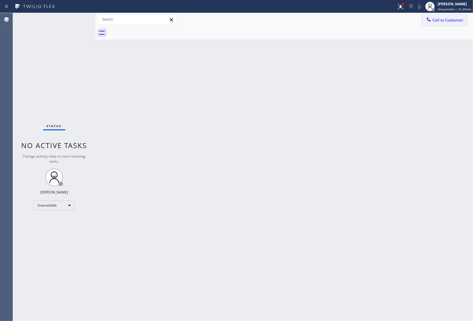
click at [432, 21] on div at bounding box center [428, 20] width 7 height 7
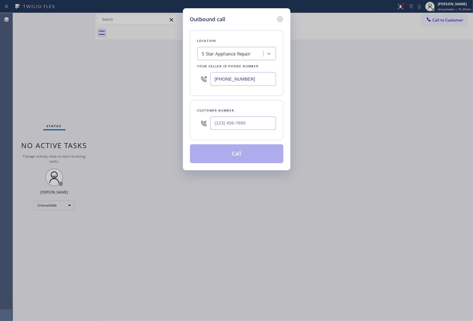
click at [243, 137] on div "Customer number" at bounding box center [236, 120] width 93 height 40
click at [238, 124] on input "(___) ___-____" at bounding box center [243, 122] width 66 height 13
paste input "952) 240-1974"
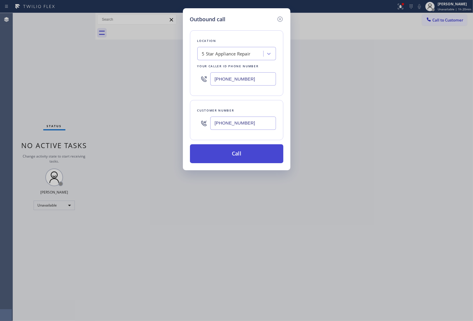
type input "(952) 240-1974"
click at [238, 154] on button "Call" at bounding box center [236, 153] width 93 height 19
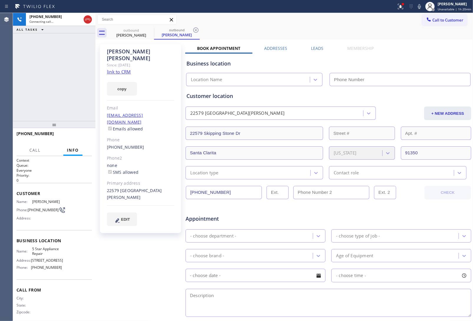
type input "(855) 731-4952"
click at [397, 66] on div "Business location" at bounding box center [329, 64] width 284 height 8
click at [120, 69] on link "link to CRM" at bounding box center [119, 72] width 24 height 6
drag, startPoint x: 41, startPoint y: 211, endPoint x: 29, endPoint y: 206, distance: 13.2
click at [29, 207] on span "(952) 240-1974" at bounding box center [43, 209] width 31 height 4
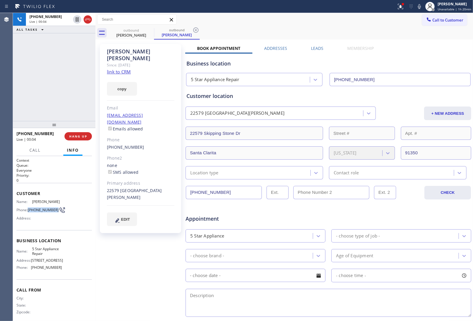
copy span "(952) 240-1974"
click at [77, 136] on span "HANG UP" at bounding box center [78, 136] width 18 height 4
click at [433, 20] on span "Call to Customer" at bounding box center [448, 19] width 31 height 5
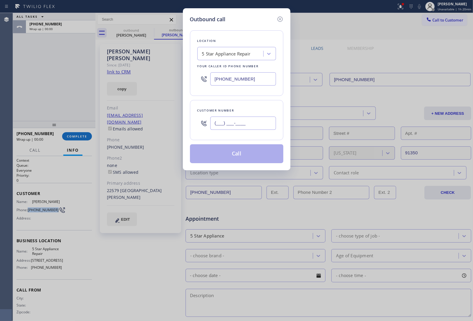
click at [253, 124] on input "(___) ___-____" at bounding box center [243, 122] width 66 height 13
paste input "952) 240-1974"
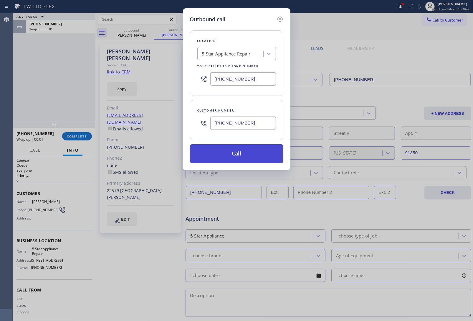
type input "(952) 240-1974"
click at [239, 155] on button "Call" at bounding box center [236, 153] width 93 height 19
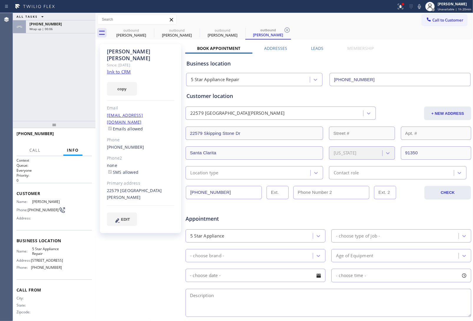
type input "(855) 731-4952"
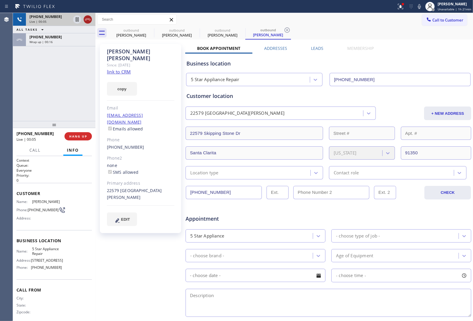
click at [89, 20] on icon at bounding box center [87, 19] width 7 height 7
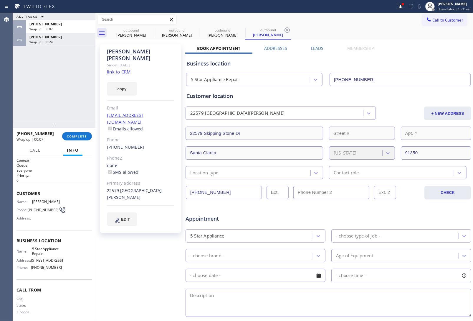
click at [81, 140] on div "+19522401974 Wrap up | 00:07 COMPLETE" at bounding box center [54, 135] width 75 height 15
click at [79, 139] on button "COMPLETE" at bounding box center [77, 136] width 30 height 8
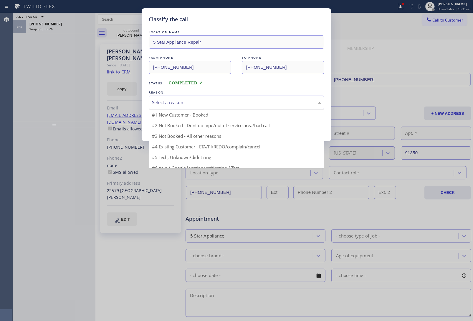
click at [190, 99] on div "Select a reason" at bounding box center [236, 102] width 169 height 7
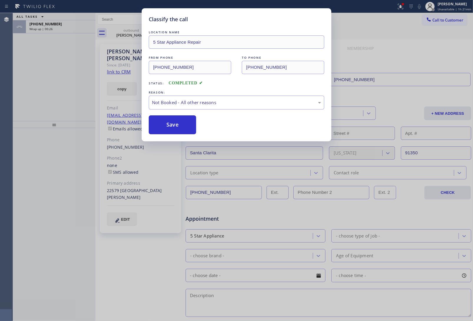
click at [180, 125] on button "Save" at bounding box center [172, 124] width 47 height 19
click at [45, 29] on span "Wrap up | 00:27" at bounding box center [40, 29] width 23 height 4
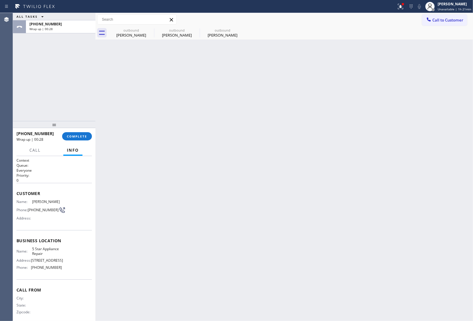
click at [45, 29] on span "Wrap up | 00:28" at bounding box center [40, 29] width 23 height 4
drag, startPoint x: 45, startPoint y: 29, endPoint x: 61, endPoint y: 54, distance: 30.1
click at [47, 31] on div "+19522401974 Wrap up | 00:28" at bounding box center [59, 26] width 67 height 13
click at [80, 136] on span "COMPLETE" at bounding box center [77, 136] width 20 height 4
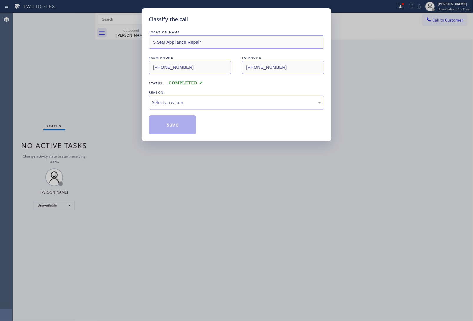
drag, startPoint x: 180, startPoint y: 103, endPoint x: 182, endPoint y: 106, distance: 3.4
click at [180, 103] on div "Select a reason" at bounding box center [236, 102] width 169 height 7
drag, startPoint x: 181, startPoint y: 128, endPoint x: 231, endPoint y: 318, distance: 196.7
click at [181, 130] on button "Save" at bounding box center [172, 124] width 47 height 19
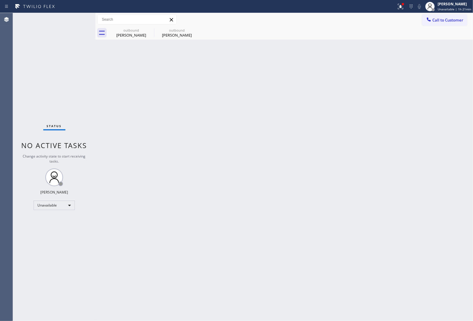
drag, startPoint x: 434, startPoint y: 124, endPoint x: 449, endPoint y: 50, distance: 75.1
click at [434, 121] on div "Back to Dashboard Change Sender ID Customers Technicians Select a contact Outbo…" at bounding box center [284, 167] width 378 height 308
click at [445, 23] on button "Call to Customer" at bounding box center [444, 19] width 45 height 11
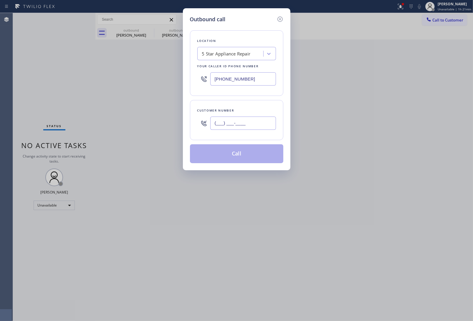
click at [252, 126] on input "(___) ___-____" at bounding box center [243, 122] width 66 height 13
paste input "650) 269-9117"
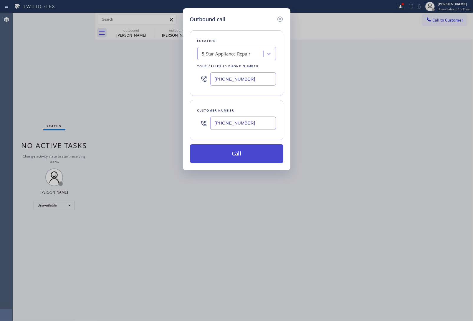
type input "(650) 269-9117"
click at [240, 152] on button "Call" at bounding box center [236, 153] width 93 height 19
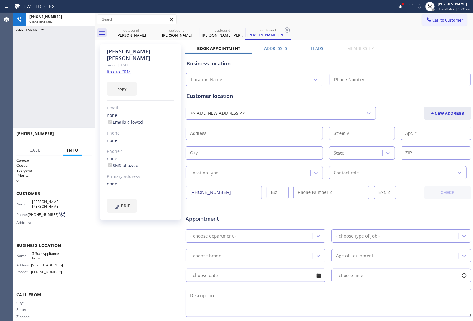
click at [114, 69] on link "link to CRM" at bounding box center [119, 72] width 24 height 6
type input "(855) 731-4952"
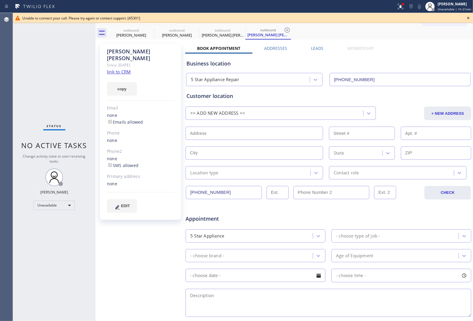
click at [468, 18] on icon at bounding box center [468, 17] width 7 height 7
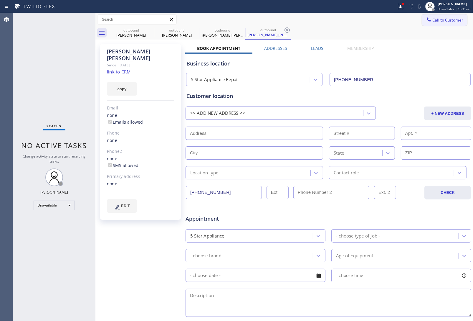
click at [440, 21] on span "Call to Customer" at bounding box center [448, 19] width 31 height 5
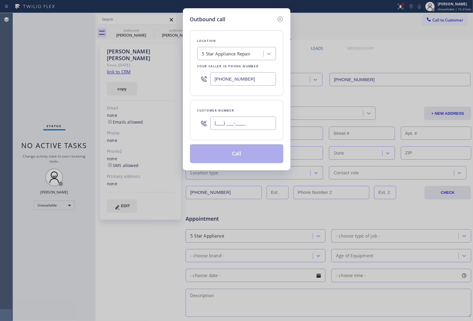
click at [242, 122] on input "(___) ___-____" at bounding box center [243, 122] width 66 height 13
paste input "650) 269-9117"
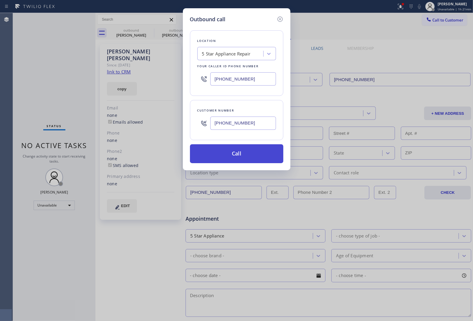
type input "(650) 269-9117"
click at [234, 155] on button "Call" at bounding box center [236, 153] width 93 height 19
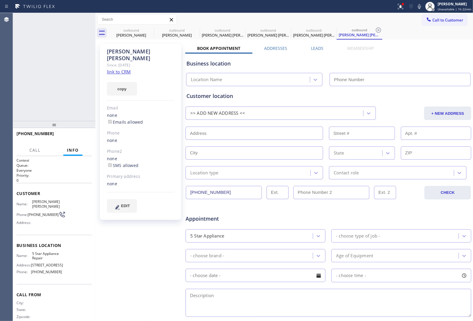
type input "(855) 731-4952"
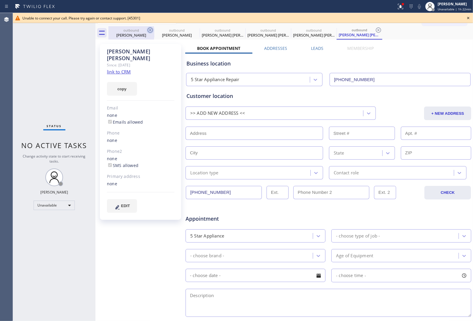
click at [151, 27] on icon at bounding box center [150, 29] width 5 height 5
click at [0, 0] on icon at bounding box center [0, 0] width 0 height 0
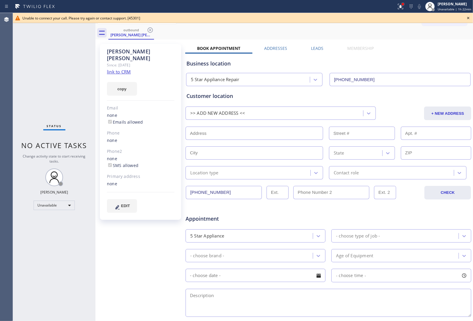
click at [403, 4] on div at bounding box center [403, 4] width 2 height 2
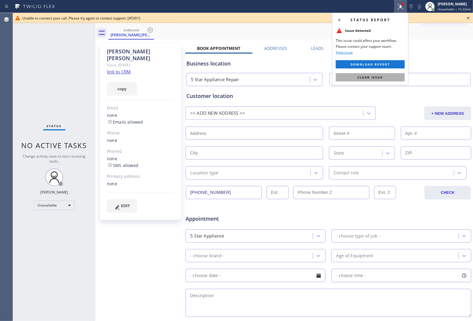
click at [377, 77] on span "Clear issue" at bounding box center [370, 77] width 25 height 4
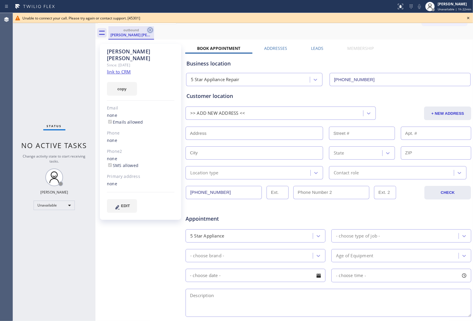
click at [149, 27] on icon at bounding box center [150, 30] width 7 height 7
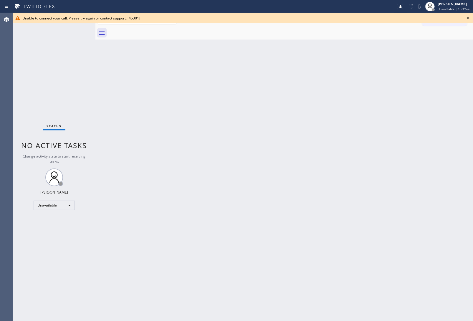
click at [151, 30] on div at bounding box center [290, 32] width 365 height 13
click at [467, 15] on icon at bounding box center [468, 17] width 7 height 7
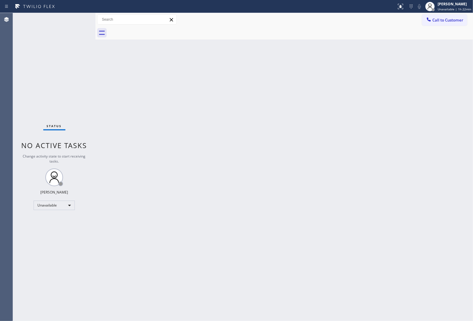
click at [460, 19] on span "Call to Customer" at bounding box center [448, 19] width 31 height 5
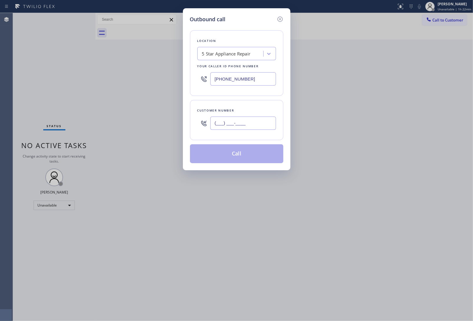
click at [243, 126] on input "(___) ___-____" at bounding box center [243, 122] width 66 height 13
paste input "917) 270-5269"
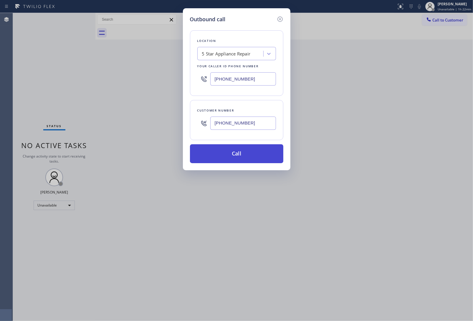
type input "(917) 270-5269"
click at [232, 153] on button "Call" at bounding box center [236, 153] width 93 height 19
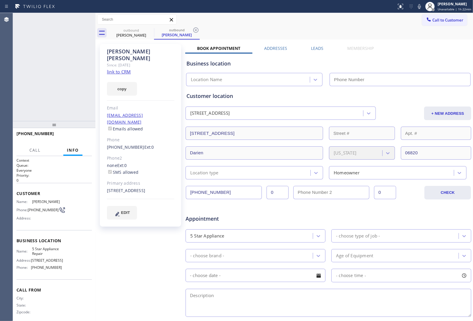
type input "(855) 731-4952"
click at [130, 69] on link "link to CRM" at bounding box center [119, 72] width 24 height 6
click at [88, 22] on icon at bounding box center [87, 19] width 7 height 7
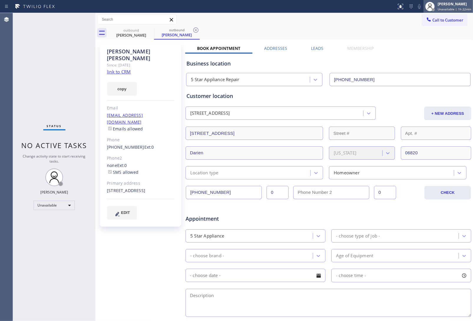
click at [443, 12] on div "JOHN FELIX PEREZ Unavailable | 1h 22min" at bounding box center [449, 6] width 50 height 13
drag, startPoint x: 372, startPoint y: 32, endPoint x: 393, endPoint y: 30, distance: 21.0
click at [373, 32] on div "outbound Jim Omalley outbound Jim Omalley" at bounding box center [290, 32] width 365 height 13
click at [428, 24] on button "Call to Customer" at bounding box center [444, 19] width 45 height 11
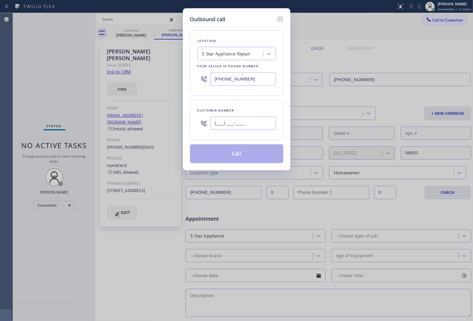
click at [243, 126] on input "(___) ___-____" at bounding box center [243, 122] width 66 height 13
paste input "425) 319-0776"
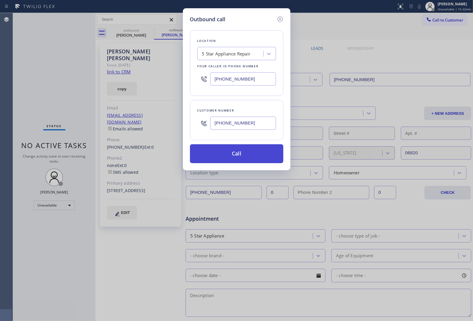
type input "(425) 319-0776"
click at [215, 155] on button "Call" at bounding box center [236, 153] width 93 height 19
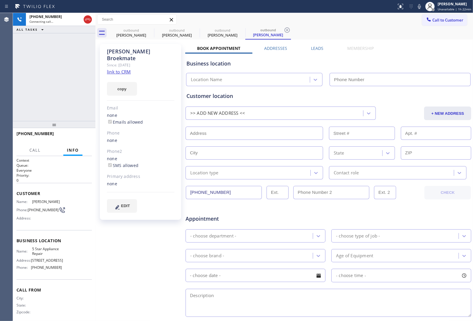
click at [114, 69] on link "link to CRM" at bounding box center [119, 72] width 24 height 6
type input "(855) 731-4952"
drag, startPoint x: 42, startPoint y: 217, endPoint x: 29, endPoint y: 210, distance: 14.1
click at [29, 210] on span "(425) 319-0776" at bounding box center [43, 209] width 31 height 4
copy span "425) 319-0776"
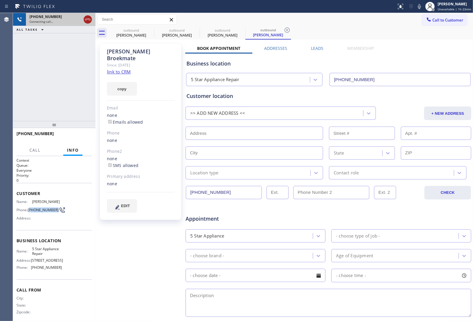
click at [87, 19] on icon at bounding box center [87, 19] width 7 height 7
click at [0, 0] on icon at bounding box center [0, 0] width 0 height 0
click at [238, 29] on icon at bounding box center [241, 30] width 7 height 7
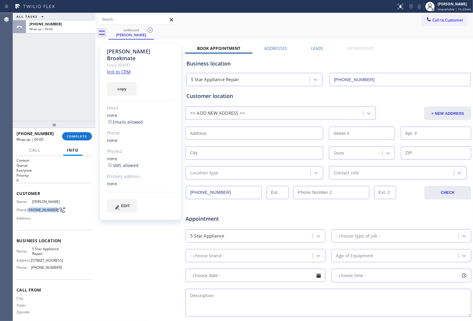
click at [150, 29] on icon at bounding box center [150, 30] width 7 height 7
click at [150, 29] on div "outbound Henri Broekmate" at bounding box center [290, 32] width 365 height 13
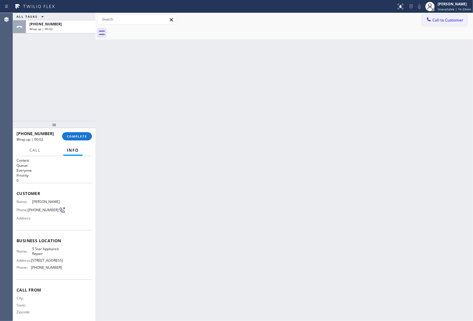
click at [440, 18] on span "Call to Customer" at bounding box center [448, 19] width 31 height 5
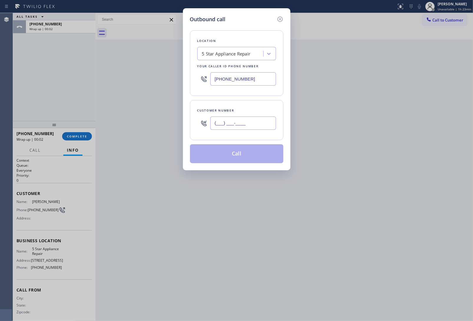
click at [240, 128] on input "(___) ___-____" at bounding box center [243, 122] width 66 height 13
paste input "425) 319-0776"
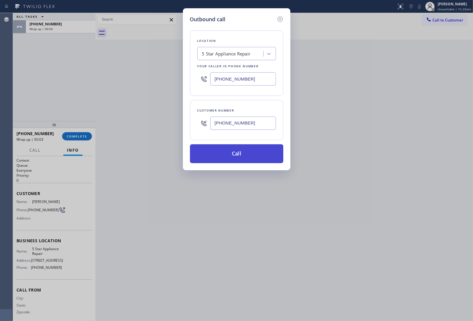
type input "(425) 319-0776"
click at [235, 156] on button "Call" at bounding box center [236, 153] width 93 height 19
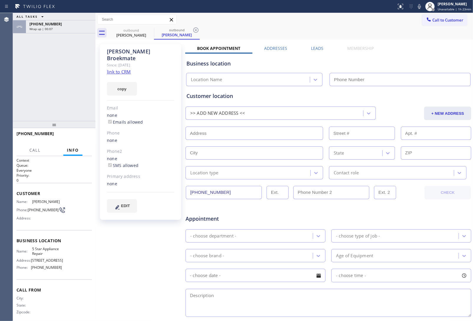
type input "(855) 731-4952"
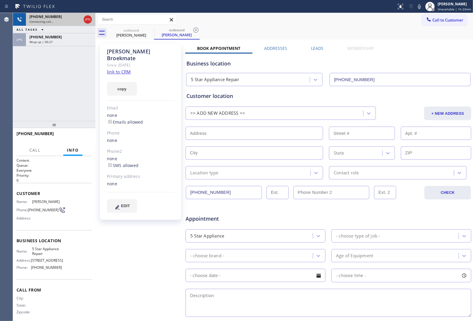
click at [88, 19] on icon at bounding box center [87, 20] width 5 height 2
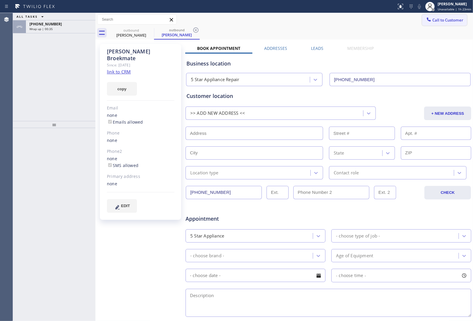
click at [434, 22] on span "Call to Customer" at bounding box center [448, 19] width 31 height 5
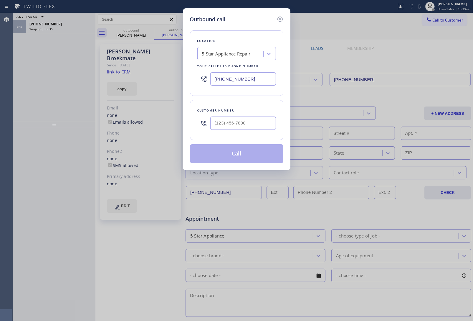
click at [233, 130] on input "text" at bounding box center [243, 122] width 66 height 13
paste input "415) 279-9906"
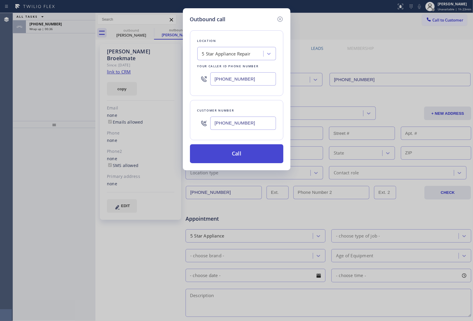
type input "(415) 279-9906"
click at [235, 156] on button "Call" at bounding box center [236, 153] width 93 height 19
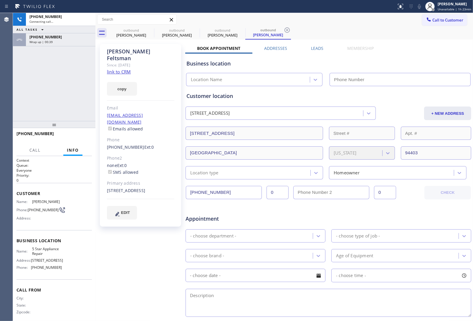
click at [121, 69] on link "link to CRM" at bounding box center [119, 72] width 24 height 6
type input "(855) 731-4952"
drag, startPoint x: 39, startPoint y: 212, endPoint x: 29, endPoint y: 208, distance: 10.9
click at [29, 208] on span "(415) 279-9906" at bounding box center [43, 209] width 31 height 4
copy span "(415) 279-9906"
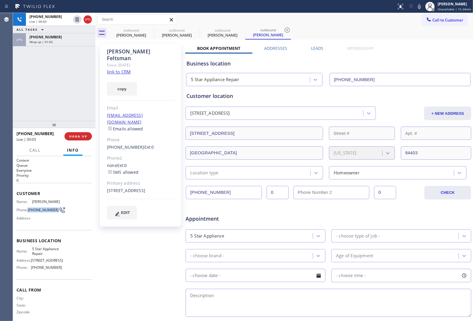
click at [72, 146] on button "Info" at bounding box center [72, 149] width 19 height 11
click at [75, 136] on span "HANG UP" at bounding box center [78, 136] width 18 height 4
click at [438, 20] on span "Call to Customer" at bounding box center [448, 19] width 31 height 5
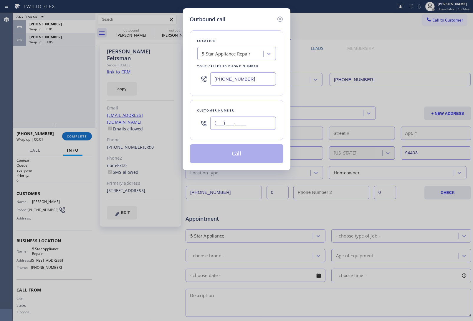
click at [258, 122] on input "(___) ___-____" at bounding box center [243, 122] width 66 height 13
paste input "415) 279-9906"
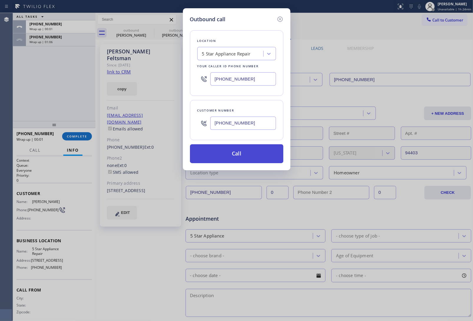
type input "(415) 279-9906"
click at [254, 152] on button "Call" at bounding box center [236, 153] width 93 height 19
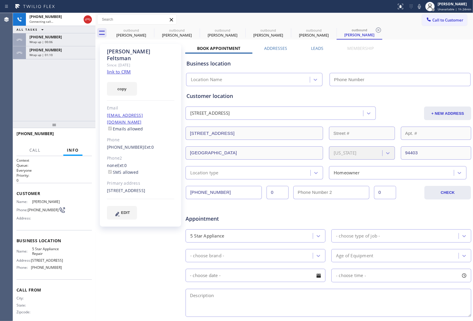
type input "(855) 731-4952"
click at [47, 59] on div "+14152799906 Connecting call… ALL TASKS ALL TASKS ACTIVE TASKS TASKS IN WRAP UP…" at bounding box center [54, 67] width 83 height 108
click at [46, 57] on div "+14253190776 Wrap up | 01:17" at bounding box center [59, 52] width 67 height 13
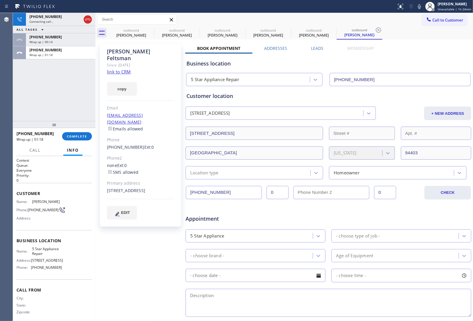
click at [72, 140] on div "+14253190776 Wrap up | 01:18 COMPLETE" at bounding box center [54, 135] width 75 height 15
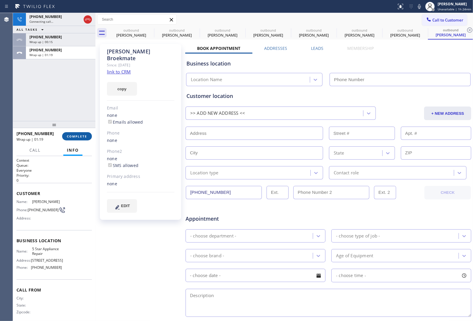
click at [71, 132] on button "COMPLETE" at bounding box center [77, 136] width 30 height 8
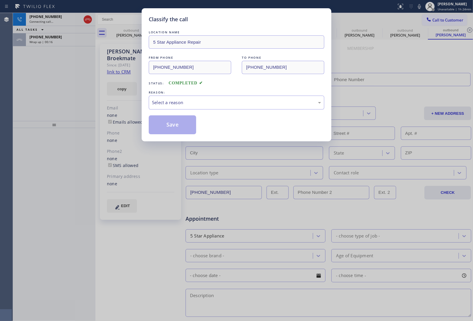
type input "(855) 731-4952"
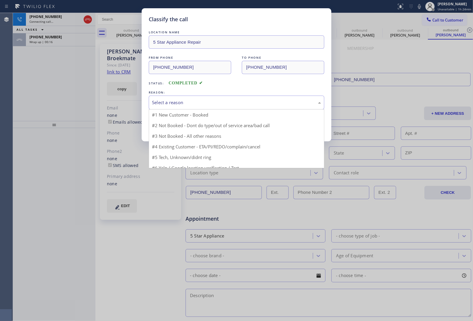
drag, startPoint x: 167, startPoint y: 104, endPoint x: 173, endPoint y: 110, distance: 8.3
click at [169, 106] on div "Select a reason" at bounding box center [236, 102] width 169 height 7
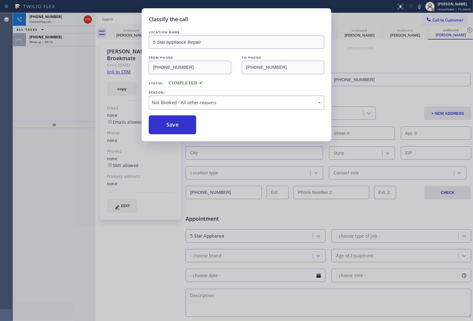
drag, startPoint x: 175, startPoint y: 127, endPoint x: 131, endPoint y: 34, distance: 103.1
click at [174, 126] on button "Save" at bounding box center [172, 124] width 47 height 19
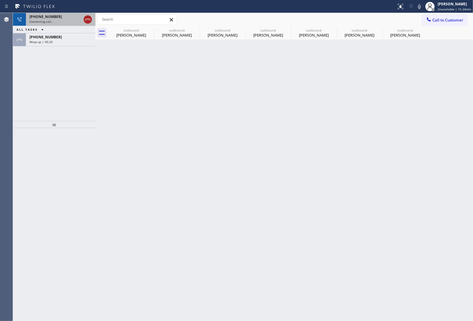
click at [88, 21] on icon at bounding box center [87, 19] width 7 height 7
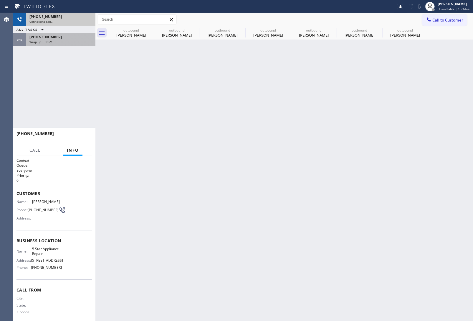
click at [50, 38] on span "+14152799906" at bounding box center [45, 36] width 32 height 5
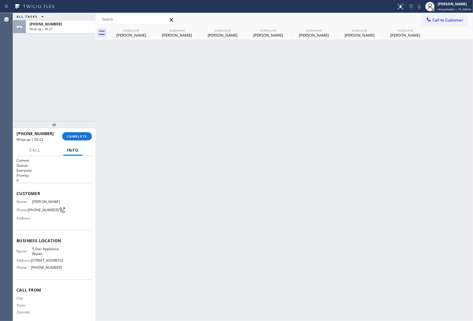
drag, startPoint x: 83, startPoint y: 135, endPoint x: 94, endPoint y: 134, distance: 11.2
click at [83, 136] on span "COMPLETE" at bounding box center [77, 136] width 20 height 4
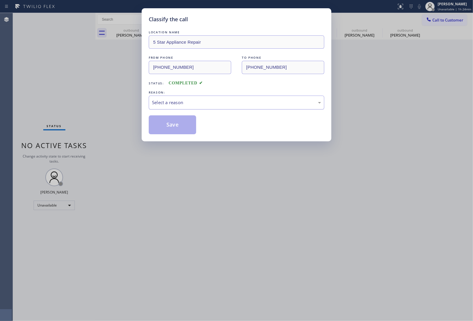
click at [189, 105] on div "Select a reason" at bounding box center [236, 102] width 169 height 7
click at [193, 124] on button "Save" at bounding box center [172, 124] width 47 height 19
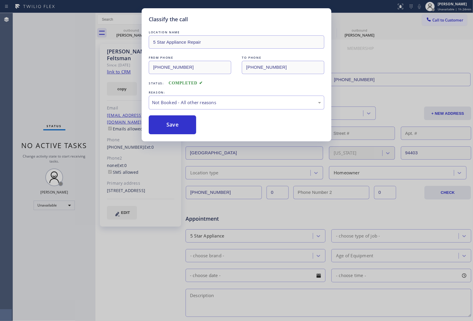
click at [126, 30] on div "Classify the call LOCATION NAME 5 Star Appliance Repair FROM PHONE (855) 731-49…" at bounding box center [236, 160] width 473 height 321
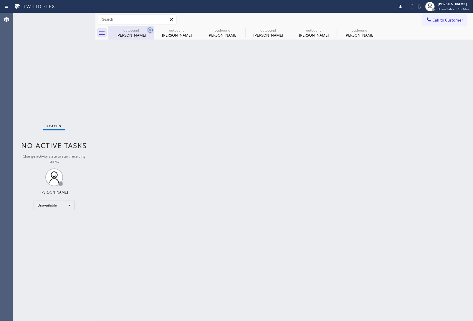
click at [153, 27] on icon at bounding box center [150, 30] width 7 height 7
click at [192, 27] on icon at bounding box center [195, 30] width 7 height 7
click at [0, 0] on icon at bounding box center [0, 0] width 0 height 0
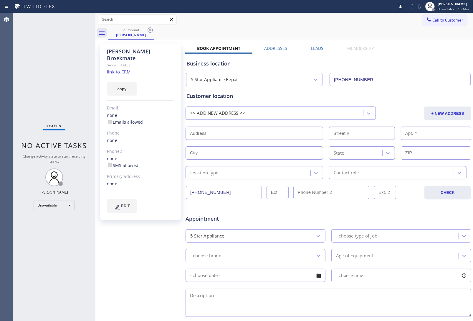
click at [152, 27] on icon at bounding box center [150, 30] width 7 height 7
click at [152, 27] on div "outbound Henri Broekmate" at bounding box center [290, 32] width 365 height 13
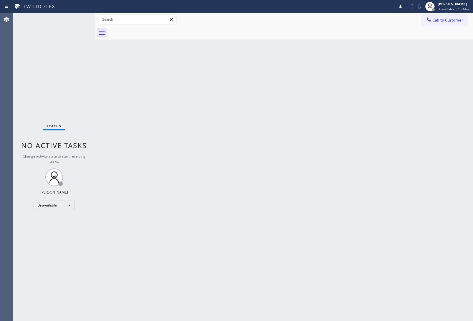
click at [450, 17] on button "Call to Customer" at bounding box center [444, 19] width 45 height 11
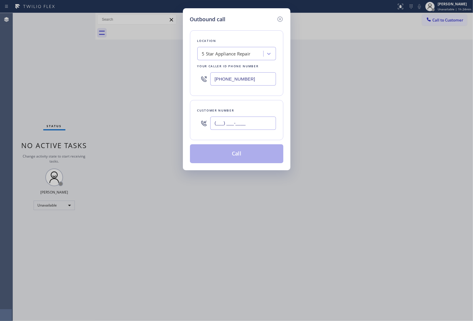
click at [242, 120] on input "(___) ___-____" at bounding box center [243, 122] width 66 height 13
paste input "363) 201-8087"
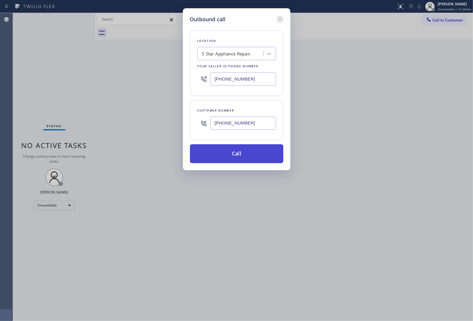
type input "[PHONE_NUMBER]"
click at [245, 154] on button "Call" at bounding box center [236, 153] width 93 height 19
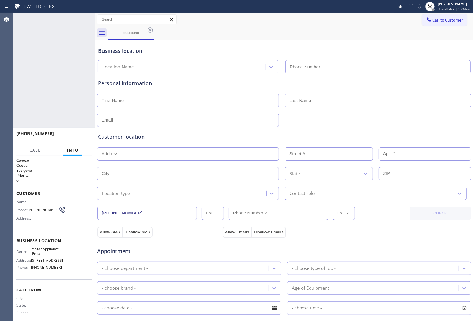
type input "(855) 731-4952"
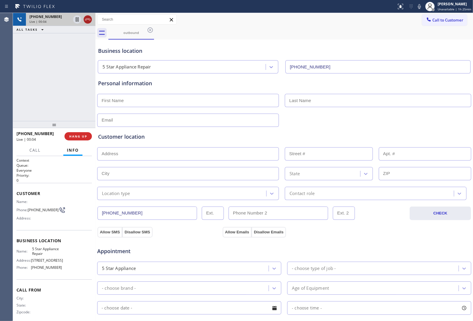
click at [88, 20] on icon at bounding box center [87, 19] width 7 height 7
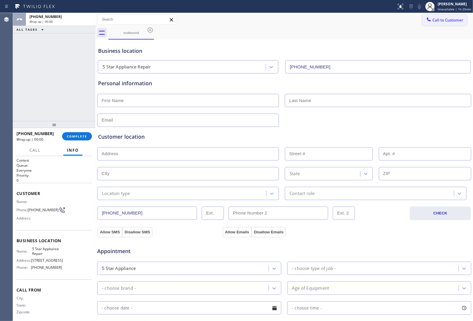
click at [453, 18] on span "Call to Customer" at bounding box center [448, 19] width 31 height 5
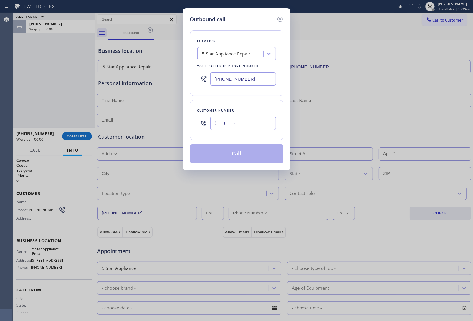
click at [251, 121] on input "(___) ___-____" at bounding box center [243, 122] width 66 height 13
paste input "363) 201-8087"
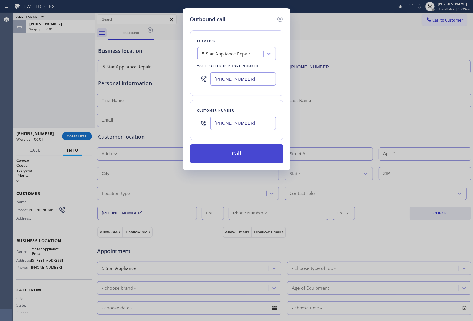
type input "[PHONE_NUMBER]"
click at [241, 154] on button "Call" at bounding box center [236, 153] width 93 height 19
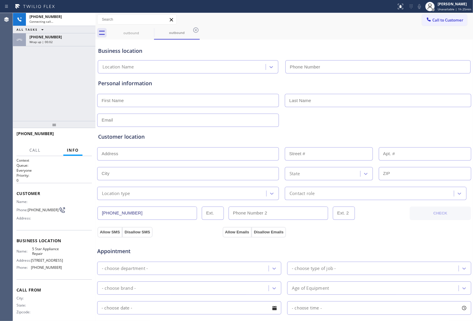
type input "(855) 731-4952"
click at [49, 41] on span "Wrap up | 00:06" at bounding box center [40, 42] width 23 height 4
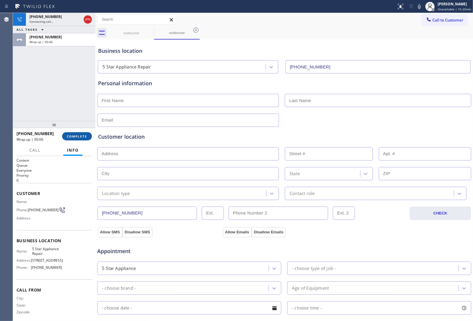
click at [71, 140] on button "COMPLETE" at bounding box center [77, 136] width 30 height 8
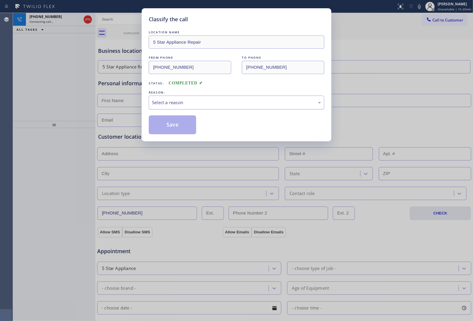
click at [171, 105] on div "Select a reason" at bounding box center [236, 102] width 169 height 7
click at [167, 131] on button "Save" at bounding box center [172, 124] width 47 height 19
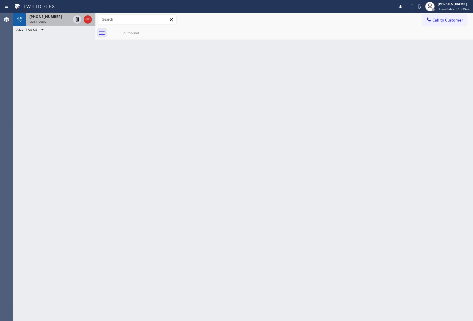
click at [82, 18] on div at bounding box center [82, 19] width 21 height 13
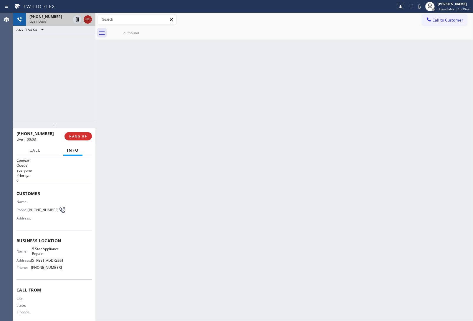
click at [85, 18] on icon at bounding box center [87, 19] width 7 height 7
click at [447, 22] on span "Call to Customer" at bounding box center [448, 19] width 31 height 5
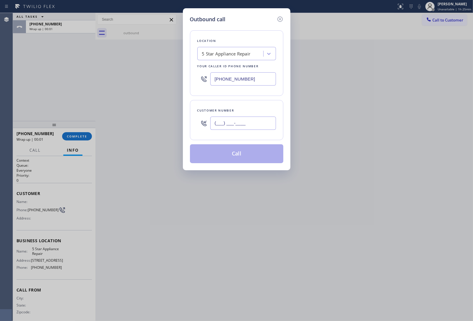
click at [251, 122] on input "(___) ___-____" at bounding box center [243, 122] width 66 height 13
paste input "363) 201-8087"
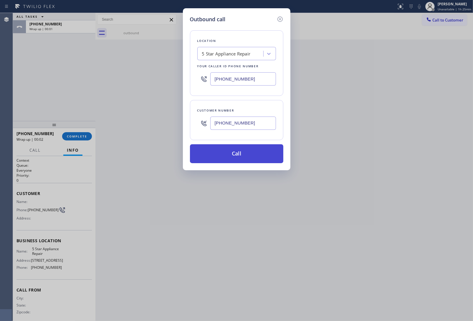
type input "[PHONE_NUMBER]"
click at [257, 156] on button "Call" at bounding box center [236, 153] width 93 height 19
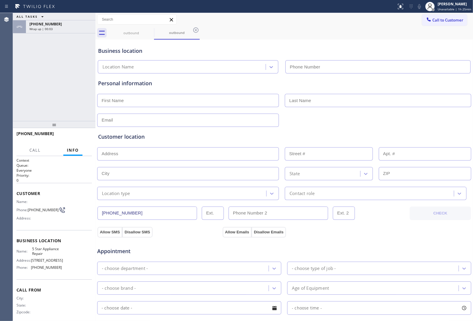
type input "(855) 731-4952"
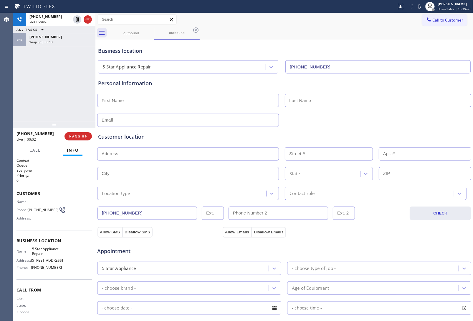
drag, startPoint x: 88, startPoint y: 22, endPoint x: 473, endPoint y: 54, distance: 386.4
click at [89, 22] on icon at bounding box center [87, 19] width 7 height 7
click at [434, 21] on span "Call to Customer" at bounding box center [448, 19] width 31 height 5
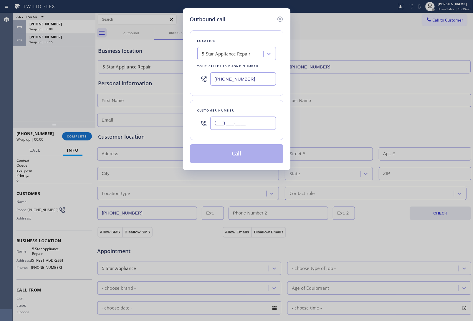
click at [240, 124] on input "(___) ___-____" at bounding box center [243, 122] width 66 height 13
paste input "363) 201-8087"
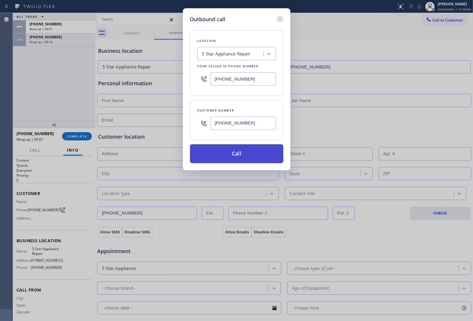
type input "[PHONE_NUMBER]"
click at [262, 153] on button "Call" at bounding box center [236, 153] width 93 height 19
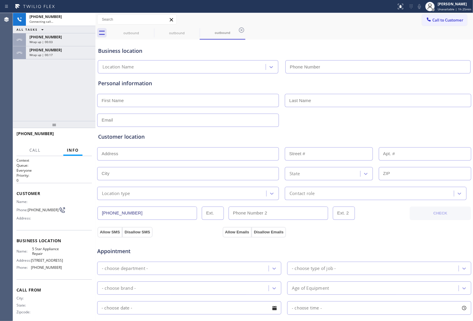
type input "(855) 731-4952"
click at [418, 103] on input "text" at bounding box center [378, 100] width 187 height 13
click at [392, 64] on input "(855) 731-4952" at bounding box center [378, 66] width 185 height 13
click at [79, 133] on div "+13632018087 Live | 00:16 HANG UP" at bounding box center [54, 135] width 75 height 15
click at [76, 134] on button "HANG UP" at bounding box center [78, 136] width 27 height 8
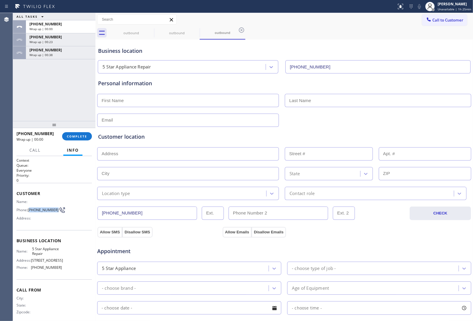
drag, startPoint x: 38, startPoint y: 211, endPoint x: 123, endPoint y: 175, distance: 91.9
click at [29, 207] on span "[PHONE_NUMBER]" at bounding box center [43, 209] width 31 height 4
copy span "363) 201-8087"
click at [438, 20] on span "Call to Customer" at bounding box center [448, 19] width 31 height 5
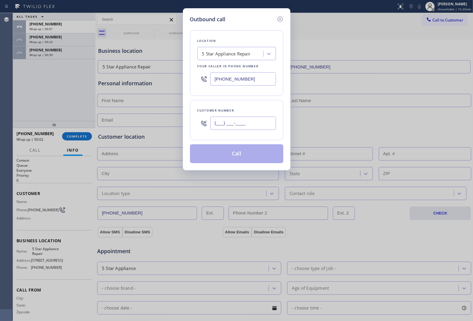
click at [250, 126] on input "(___) ___-____" at bounding box center [243, 122] width 66 height 13
paste input "363) 201-8087"
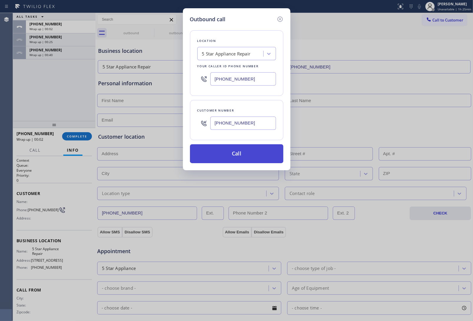
type input "[PHONE_NUMBER]"
click at [229, 156] on button "Call" at bounding box center [236, 153] width 93 height 19
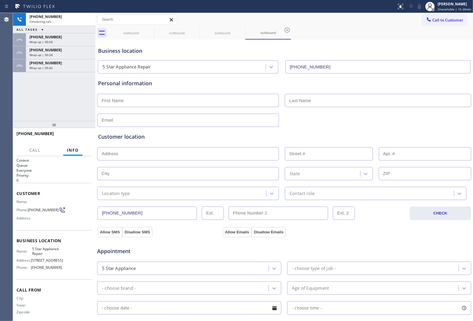
type input "(855) 731-4952"
click at [384, 100] on input "text" at bounding box center [378, 100] width 187 height 13
click at [77, 132] on div "[PHONE_NUMBER] Live | 00:07 HANG UP" at bounding box center [54, 135] width 75 height 15
click at [76, 135] on span "HANG UP" at bounding box center [78, 136] width 18 height 4
drag, startPoint x: 39, startPoint y: 212, endPoint x: 33, endPoint y: 208, distance: 7.6
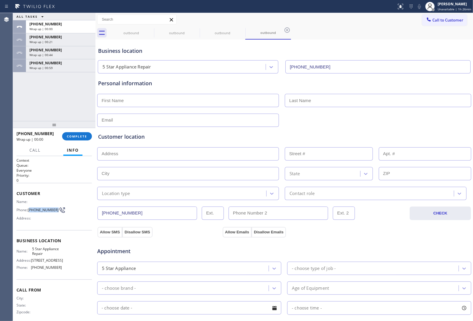
click at [30, 208] on span "[PHONE_NUMBER]" at bounding box center [43, 209] width 31 height 4
copy span "363) 201-8087"
click at [433, 19] on span "Call to Customer" at bounding box center [448, 19] width 31 height 5
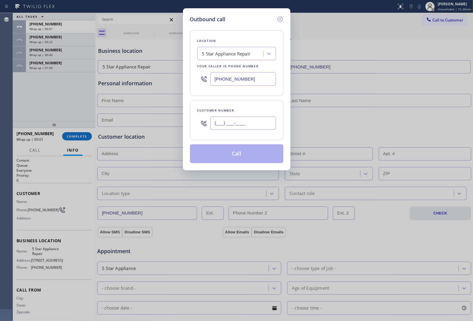
click at [237, 126] on input "(___) ___-____" at bounding box center [243, 122] width 66 height 13
paste input "363) 201-8087"
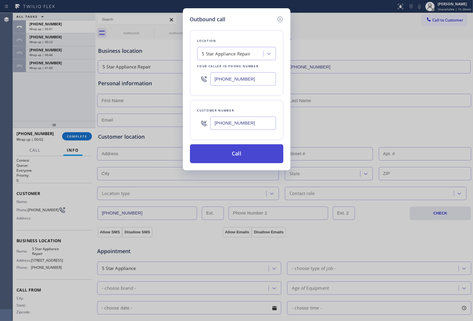
type input "[PHONE_NUMBER]"
click at [248, 158] on button "Call" at bounding box center [236, 153] width 93 height 19
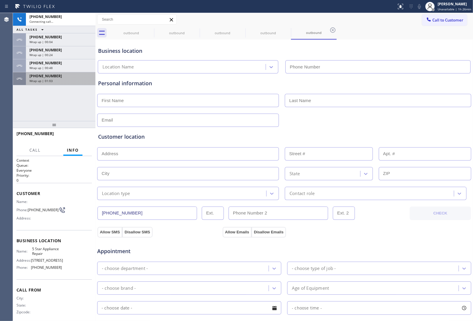
type input "(855) 731-4952"
click at [55, 80] on div "Wrap up | 01:03" at bounding box center [60, 81] width 62 height 4
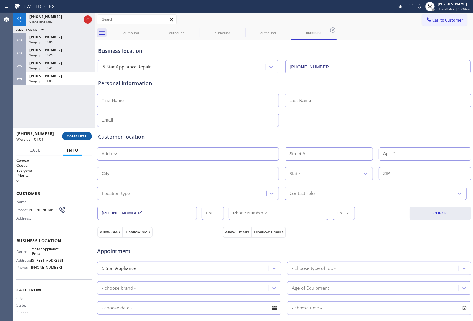
click at [75, 134] on span "COMPLETE" at bounding box center [77, 136] width 20 height 4
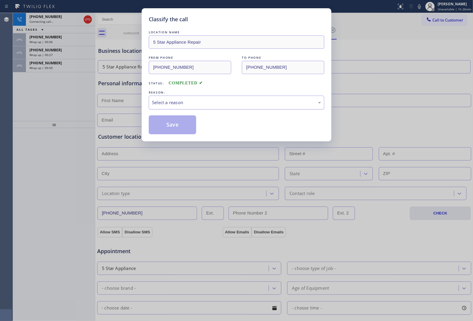
click at [175, 98] on div "Select a reason" at bounding box center [237, 102] width 176 height 14
click at [174, 121] on button "Save" at bounding box center [172, 124] width 47 height 19
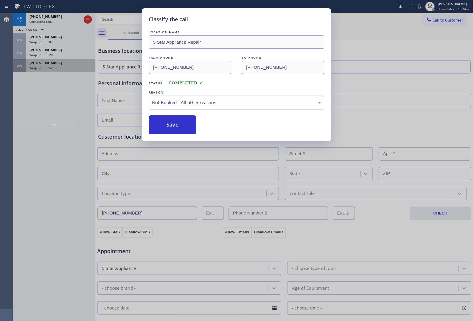
click at [55, 66] on div "Wrap up | 00:52" at bounding box center [60, 68] width 62 height 4
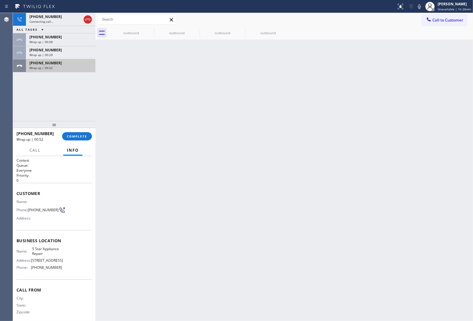
click at [55, 66] on div "Wrap up | 00:52" at bounding box center [60, 68] width 62 height 4
click at [86, 140] on div "+13632018087 Wrap up | 00:53 COMPLETE" at bounding box center [54, 135] width 75 height 15
click at [83, 136] on span "COMPLETE" at bounding box center [77, 136] width 20 height 4
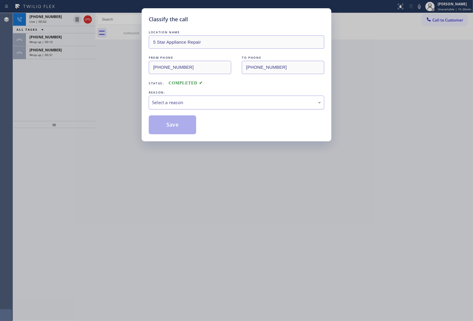
drag, startPoint x: 177, startPoint y: 102, endPoint x: 183, endPoint y: 108, distance: 8.5
click at [178, 102] on div "Select a reason" at bounding box center [236, 102] width 169 height 7
drag, startPoint x: 174, startPoint y: 128, endPoint x: 51, endPoint y: 56, distance: 142.6
click at [174, 128] on button "Save" at bounding box center [172, 124] width 47 height 19
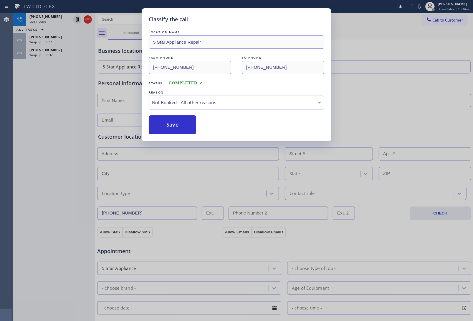
click at [53, 55] on div "Classify the call LOCATION NAME 5 Star Appliance Repair FROM PHONE (855) 731-49…" at bounding box center [236, 160] width 473 height 321
click at [53, 55] on div "Classify the call LOCATION NAME Bestway Appliance Repair Long Island FROM PHONE…" at bounding box center [243, 167] width 460 height 308
click at [53, 55] on div "Wrap up | 00:32" at bounding box center [60, 55] width 62 height 4
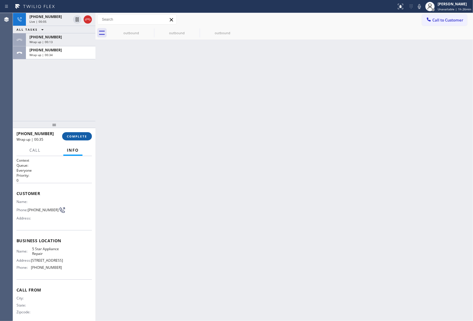
click at [83, 139] on button "COMPLETE" at bounding box center [77, 136] width 30 height 8
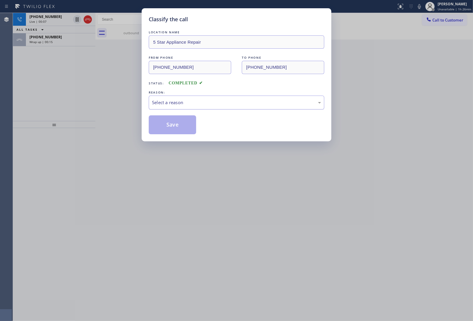
click at [175, 109] on div "Select a reason" at bounding box center [237, 102] width 176 height 14
click at [174, 126] on button "Save" at bounding box center [172, 124] width 47 height 19
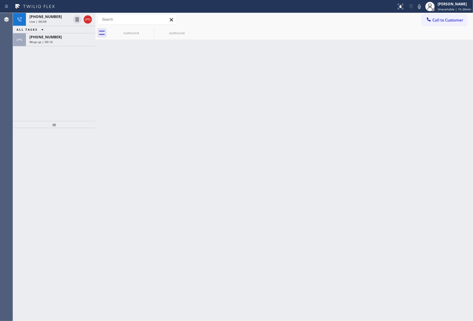
click at [87, 20] on icon at bounding box center [87, 19] width 7 height 7
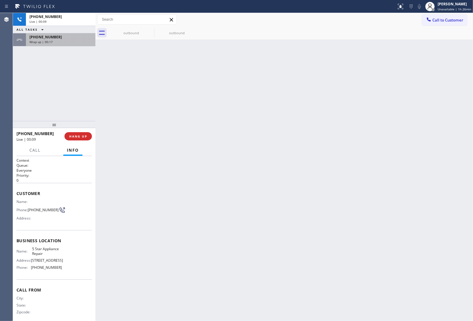
click at [60, 43] on div "Wrap up | 00:17" at bounding box center [60, 42] width 62 height 4
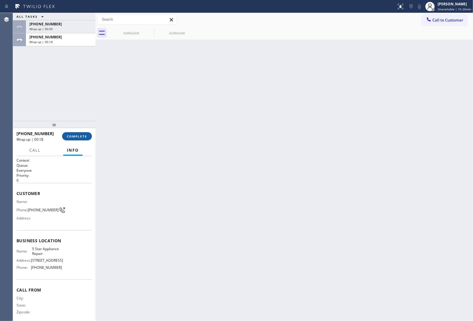
click at [80, 137] on span "COMPLETE" at bounding box center [77, 136] width 20 height 4
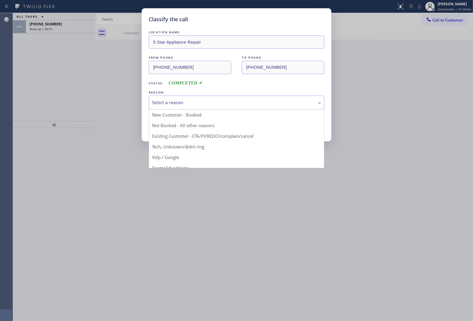
click at [174, 98] on div "Select a reason" at bounding box center [237, 102] width 176 height 14
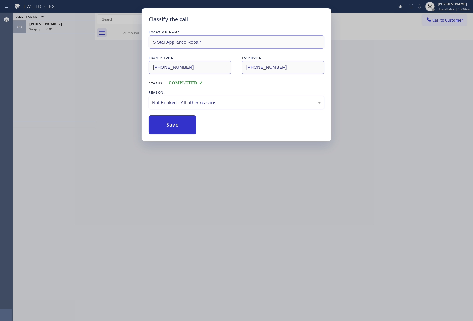
click at [176, 126] on button "Save" at bounding box center [172, 124] width 47 height 19
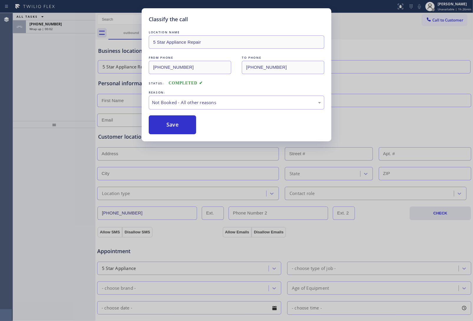
click at [56, 27] on div "Classify the call LOCATION NAME 5 Star Appliance Repair FROM PHONE (855) 731-49…" at bounding box center [236, 160] width 473 height 321
click at [56, 27] on div "Classify the call LOCATION NAME Bestway Appliance Repair Long Island FROM PHONE…" at bounding box center [243, 167] width 460 height 308
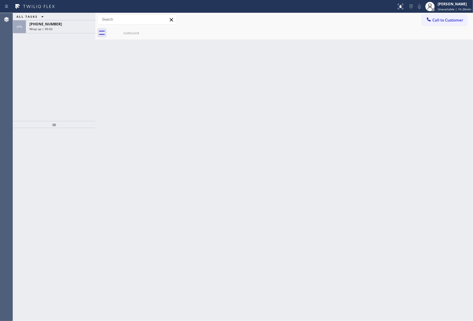
click at [56, 27] on div "Wrap up | 00:02" at bounding box center [60, 29] width 62 height 4
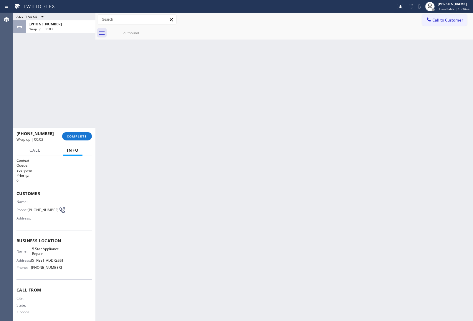
click at [56, 27] on div "Wrap up | 00:03" at bounding box center [60, 29] width 62 height 4
click at [86, 134] on span "COMPLETE" at bounding box center [77, 136] width 20 height 4
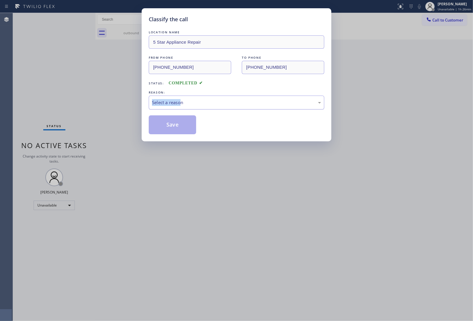
click at [182, 103] on div "REASON: Select a reason" at bounding box center [237, 99] width 176 height 20
click at [180, 105] on div "Select a reason" at bounding box center [236, 102] width 169 height 7
click at [167, 128] on button "Save" at bounding box center [172, 124] width 47 height 19
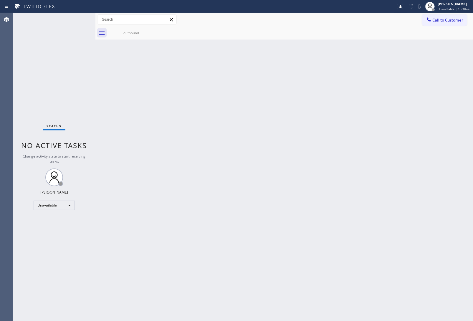
drag, startPoint x: 255, startPoint y: 139, endPoint x: 350, endPoint y: 60, distance: 123.4
click at [255, 138] on div "Back to Dashboard Change Sender ID Customers Technicians Select a contact Outbo…" at bounding box center [284, 167] width 378 height 308
click at [141, 30] on div "outbound" at bounding box center [131, 32] width 44 height 13
click at [149, 30] on div at bounding box center [290, 32] width 365 height 13
click at [442, 18] on button "Call to Customer" at bounding box center [444, 19] width 45 height 11
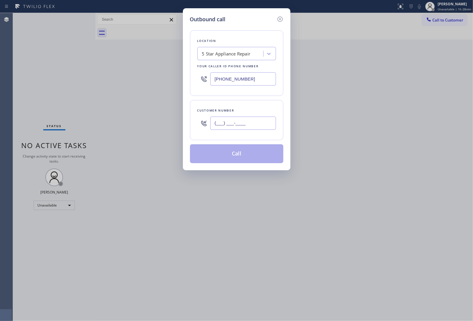
click at [252, 126] on input "(___) ___-____" at bounding box center [243, 122] width 66 height 13
paste input "363) 201-8087"
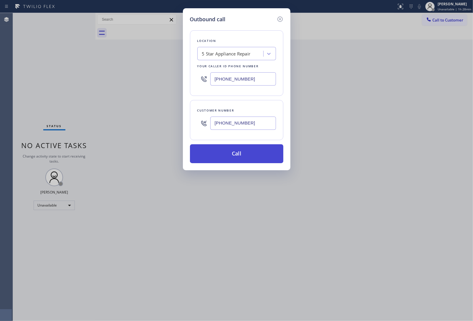
type input "[PHONE_NUMBER]"
click at [247, 158] on button "Call" at bounding box center [236, 153] width 93 height 19
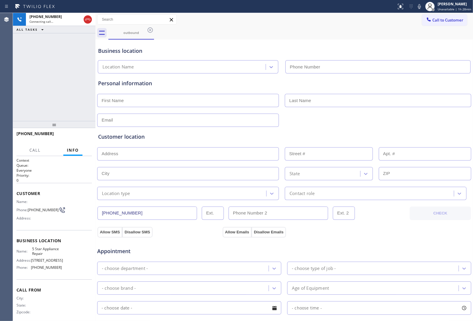
type input "(855) 731-4952"
drag, startPoint x: 38, startPoint y: 214, endPoint x: 30, endPoint y: 209, distance: 8.7
click at [30, 209] on span "[PHONE_NUMBER]" at bounding box center [43, 209] width 31 height 4
copy span "363) 201-8087"
click at [80, 136] on span "HANG UP" at bounding box center [78, 136] width 18 height 4
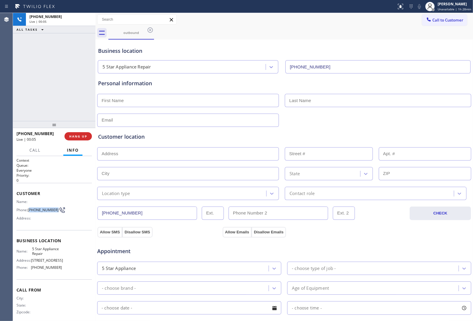
click at [436, 27] on div "outbound" at bounding box center [290, 32] width 365 height 13
click at [435, 25] on button "Call to Customer" at bounding box center [444, 19] width 45 height 11
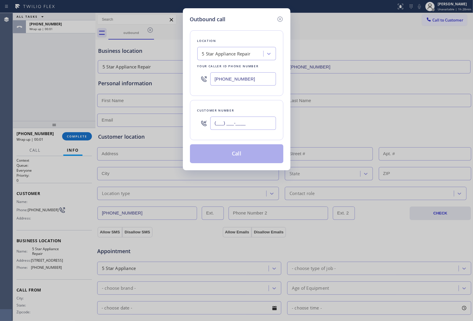
click at [234, 121] on input "(___) ___-____" at bounding box center [243, 122] width 66 height 13
paste input "363) 201-8087"
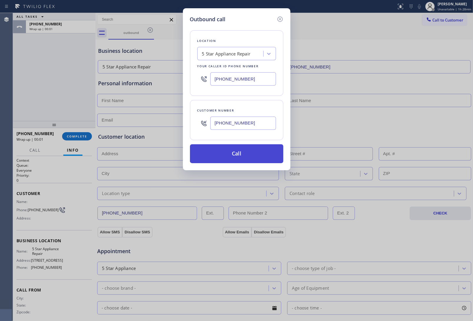
type input "[PHONE_NUMBER]"
click at [233, 158] on button "Call" at bounding box center [236, 153] width 93 height 19
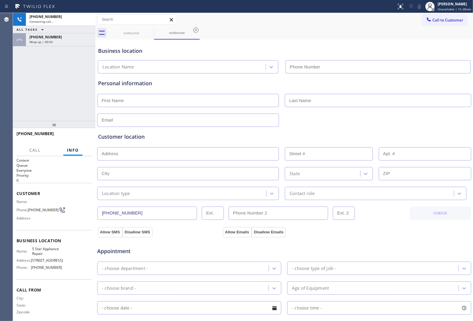
type input "(855) 731-4952"
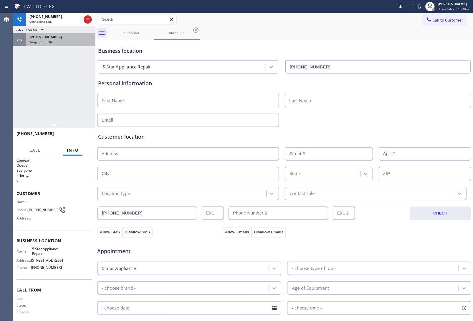
click at [60, 44] on div "+13632018087 Wrap up | 00:04" at bounding box center [59, 39] width 67 height 13
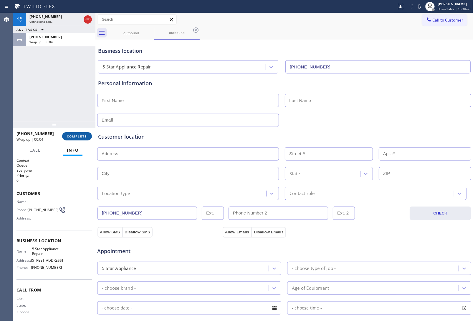
click at [83, 135] on span "COMPLETE" at bounding box center [77, 136] width 20 height 4
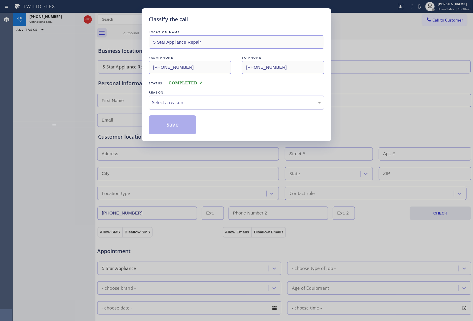
click at [171, 104] on div "Select a reason" at bounding box center [236, 102] width 169 height 7
click at [175, 128] on button "Save" at bounding box center [172, 124] width 47 height 19
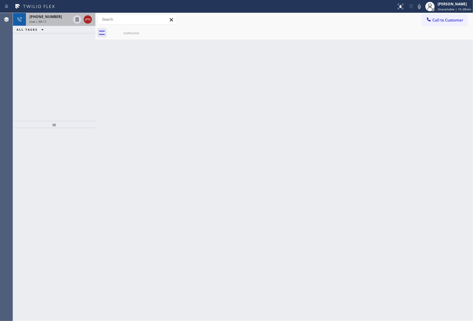
click at [86, 18] on icon at bounding box center [87, 19] width 7 height 7
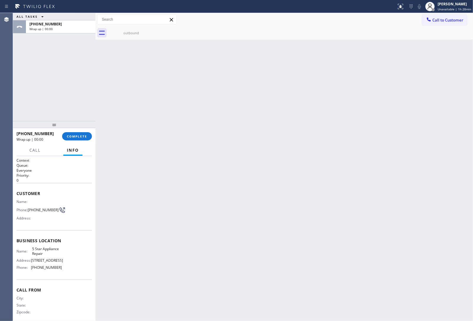
click at [437, 22] on span "Call to Customer" at bounding box center [448, 19] width 31 height 5
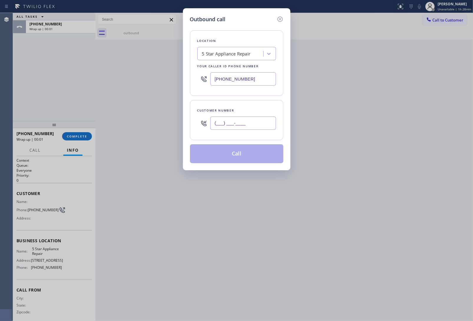
click at [236, 120] on input "(___) ___-____" at bounding box center [243, 122] width 66 height 13
paste input "363) 201-8087"
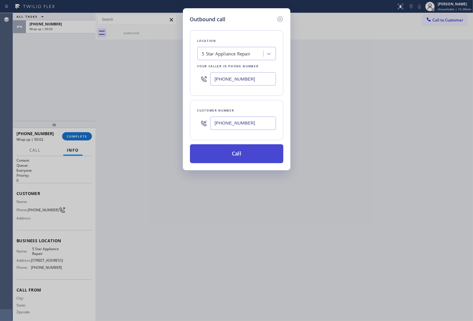
type input "[PHONE_NUMBER]"
click at [254, 158] on button "Call" at bounding box center [236, 153] width 93 height 19
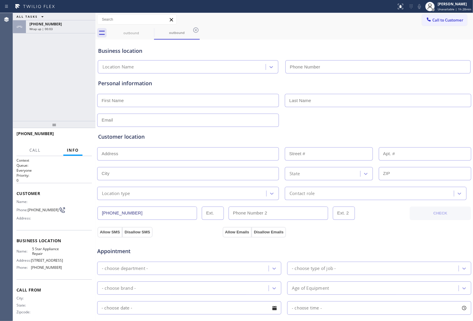
type input "(855) 731-4952"
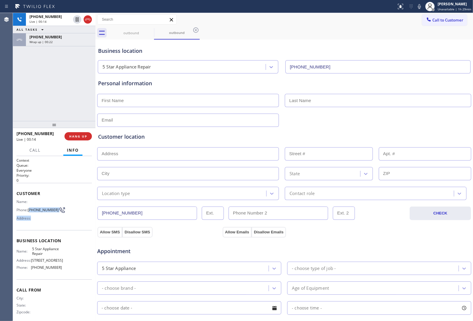
drag, startPoint x: 37, startPoint y: 213, endPoint x: 30, endPoint y: 207, distance: 9.2
click at [30, 207] on div "Name: Phone: (363) 201-8087 Address:" at bounding box center [39, 210] width 45 height 23
click at [40, 212] on span "[PHONE_NUMBER]" at bounding box center [43, 209] width 31 height 4
drag, startPoint x: 39, startPoint y: 211, endPoint x: 30, endPoint y: 207, distance: 9.5
click at [30, 207] on span "[PHONE_NUMBER]" at bounding box center [43, 209] width 31 height 4
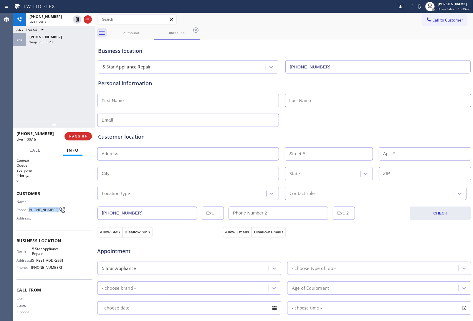
click at [76, 138] on span "HANG UP" at bounding box center [78, 136] width 18 height 4
click at [433, 21] on span "Call to Customer" at bounding box center [448, 19] width 31 height 5
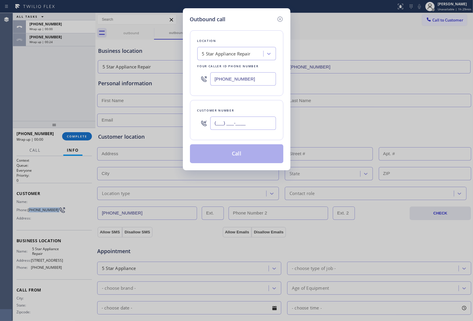
click at [240, 126] on input "(___) ___-____" at bounding box center [243, 122] width 66 height 13
paste input "363) 201-8087"
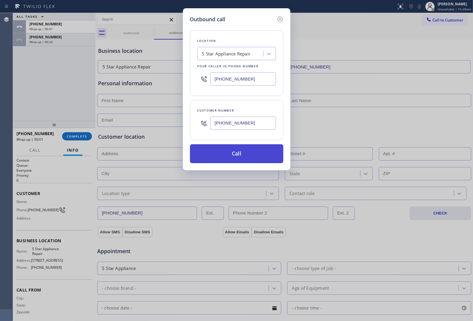
type input "[PHONE_NUMBER]"
click at [245, 154] on button "Call" at bounding box center [236, 153] width 93 height 19
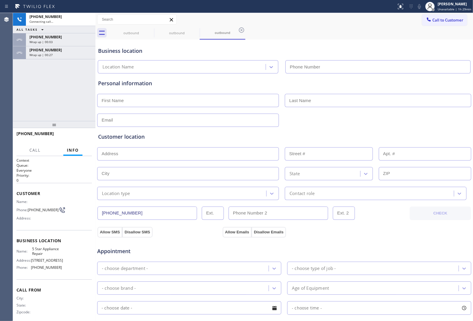
type input "(855) 731-4952"
click at [394, 25] on div "Call to Customer Outbound call Location 5 Star Appliance Repair Your caller id …" at bounding box center [284, 19] width 378 height 13
drag, startPoint x: 77, startPoint y: 139, endPoint x: 56, endPoint y: 176, distance: 42.7
click at [76, 138] on button "HANG UP" at bounding box center [78, 136] width 27 height 8
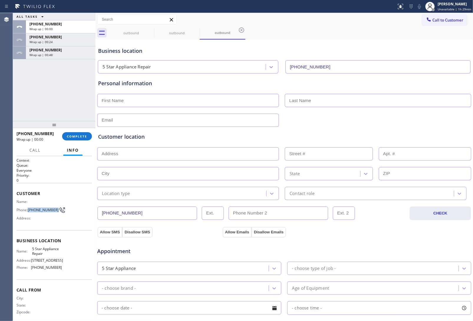
click at [29, 207] on span "[PHONE_NUMBER]" at bounding box center [43, 209] width 31 height 4
copy span "[PHONE_NUMBER]"
drag, startPoint x: 440, startPoint y: 16, endPoint x: 311, endPoint y: 94, distance: 150.0
click at [440, 17] on button "Call to Customer" at bounding box center [444, 19] width 45 height 11
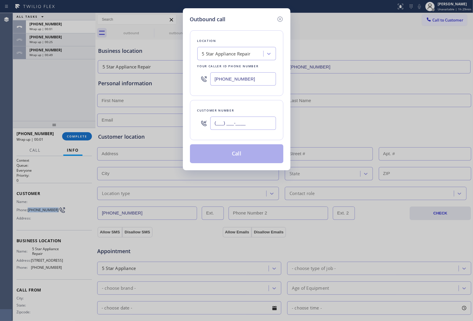
click at [261, 123] on input "(___) ___-____" at bounding box center [243, 122] width 66 height 13
paste input "363) 201-8087"
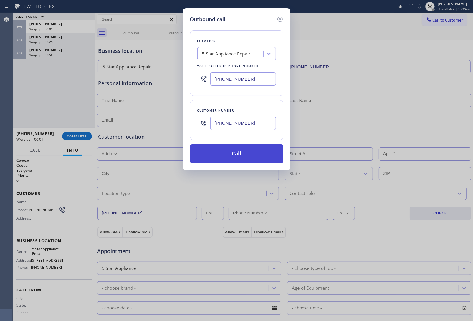
type input "[PHONE_NUMBER]"
click at [245, 158] on button "Call" at bounding box center [236, 153] width 93 height 19
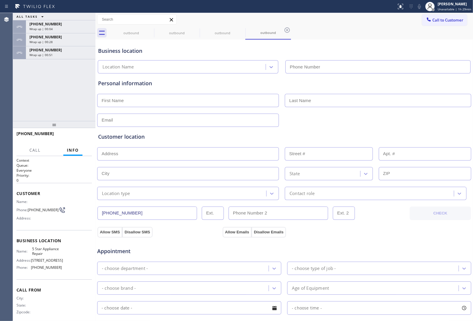
type input "(855) 731-4952"
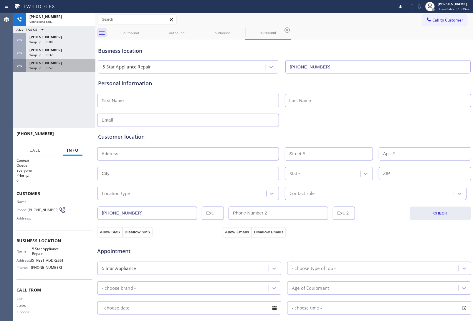
click at [46, 70] on div "+13632018087 Wrap up | 00:57" at bounding box center [59, 65] width 67 height 13
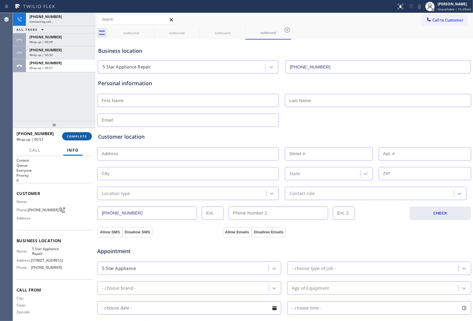
click at [75, 136] on span "COMPLETE" at bounding box center [77, 136] width 20 height 4
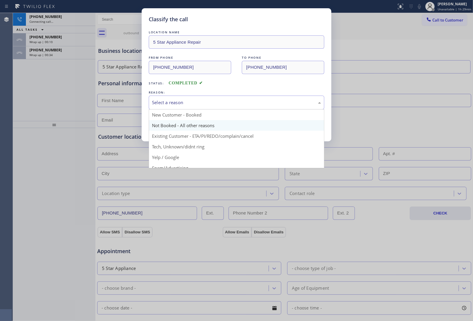
drag, startPoint x: 180, startPoint y: 103, endPoint x: 174, endPoint y: 125, distance: 22.2
click at [180, 104] on div "Select a reason" at bounding box center [236, 102] width 169 height 7
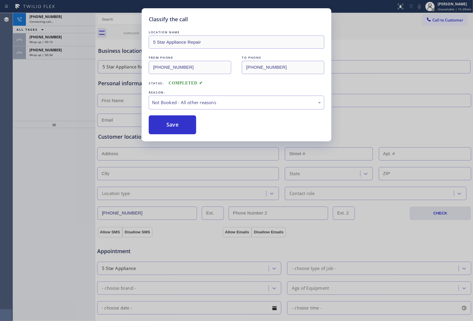
click at [173, 126] on button "Save" at bounding box center [172, 124] width 47 height 19
click at [41, 55] on div "Classify the call LOCATION NAME 5 Star Appliance Repair FROM PHONE (855) 731-49…" at bounding box center [236, 160] width 473 height 321
click at [41, 55] on span "Wrap up | 00:35" at bounding box center [40, 55] width 23 height 4
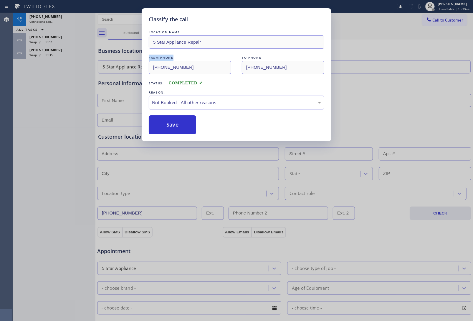
click at [41, 55] on span "Wrap up | 00:35" at bounding box center [40, 55] width 23 height 4
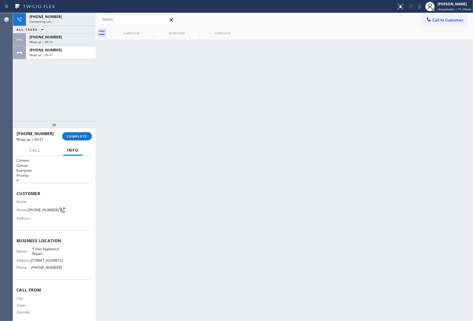
click at [41, 55] on span "Wrap up | 00:37" at bounding box center [40, 55] width 23 height 4
click at [80, 133] on button "COMPLETE" at bounding box center [77, 136] width 30 height 8
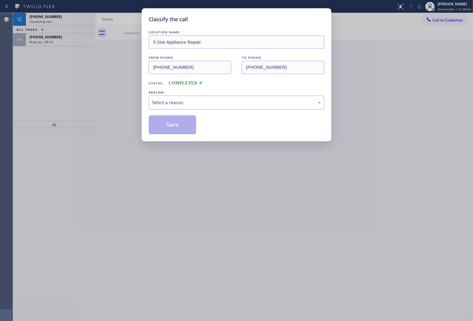
drag, startPoint x: 183, startPoint y: 103, endPoint x: 192, endPoint y: 109, distance: 11.1
click at [187, 105] on div "Select a reason" at bounding box center [236, 102] width 169 height 7
click at [183, 128] on button "Save" at bounding box center [172, 124] width 47 height 19
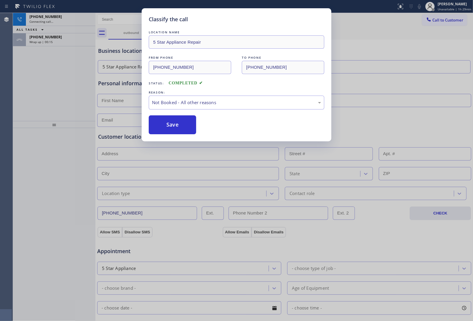
click at [54, 40] on div "Wrap up | 00:15" at bounding box center [60, 42] width 62 height 4
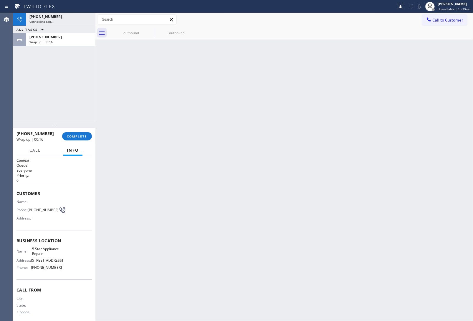
click at [54, 40] on div "Wrap up | 00:16" at bounding box center [60, 42] width 62 height 4
drag, startPoint x: 54, startPoint y: 40, endPoint x: 90, endPoint y: 123, distance: 90.4
click at [60, 49] on div "+13632018087 Connecting call… ALL TASKS ALL TASKS ACTIVE TASKS TASKS IN WRAP UP…" at bounding box center [54, 67] width 83 height 108
click at [80, 136] on span "COMPLETE" at bounding box center [77, 136] width 20 height 4
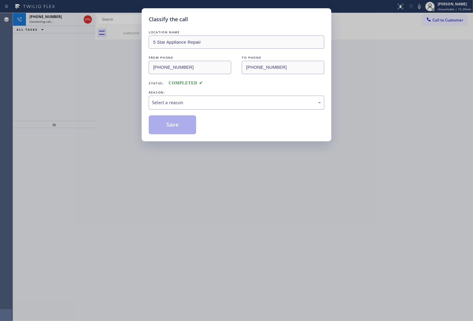
drag, startPoint x: 183, startPoint y: 106, endPoint x: 190, endPoint y: 109, distance: 7.9
click at [186, 105] on div "Select a reason" at bounding box center [237, 102] width 176 height 14
click at [182, 127] on button "Save" at bounding box center [172, 124] width 47 height 19
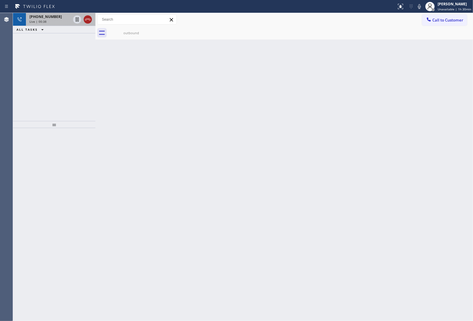
click at [87, 19] on icon at bounding box center [87, 20] width 5 height 2
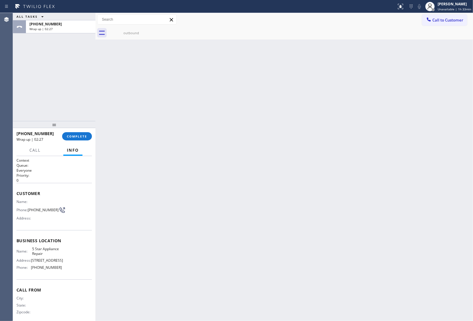
click at [242, 113] on div "Back to Dashboard Change Sender ID Customers Technicians Select a contact Outbo…" at bounding box center [284, 167] width 378 height 308
click at [448, 19] on span "Call to Customer" at bounding box center [448, 19] width 31 height 5
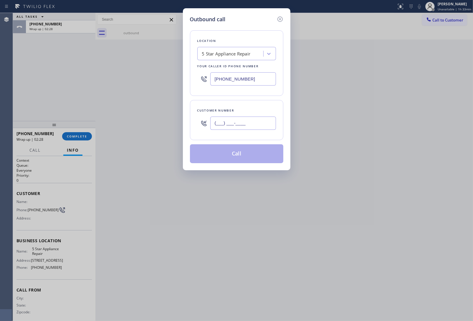
click at [240, 121] on input "(___) ___-____" at bounding box center [243, 122] width 66 height 13
paste input "363) 201-8087"
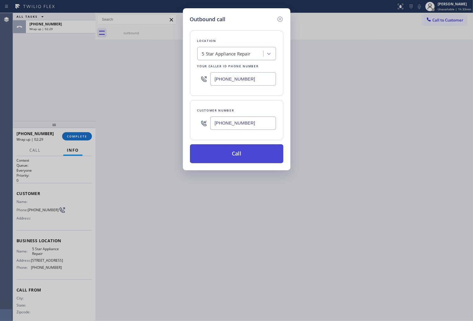
type input "[PHONE_NUMBER]"
drag, startPoint x: 243, startPoint y: 157, endPoint x: 255, endPoint y: 255, distance: 98.8
click at [243, 157] on button "Call" at bounding box center [236, 153] width 93 height 19
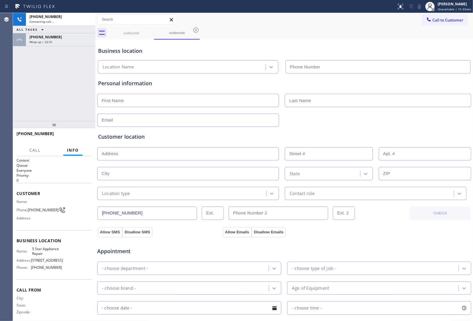
type input "(855) 731-4952"
click at [387, 117] on div at bounding box center [284, 119] width 375 height 14
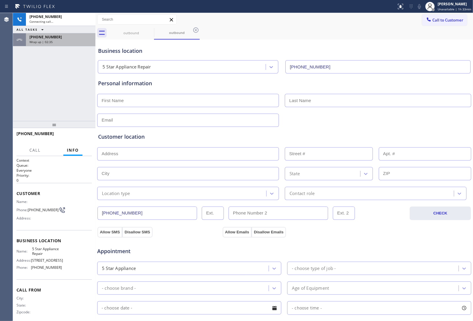
click at [68, 42] on div "Wrap up | 02:35" at bounding box center [60, 42] width 62 height 4
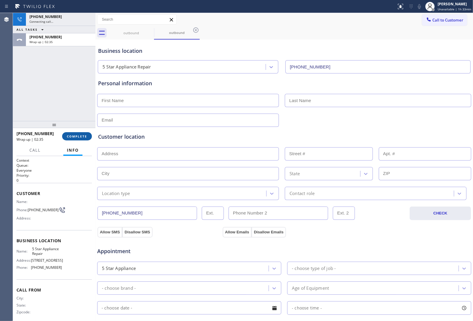
click at [70, 134] on span "COMPLETE" at bounding box center [77, 136] width 20 height 4
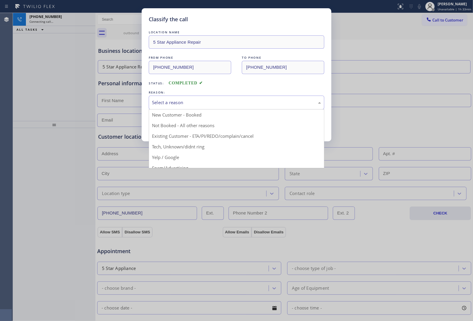
click at [173, 98] on div "Select a reason" at bounding box center [237, 102] width 176 height 14
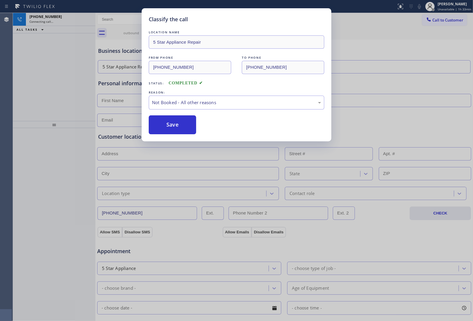
drag, startPoint x: 175, startPoint y: 121, endPoint x: 288, endPoint y: 319, distance: 227.5
click at [186, 130] on button "Save" at bounding box center [172, 124] width 47 height 19
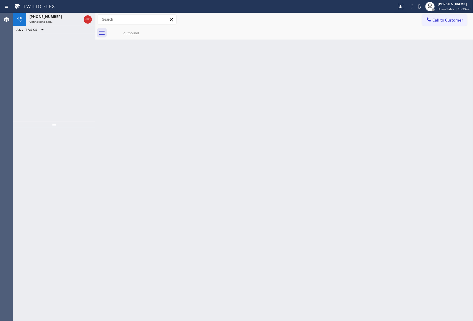
click at [398, 166] on div "Back to Dashboard Change Sender ID Customers Technicians Select a contact Outbo…" at bounding box center [284, 167] width 378 height 308
drag, startPoint x: 85, startPoint y: 17, endPoint x: 70, endPoint y: 22, distance: 16.5
click at [86, 19] on icon at bounding box center [87, 19] width 7 height 7
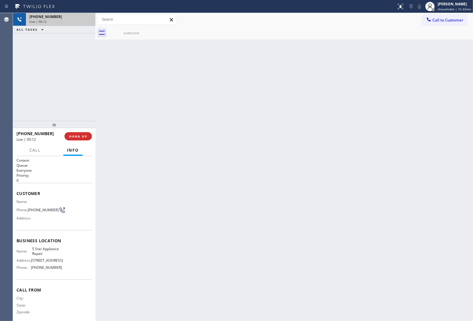
click at [55, 21] on div "Live | 00:12" at bounding box center [60, 21] width 62 height 4
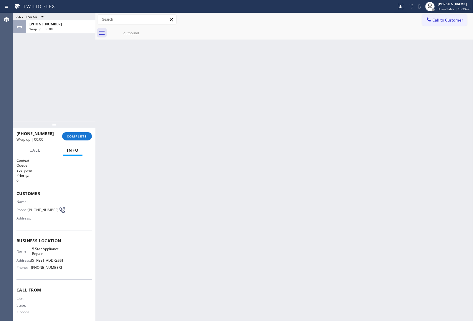
click at [37, 209] on span "[PHONE_NUMBER]" at bounding box center [43, 209] width 31 height 4
drag, startPoint x: 38, startPoint y: 213, endPoint x: 29, endPoint y: 206, distance: 11.5
click at [29, 207] on span "[PHONE_NUMBER]" at bounding box center [43, 209] width 31 height 4
drag, startPoint x: 435, startPoint y: 17, endPoint x: 273, endPoint y: 113, distance: 188.0
click at [435, 18] on span "Call to Customer" at bounding box center [448, 19] width 31 height 5
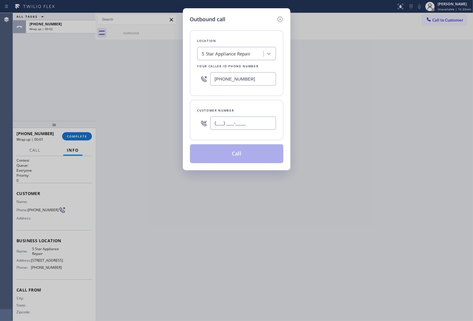
click at [247, 124] on input "(___) ___-____" at bounding box center [243, 122] width 66 height 13
paste input "363) 201-8087"
type input "[PHONE_NUMBER]"
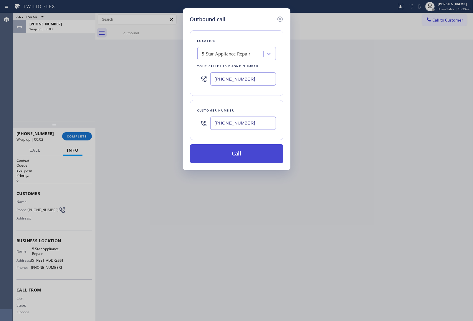
drag, startPoint x: 247, startPoint y: 152, endPoint x: 260, endPoint y: 209, distance: 59.0
click at [247, 157] on button "Call" at bounding box center [236, 153] width 93 height 19
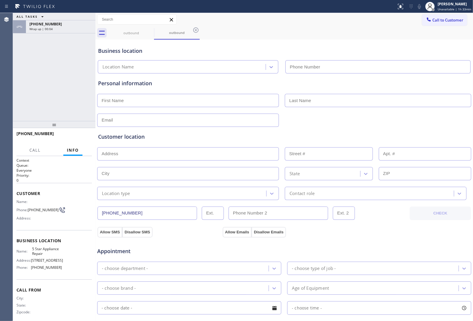
type input "(855) 731-4952"
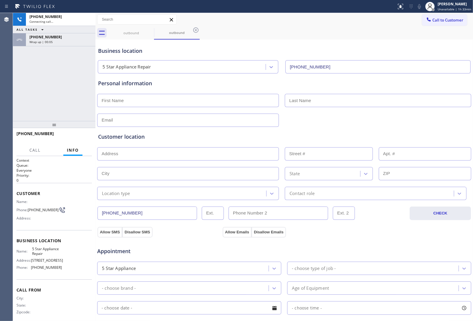
click at [429, 127] on div "Customer location >> ADD NEW ADDRESS << + NEW ADDRESS State Location type Conta…" at bounding box center [284, 163] width 375 height 73
click at [28, 207] on span "[PHONE_NUMBER]" at bounding box center [43, 209] width 31 height 4
click at [83, 135] on span "HANG UP" at bounding box center [78, 136] width 18 height 4
click at [443, 24] on button "Call to Customer" at bounding box center [444, 19] width 45 height 11
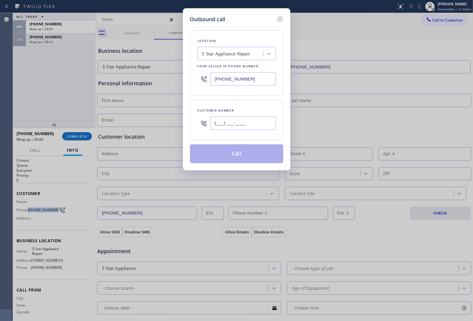
click at [253, 120] on input "(___) ___-____" at bounding box center [243, 122] width 66 height 13
paste input "363) 201-8087"
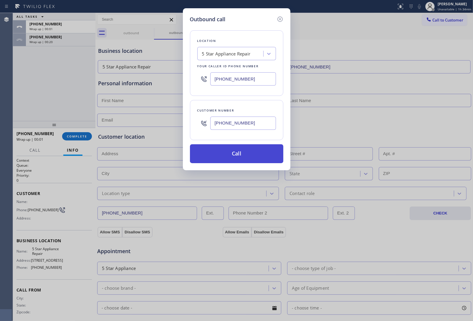
type input "[PHONE_NUMBER]"
click at [230, 157] on button "Call" at bounding box center [236, 153] width 93 height 19
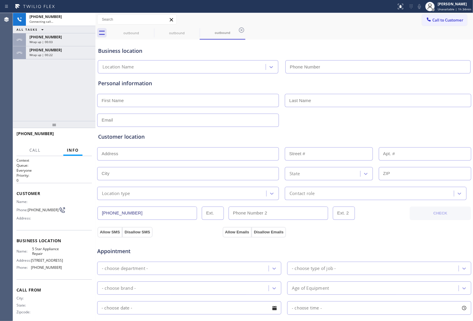
type input "(855) 731-4952"
drag, startPoint x: 419, startPoint y: 41, endPoint x: 55, endPoint y: 33, distance: 364.0
click at [414, 43] on div "Business location 5 Star Appliance Repair (855) 731-4952" at bounding box center [284, 57] width 375 height 32
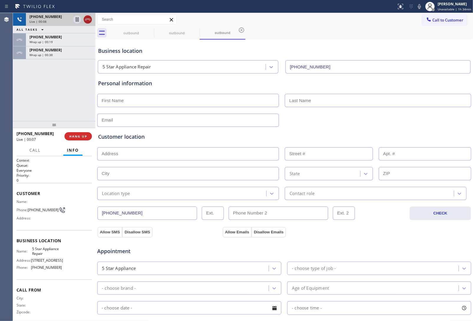
click at [92, 18] on div at bounding box center [82, 19] width 21 height 13
drag, startPoint x: 90, startPoint y: 20, endPoint x: 230, endPoint y: 316, distance: 327.8
click at [90, 20] on icon at bounding box center [87, 19] width 7 height 7
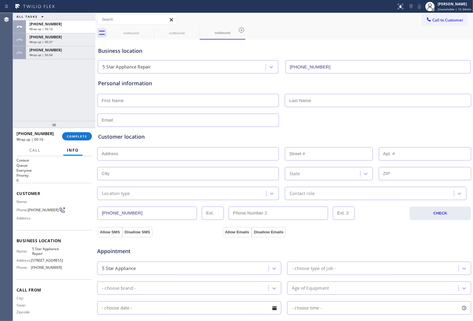
click at [395, 121] on div at bounding box center [284, 119] width 375 height 14
drag, startPoint x: 37, startPoint y: 212, endPoint x: 28, endPoint y: 206, distance: 11.3
click at [28, 206] on div "Phone: (363) 201-8087" at bounding box center [39, 209] width 45 height 7
click at [83, 135] on span "COMPLETE" at bounding box center [77, 136] width 20 height 4
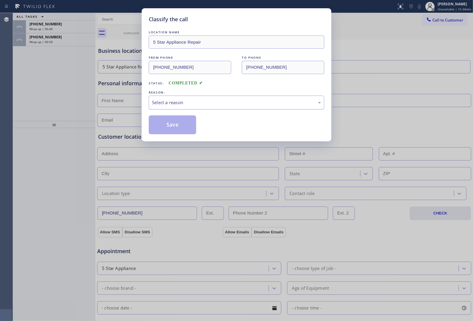
click at [182, 103] on div "Select a reason" at bounding box center [236, 102] width 169 height 7
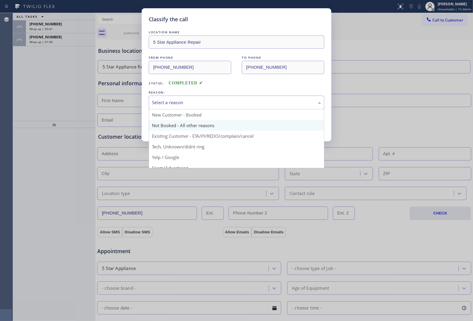
click at [179, 127] on button "Save" at bounding box center [172, 124] width 47 height 19
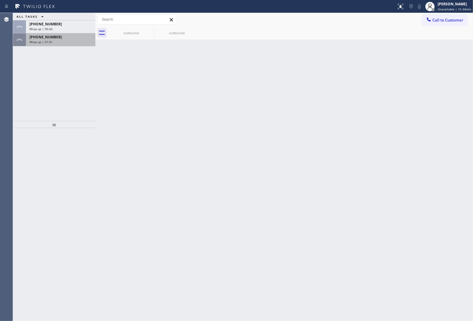
click at [41, 43] on span "Wrap up | 01:01" at bounding box center [40, 42] width 23 height 4
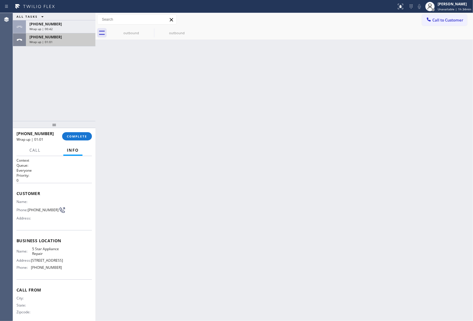
click at [41, 43] on span "Wrap up | 01:01" at bounding box center [40, 42] width 23 height 4
drag, startPoint x: 41, startPoint y: 43, endPoint x: 94, endPoint y: 128, distance: 99.6
click at [47, 46] on div "ALL TASKS ALL TASKS ACTIVE TASKS TASKS IN WRAP UP +13632018087 Wrap up | 00:42 …" at bounding box center [54, 67] width 83 height 108
click at [83, 135] on span "COMPLETE" at bounding box center [77, 136] width 20 height 4
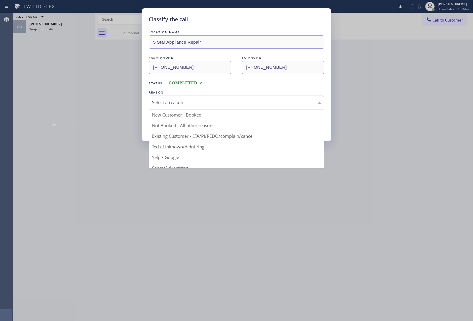
click at [193, 102] on div "Select a reason" at bounding box center [236, 102] width 169 height 7
click at [186, 126] on button "Save" at bounding box center [172, 124] width 47 height 19
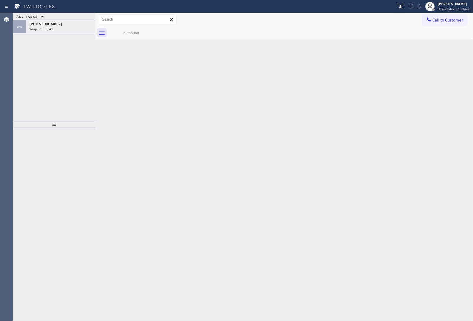
click at [389, 202] on div "Back to Dashboard Change Sender ID Customers Technicians Select a contact Outbo…" at bounding box center [284, 167] width 378 height 308
click at [61, 30] on div "Wrap up | 00:49" at bounding box center [60, 29] width 62 height 4
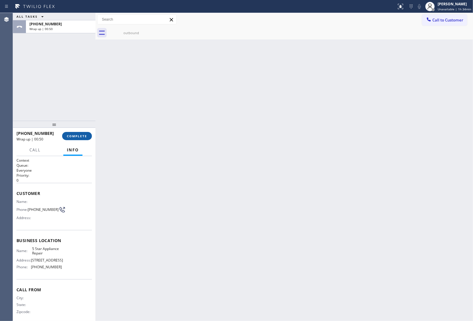
click at [70, 133] on button "COMPLETE" at bounding box center [77, 136] width 30 height 8
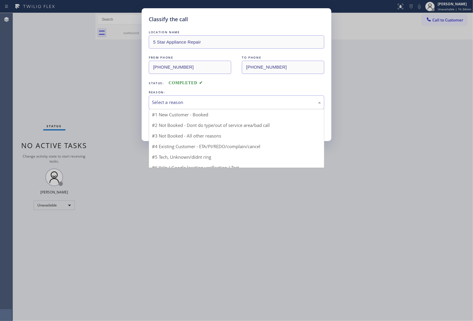
click at [177, 98] on div "Select a reason" at bounding box center [237, 102] width 176 height 14
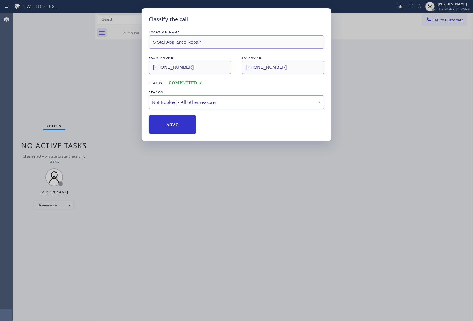
click at [174, 123] on button "Save" at bounding box center [172, 124] width 47 height 19
click at [108, 44] on div "Classify the call LOCATION NAME Bestway Appliance Repair Long Island FROM PHONE…" at bounding box center [243, 167] width 460 height 308
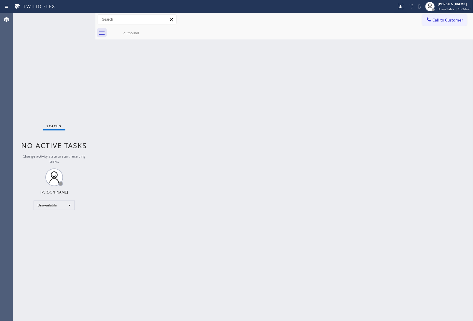
drag, startPoint x: 141, startPoint y: 31, endPoint x: 148, endPoint y: 29, distance: 6.9
click at [145, 30] on div "outbound" at bounding box center [131, 32] width 44 height 13
drag, startPoint x: 149, startPoint y: 29, endPoint x: 155, endPoint y: 29, distance: 6.2
click at [149, 29] on div at bounding box center [290, 32] width 365 height 13
click at [453, 20] on span "Call to Customer" at bounding box center [448, 19] width 31 height 5
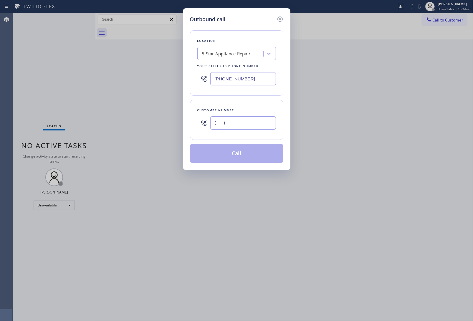
drag, startPoint x: 250, startPoint y: 126, endPoint x: 263, endPoint y: 146, distance: 23.8
click at [250, 126] on input "(___) ___-____" at bounding box center [243, 122] width 66 height 13
paste input "363) 201-8087"
type input "[PHONE_NUMBER]"
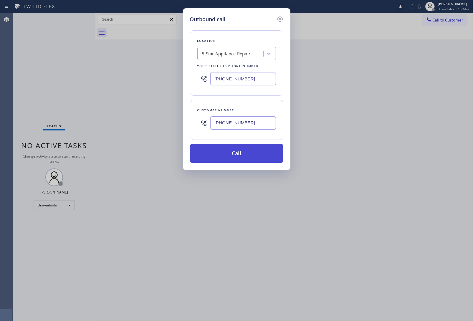
click at [237, 158] on button "Call" at bounding box center [236, 153] width 93 height 19
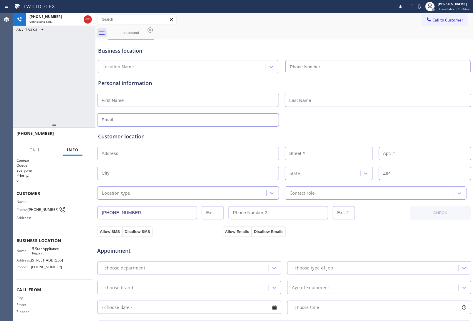
click at [382, 131] on div "Customer location >> ADD NEW ADDRESS << + NEW ADDRESS State Location type Conta…" at bounding box center [284, 163] width 375 height 73
type input "(855) 731-4952"
click at [74, 141] on div "+13632018087 Live | 00:02 HANG UP" at bounding box center [54, 135] width 75 height 15
click at [77, 139] on button "HANG UP" at bounding box center [78, 136] width 27 height 8
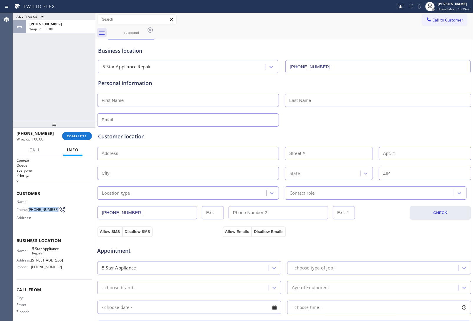
drag, startPoint x: 43, startPoint y: 211, endPoint x: 30, endPoint y: 207, distance: 14.0
click at [30, 207] on span "[PHONE_NUMBER]" at bounding box center [43, 209] width 31 height 4
drag, startPoint x: 428, startPoint y: 19, endPoint x: 423, endPoint y: 25, distance: 8.0
click at [433, 19] on span "Call to Customer" at bounding box center [448, 19] width 31 height 5
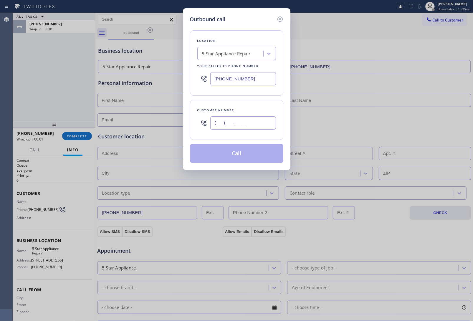
click at [230, 123] on input "(___) ___-____" at bounding box center [243, 122] width 66 height 13
paste input "363) 201-8087"
type input "[PHONE_NUMBER]"
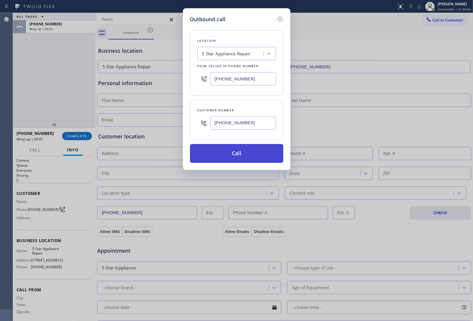
click at [220, 154] on button "Call" at bounding box center [236, 153] width 93 height 19
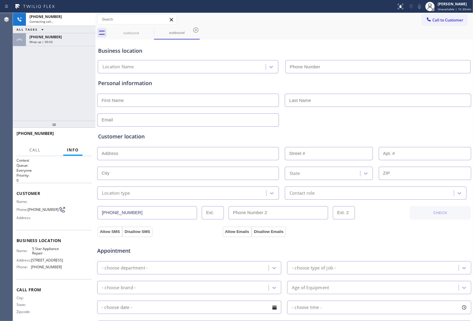
type input "(855) 731-4952"
click at [385, 49] on div "Business location" at bounding box center [284, 51] width 372 height 8
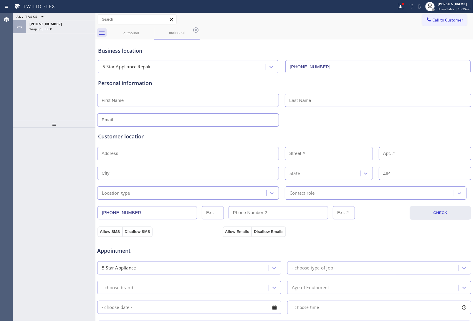
click at [389, 228] on div "Allow SMS Disallow SMS Allow Emails Disallow Emails" at bounding box center [284, 231] width 375 height 12
click at [398, 122] on div at bounding box center [284, 119] width 375 height 14
click at [47, 28] on span "Wrap up | 01:02" at bounding box center [40, 29] width 23 height 4
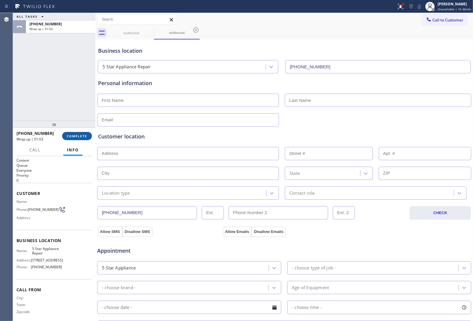
click at [71, 136] on span "COMPLETE" at bounding box center [77, 136] width 20 height 4
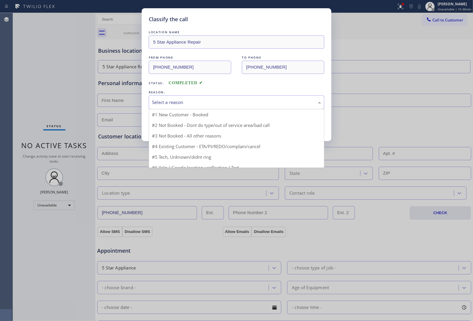
click at [176, 103] on div "Select a reason" at bounding box center [236, 102] width 169 height 7
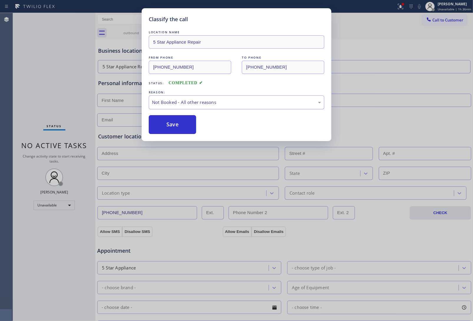
click at [177, 124] on button "Save" at bounding box center [172, 124] width 47 height 19
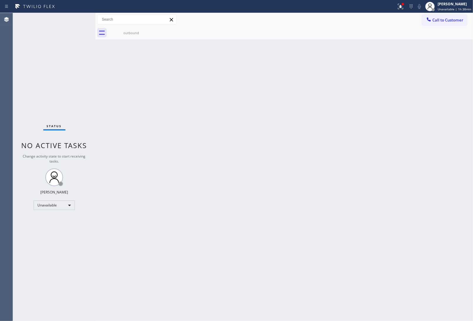
drag, startPoint x: 278, startPoint y: 161, endPoint x: 416, endPoint y: 49, distance: 177.7
click at [284, 152] on div "Back to Dashboard Change Sender ID Customers Technicians Select a contact Outbo…" at bounding box center [284, 167] width 378 height 308
click at [461, 20] on span "Call to Customer" at bounding box center [448, 19] width 31 height 5
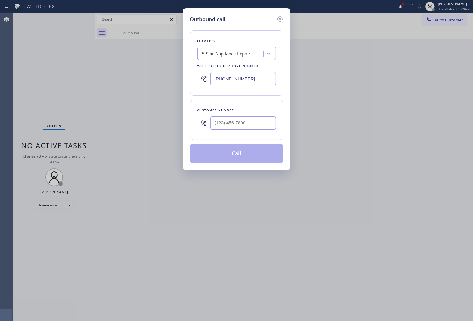
drag, startPoint x: 261, startPoint y: 113, endPoint x: 249, endPoint y: 126, distance: 17.5
click at [260, 113] on div "Customer number" at bounding box center [236, 110] width 79 height 6
click at [246, 126] on input "(___) ___-____" at bounding box center [243, 122] width 66 height 13
paste input "363) 201-8087"
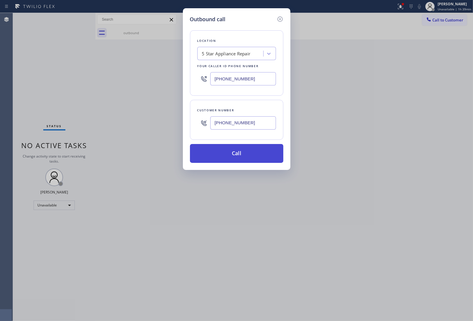
type input "[PHONE_NUMBER]"
click at [225, 159] on button "Call" at bounding box center [236, 153] width 93 height 19
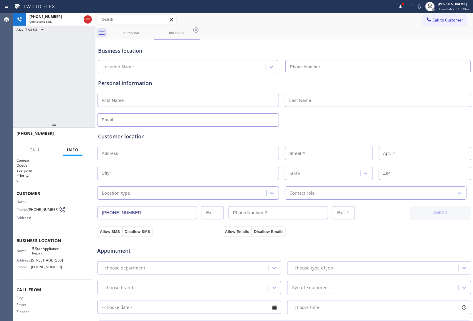
type input "(855) 731-4952"
click at [58, 71] on div "+13632018087 Connecting call… ALL TASKS ALL TASKS ACTIVE TASKS TASKS IN WRAP UP" at bounding box center [54, 67] width 83 height 108
drag, startPoint x: 388, startPoint y: 41, endPoint x: 258, endPoint y: 133, distance: 158.9
click at [388, 42] on div "Business location 5 Star Appliance Repair (855) 731-4952" at bounding box center [284, 57] width 375 height 32
drag, startPoint x: 83, startPoint y: 136, endPoint x: 26, endPoint y: 248, distance: 126.1
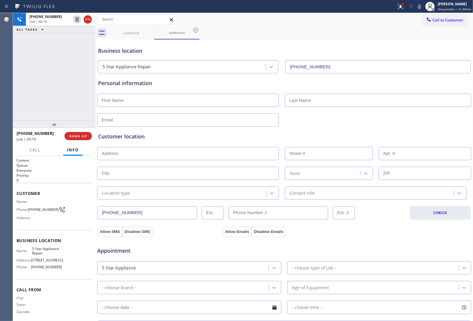
click at [82, 136] on span "HANG UP" at bounding box center [78, 136] width 18 height 4
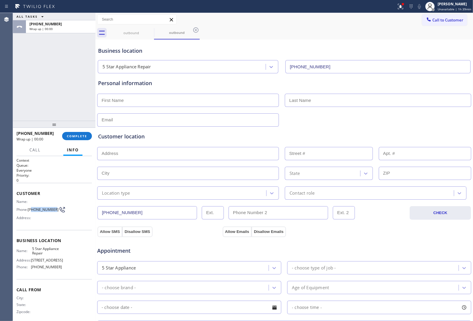
drag, startPoint x: 32, startPoint y: 211, endPoint x: 31, endPoint y: 207, distance: 3.6
click at [31, 207] on span "[PHONE_NUMBER]" at bounding box center [43, 209] width 31 height 4
click at [43, 217] on div "Address:" at bounding box center [39, 218] width 45 height 4
drag, startPoint x: 38, startPoint y: 213, endPoint x: 29, endPoint y: 205, distance: 12.4
click at [29, 205] on div "Name: Phone: (363) 201-8087 Address:" at bounding box center [39, 210] width 45 height 23
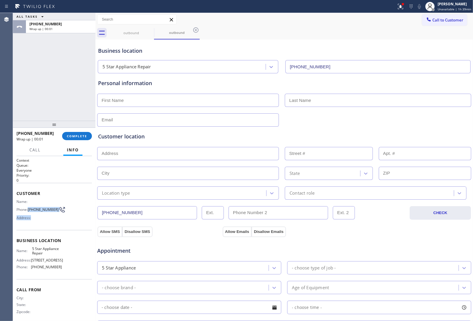
click at [38, 215] on div "Name: Phone: (363) 201-8087 Address:" at bounding box center [39, 210] width 45 height 23
drag, startPoint x: 40, startPoint y: 212, endPoint x: 27, endPoint y: 205, distance: 14.1
click at [27, 206] on div "Phone: (363) 201-8087" at bounding box center [39, 209] width 45 height 7
click at [426, 19] on icon at bounding box center [429, 20] width 6 height 6
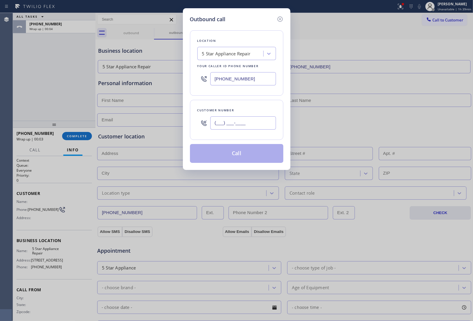
click at [251, 124] on input "(___) ___-____" at bounding box center [243, 122] width 66 height 13
paste input "363) 201-8087"
type input "[PHONE_NUMBER]"
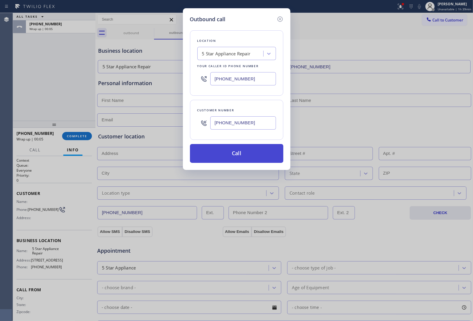
click at [237, 156] on button "Call" at bounding box center [236, 153] width 93 height 19
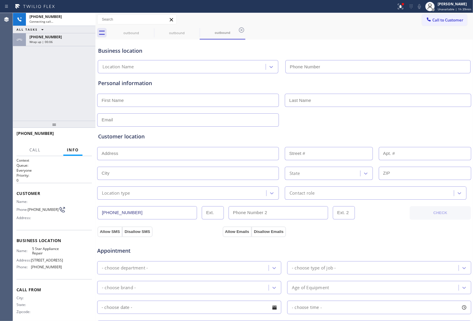
type input "(855) 731-4952"
drag, startPoint x: 404, startPoint y: 123, endPoint x: 225, endPoint y: 125, distance: 178.3
click at [403, 123] on div at bounding box center [284, 119] width 375 height 14
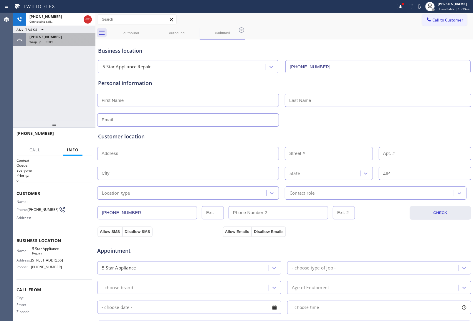
click at [51, 45] on div "+13632018087 Wrap up | 00:09" at bounding box center [59, 39] width 67 height 13
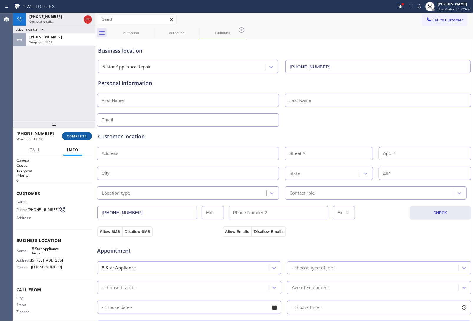
click at [72, 140] on button "COMPLETE" at bounding box center [77, 136] width 30 height 8
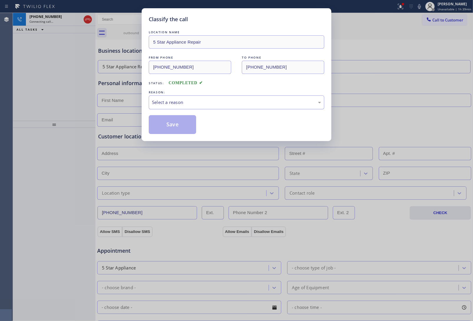
drag, startPoint x: 226, startPoint y: 104, endPoint x: 223, endPoint y: 107, distance: 4.6
click at [226, 104] on div "Select a reason" at bounding box center [236, 102] width 169 height 7
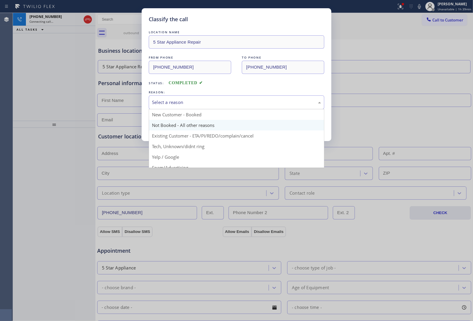
drag, startPoint x: 181, startPoint y: 126, endPoint x: 258, endPoint y: 226, distance: 126.2
click at [182, 127] on button "Save" at bounding box center [172, 124] width 47 height 19
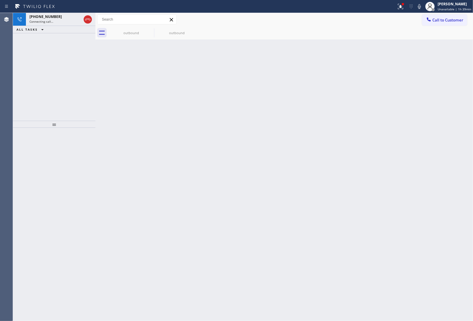
drag, startPoint x: 393, startPoint y: 152, endPoint x: 395, endPoint y: 176, distance: 23.7
click at [393, 152] on div "Back to Dashboard Change Sender ID Customers Technicians Select a contact Outbo…" at bounding box center [284, 167] width 378 height 308
click at [85, 23] on icon at bounding box center [87, 19] width 7 height 7
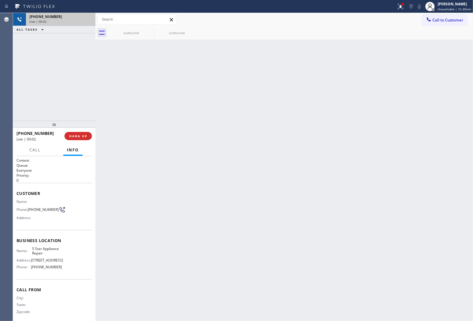
drag, startPoint x: 435, startPoint y: 21, endPoint x: 307, endPoint y: 88, distance: 144.2
click at [433, 22] on span "Call to Customer" at bounding box center [448, 19] width 31 height 5
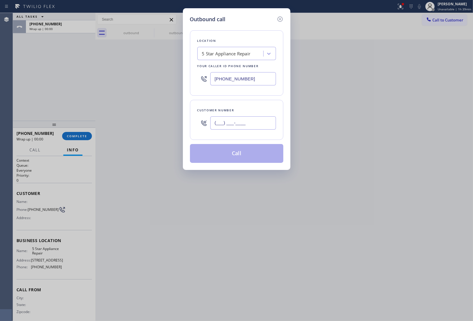
click at [225, 129] on input "(___) ___-____" at bounding box center [243, 122] width 66 height 13
paste input "363) 201-8087"
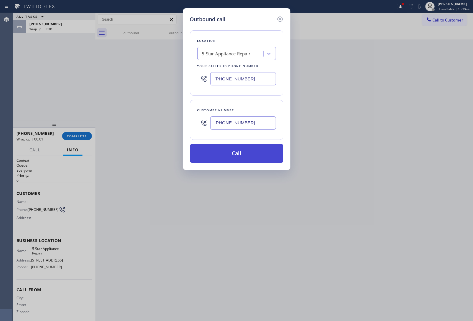
type input "[PHONE_NUMBER]"
click at [242, 153] on button "Call" at bounding box center [236, 153] width 93 height 19
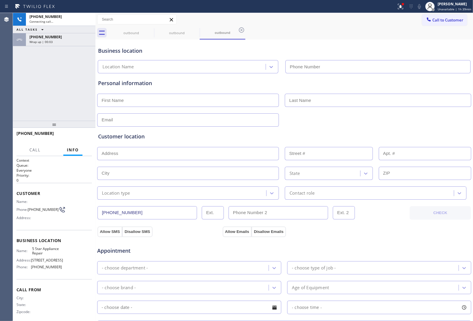
type input "(855) 731-4952"
click at [384, 220] on div "Allow SMS Disallow SMS Allow Emails Disallow Emails" at bounding box center [284, 228] width 375 height 17
drag, startPoint x: 404, startPoint y: 46, endPoint x: 127, endPoint y: 44, distance: 277.6
click at [390, 46] on div "Business location 5 Star Appliance Repair (855) 731-4952" at bounding box center [284, 57] width 375 height 32
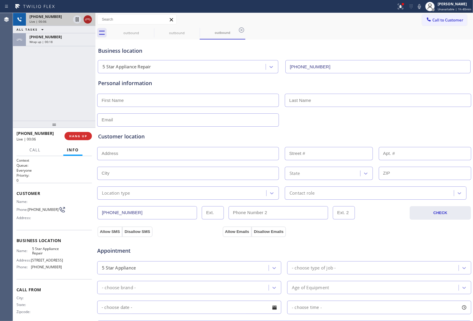
click at [88, 22] on icon at bounding box center [87, 19] width 7 height 7
click at [76, 143] on div "[PHONE_NUMBER] Live | 00:07 HANG UP" at bounding box center [54, 135] width 75 height 15
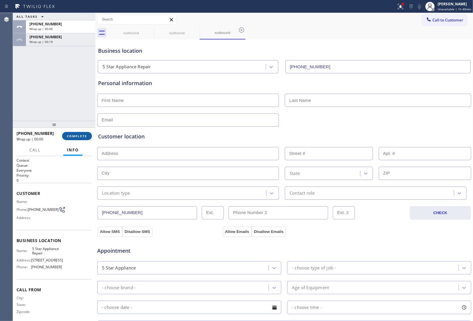
click at [74, 138] on button "COMPLETE" at bounding box center [77, 136] width 30 height 8
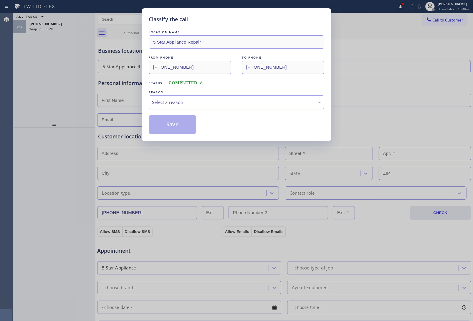
click at [167, 102] on div "Select a reason" at bounding box center [236, 102] width 169 height 7
click at [174, 131] on button "Save" at bounding box center [172, 124] width 47 height 19
click at [42, 29] on div "Classify the call LOCATION NAME 5 Star Appliance Repair FROM PHONE (855) 731-49…" at bounding box center [236, 160] width 473 height 321
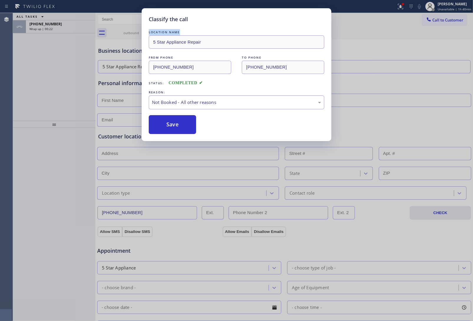
click at [42, 29] on span "Wrap up | 00:22" at bounding box center [40, 29] width 23 height 4
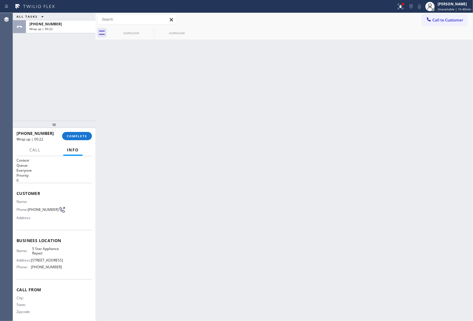
click at [42, 29] on span "Wrap up | 00:22" at bounding box center [40, 29] width 23 height 4
click at [78, 142] on div "+13632018087 Wrap up | 00:22 COMPLETE" at bounding box center [54, 135] width 75 height 15
click at [77, 138] on button "COMPLETE" at bounding box center [77, 136] width 30 height 8
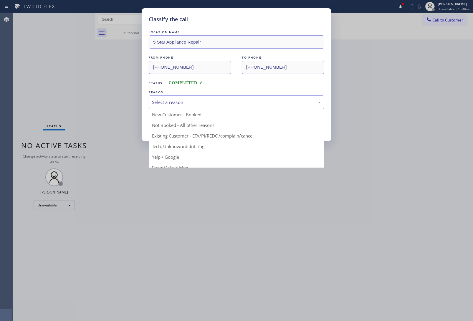
click at [174, 100] on div "Select a reason" at bounding box center [236, 102] width 169 height 7
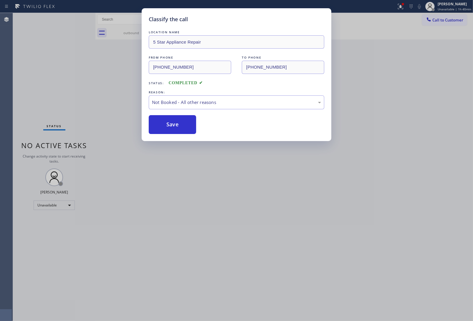
drag, startPoint x: 172, startPoint y: 124, endPoint x: 136, endPoint y: 65, distance: 69.5
click at [171, 124] on button "Save" at bounding box center [172, 124] width 47 height 19
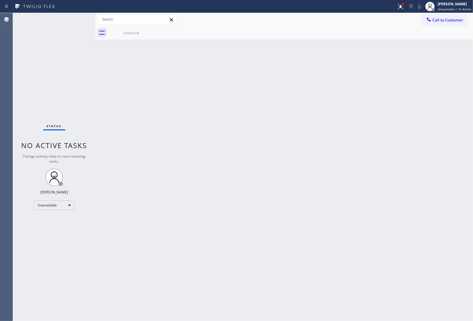
drag, startPoint x: 238, startPoint y: 101, endPoint x: 338, endPoint y: 72, distance: 103.9
click at [250, 99] on div "Back to Dashboard Change Sender ID Customers Technicians Select a contact Outbo…" at bounding box center [284, 167] width 378 height 308
click at [447, 16] on button "Call to Customer" at bounding box center [444, 19] width 45 height 11
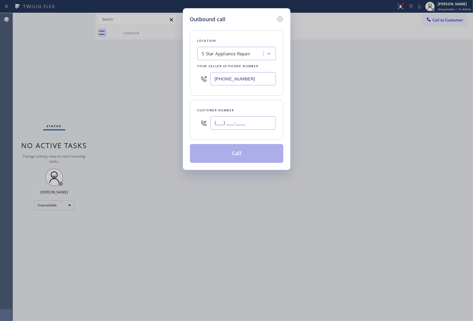
click at [251, 119] on input "(___) ___-____" at bounding box center [243, 122] width 66 height 13
paste input "363) 201-8087"
type input "[PHONE_NUMBER]"
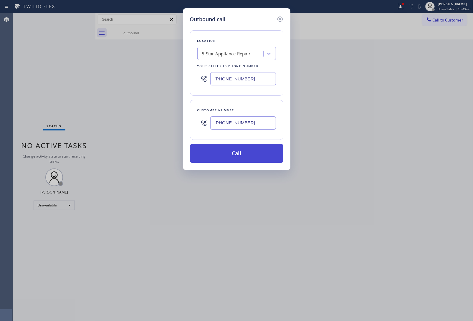
click at [229, 156] on button "Call" at bounding box center [236, 153] width 93 height 19
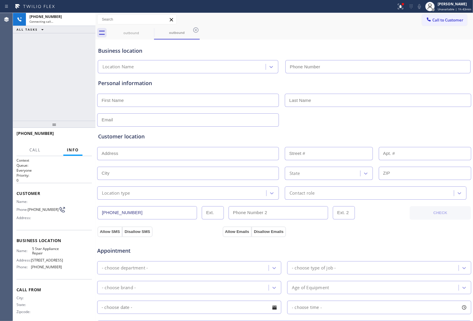
type input "(855) 731-4952"
drag, startPoint x: 42, startPoint y: 213, endPoint x: 30, endPoint y: 207, distance: 13.2
click at [30, 207] on span "[PHONE_NUMBER]" at bounding box center [43, 209] width 31 height 4
click at [57, 86] on div "+13632018087 Connecting call… ALL TASKS ALL TASKS ACTIVE TASKS TASKS IN WRAP UP" at bounding box center [54, 67] width 83 height 108
click at [38, 118] on div "+13632018087 Connecting call… ALL TASKS ALL TASKS ACTIVE TASKS TASKS IN WRAP UP" at bounding box center [54, 67] width 83 height 108
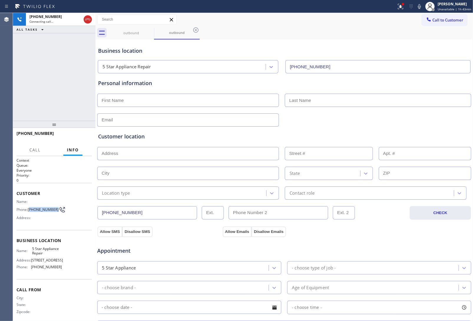
drag, startPoint x: 37, startPoint y: 213, endPoint x: 29, endPoint y: 207, distance: 10.0
click at [29, 207] on span "[PHONE_NUMBER]" at bounding box center [43, 209] width 31 height 4
click at [85, 18] on icon at bounding box center [87, 19] width 7 height 7
drag, startPoint x: 441, startPoint y: 20, endPoint x: 326, endPoint y: 62, distance: 122.2
click at [440, 20] on span "Call to Customer" at bounding box center [448, 19] width 31 height 5
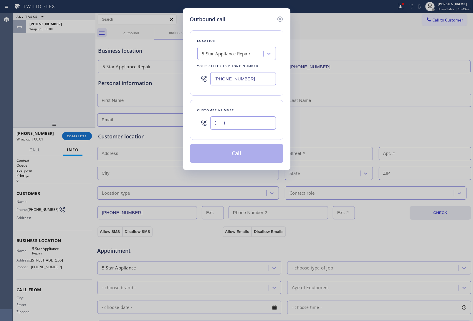
drag, startPoint x: 216, startPoint y: 123, endPoint x: 230, endPoint y: 145, distance: 26.6
click at [218, 123] on input "(___) ___-____" at bounding box center [243, 122] width 66 height 13
paste input "363) 201-8087"
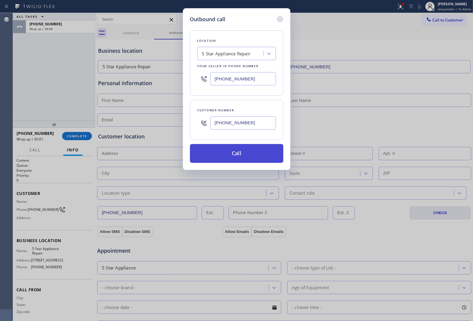
type input "[PHONE_NUMBER]"
drag, startPoint x: 233, startPoint y: 158, endPoint x: 239, endPoint y: 178, distance: 20.4
click at [233, 158] on button "Call" at bounding box center [236, 153] width 93 height 19
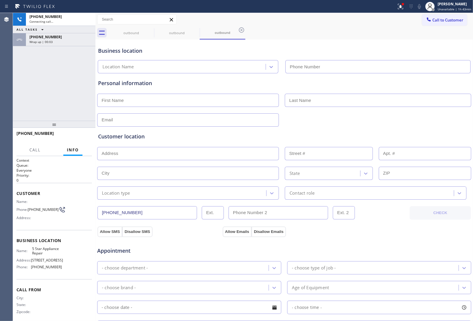
type input "(855) 731-4952"
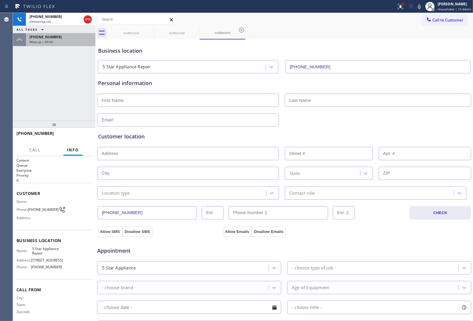
click at [48, 38] on span "[PHONE_NUMBER]" at bounding box center [45, 36] width 32 height 5
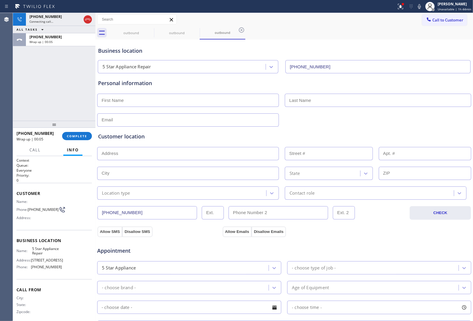
click at [78, 141] on div "+13632018087 Wrap up | 00:05 COMPLETE" at bounding box center [54, 135] width 75 height 15
click at [78, 136] on span "COMPLETE" at bounding box center [77, 136] width 20 height 4
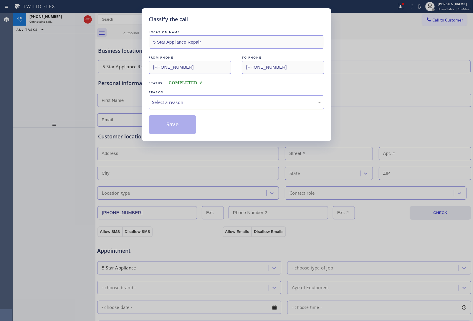
click at [180, 107] on div "Select a reason" at bounding box center [237, 102] width 176 height 14
click at [176, 124] on button "Save" at bounding box center [172, 124] width 47 height 19
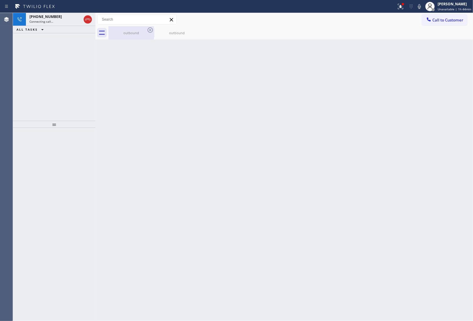
click at [141, 36] on div "outbound" at bounding box center [131, 32] width 44 height 13
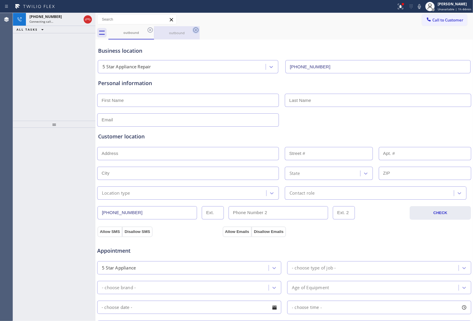
click at [152, 30] on icon at bounding box center [150, 30] width 7 height 7
click at [192, 30] on icon at bounding box center [195, 30] width 7 height 7
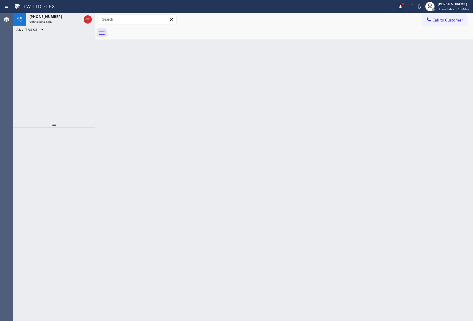
click at [152, 30] on div at bounding box center [290, 32] width 365 height 13
drag, startPoint x: 427, startPoint y: 218, endPoint x: 420, endPoint y: 219, distance: 7.4
click at [427, 218] on div "Back to Dashboard Change Sender ID Customers Technicians Select a contact Outbo…" at bounding box center [284, 167] width 378 height 308
click at [88, 21] on icon at bounding box center [87, 19] width 7 height 7
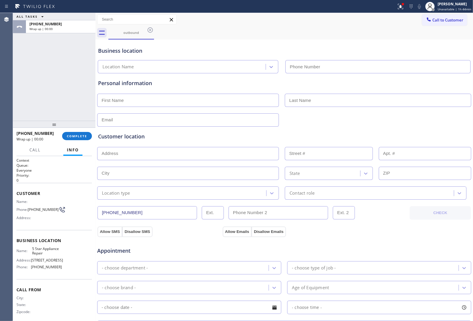
drag, startPoint x: 440, startPoint y: 23, endPoint x: 327, endPoint y: 79, distance: 126.0
click at [439, 23] on button "Call to Customer" at bounding box center [444, 19] width 45 height 11
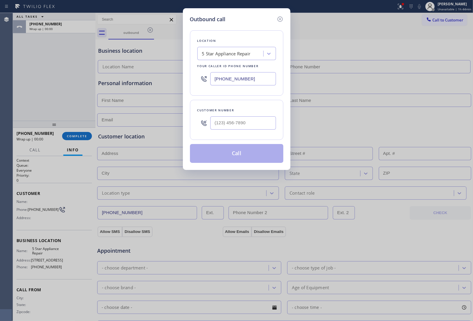
type input "(855) 731-4952"
click at [248, 118] on input "(___) ___-____" at bounding box center [243, 122] width 66 height 13
paste input "363) 201-8087"
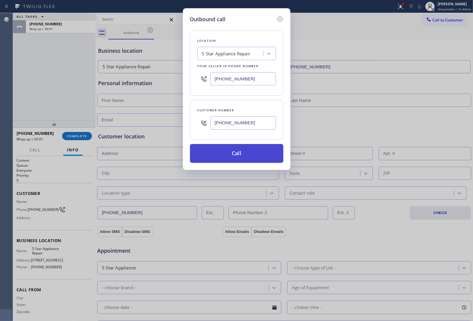
type input "[PHONE_NUMBER]"
click at [234, 159] on button "Call" at bounding box center [236, 153] width 93 height 19
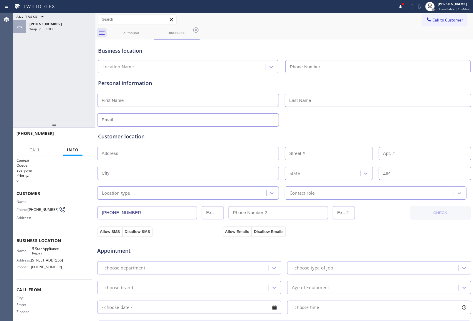
type input "(855) 731-4952"
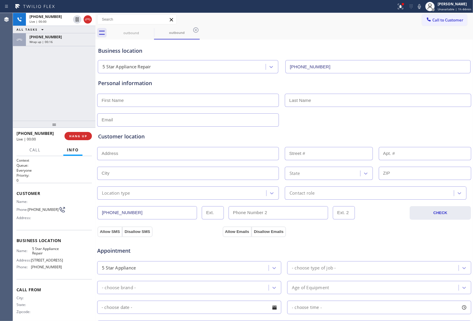
drag, startPoint x: 402, startPoint y: 70, endPoint x: 325, endPoint y: 296, distance: 238.7
click at [403, 73] on div "Business location 5 Star Appliance Repair (855) 731-4952 Personal information C…" at bounding box center [284, 242] width 375 height 402
click at [389, 49] on div "Business location" at bounding box center [284, 51] width 372 height 8
click at [77, 139] on button "HANG UP" at bounding box center [78, 136] width 27 height 8
drag, startPoint x: 37, startPoint y: 209, endPoint x: 29, endPoint y: 205, distance: 9.2
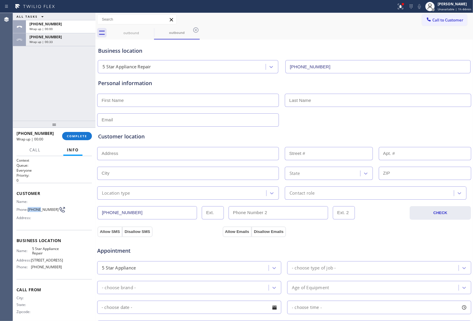
click at [29, 207] on span "[PHONE_NUMBER]" at bounding box center [43, 209] width 31 height 4
click at [42, 212] on span "[PHONE_NUMBER]" at bounding box center [43, 209] width 31 height 4
drag, startPoint x: 39, startPoint y: 212, endPoint x: 27, endPoint y: 206, distance: 13.3
click at [27, 206] on div "Phone: (363) 201-8087" at bounding box center [39, 209] width 45 height 7
click at [444, 21] on span "Call to Customer" at bounding box center [448, 19] width 31 height 5
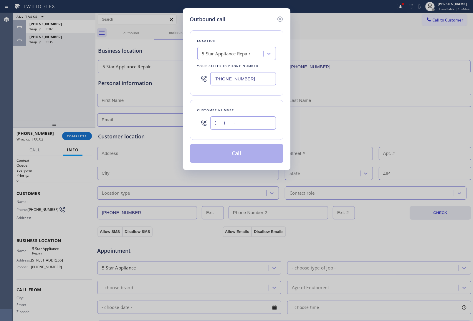
drag, startPoint x: 227, startPoint y: 123, endPoint x: 270, endPoint y: 154, distance: 52.9
click at [227, 123] on input "(___) ___-____" at bounding box center [243, 122] width 66 height 13
paste input "363) 201-8087"
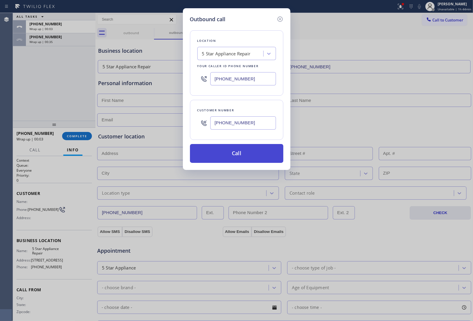
type input "[PHONE_NUMBER]"
click at [252, 155] on button "Call" at bounding box center [236, 153] width 93 height 19
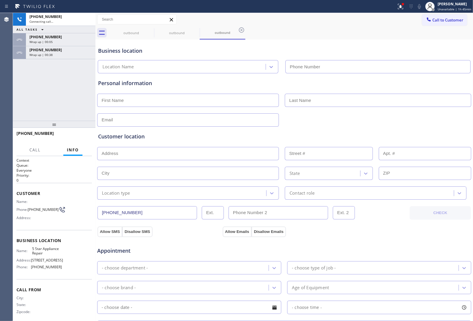
type input "(855) 731-4952"
click at [385, 114] on div at bounding box center [284, 119] width 375 height 14
drag, startPoint x: 75, startPoint y: 135, endPoint x: 358, endPoint y: 86, distance: 286.8
click at [76, 135] on span "HANG UP" at bounding box center [78, 136] width 18 height 4
click at [435, 17] on button "Call to Customer" at bounding box center [444, 19] width 45 height 11
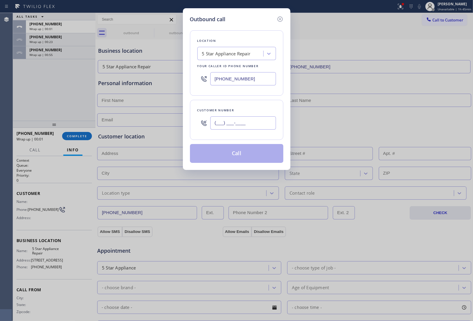
click at [229, 125] on input "(___) ___-____" at bounding box center [243, 122] width 66 height 13
paste input "363) 201-8087"
type input "[PHONE_NUMBER]"
click at [237, 156] on button "Call" at bounding box center [236, 153] width 93 height 19
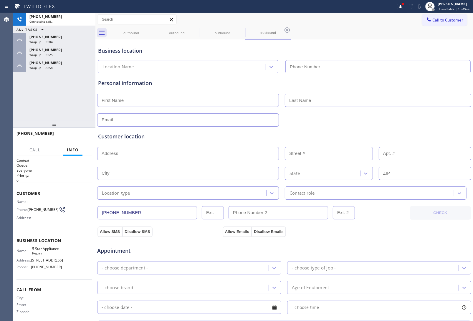
type input "(855) 731-4952"
click at [414, 127] on div "Customer location >> ADD NEW ADDRESS << + NEW ADDRESS State Location type Conta…" at bounding box center [284, 161] width 375 height 75
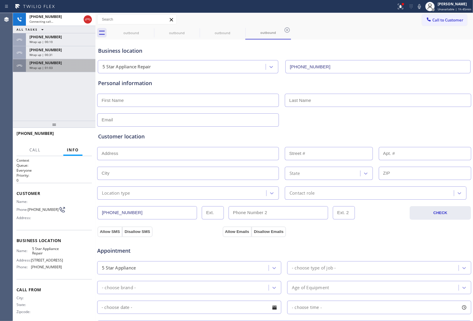
click at [76, 64] on div "[PHONE_NUMBER]" at bounding box center [60, 62] width 62 height 5
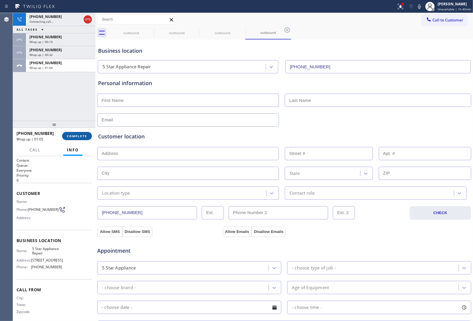
click at [71, 139] on button "COMPLETE" at bounding box center [77, 136] width 30 height 8
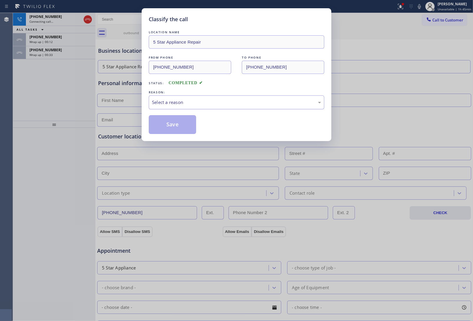
click at [184, 105] on div "Select a reason" at bounding box center [236, 102] width 169 height 7
click at [184, 128] on button "Save" at bounding box center [172, 124] width 47 height 19
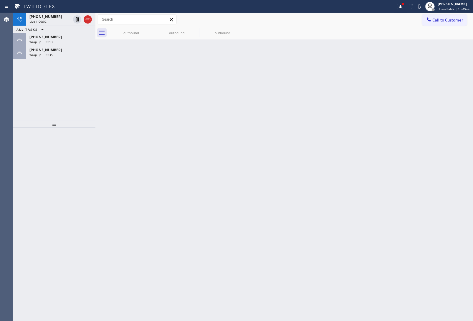
click at [65, 55] on div "Wrap up | 00:35" at bounding box center [60, 55] width 62 height 4
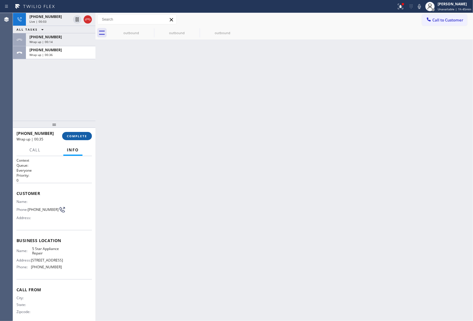
click at [87, 136] on button "COMPLETE" at bounding box center [77, 136] width 30 height 8
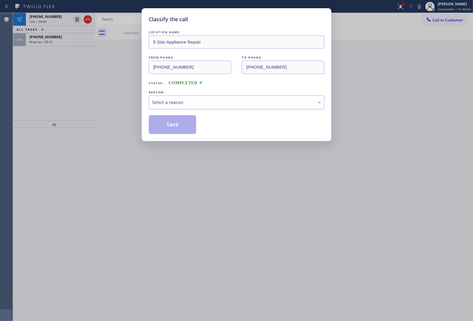
click at [192, 102] on div "Select a reason" at bounding box center [236, 102] width 169 height 7
click at [180, 126] on button "Save" at bounding box center [172, 124] width 47 height 19
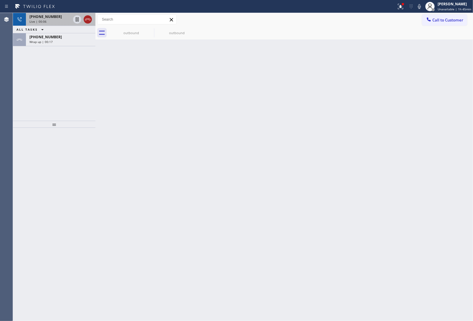
click at [86, 21] on icon at bounding box center [87, 19] width 7 height 7
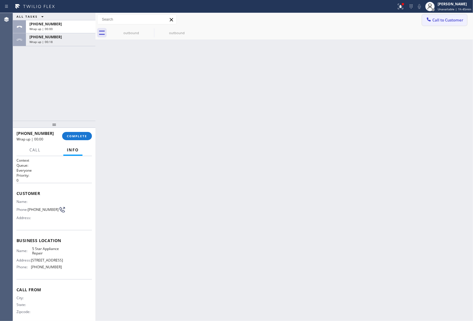
click at [443, 22] on span "Call to Customer" at bounding box center [448, 19] width 31 height 5
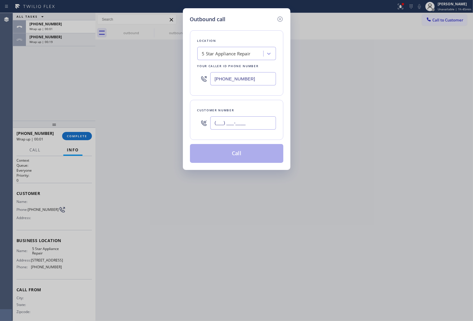
click at [237, 126] on input "(___) ___-____" at bounding box center [243, 122] width 66 height 13
paste input "363) 201-8087"
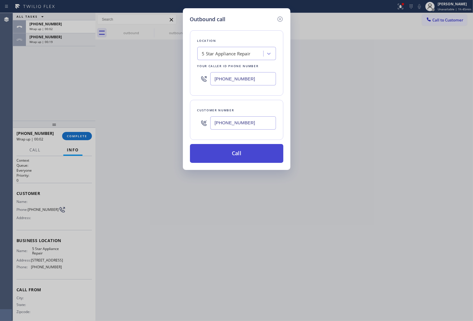
type input "[PHONE_NUMBER]"
click at [246, 156] on button "Call" at bounding box center [236, 153] width 93 height 19
click at [261, 320] on div "Outbound call Location 5 Star Appliance Repair Your caller id phone number (855…" at bounding box center [236, 160] width 473 height 321
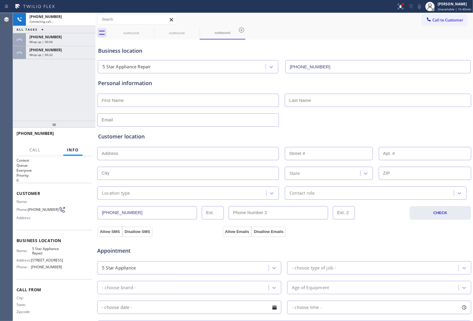
type input "(855) 731-4952"
drag, startPoint x: 404, startPoint y: 46, endPoint x: 285, endPoint y: 48, distance: 119.1
click at [402, 46] on div "Business location 5 Star Appliance Repair (855) 731-4952" at bounding box center [284, 57] width 375 height 32
click at [75, 52] on div "[PHONE_NUMBER]" at bounding box center [60, 49] width 62 height 5
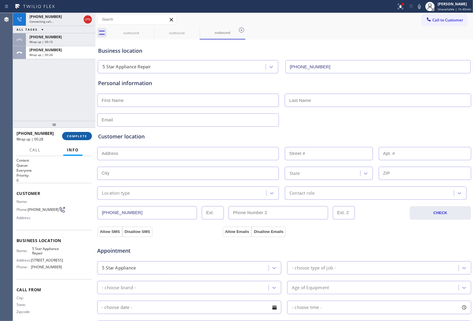
click at [84, 136] on span "COMPLETE" at bounding box center [77, 136] width 20 height 4
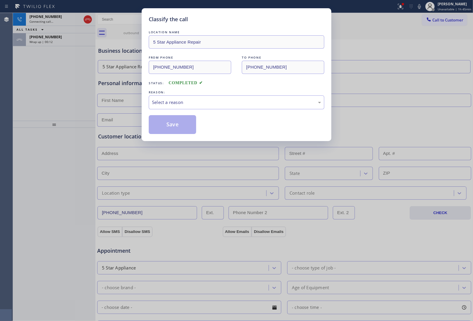
click at [182, 95] on div "REASON:" at bounding box center [237, 92] width 176 height 6
click at [183, 106] on div "Select a reason" at bounding box center [236, 102] width 169 height 7
click at [177, 123] on button "Save" at bounding box center [172, 124] width 47 height 19
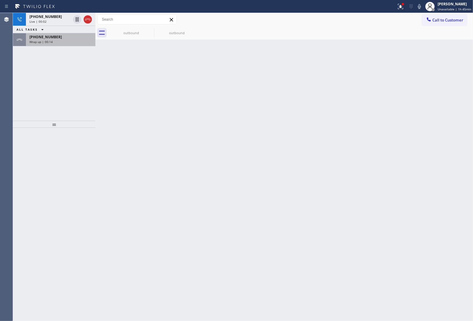
click at [43, 41] on span "Wrap up | 00:14" at bounding box center [40, 42] width 23 height 4
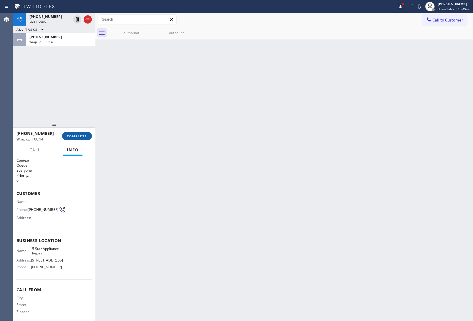
click at [73, 134] on span "COMPLETE" at bounding box center [77, 136] width 20 height 4
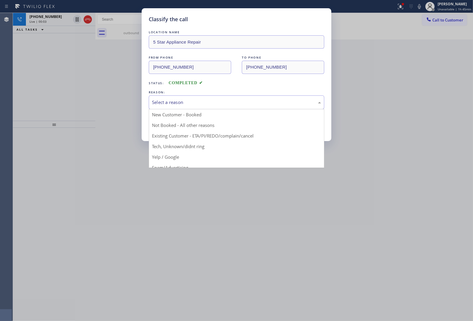
click at [184, 100] on div "Select a reason" at bounding box center [236, 102] width 169 height 7
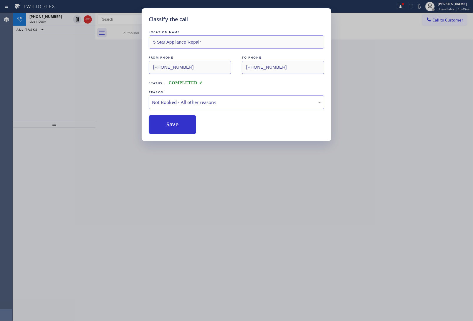
click at [170, 126] on button "Save" at bounding box center [172, 124] width 47 height 19
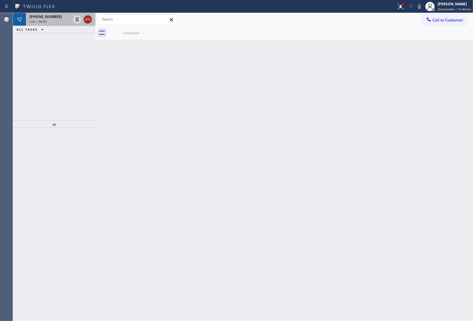
click at [87, 15] on button at bounding box center [88, 19] width 8 height 8
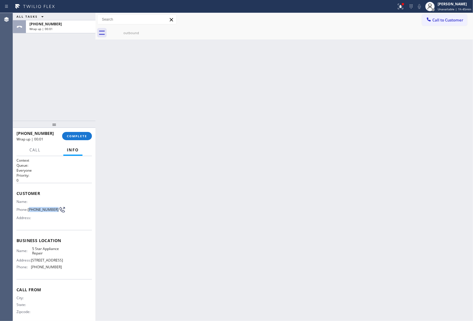
drag, startPoint x: 39, startPoint y: 211, endPoint x: 30, endPoint y: 207, distance: 9.1
click at [30, 207] on span "[PHONE_NUMBER]" at bounding box center [43, 209] width 31 height 4
click at [424, 23] on button "Call to Customer" at bounding box center [444, 19] width 45 height 11
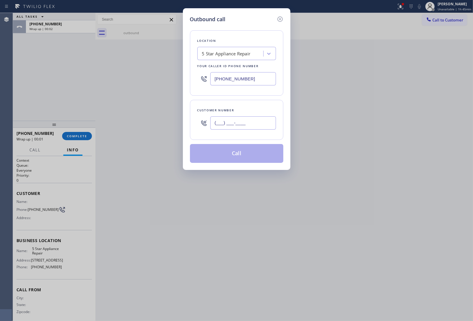
click at [237, 123] on input "(___) ___-____" at bounding box center [243, 122] width 66 height 13
paste input "363) 201-8087"
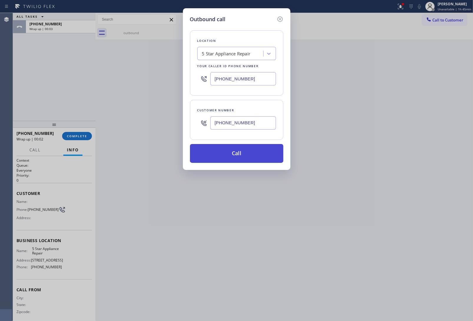
type input "[PHONE_NUMBER]"
click at [242, 158] on button "Call" at bounding box center [236, 153] width 93 height 19
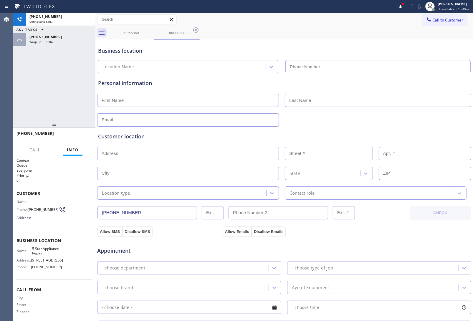
type input "(855) 731-4952"
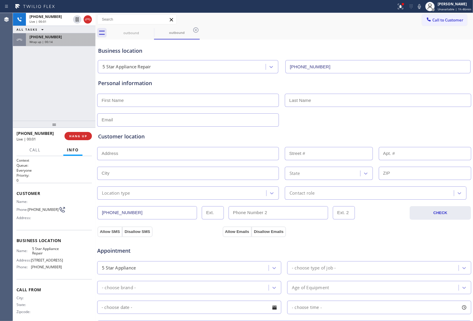
click at [52, 38] on span "[PHONE_NUMBER]" at bounding box center [45, 36] width 32 height 5
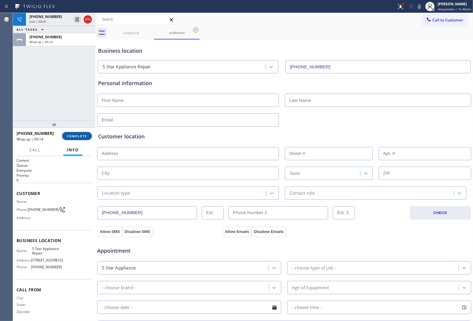
click at [75, 134] on span "COMPLETE" at bounding box center [77, 136] width 20 height 4
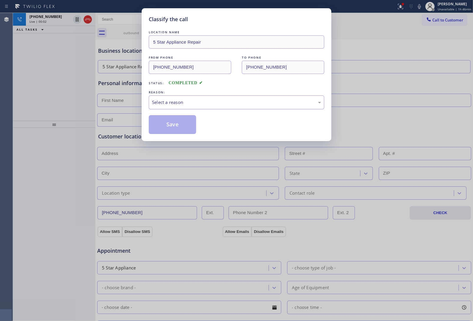
click at [180, 108] on div "Select a reason" at bounding box center [237, 102] width 176 height 14
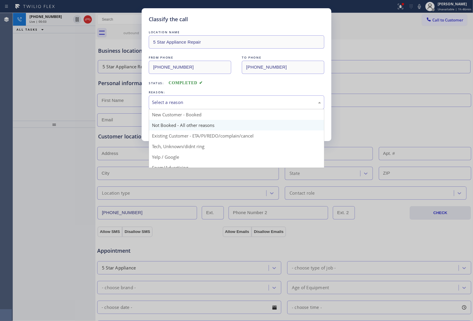
click at [173, 131] on button "Save" at bounding box center [172, 124] width 47 height 19
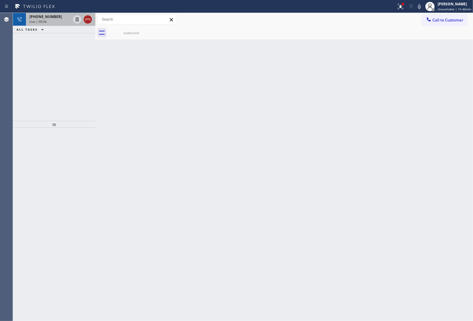
click at [85, 20] on icon at bounding box center [87, 20] width 5 height 2
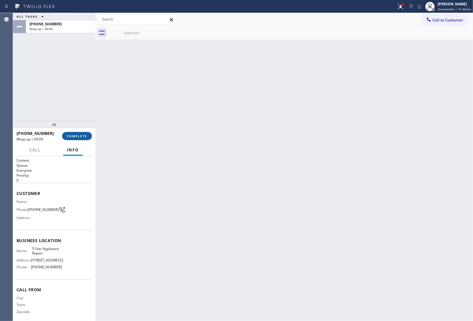
click at [83, 133] on button "COMPLETE" at bounding box center [77, 136] width 30 height 8
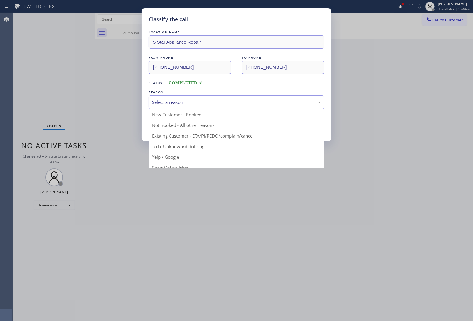
drag, startPoint x: 202, startPoint y: 103, endPoint x: 195, endPoint y: 120, distance: 18.1
click at [202, 105] on div "Select a reason" at bounding box center [236, 102] width 169 height 7
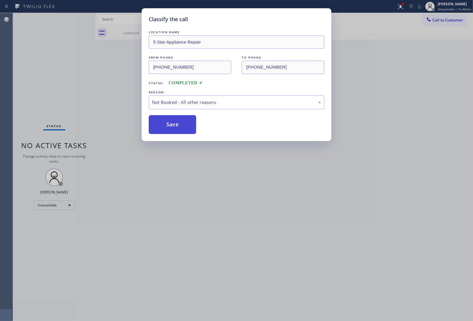
click at [181, 125] on button "Save" at bounding box center [172, 124] width 47 height 19
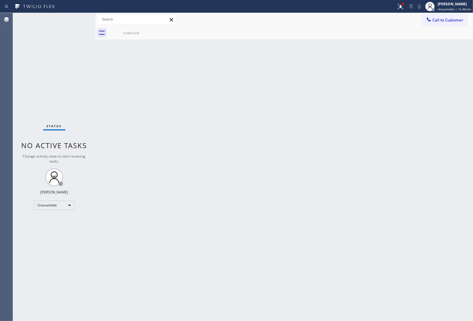
drag, startPoint x: 429, startPoint y: 229, endPoint x: 403, endPoint y: 239, distance: 27.9
click at [426, 229] on div "Back to Dashboard Change Sender ID Customers Technicians Select a contact Outbo…" at bounding box center [284, 167] width 378 height 308
drag, startPoint x: 400, startPoint y: 80, endPoint x: 401, endPoint y: 85, distance: 4.5
click at [400, 80] on div "Back to Dashboard Change Sender ID Customers Technicians Select a contact Outbo…" at bounding box center [284, 167] width 378 height 308
click at [407, 61] on div "Back to Dashboard Change Sender ID Customers Technicians Select a contact Outbo…" at bounding box center [284, 167] width 378 height 308
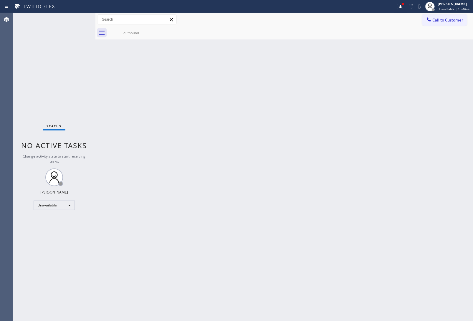
drag, startPoint x: 398, startPoint y: 106, endPoint x: 394, endPoint y: 105, distance: 4.0
click at [398, 106] on div "Back to Dashboard Change Sender ID Customers Technicians Select a contact Outbo…" at bounding box center [284, 167] width 378 height 308
click at [316, 98] on div "Back to Dashboard Change Sender ID Customers Technicians Select a contact Outbo…" at bounding box center [284, 167] width 378 height 308
click at [456, 21] on span "Call to Customer" at bounding box center [448, 19] width 31 height 5
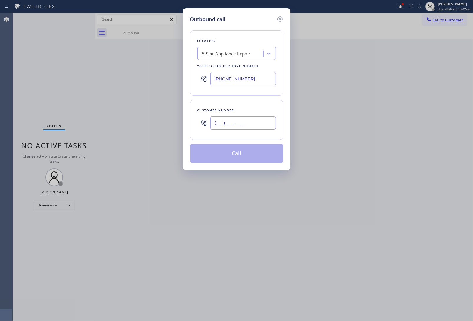
click at [241, 128] on input "(___) ___-____" at bounding box center [243, 122] width 66 height 13
paste input "363) 201-8087"
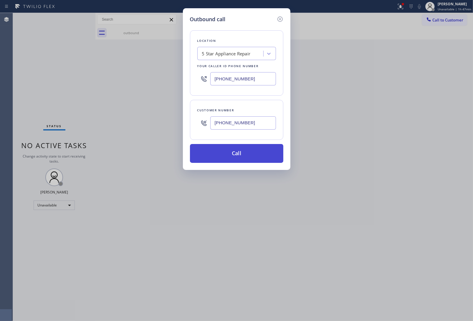
type input "[PHONE_NUMBER]"
click at [240, 155] on button "Call" at bounding box center [236, 153] width 93 height 19
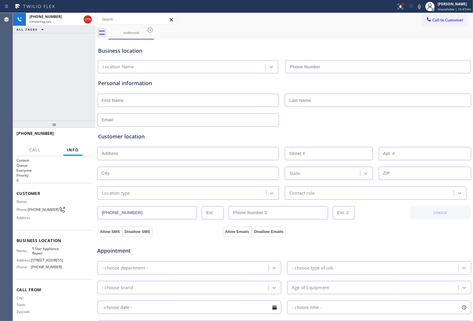
type input "(855) 731-4952"
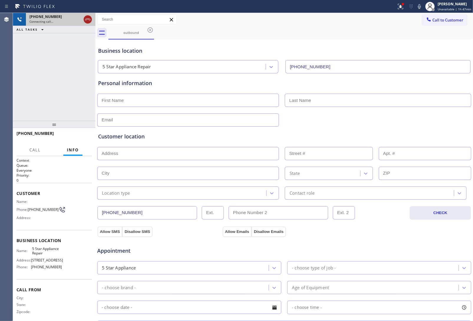
click at [86, 19] on icon at bounding box center [87, 19] width 7 height 7
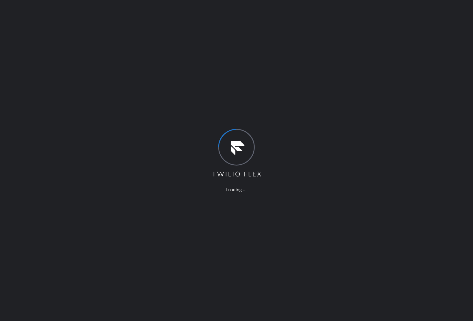
click at [257, 88] on div "Loading ..." at bounding box center [236, 160] width 473 height 321
click at [222, 85] on div "Loading ..." at bounding box center [236, 160] width 473 height 321
click at [209, 210] on div "Loading ..." at bounding box center [236, 160] width 473 height 321
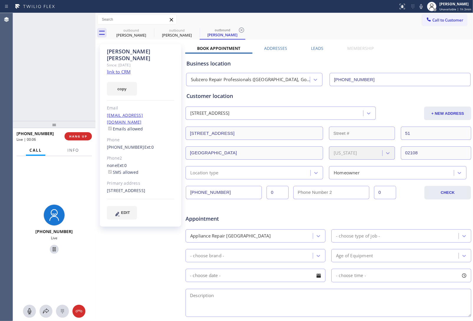
type input "[PHONE_NUMBER]"
